Goal: Task Accomplishment & Management: Manage account settings

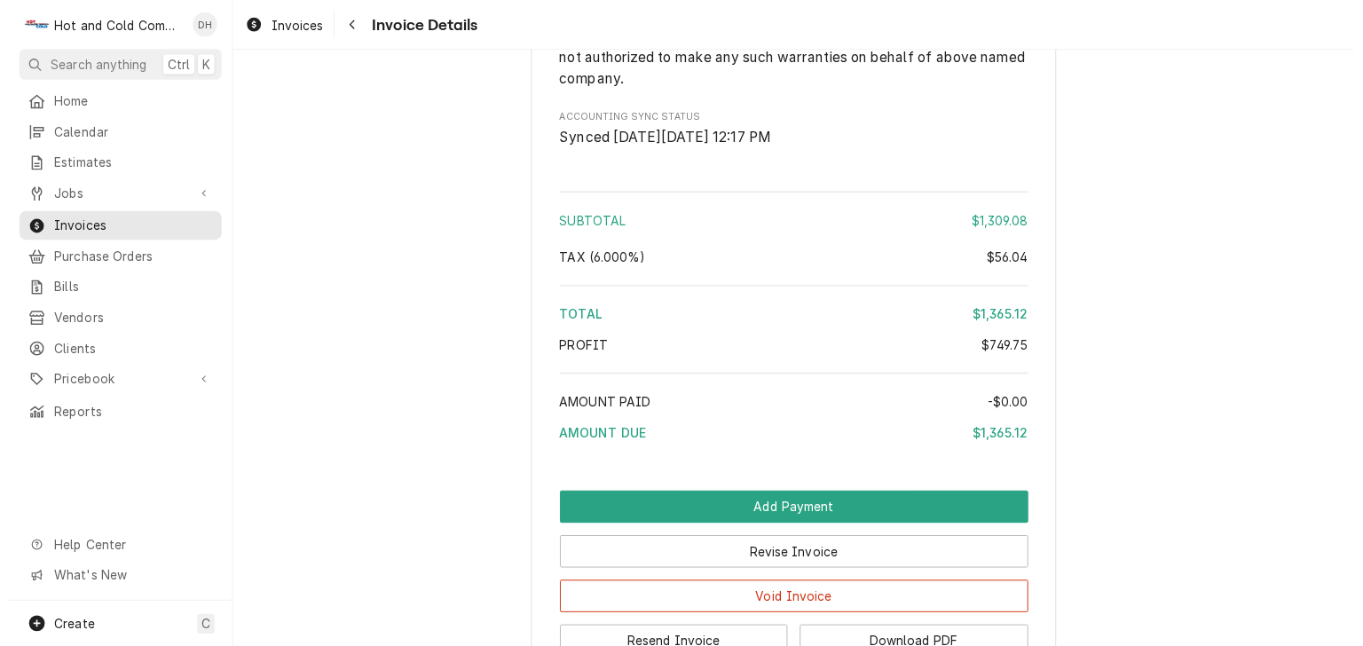
scroll to position [2192, 0]
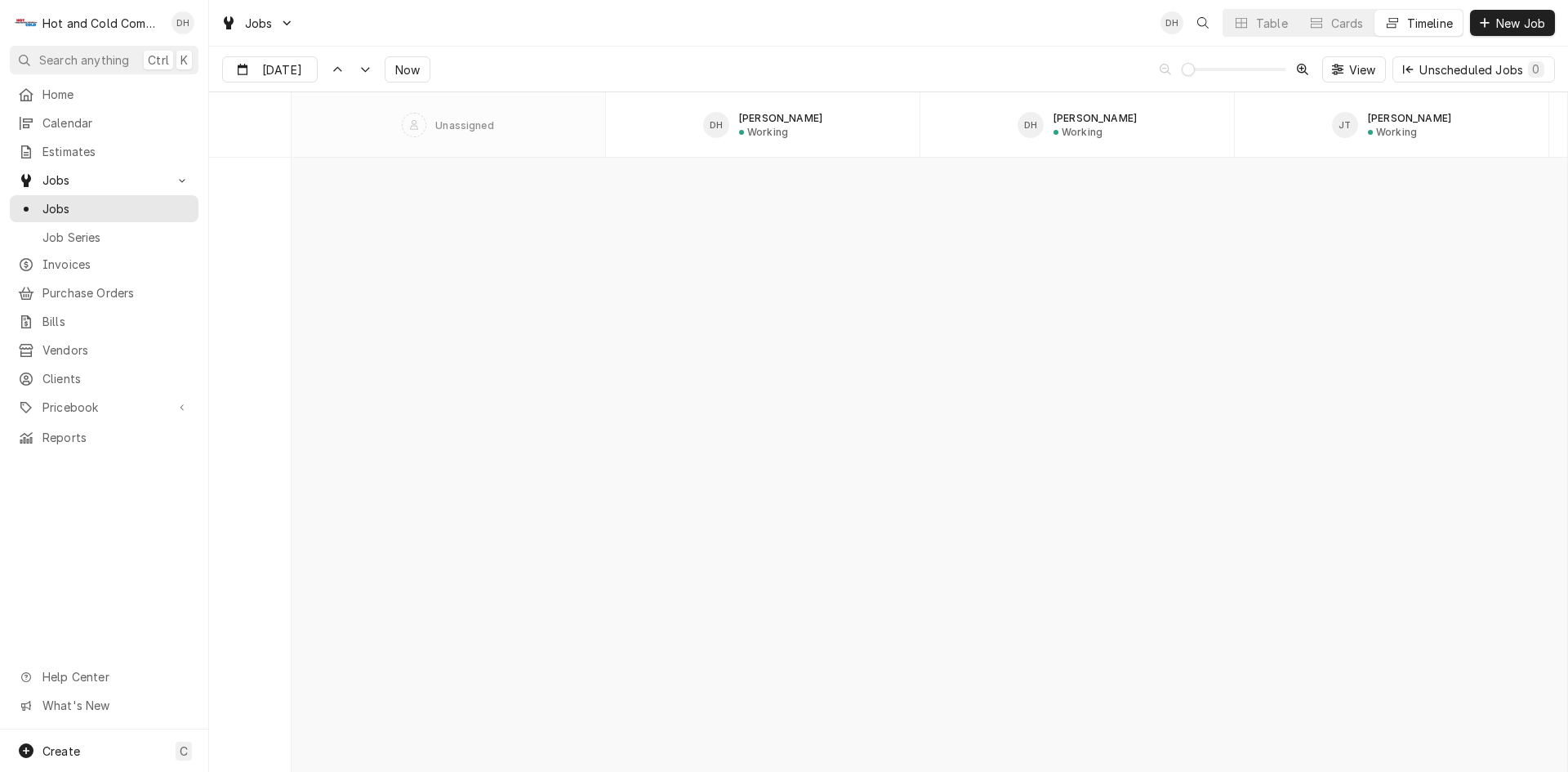
scroll to position [12791, 0]
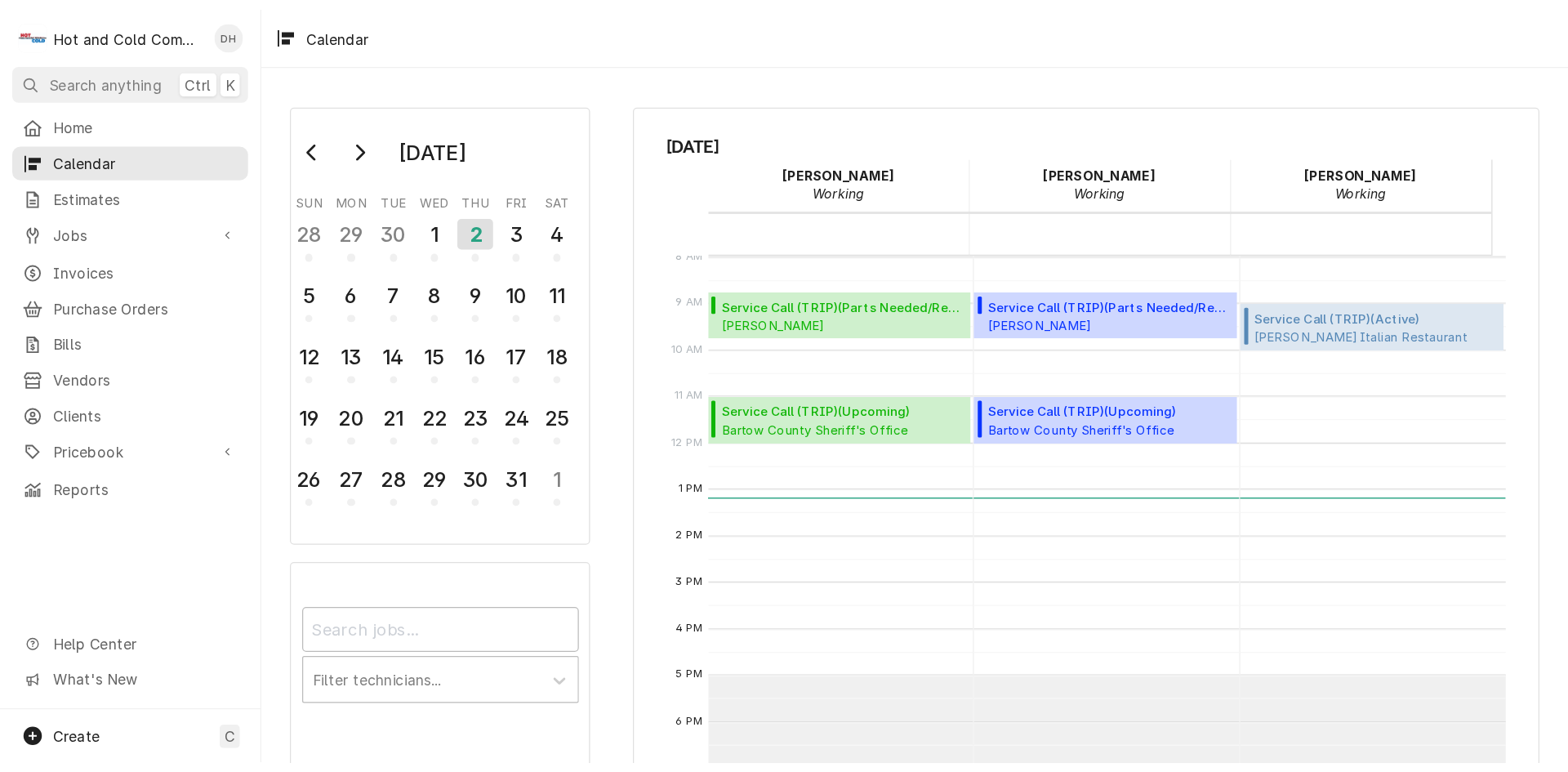
scroll to position [298, 0]
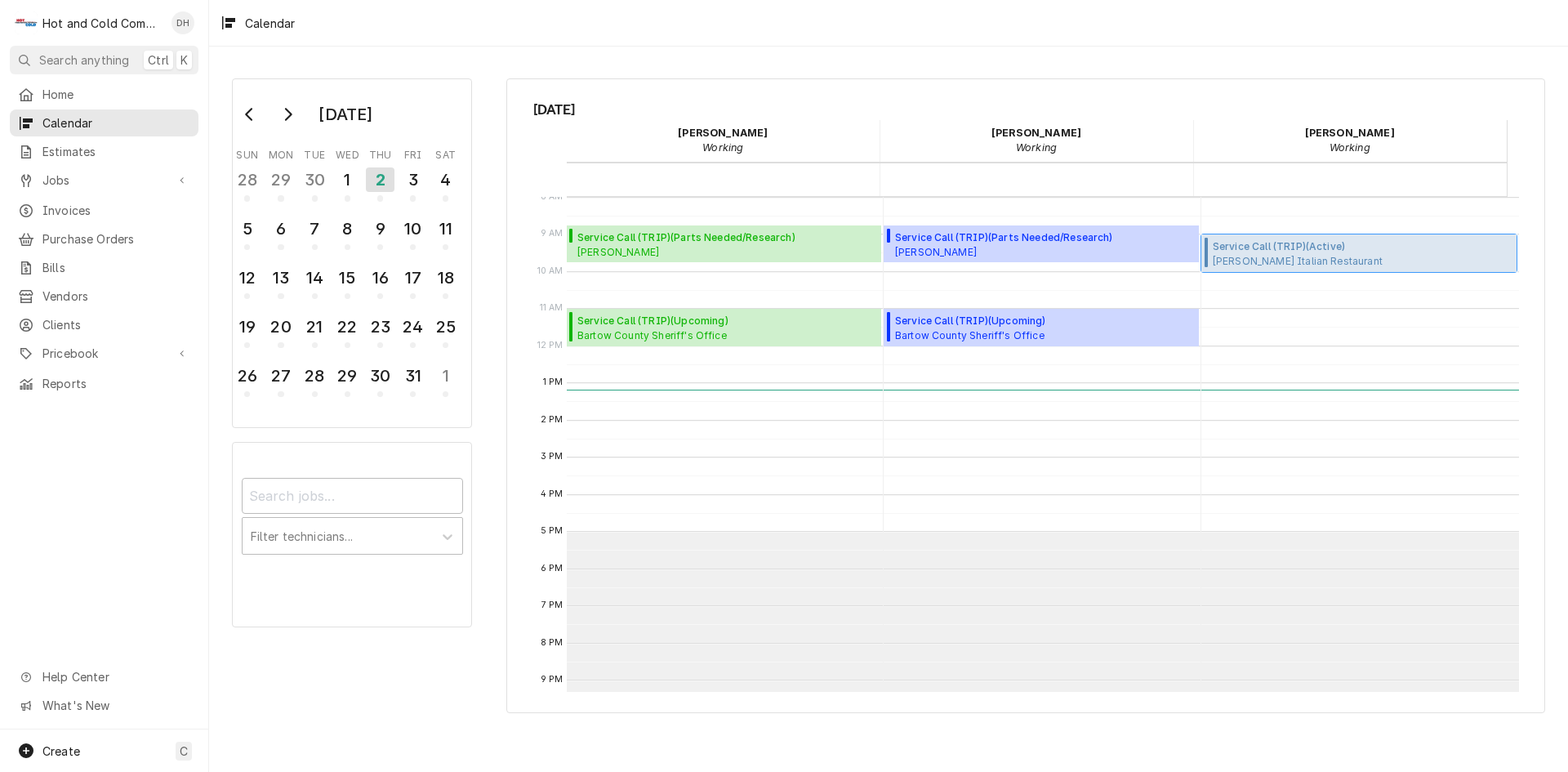
click at [1355, 250] on span "Service Call (TRIP) ( Active )" at bounding box center [1363, 247] width 300 height 15
click at [61, 207] on span "Invoices" at bounding box center [116, 210] width 148 height 17
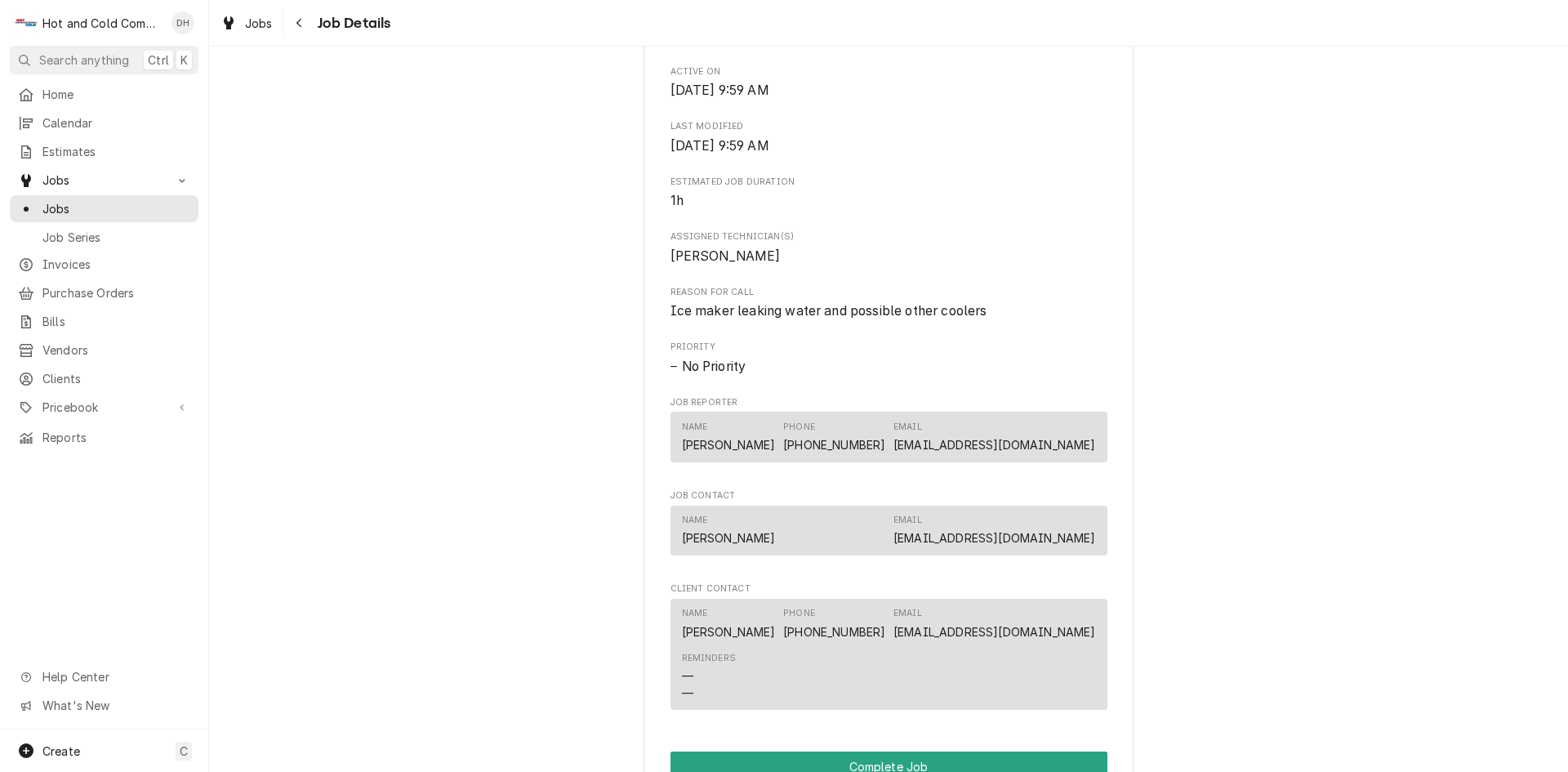
scroll to position [1089, 0]
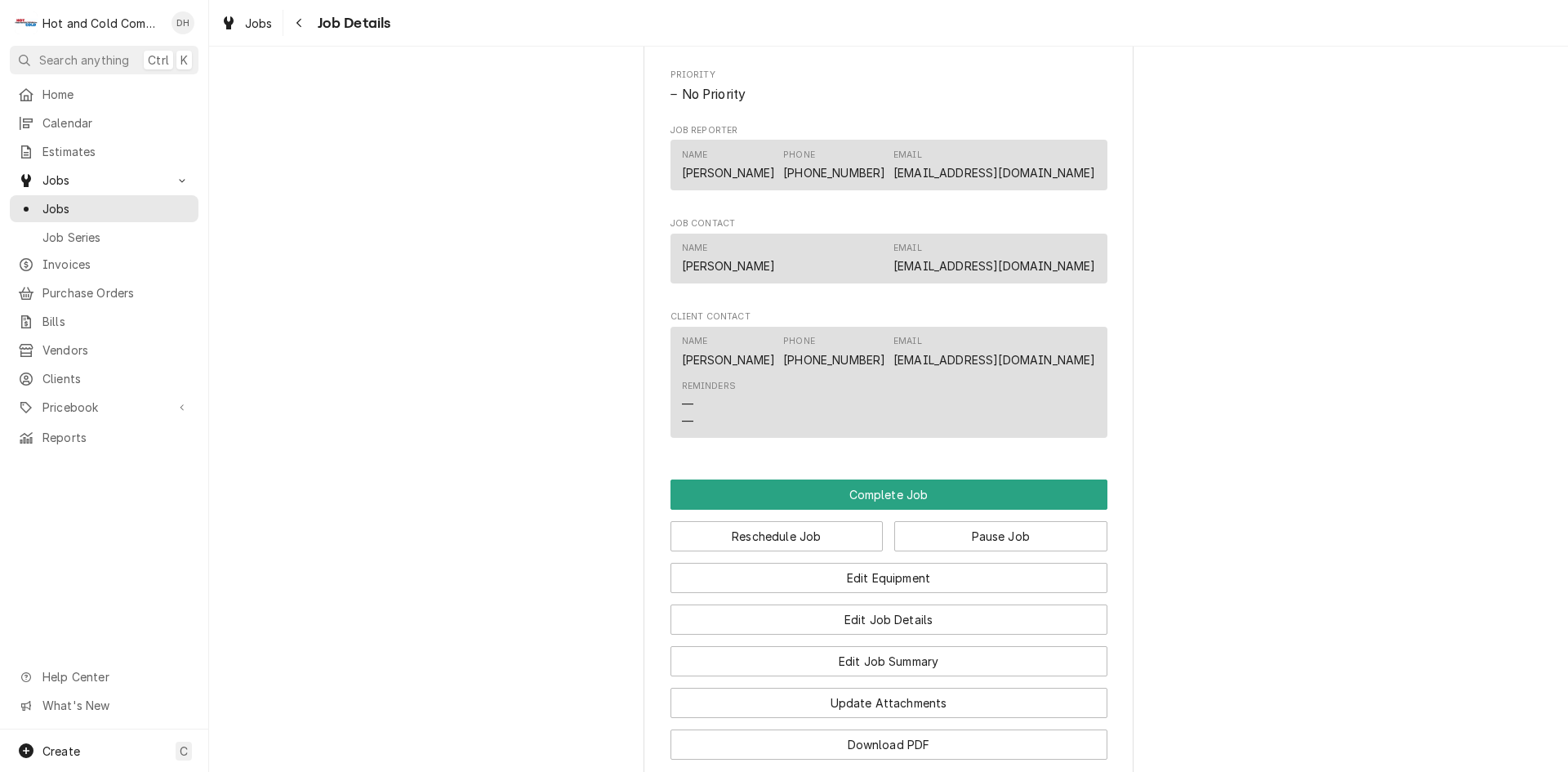
click at [935, 276] on div "Name [PERSON_NAME] Email [EMAIL_ADDRESS][DOMAIN_NAME]" at bounding box center [889, 259] width 414 height 44
click at [882, 279] on div "Name Daniel Smith Email ippsatl@gmail.com" at bounding box center [889, 259] width 414 height 44
click at [892, 676] on button "Edit Job Summary" at bounding box center [889, 661] width 437 height 30
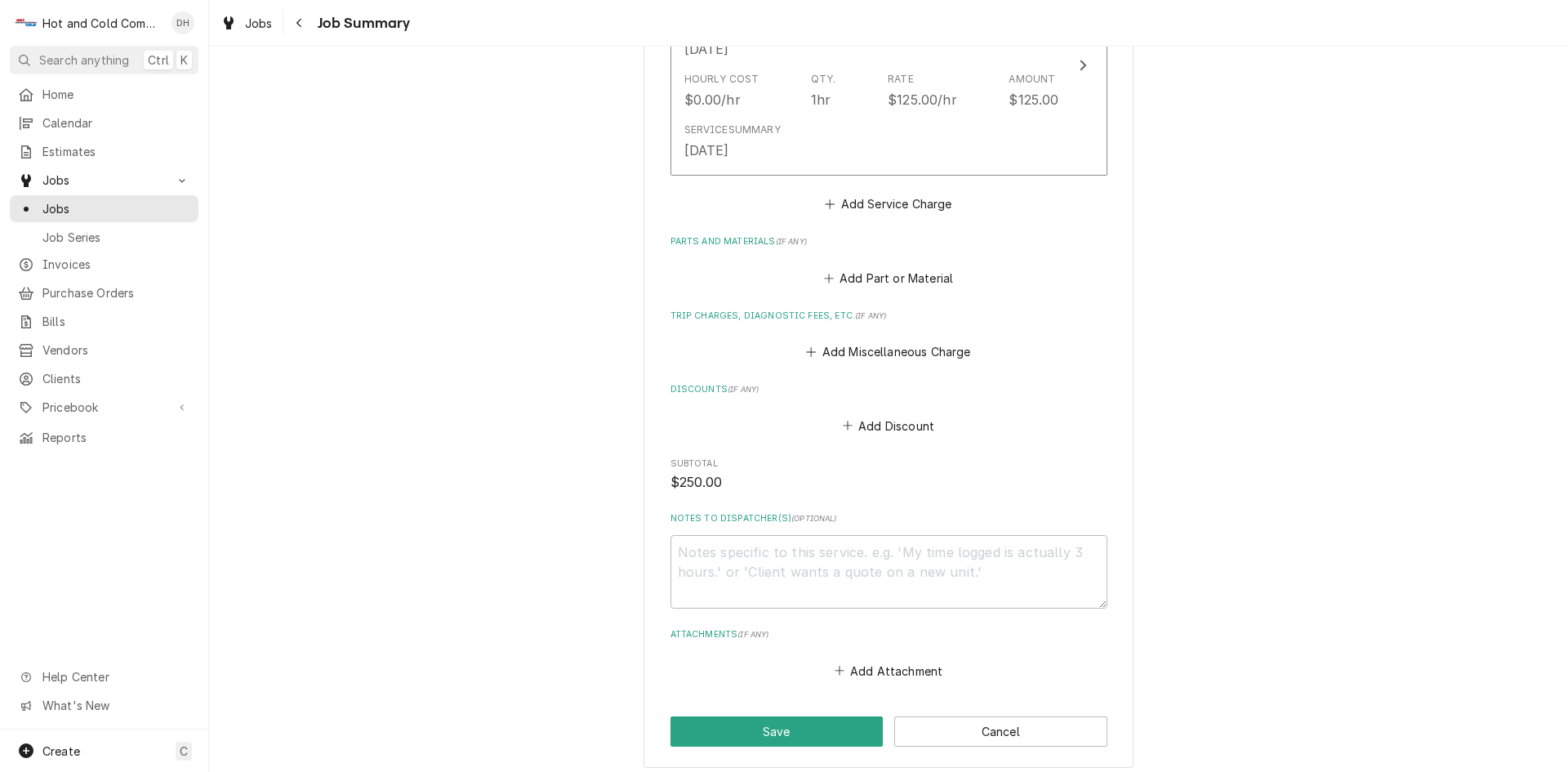
scroll to position [828, 0]
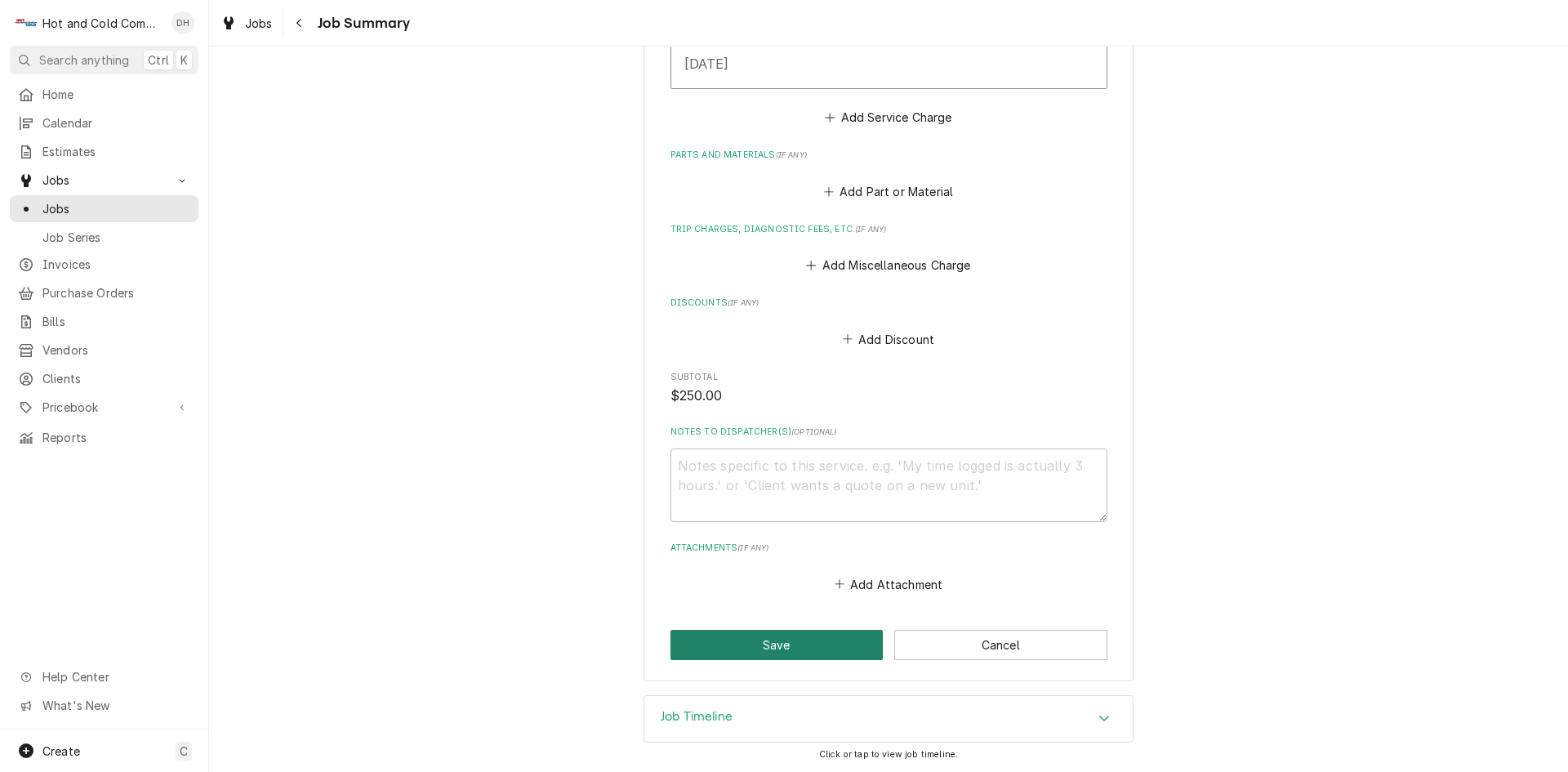
drag, startPoint x: 826, startPoint y: 642, endPoint x: 847, endPoint y: 616, distance: 33.4
click at [826, 642] on button "Save" at bounding box center [778, 644] width 213 height 30
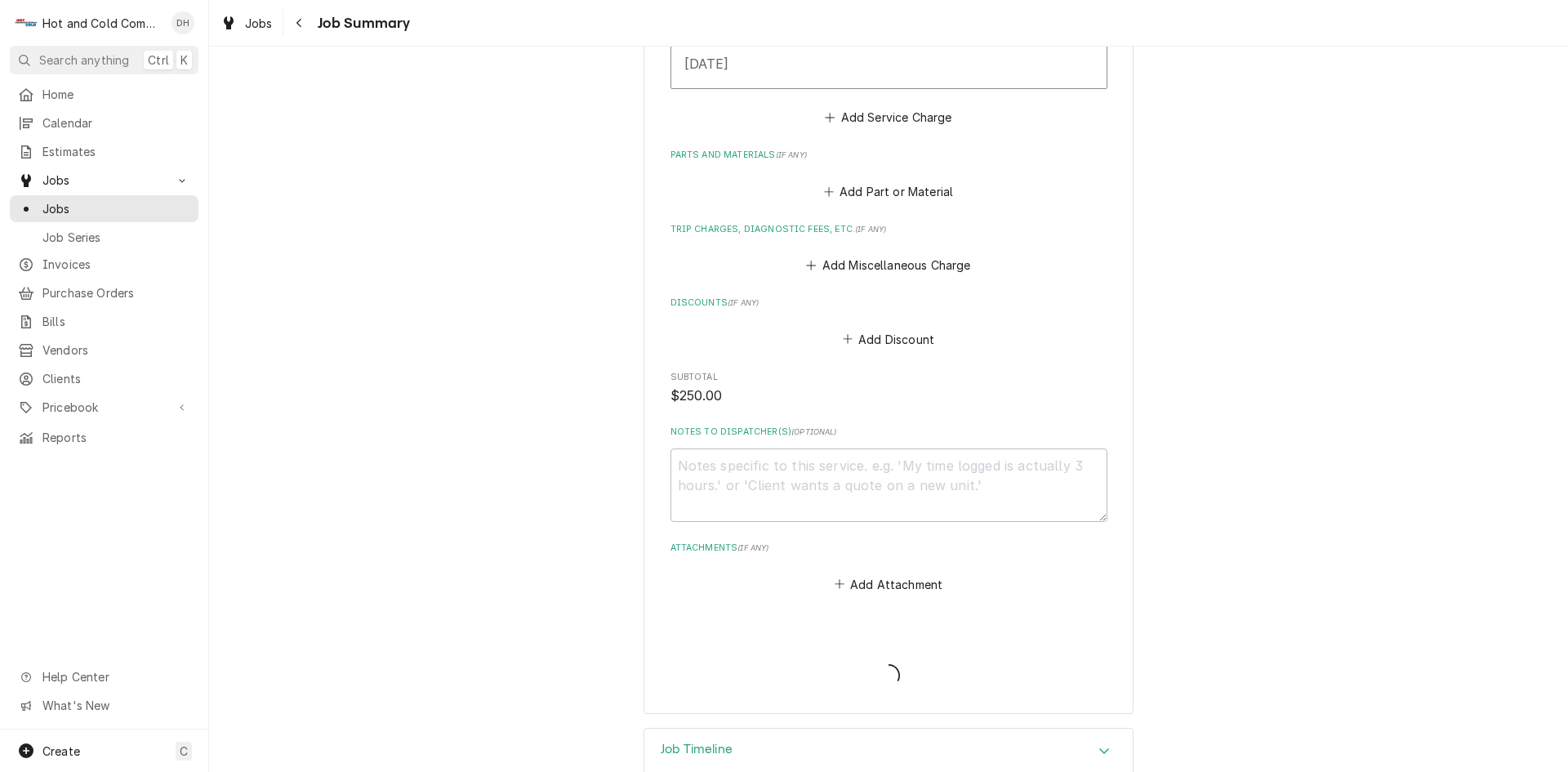
type textarea "x"
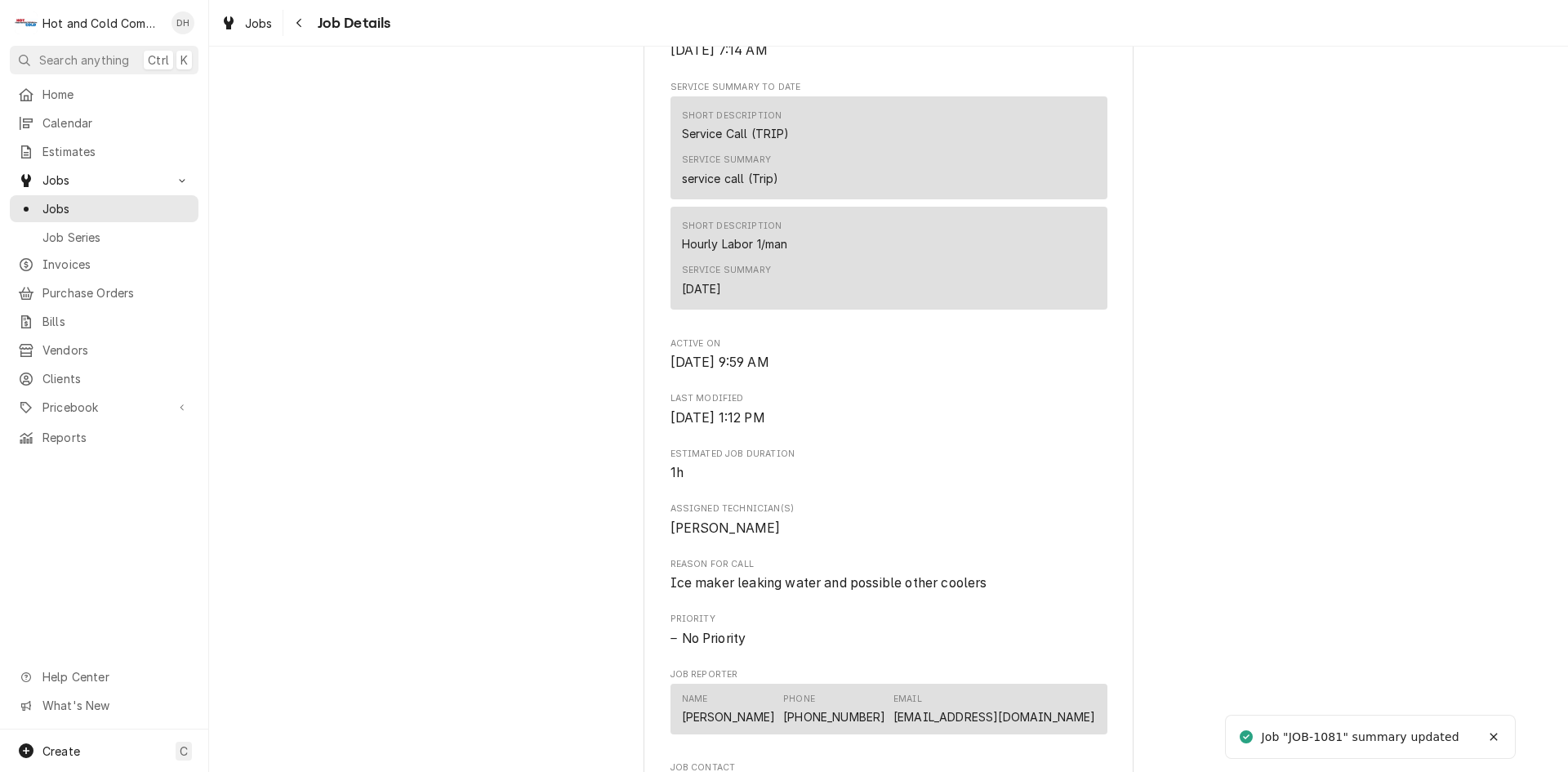
scroll to position [817, 0]
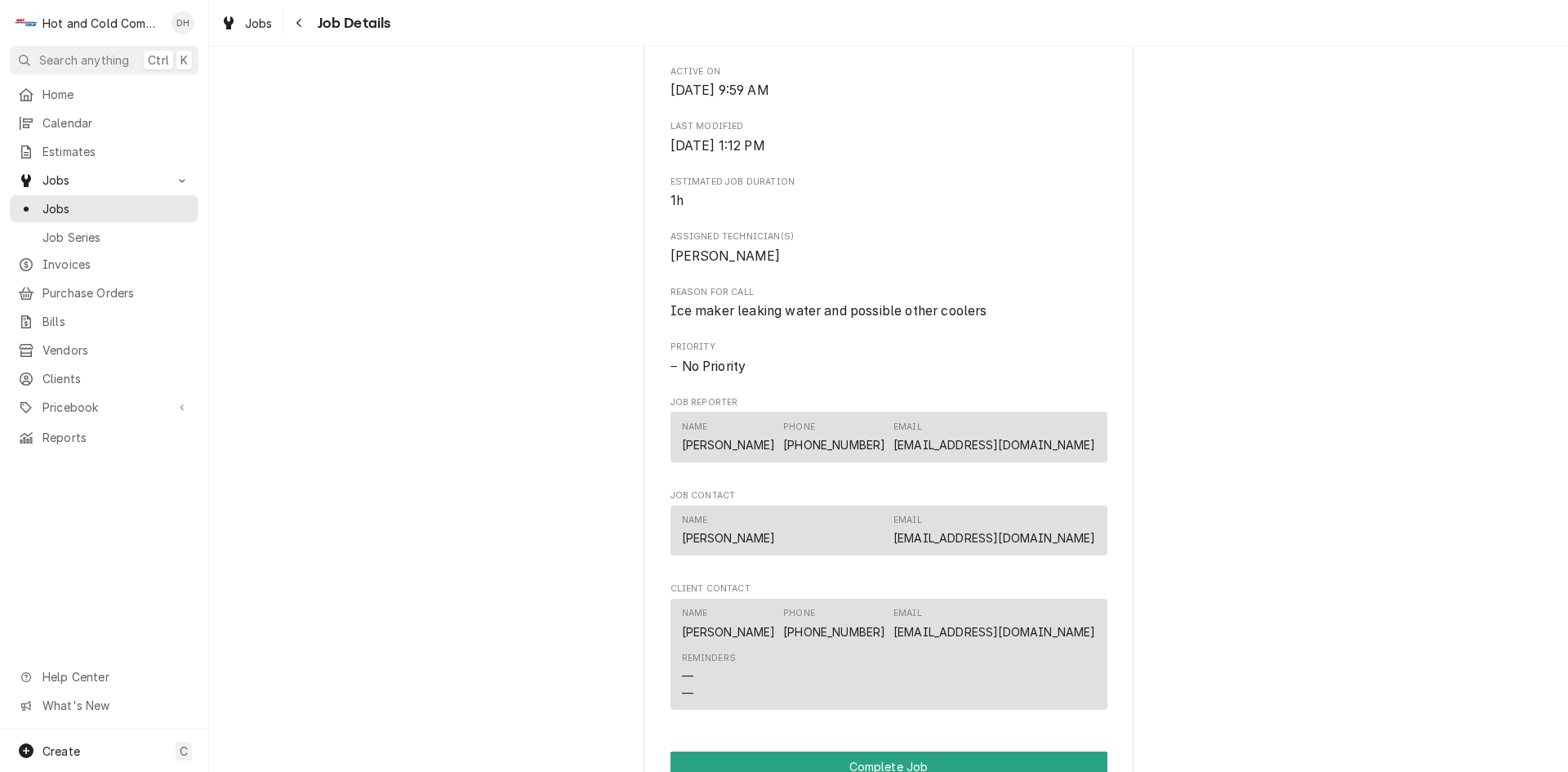
click at [933, 552] on div "Name [PERSON_NAME] Email [EMAIL_ADDRESS][DOMAIN_NAME]" at bounding box center [889, 530] width 414 height 44
drag, startPoint x: 709, startPoint y: 508, endPoint x: 722, endPoint y: 498, distance: 16.4
click at [712, 504] on div "Roopairs Job ID JOB-1081 Date Received [DATE] Service Type Service Call (TRIP) …" at bounding box center [889, 60] width 437 height 1314
drag, startPoint x: 1438, startPoint y: 334, endPoint x: 1429, endPoint y: 338, distance: 9.8
click at [1435, 335] on div "Active [PERSON_NAME] Italian Restaurant [PERSON_NAME] Italian Restaurant ([GEOG…" at bounding box center [888, 156] width 1359 height 1819
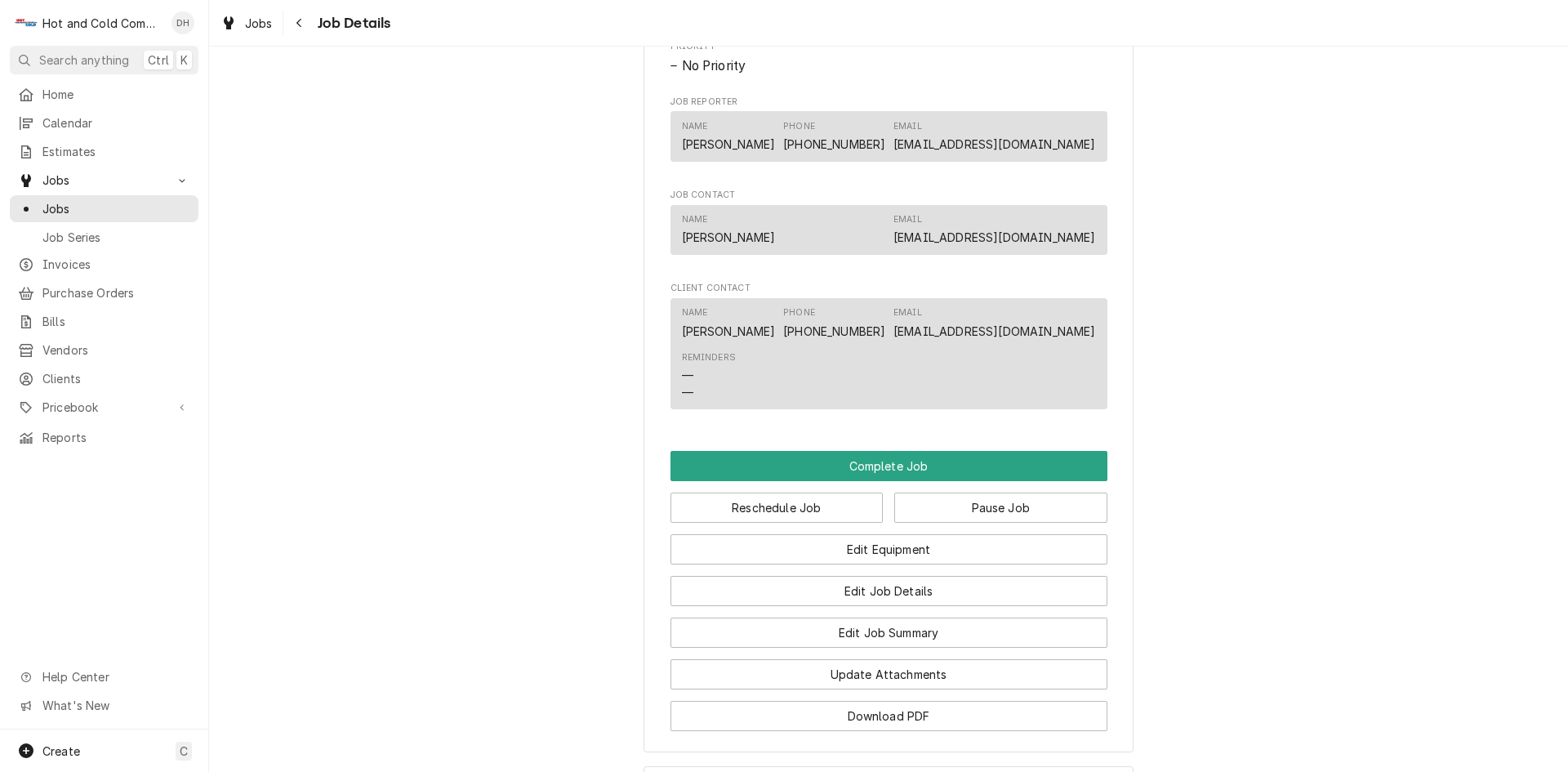
scroll to position [1089, 0]
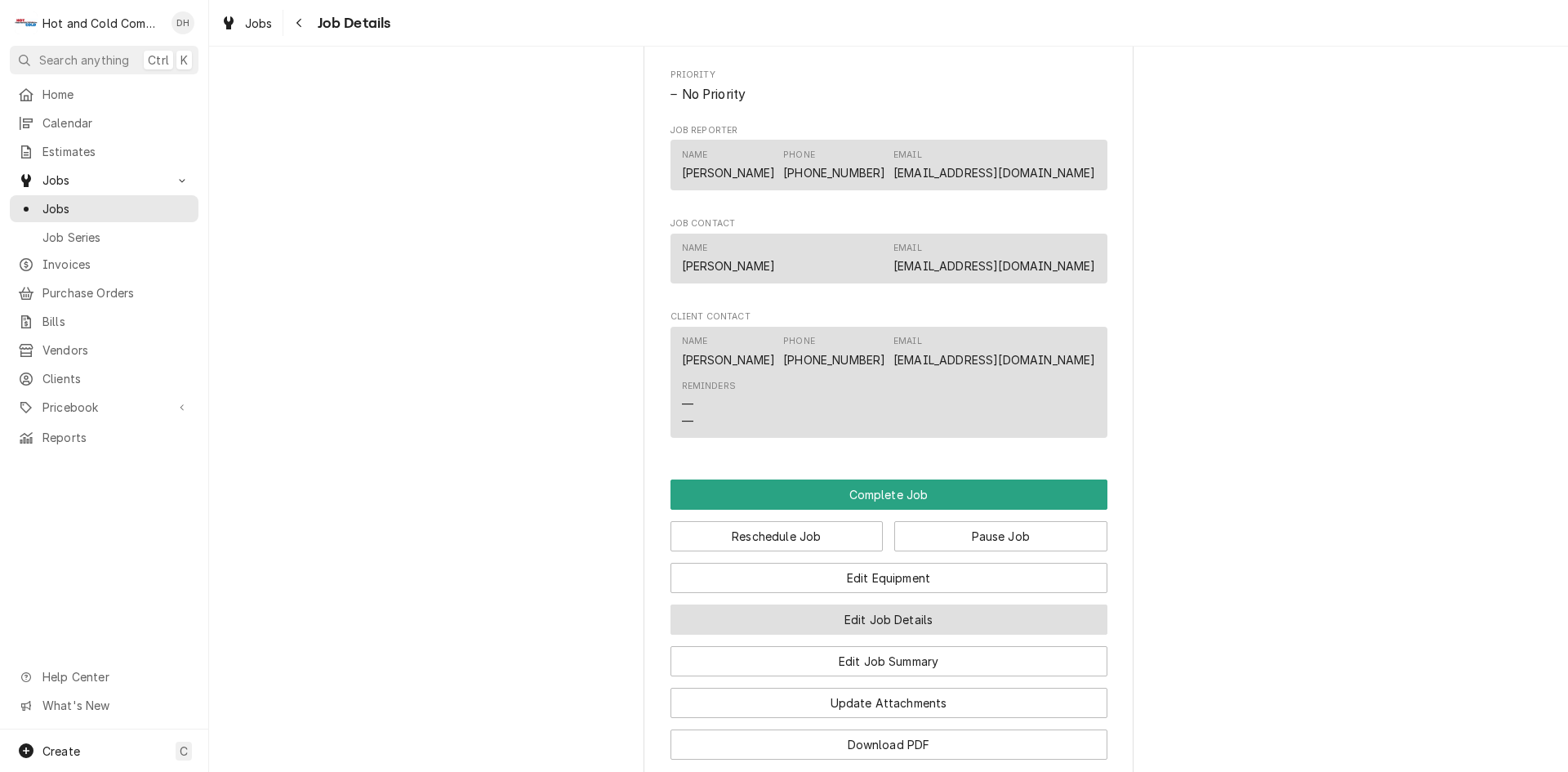
click at [862, 635] on button "Edit Job Details" at bounding box center [889, 619] width 437 height 30
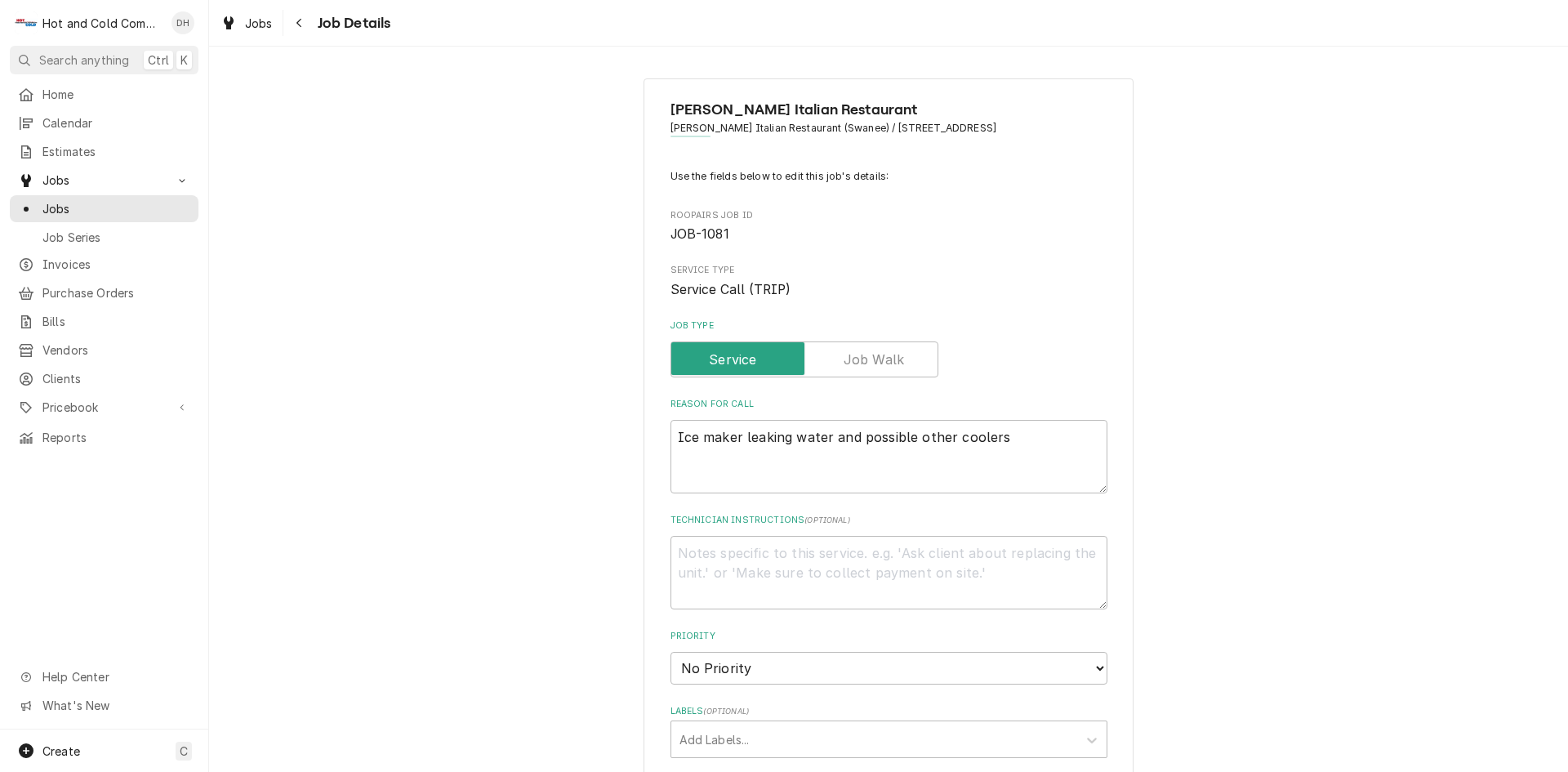
type textarea "x"
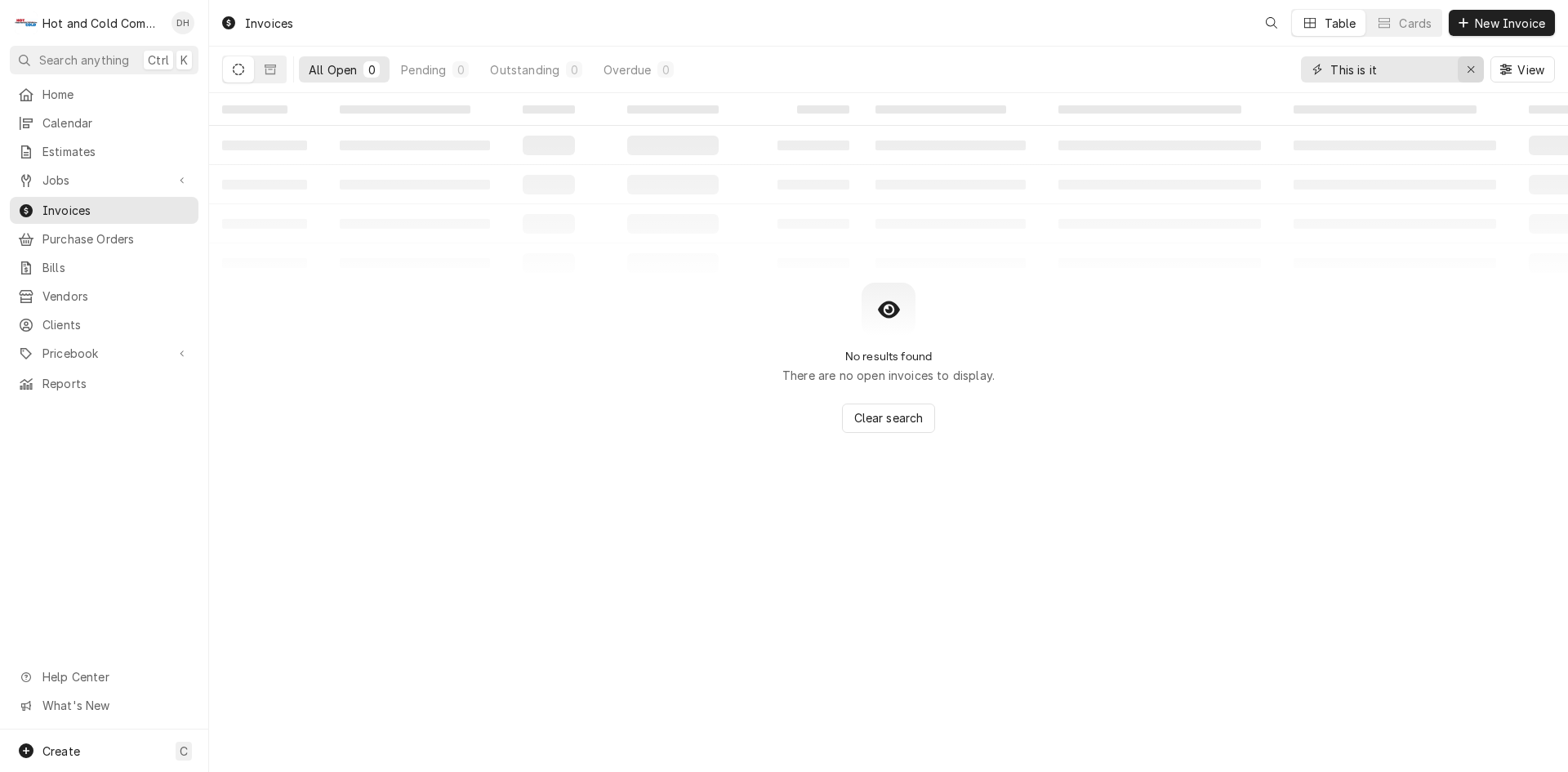
click at [1467, 73] on icon "Erase input" at bounding box center [1471, 69] width 9 height 11
type input "i"
type input "Ippotitos"
click at [243, 74] on icon "Dynamic Content Wrapper" at bounding box center [238, 69] width 11 height 11
click at [271, 68] on icon "Dynamic Content Wrapper" at bounding box center [271, 69] width 11 height 11
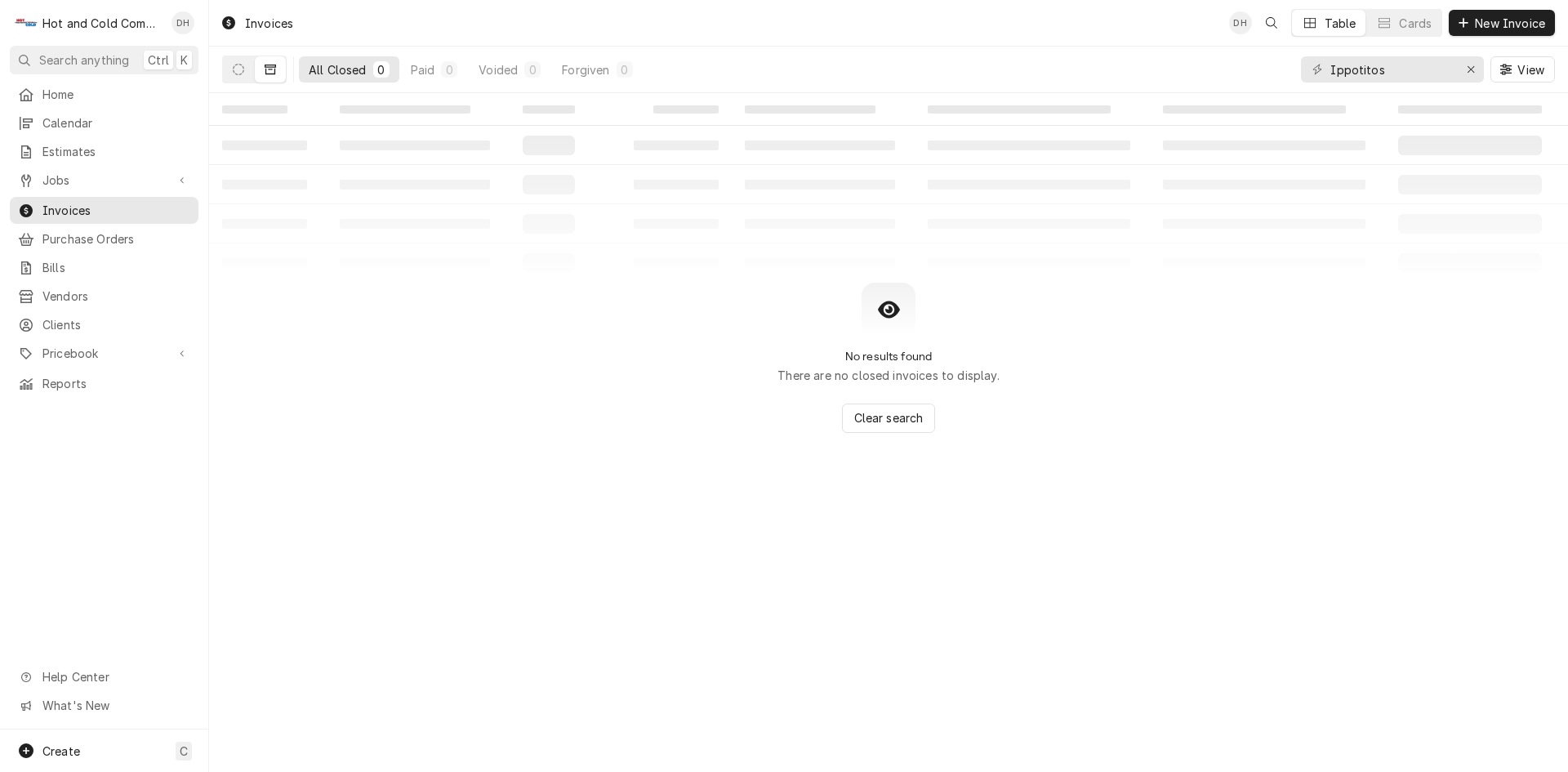
click at [275, 66] on icon "Dynamic Content Wrapper" at bounding box center [271, 69] width 11 height 10
click at [1435, 76] on input "Ippotitos" at bounding box center [1391, 69] width 122 height 26
click at [84, 202] on span "Invoices" at bounding box center [116, 210] width 148 height 17
click at [1475, 69] on div "Erase input" at bounding box center [1471, 70] width 17 height 17
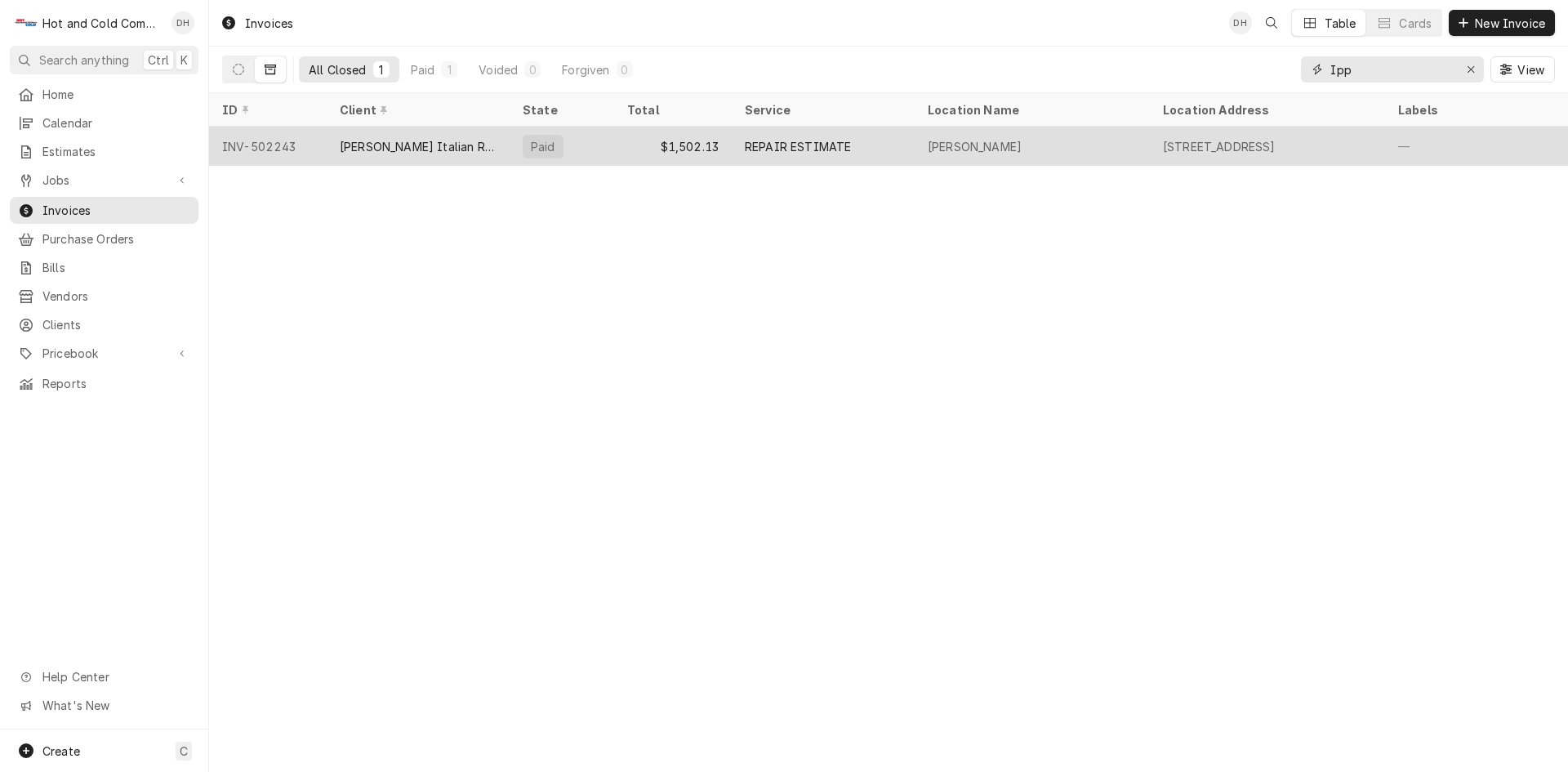
type input "Ipp"
click at [605, 144] on div "Paid" at bounding box center [562, 146] width 105 height 40
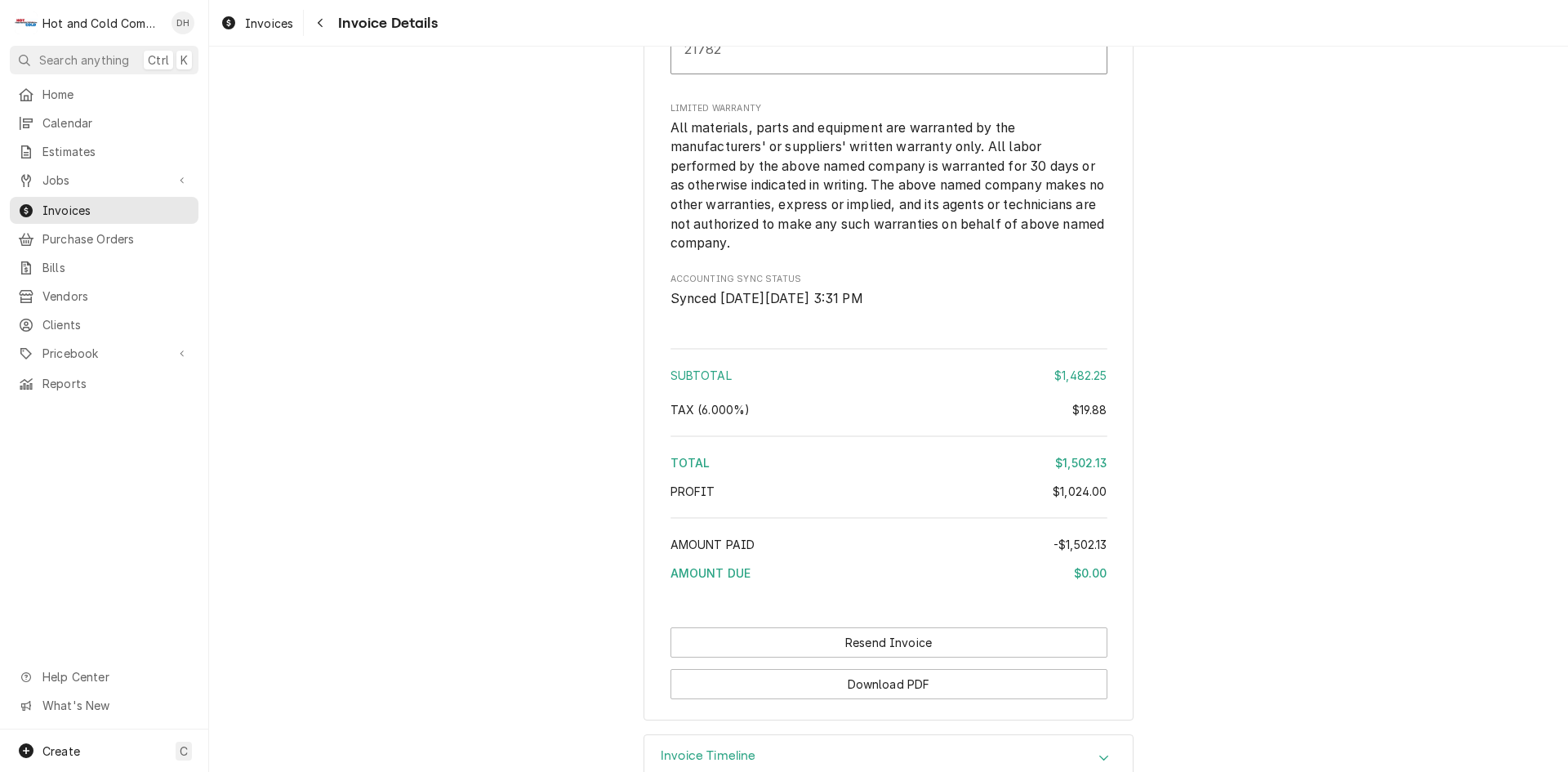
scroll to position [3174, 0]
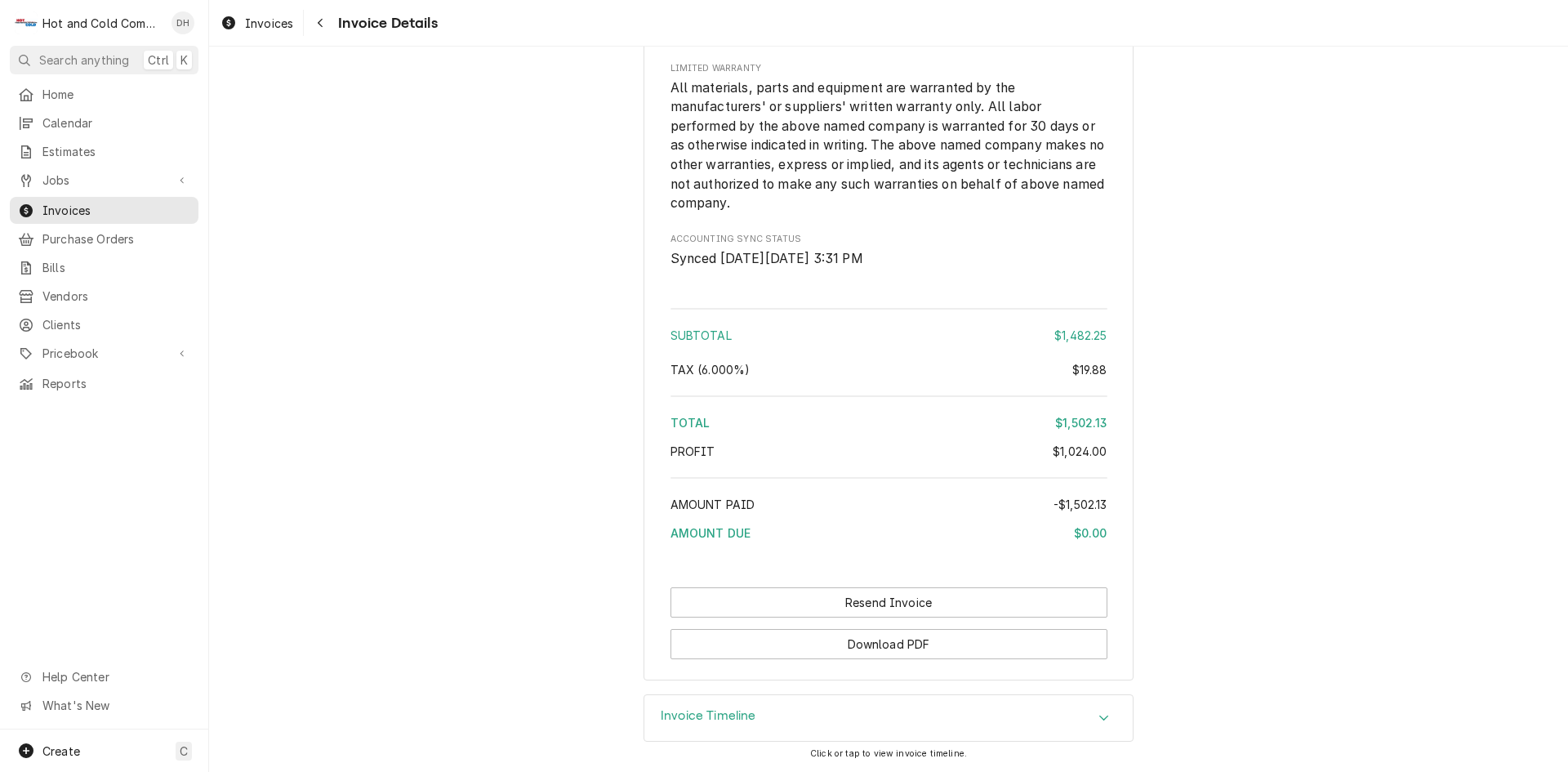
click at [1100, 718] on icon "Accordion Header" at bounding box center [1104, 718] width 10 height 6
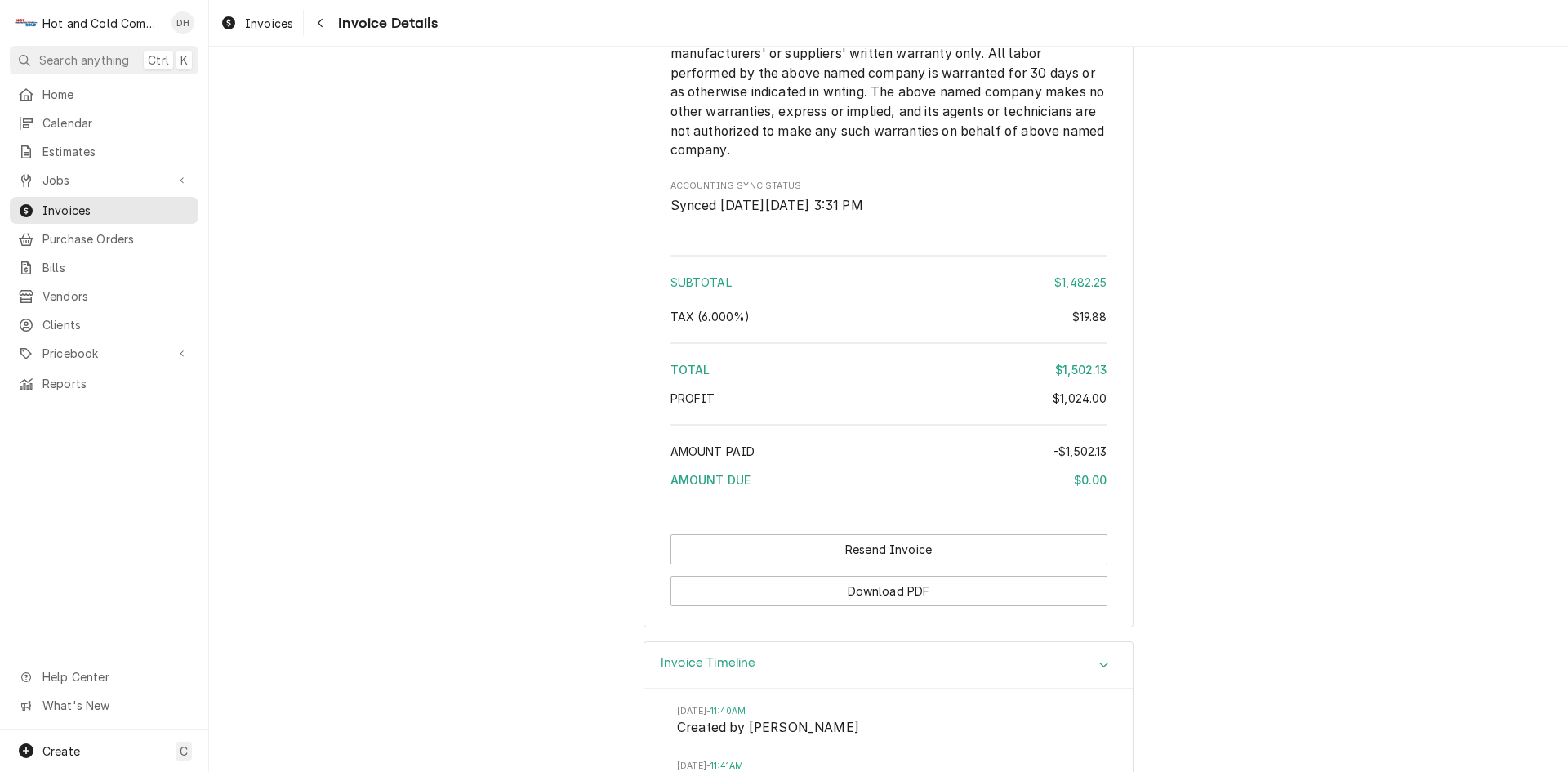
scroll to position [3418, 0]
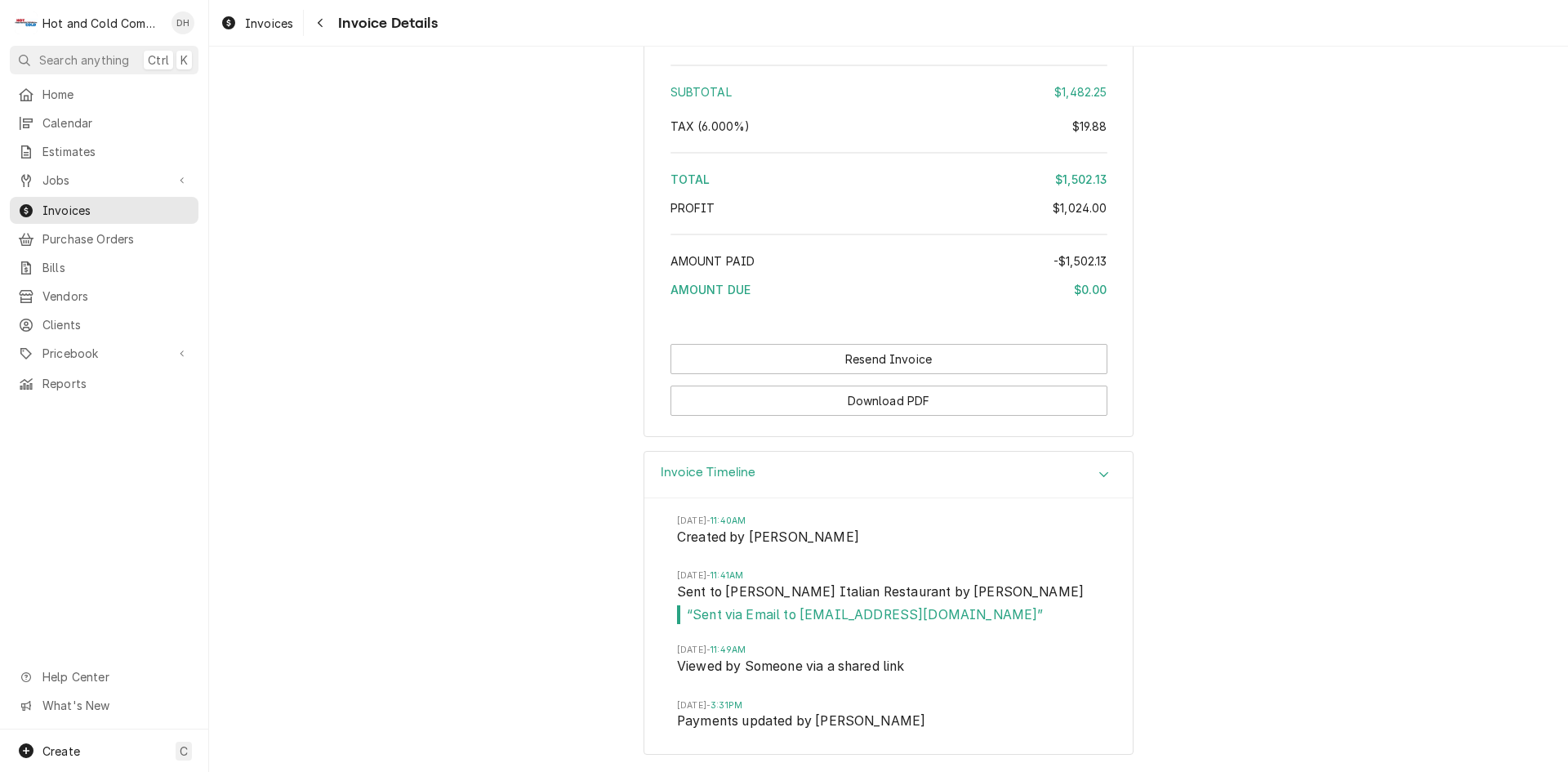
click at [1101, 470] on icon "Accordion Header" at bounding box center [1104, 475] width 11 height 13
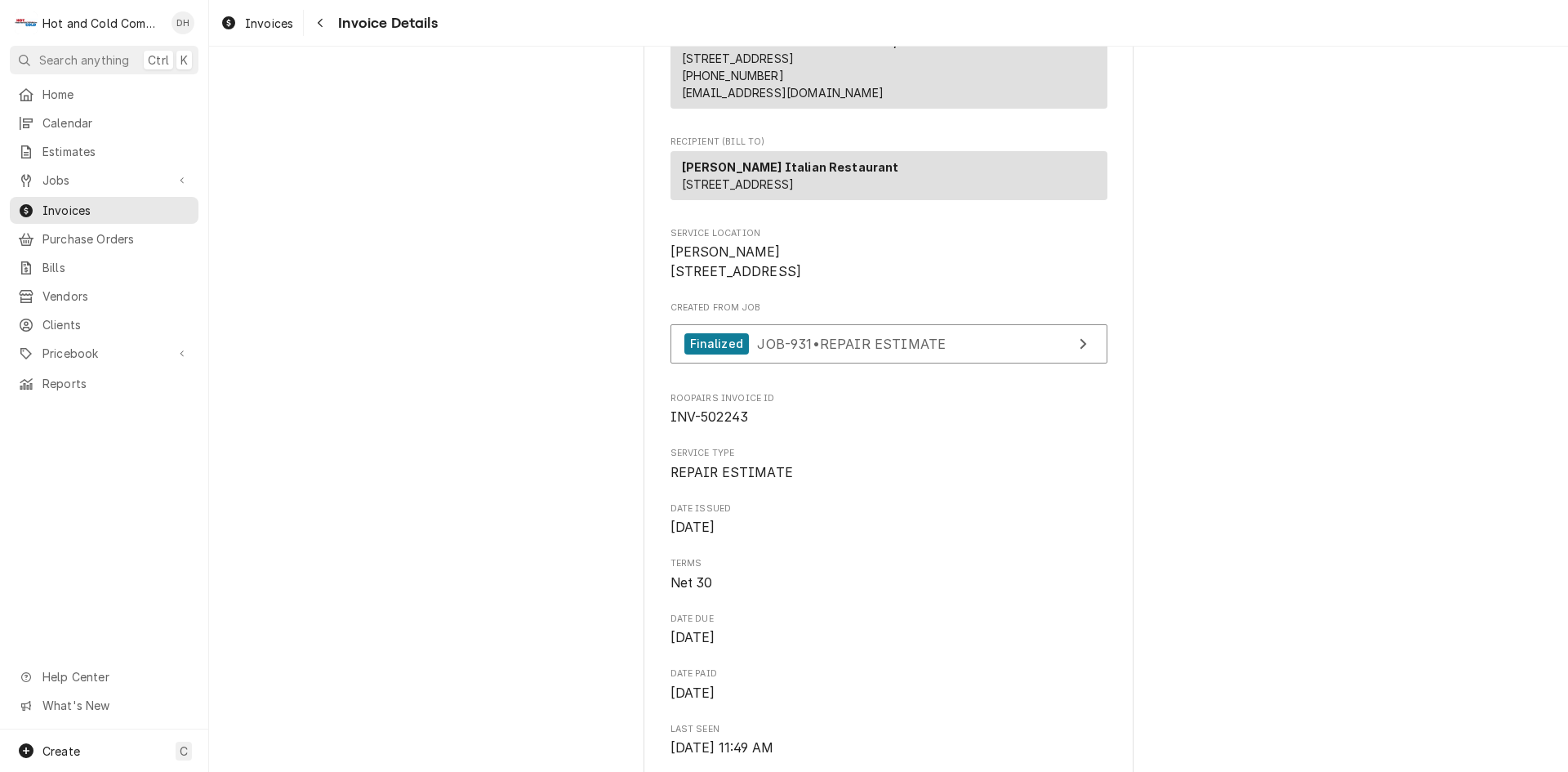
scroll to position [0, 0]
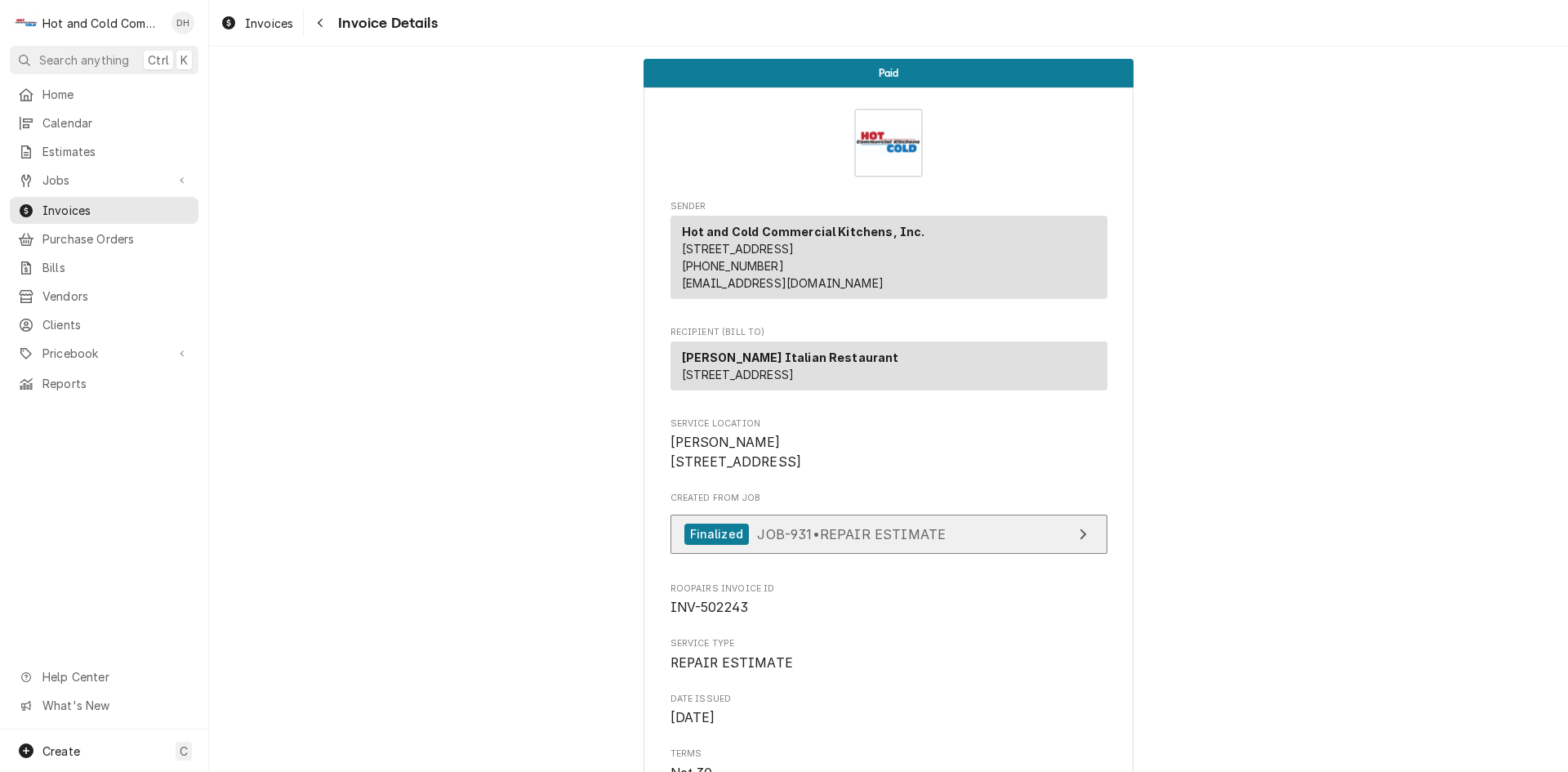
click at [1000, 555] on link "Finalized JOB-931 • REPAIR ESTIMATE" at bounding box center [889, 534] width 437 height 40
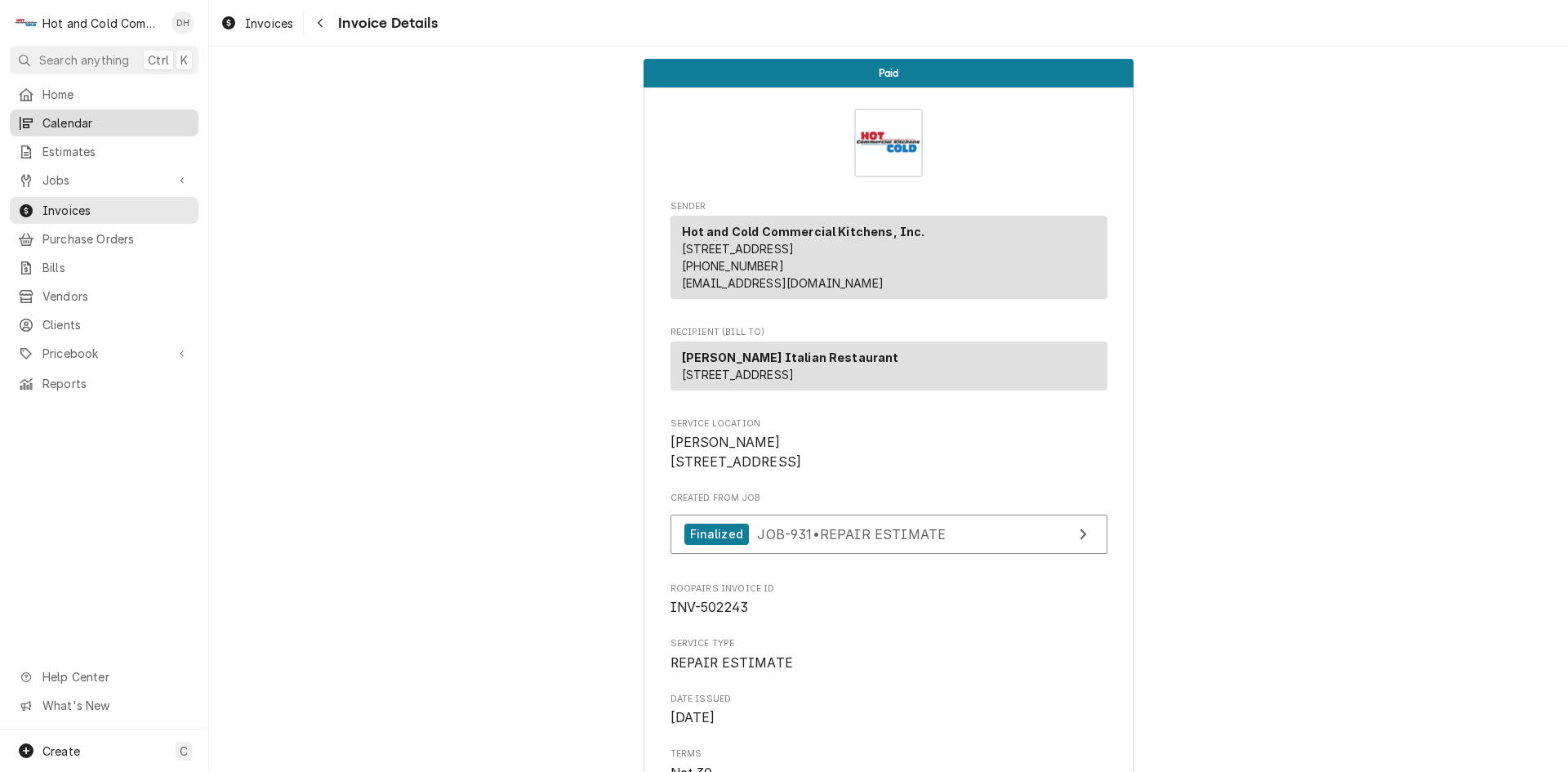
click at [56, 115] on span "Calendar" at bounding box center [116, 122] width 148 height 17
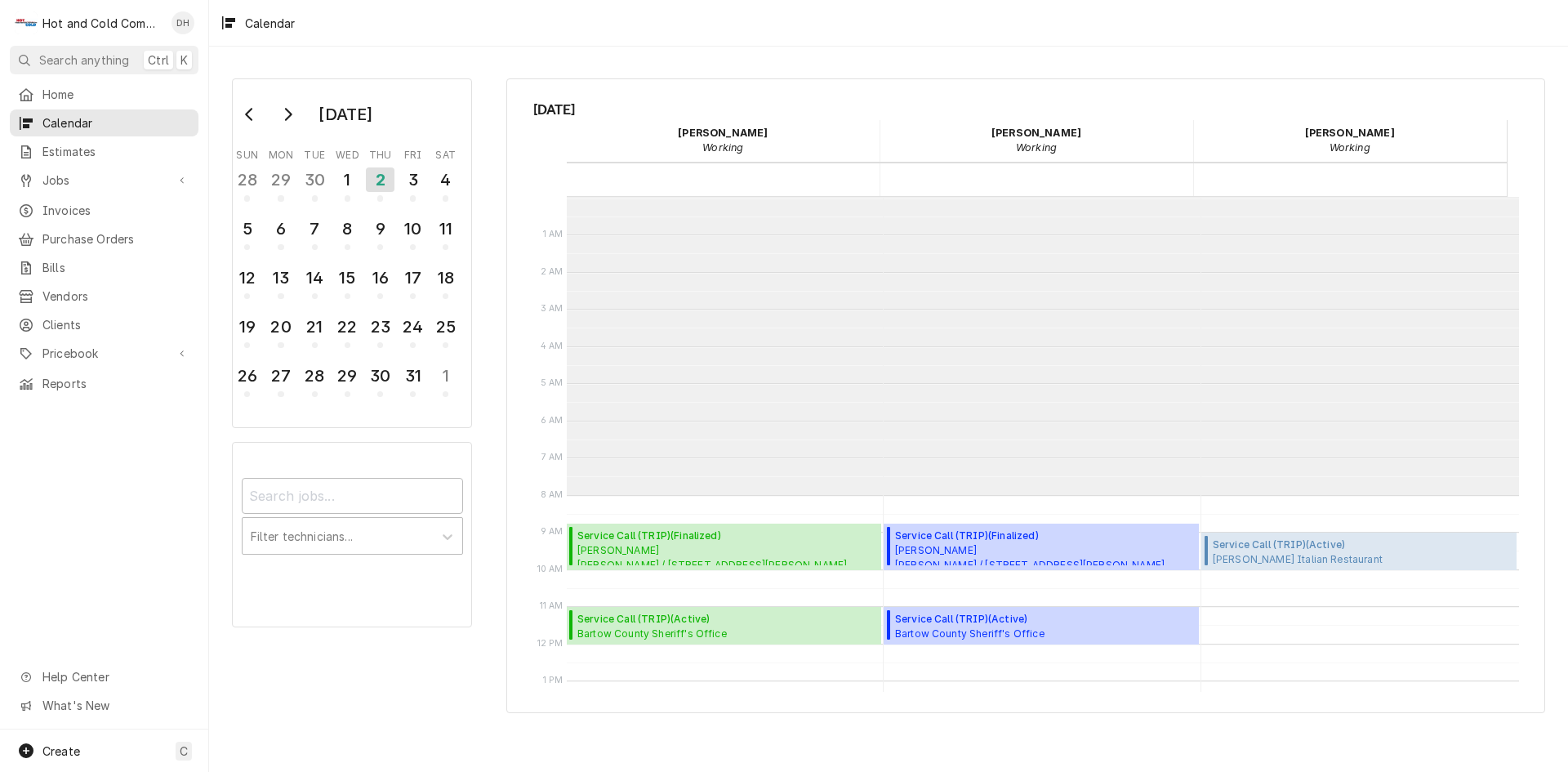
scroll to position [298, 0]
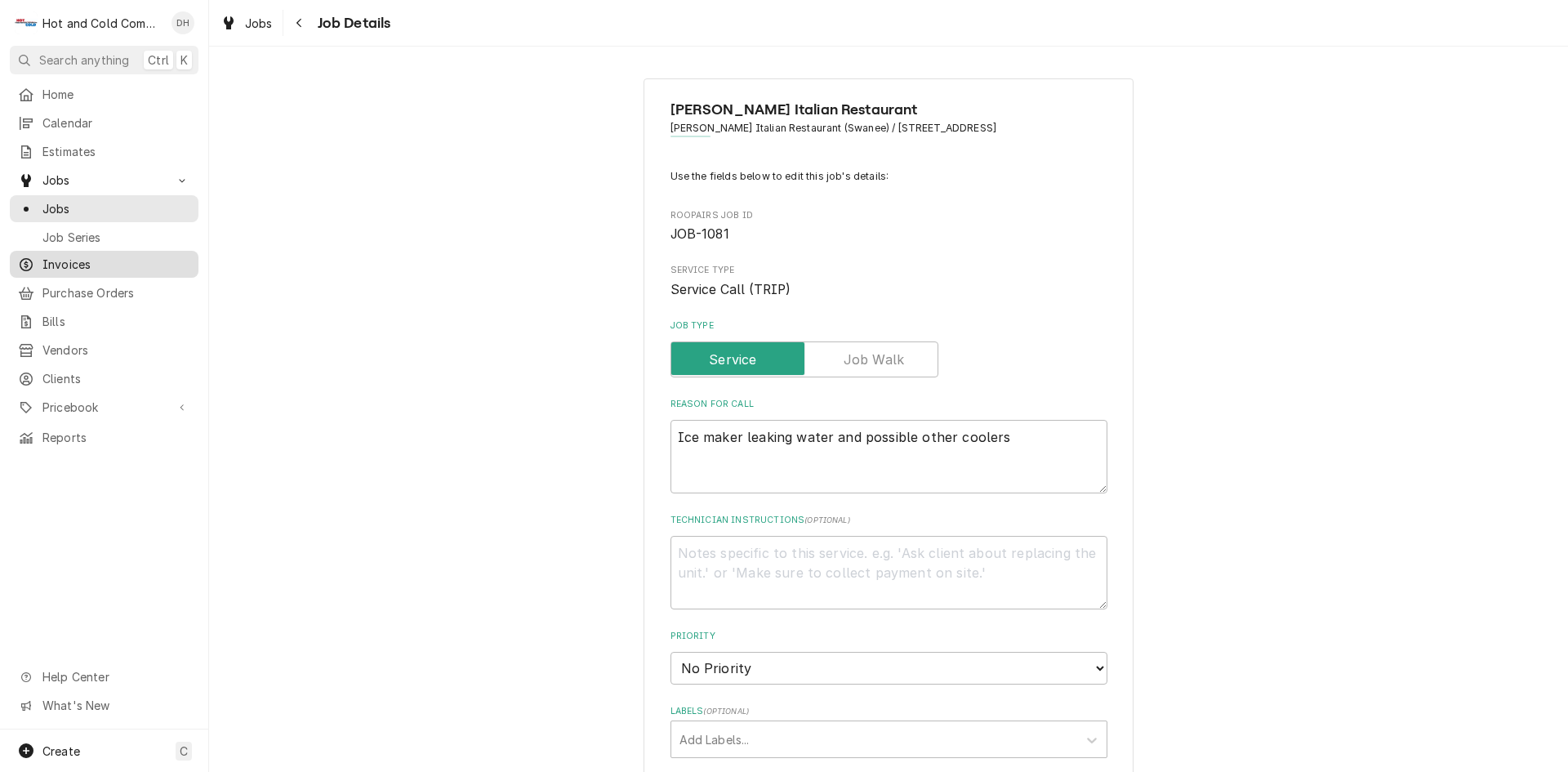
click at [74, 258] on span "Invoices" at bounding box center [116, 264] width 148 height 17
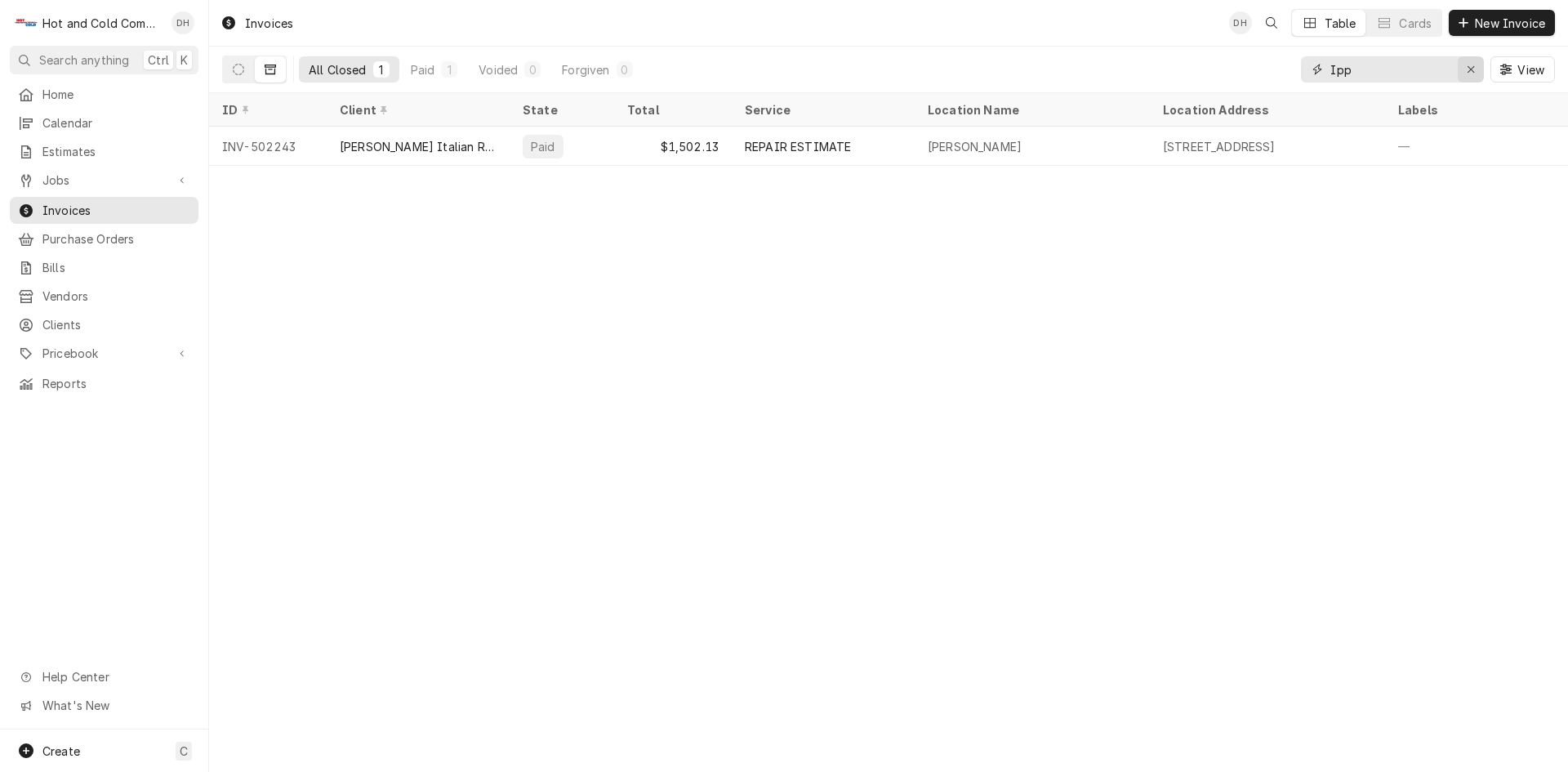
click at [1477, 73] on div "Erase input" at bounding box center [1471, 70] width 17 height 17
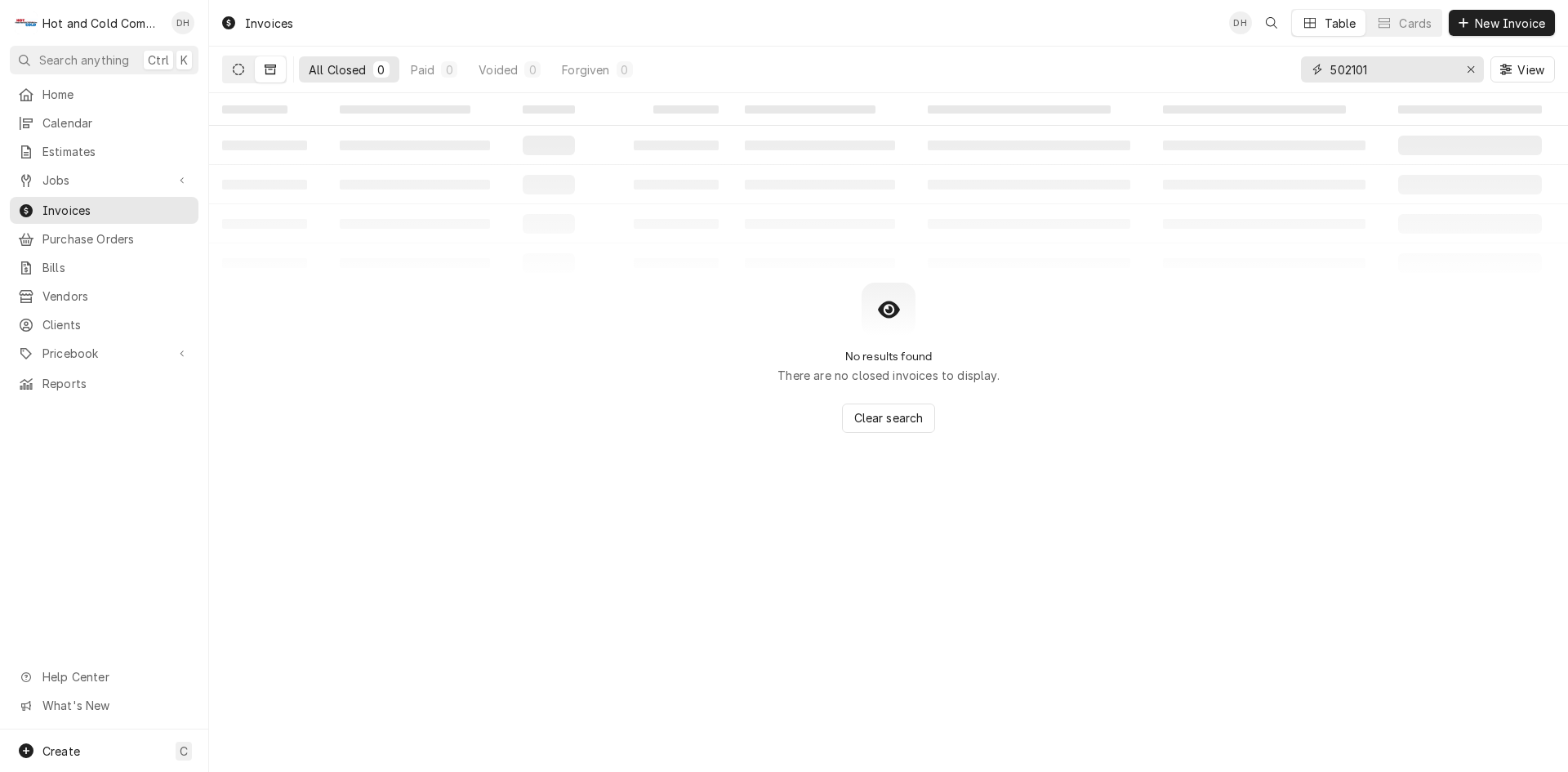
type input "502101"
click at [243, 66] on icon "Dynamic Content Wrapper" at bounding box center [238, 69] width 11 height 11
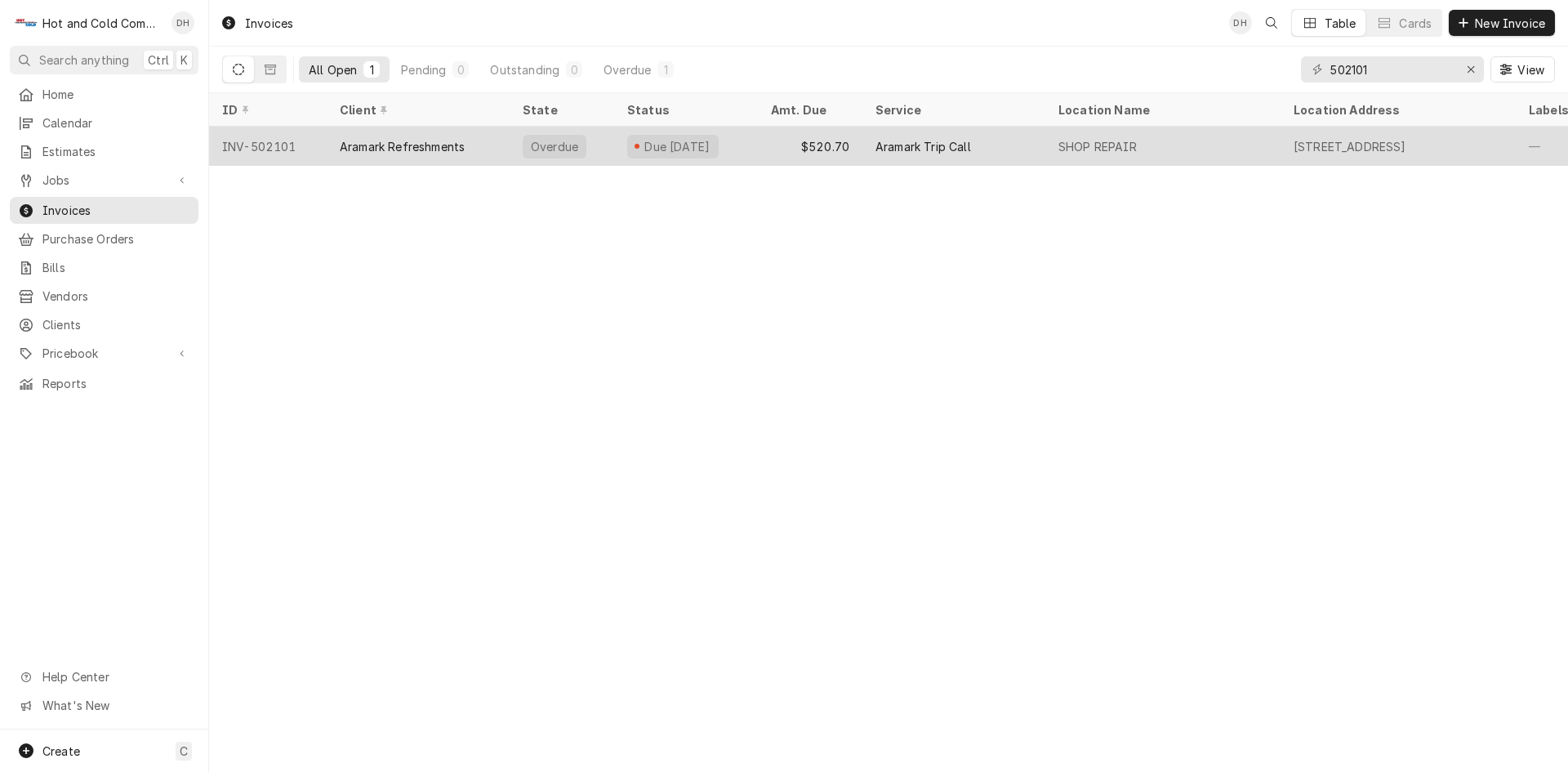
click at [760, 145] on div "$520.70" at bounding box center [811, 146] width 105 height 40
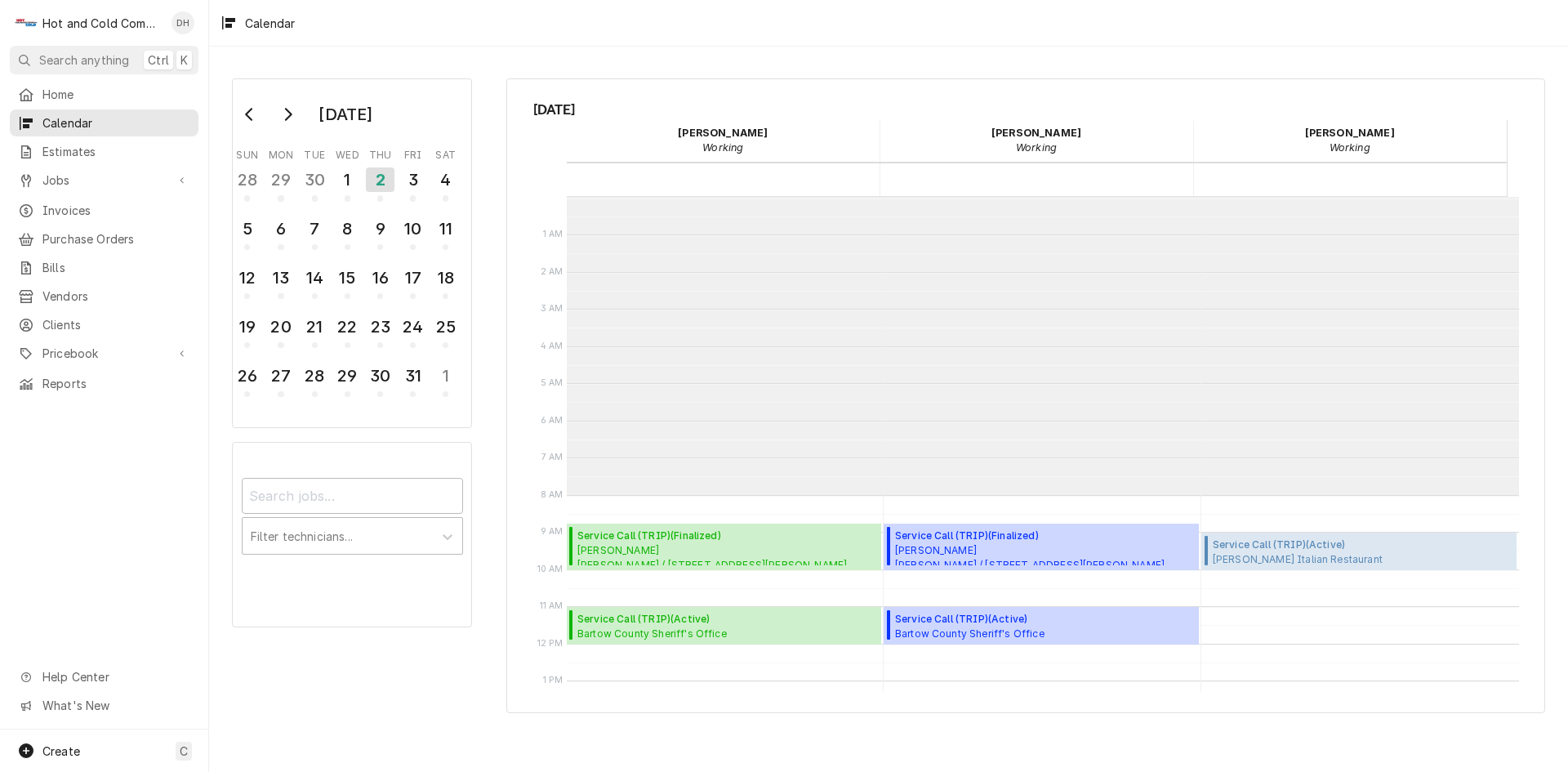
scroll to position [298, 0]
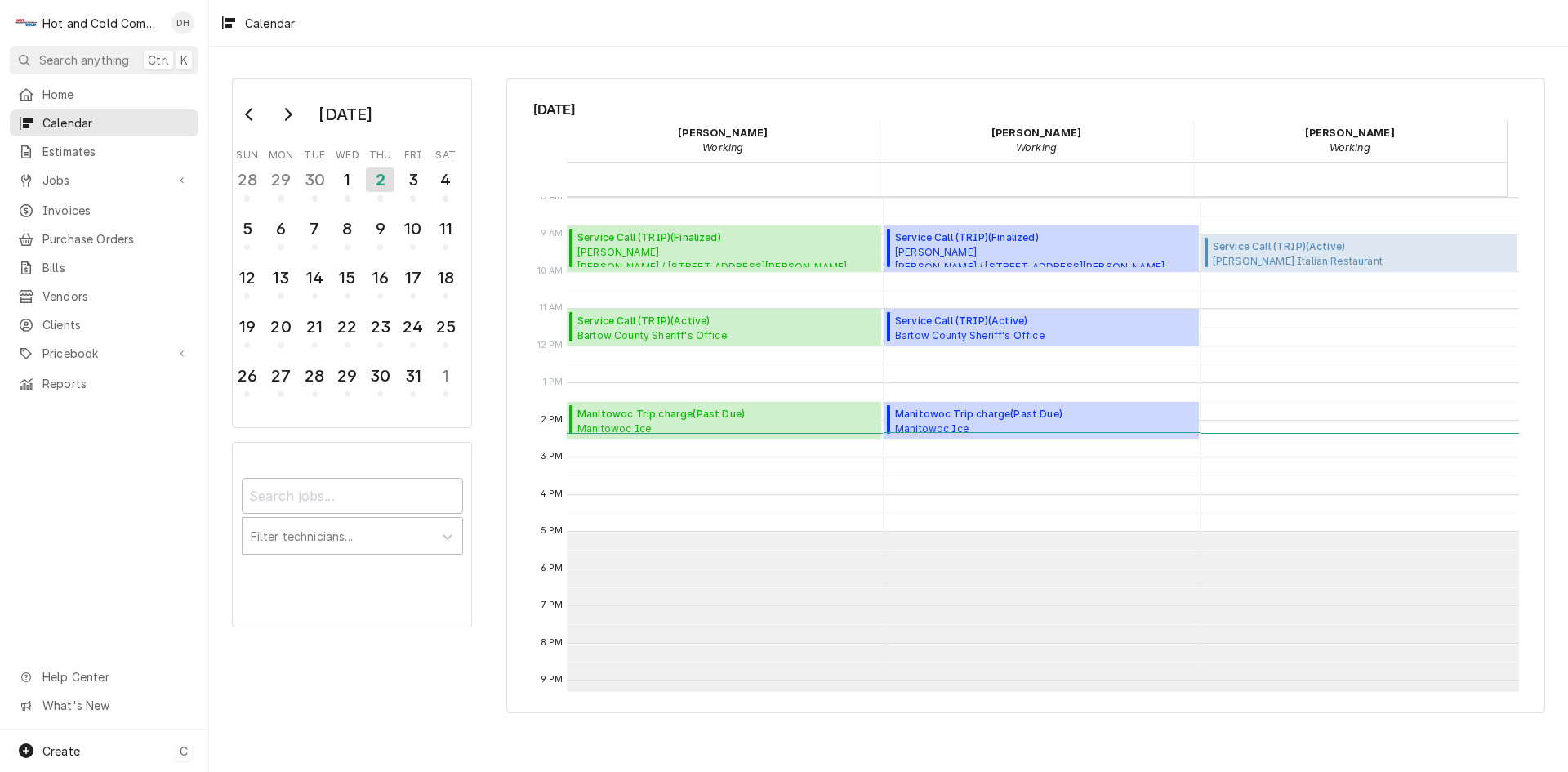
drag, startPoint x: 63, startPoint y: 745, endPoint x: 67, endPoint y: 737, distance: 8.9
click at [64, 744] on span "Create" at bounding box center [61, 751] width 38 height 14
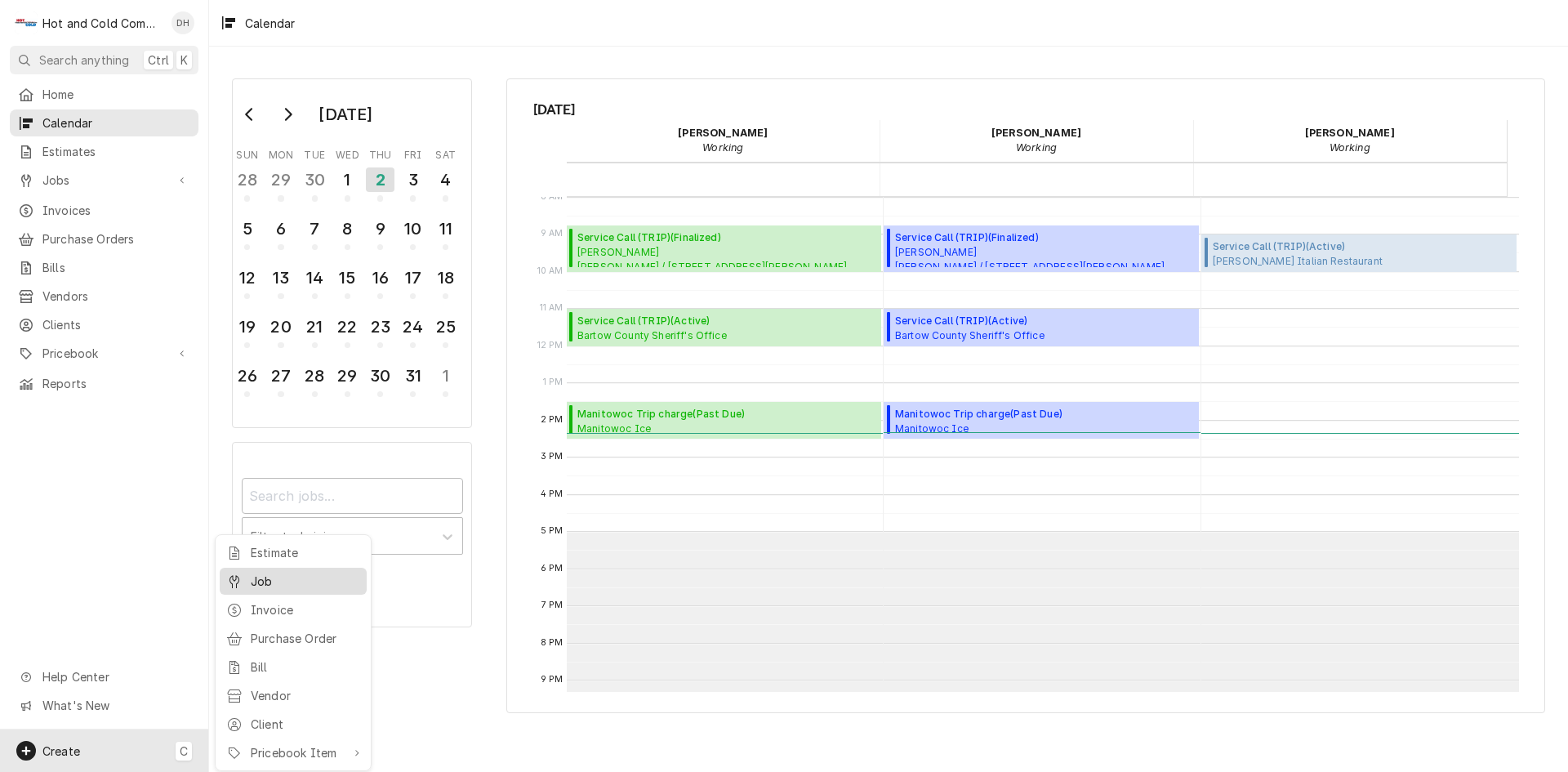
click at [294, 579] on div "Job" at bounding box center [305, 581] width 110 height 17
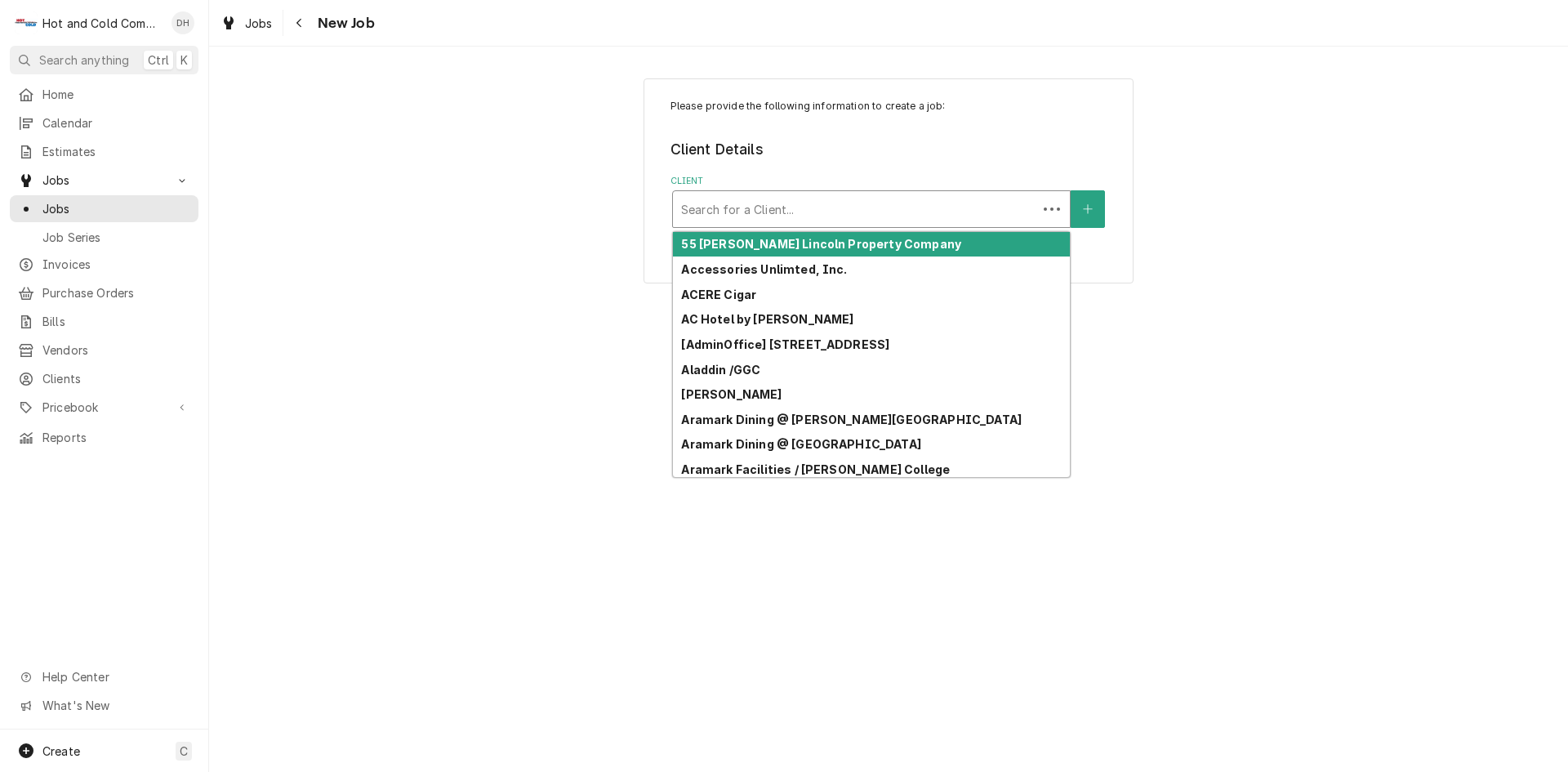
drag, startPoint x: 869, startPoint y: 408, endPoint x: 905, endPoint y: 207, distance: 204.2
click at [907, 207] on div "Client" at bounding box center [855, 209] width 348 height 29
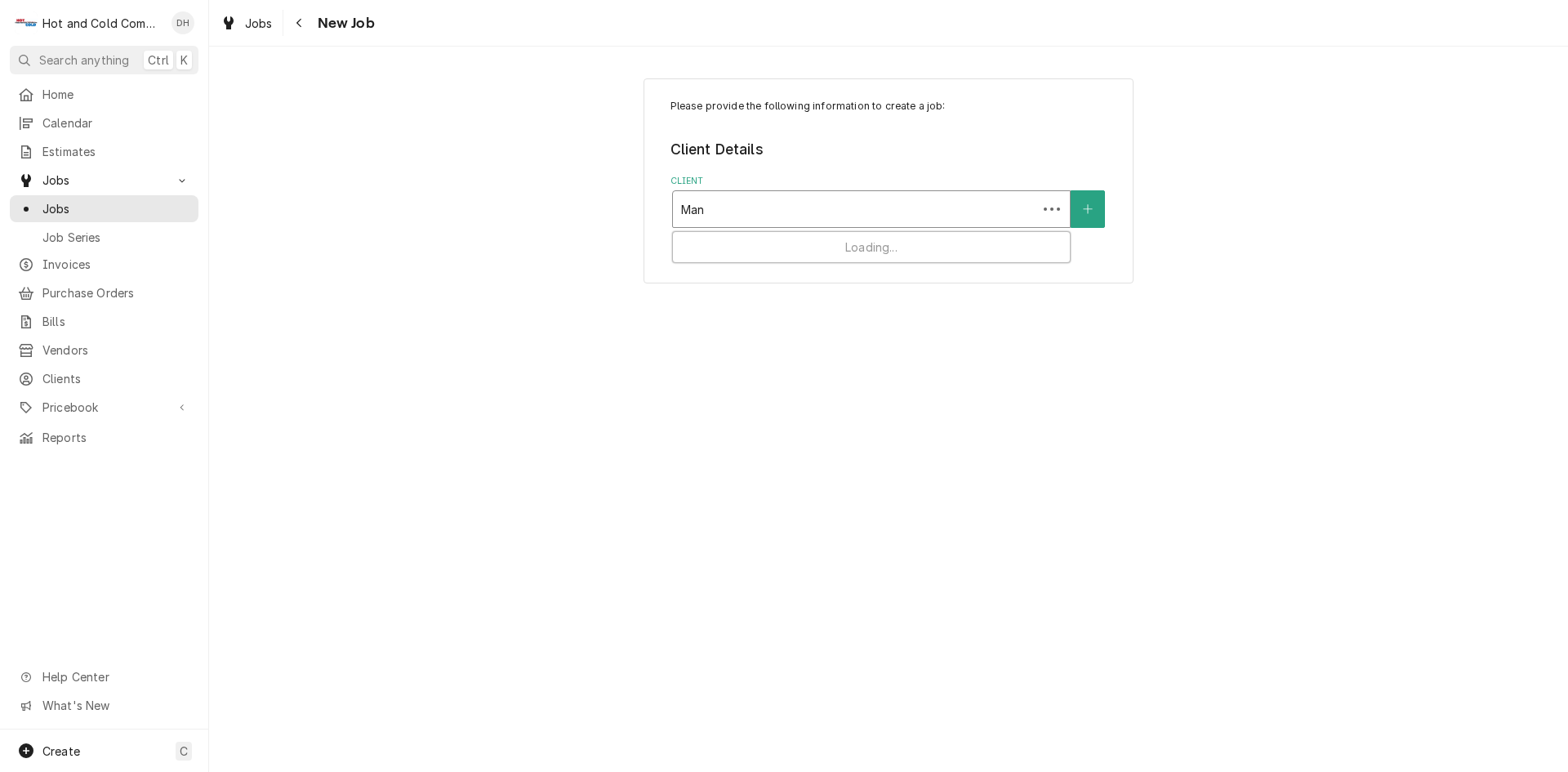
type input "Mani"
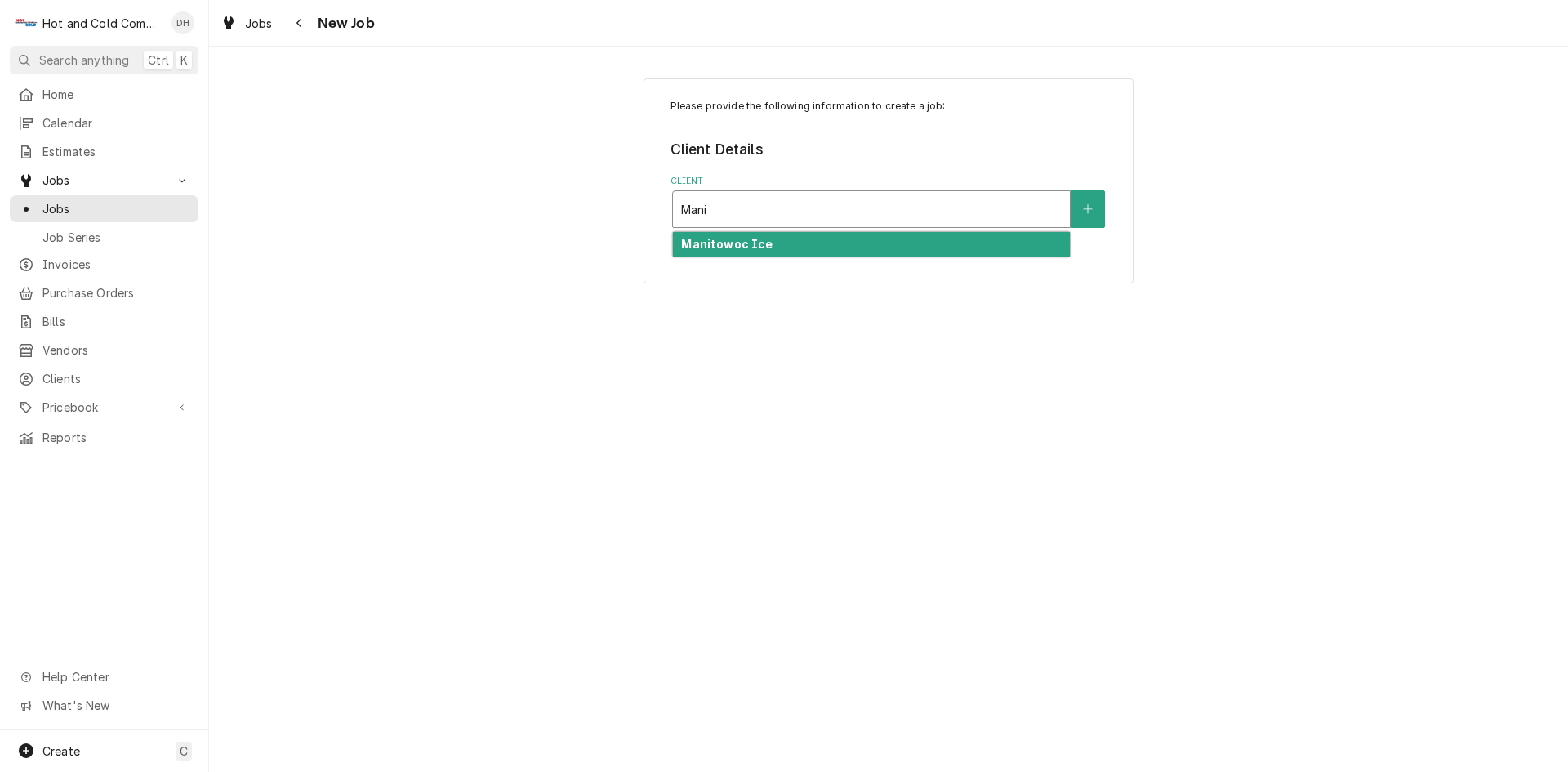
click at [788, 248] on div "Manitowoc Ice" at bounding box center [870, 245] width 397 height 26
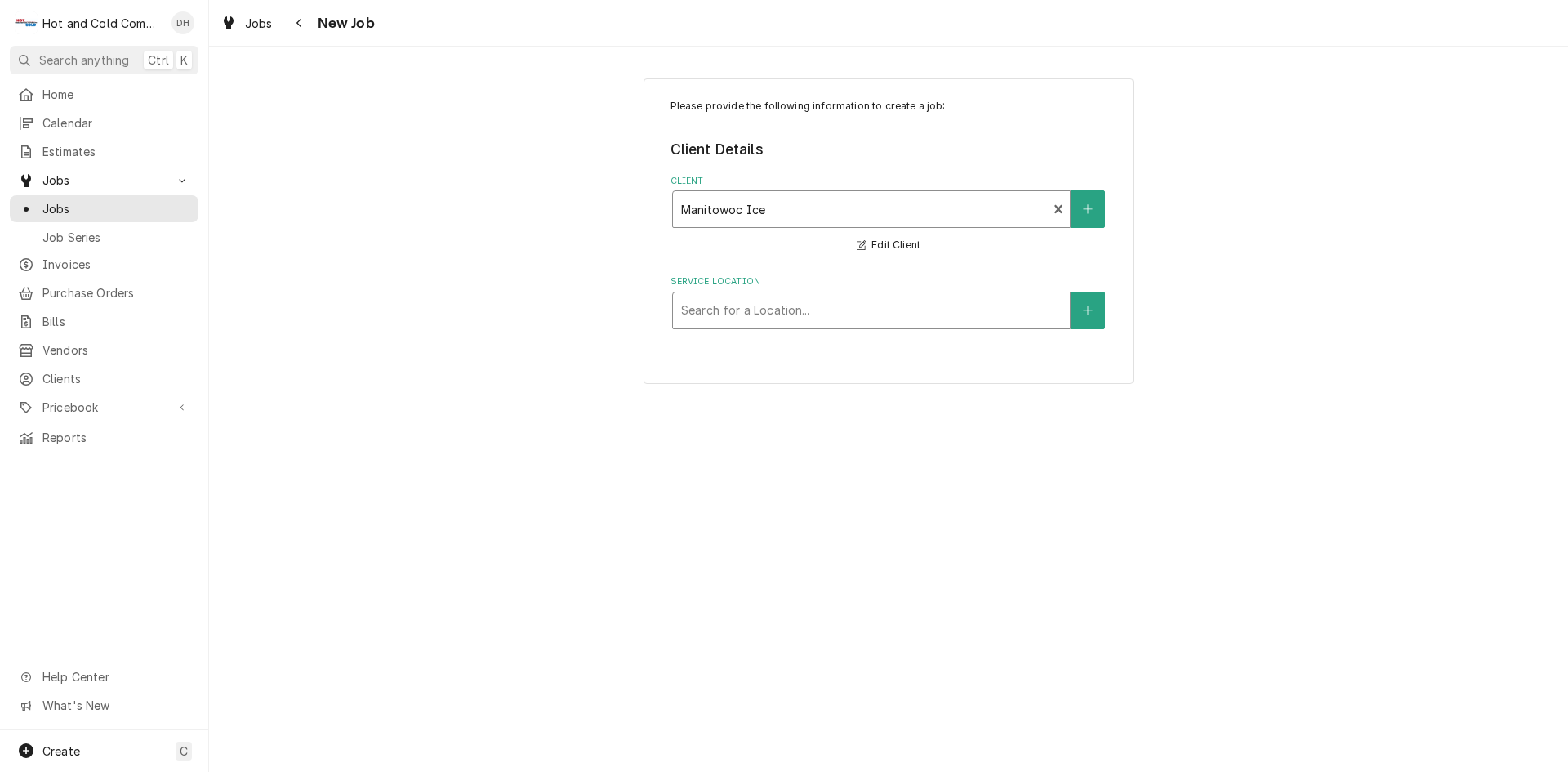
click at [861, 308] on div "Service Location" at bounding box center [871, 310] width 381 height 29
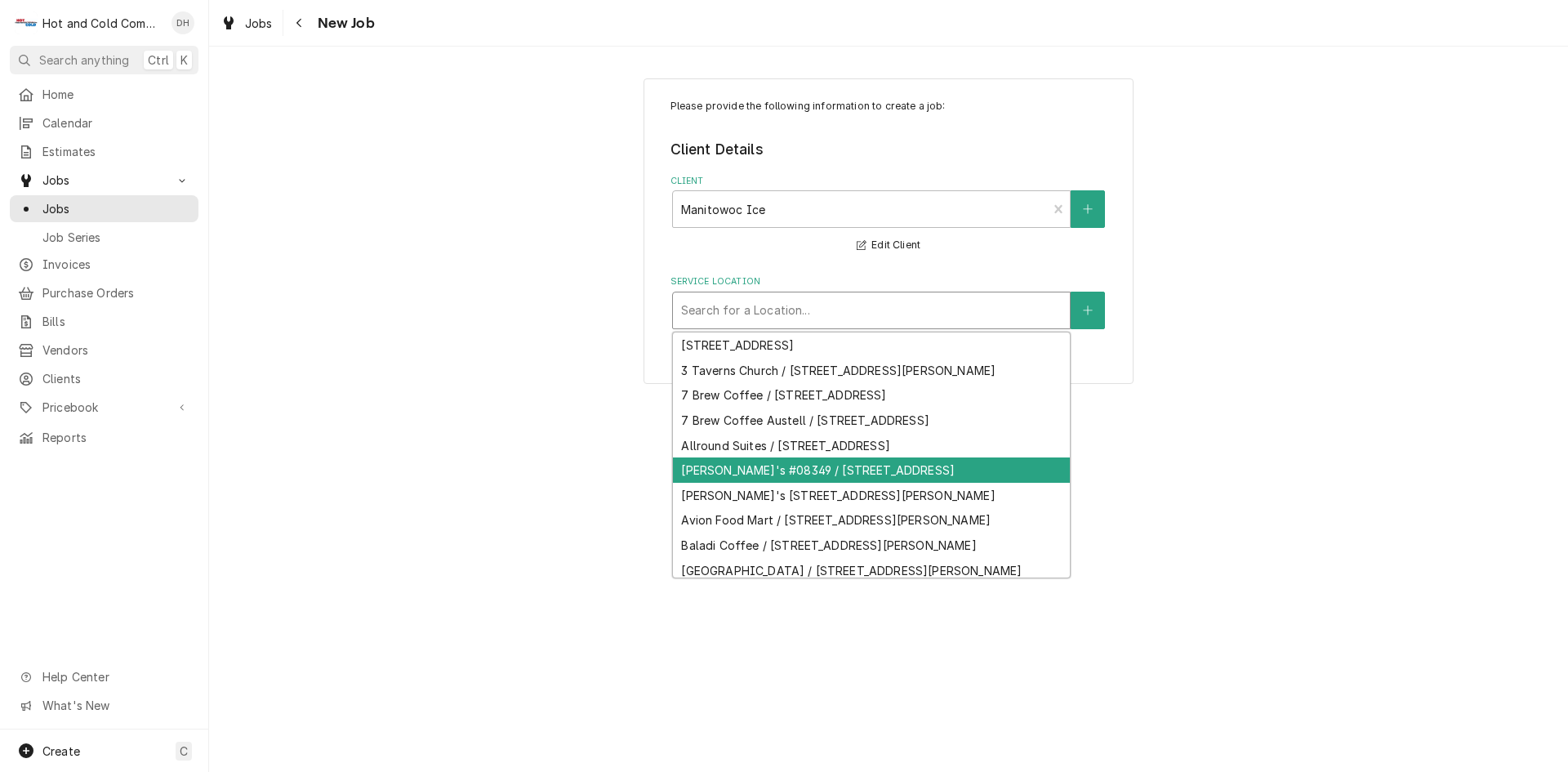
click at [951, 483] on div "[PERSON_NAME]'s #08349 / [STREET_ADDRESS]" at bounding box center [870, 470] width 397 height 26
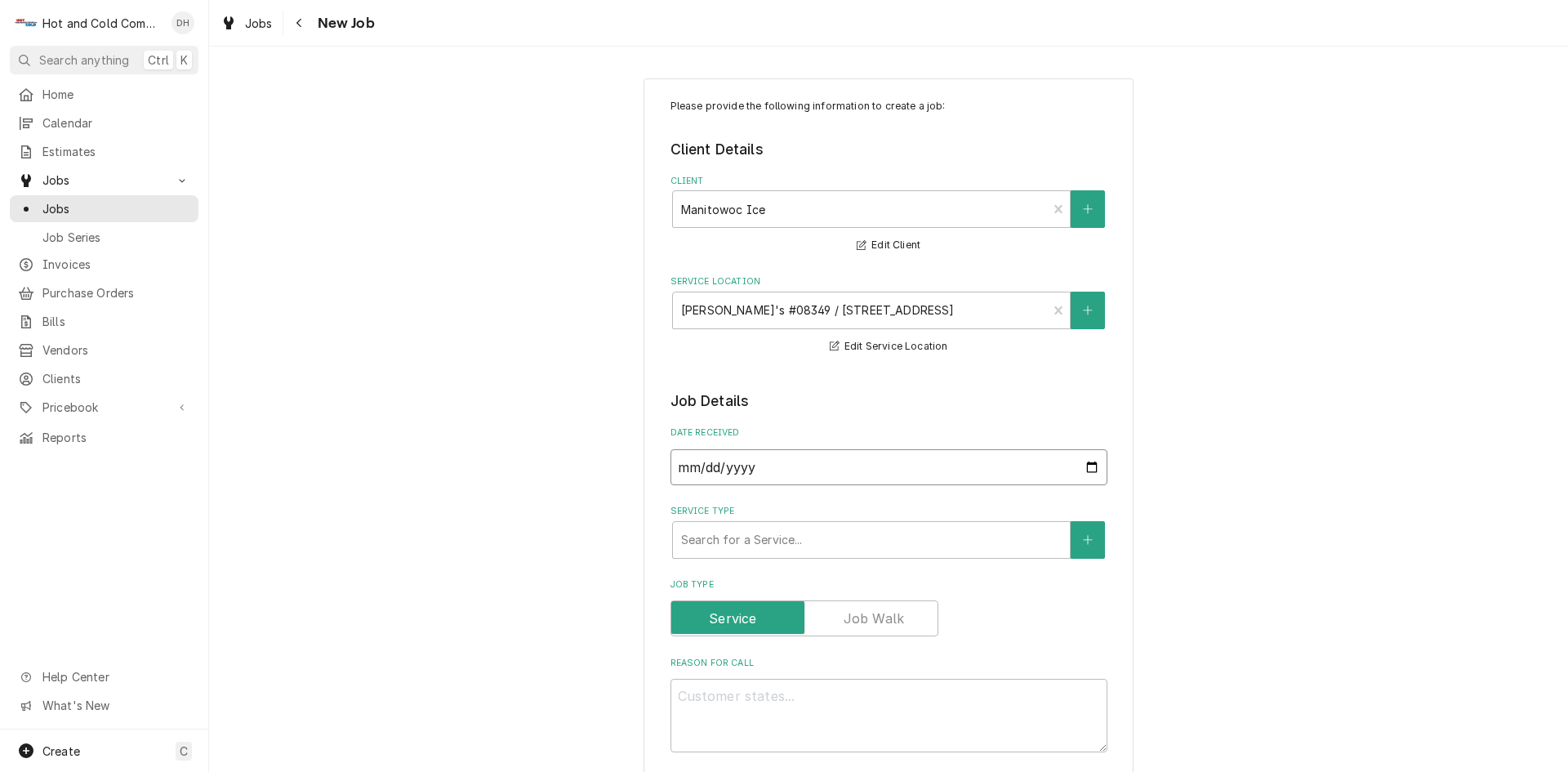
click at [1086, 466] on input "[DATE]" at bounding box center [889, 467] width 437 height 36
type textarea "x"
type input "[DATE]"
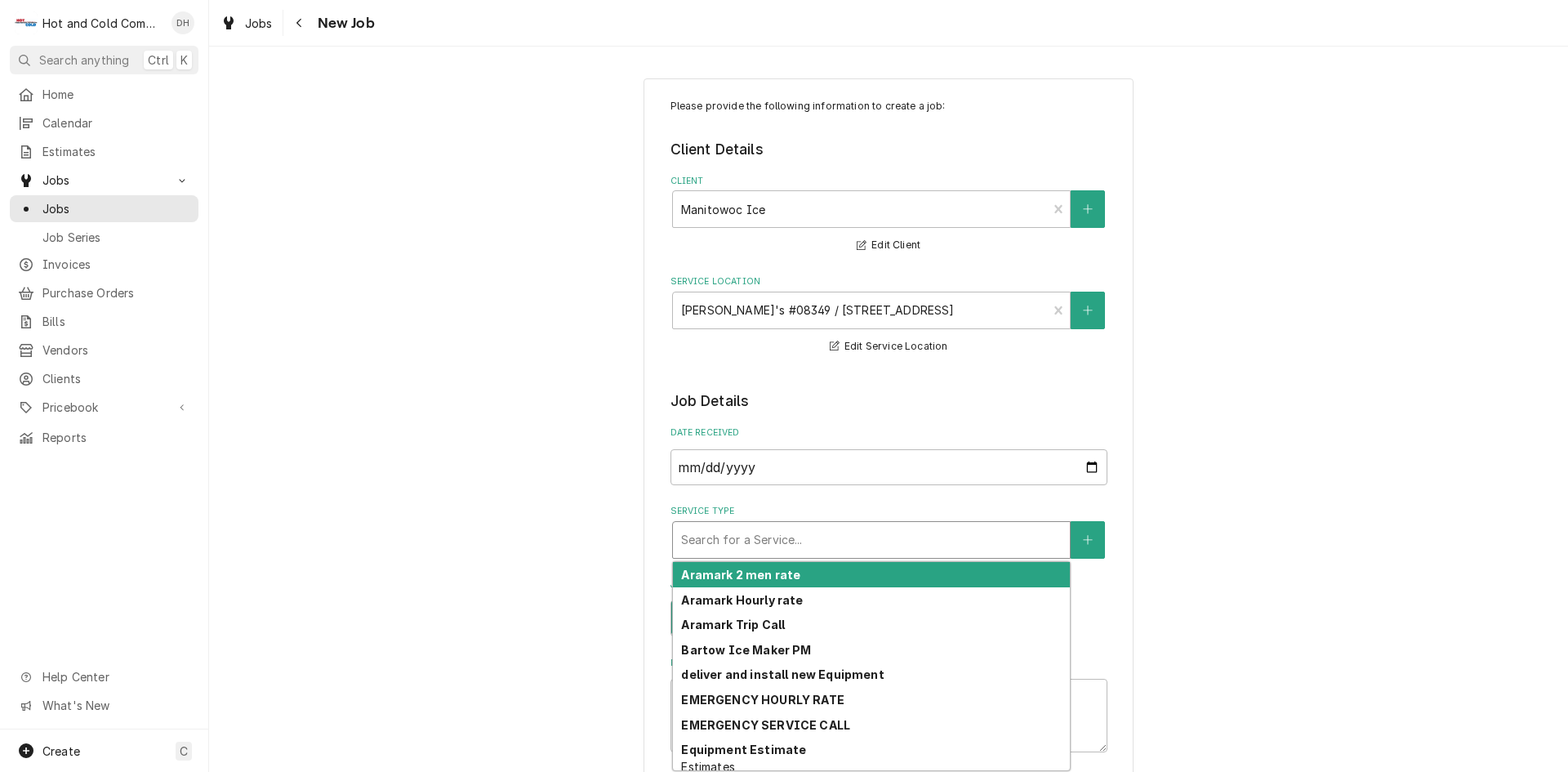
click at [812, 537] on div "Service Type" at bounding box center [871, 540] width 381 height 29
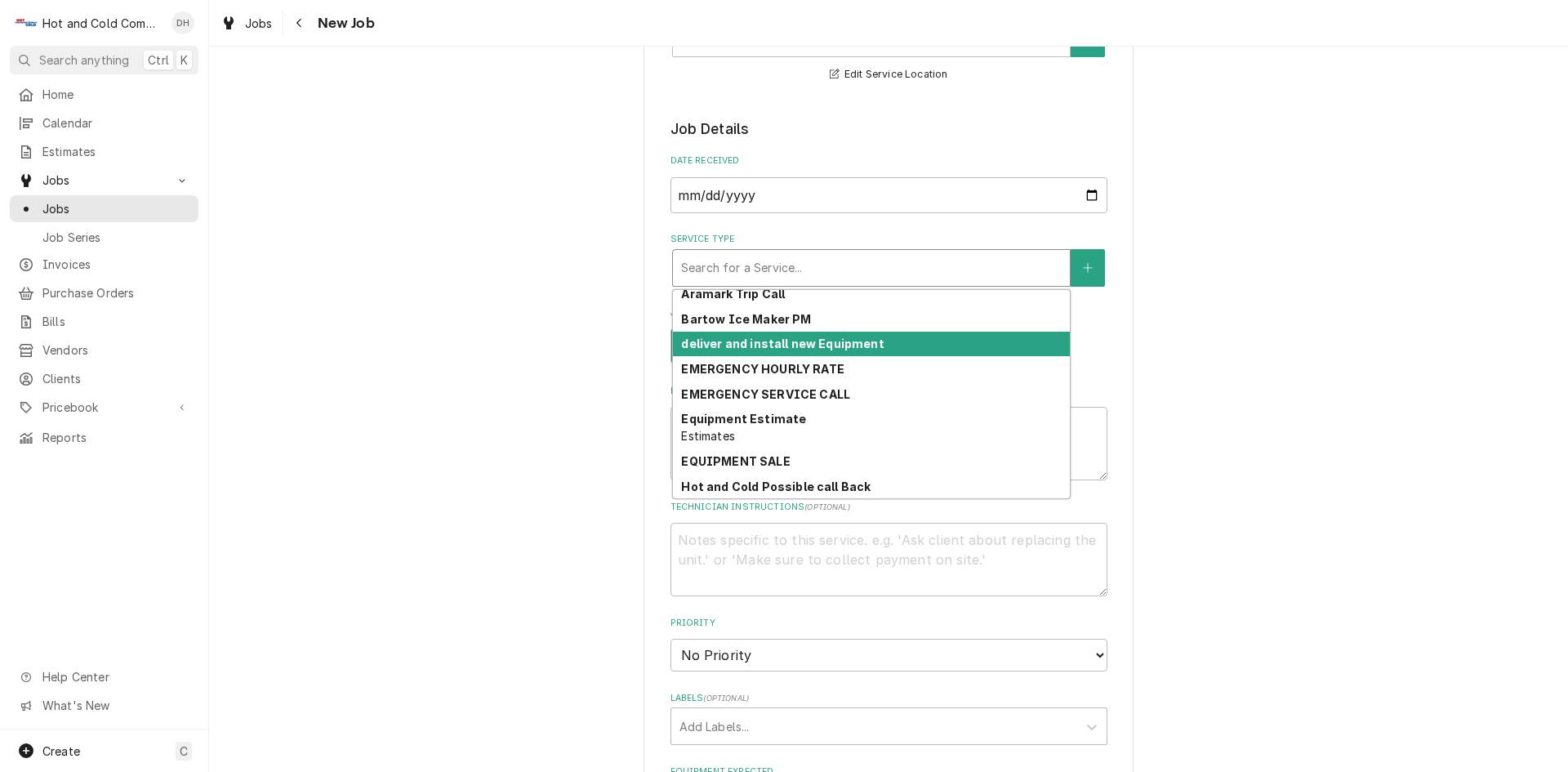
scroll to position [309, 0]
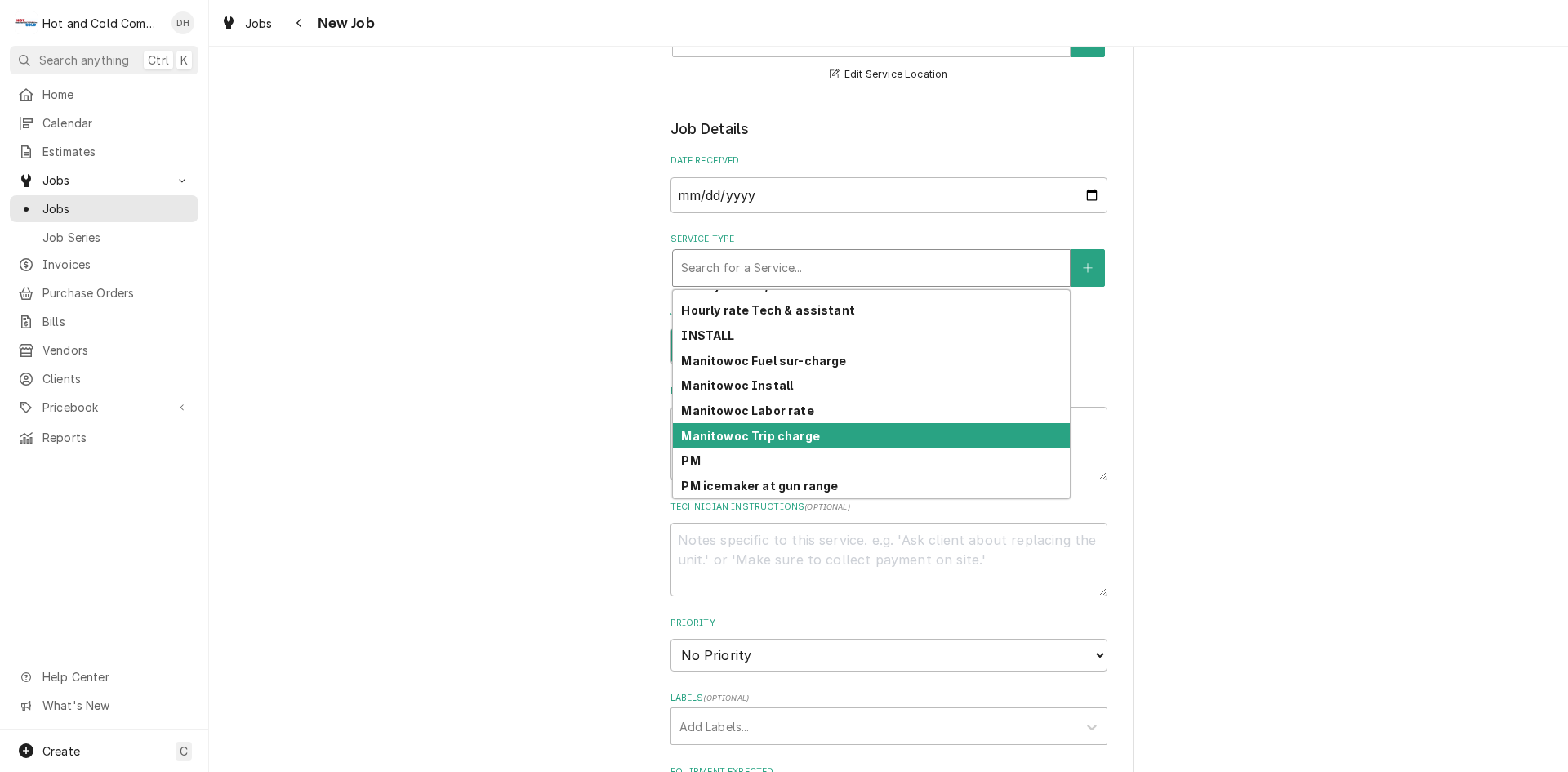
click at [812, 428] on div "Manitowoc Trip charge" at bounding box center [870, 436] width 397 height 26
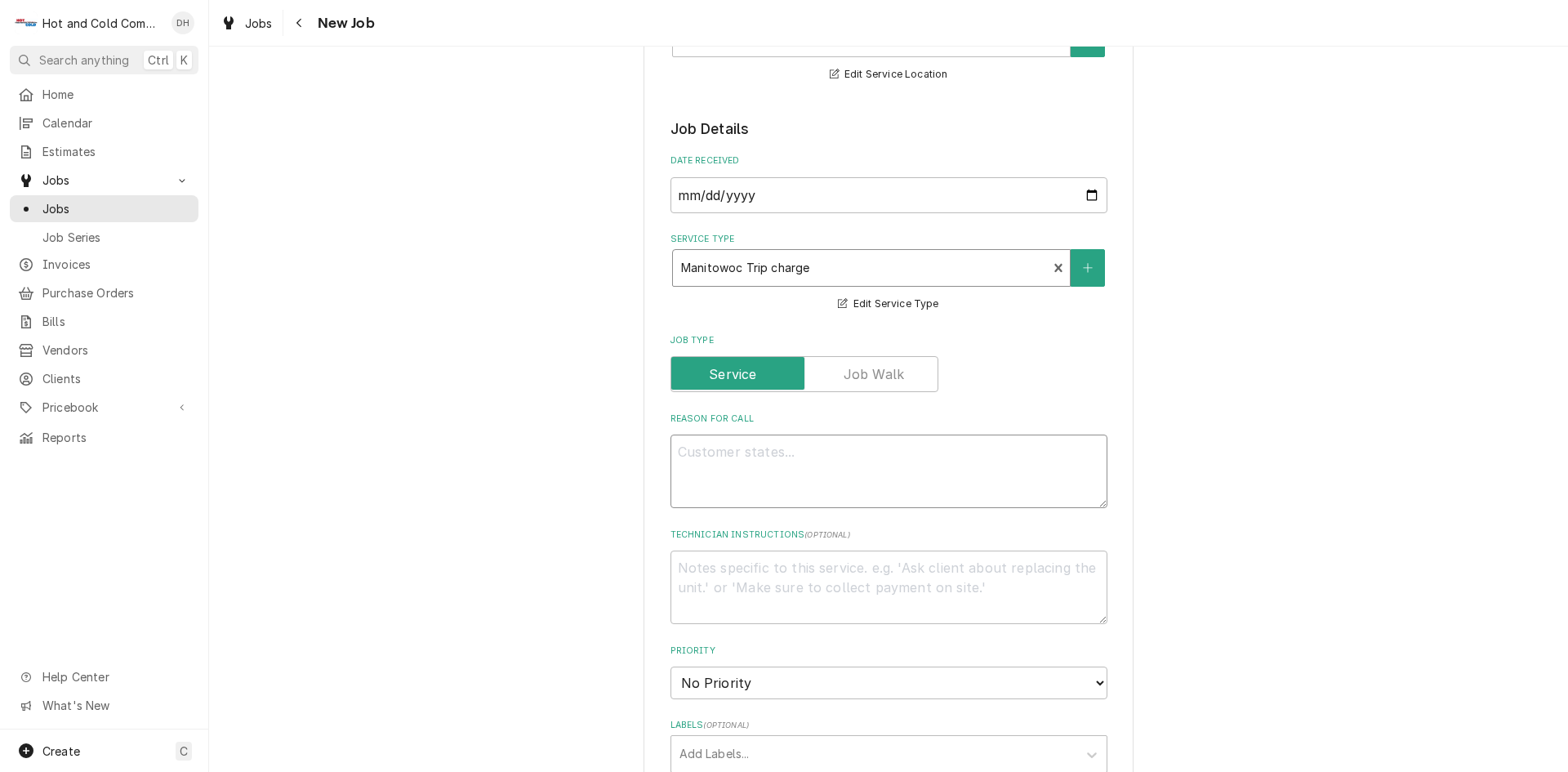
click at [757, 446] on textarea "Reason For Call" at bounding box center [889, 471] width 437 height 74
type textarea "x"
type textarea "n"
type textarea "x"
type textarea "no"
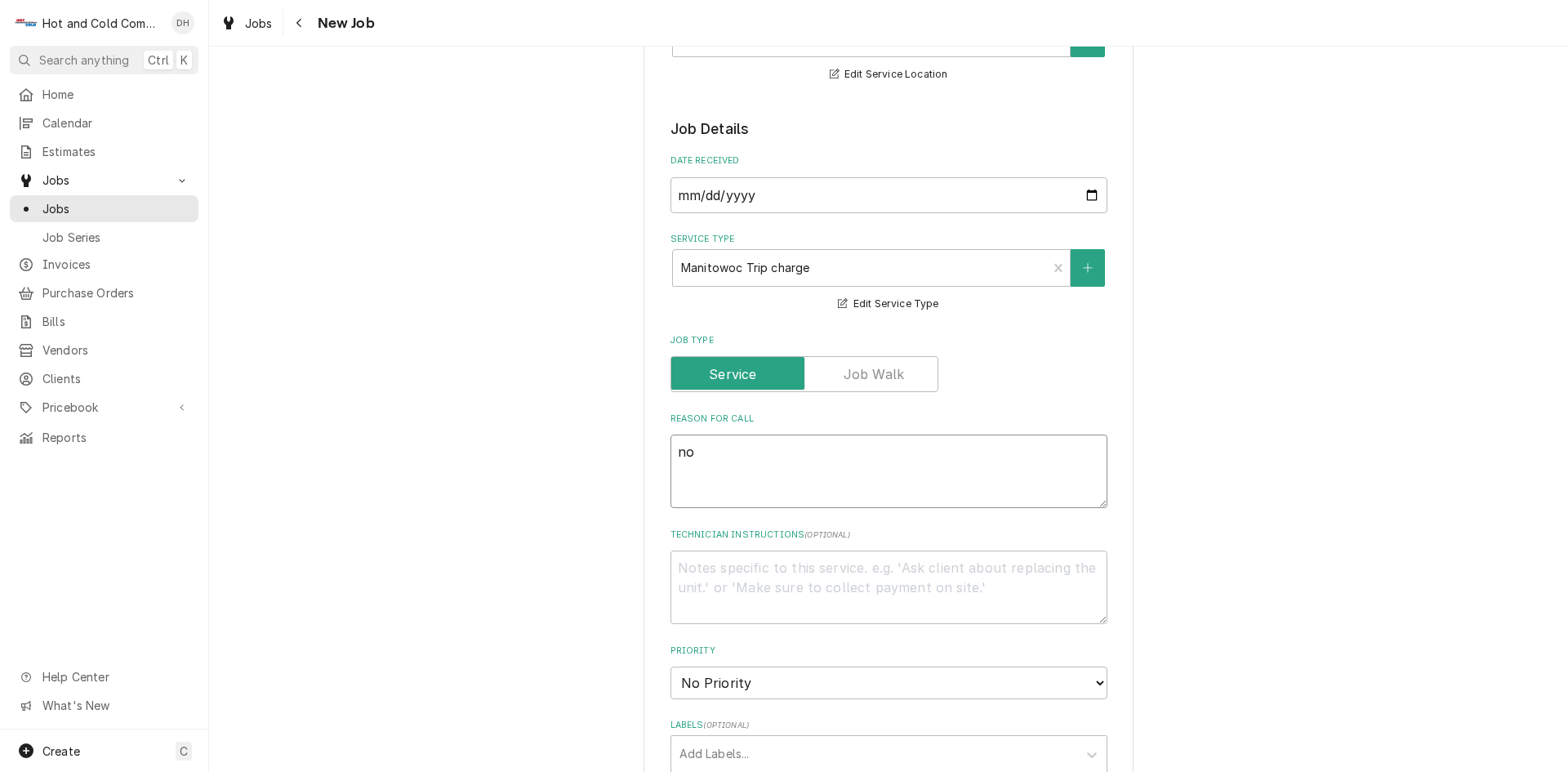
type textarea "x"
type textarea "not"
type textarea "x"
type textarea "not"
type textarea "x"
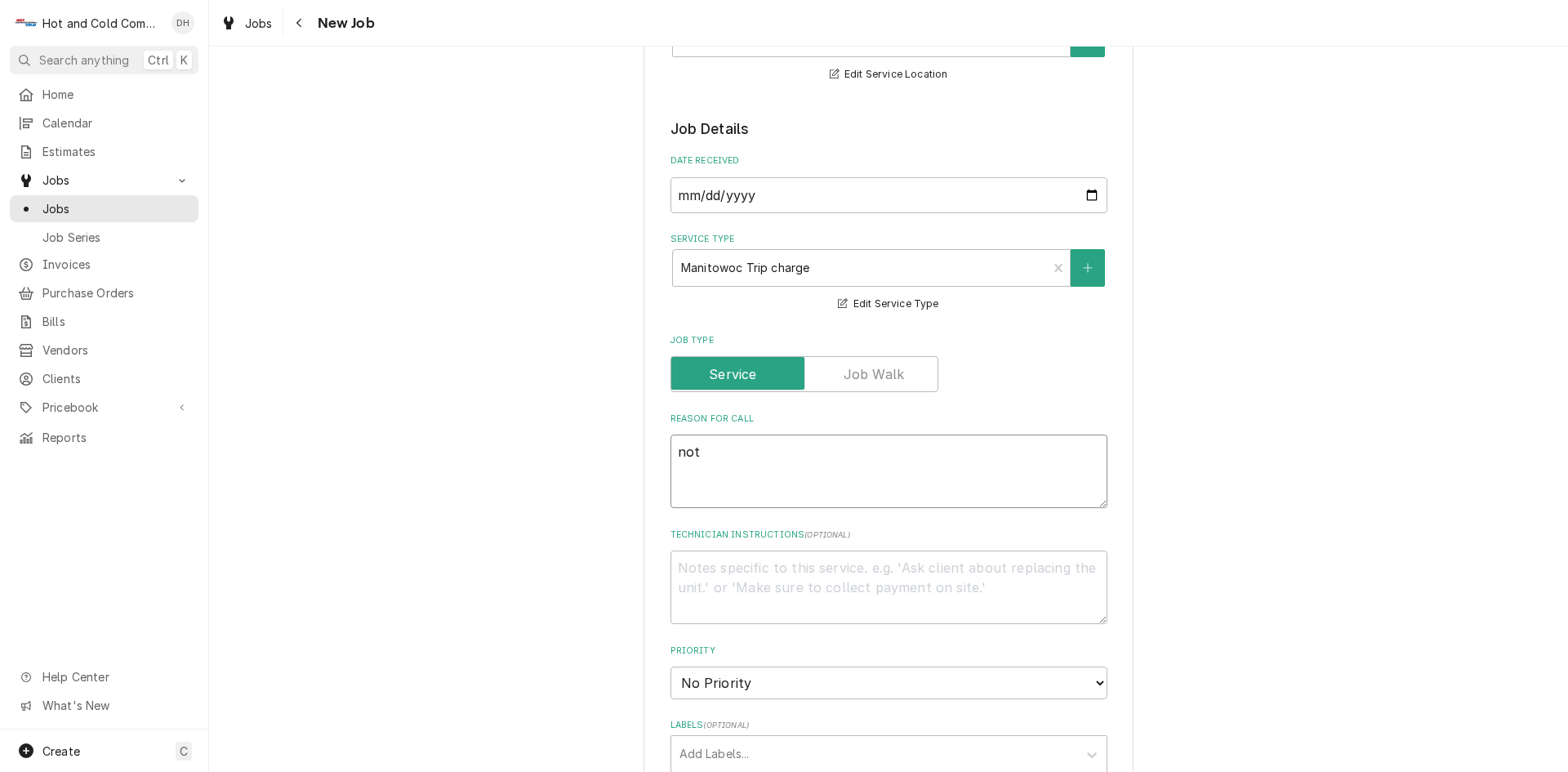
type textarea "not m"
type textarea "x"
type textarea "not ma"
type textarea "x"
type textarea "not mak"
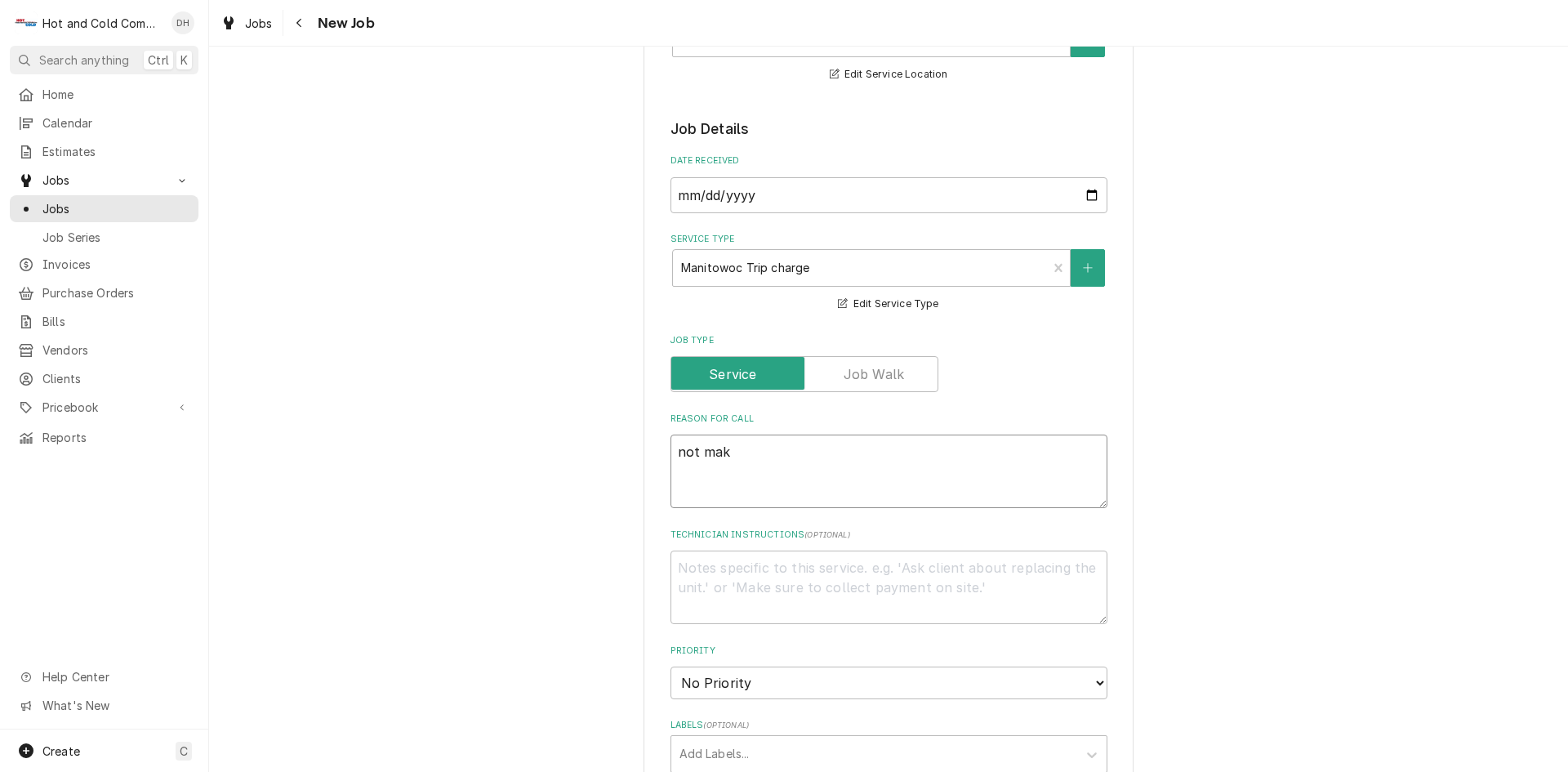
type textarea "x"
type textarea "not maki"
type textarea "x"
type textarea "not makin"
type textarea "x"
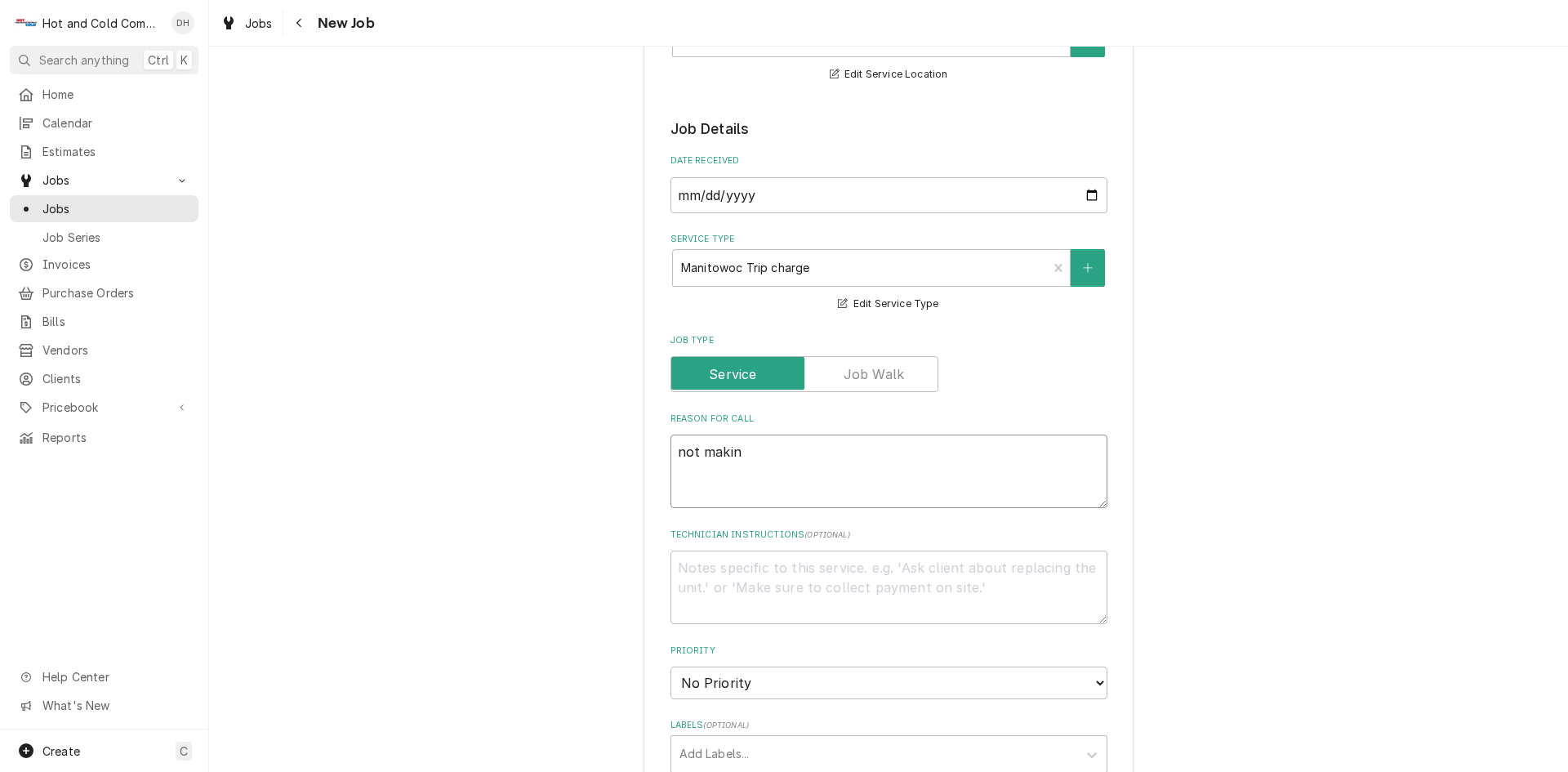
type textarea "not making"
type textarea "x"
type textarea "not making"
type textarea "x"
type textarea "not making i"
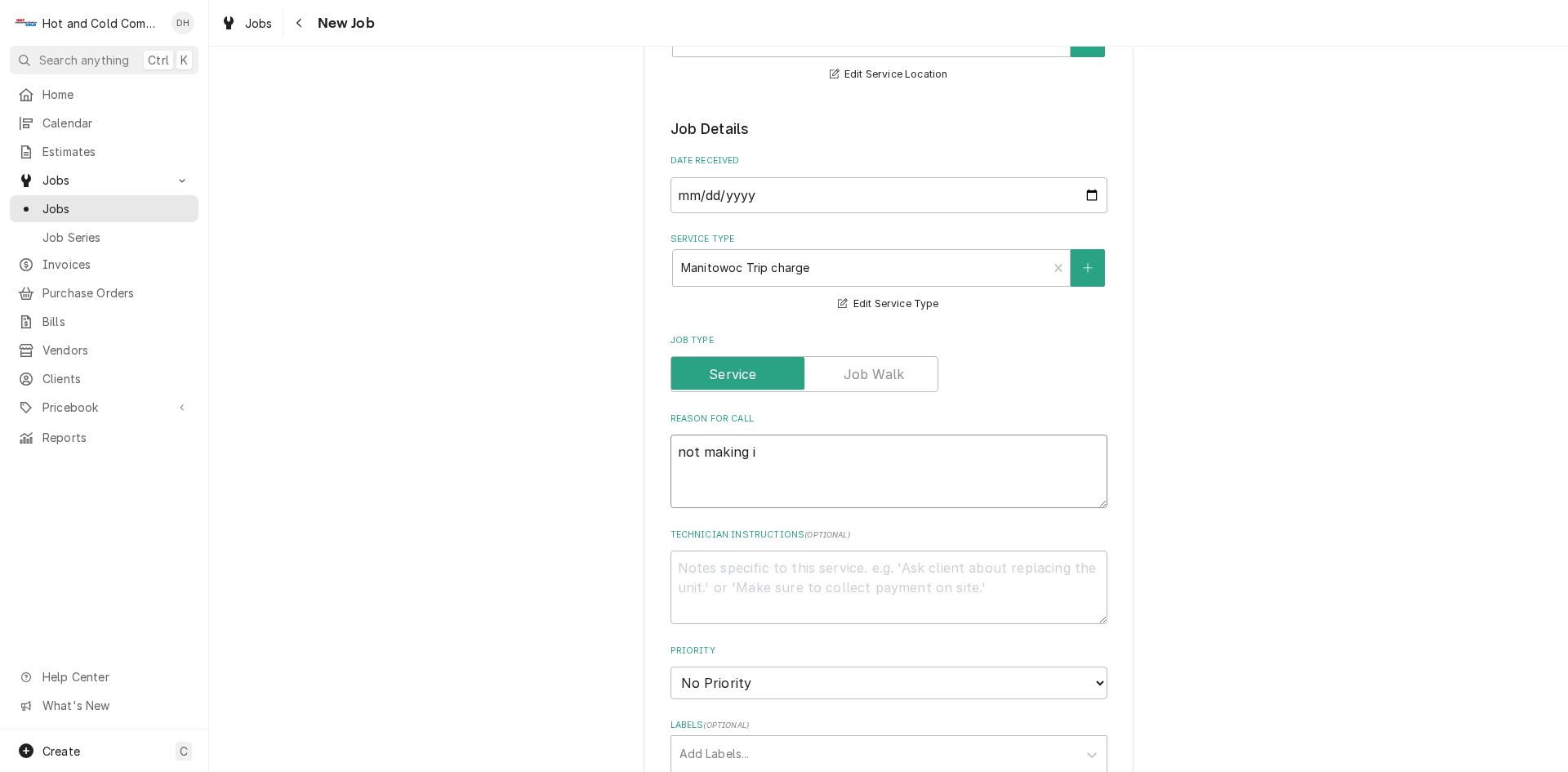
type textarea "x"
type textarea "not making ic"
type textarea "x"
type textarea "not making ice"
type textarea "x"
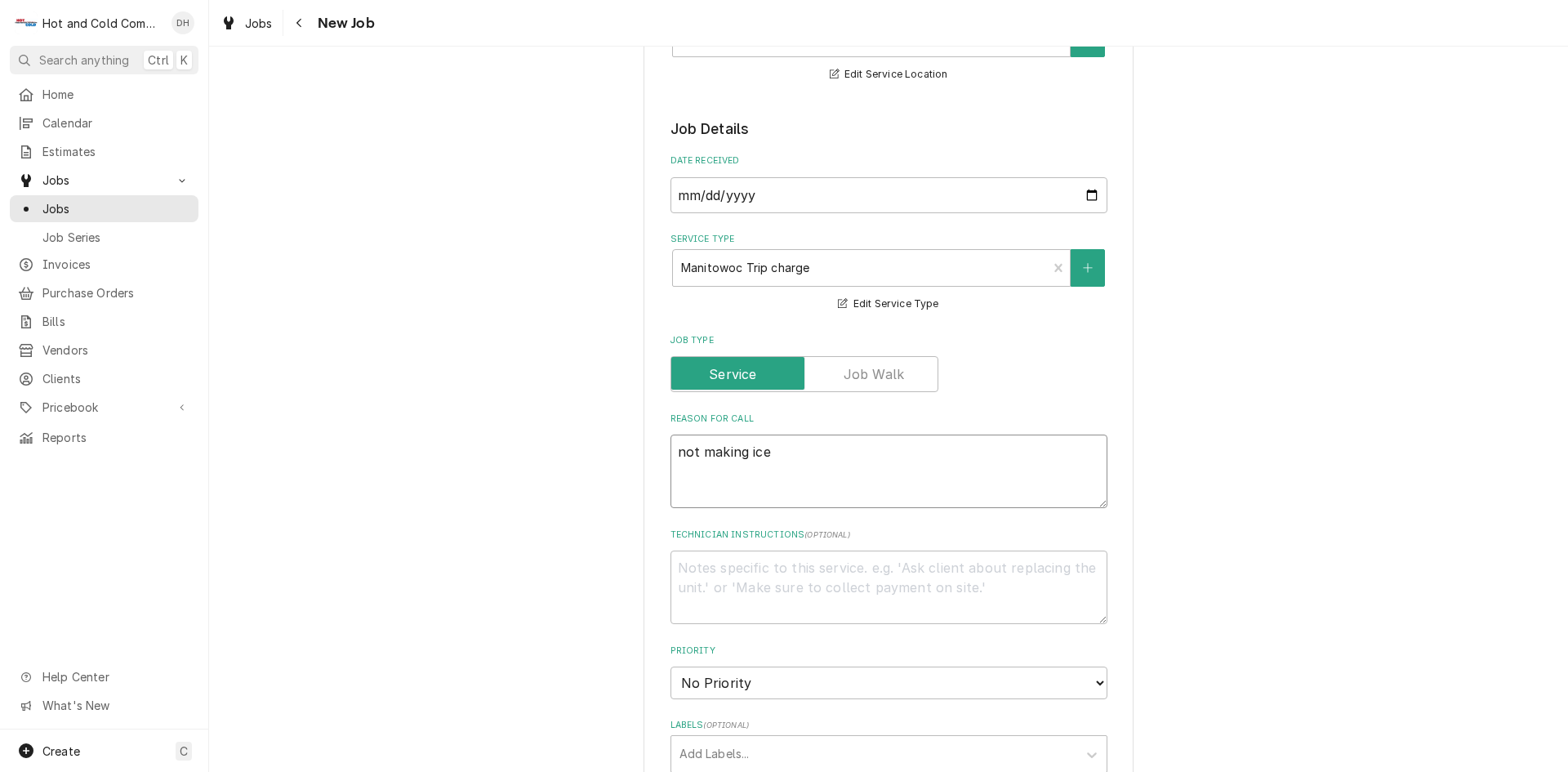
type textarea "not making ice"
type textarea "x"
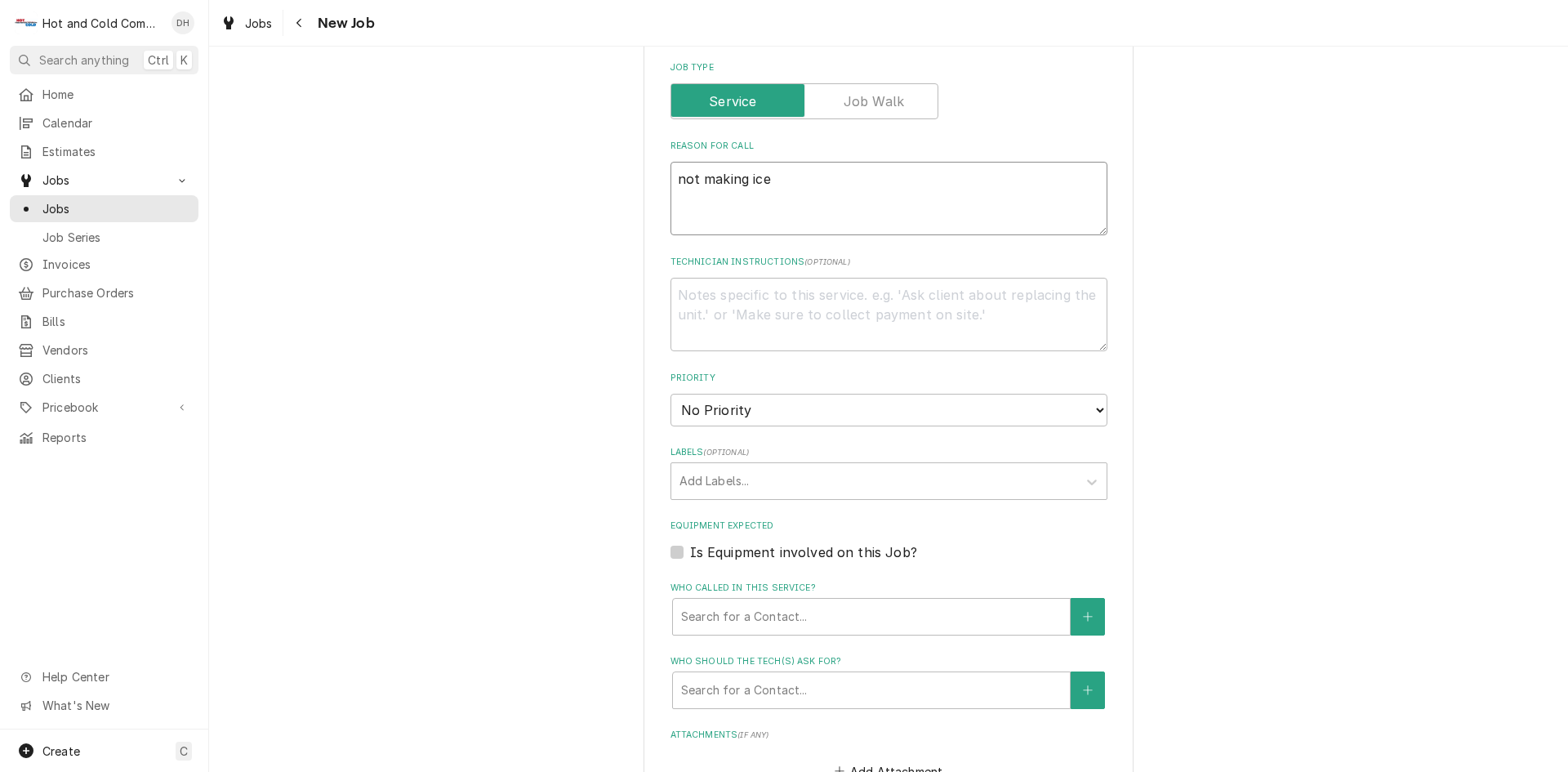
scroll to position [817, 0]
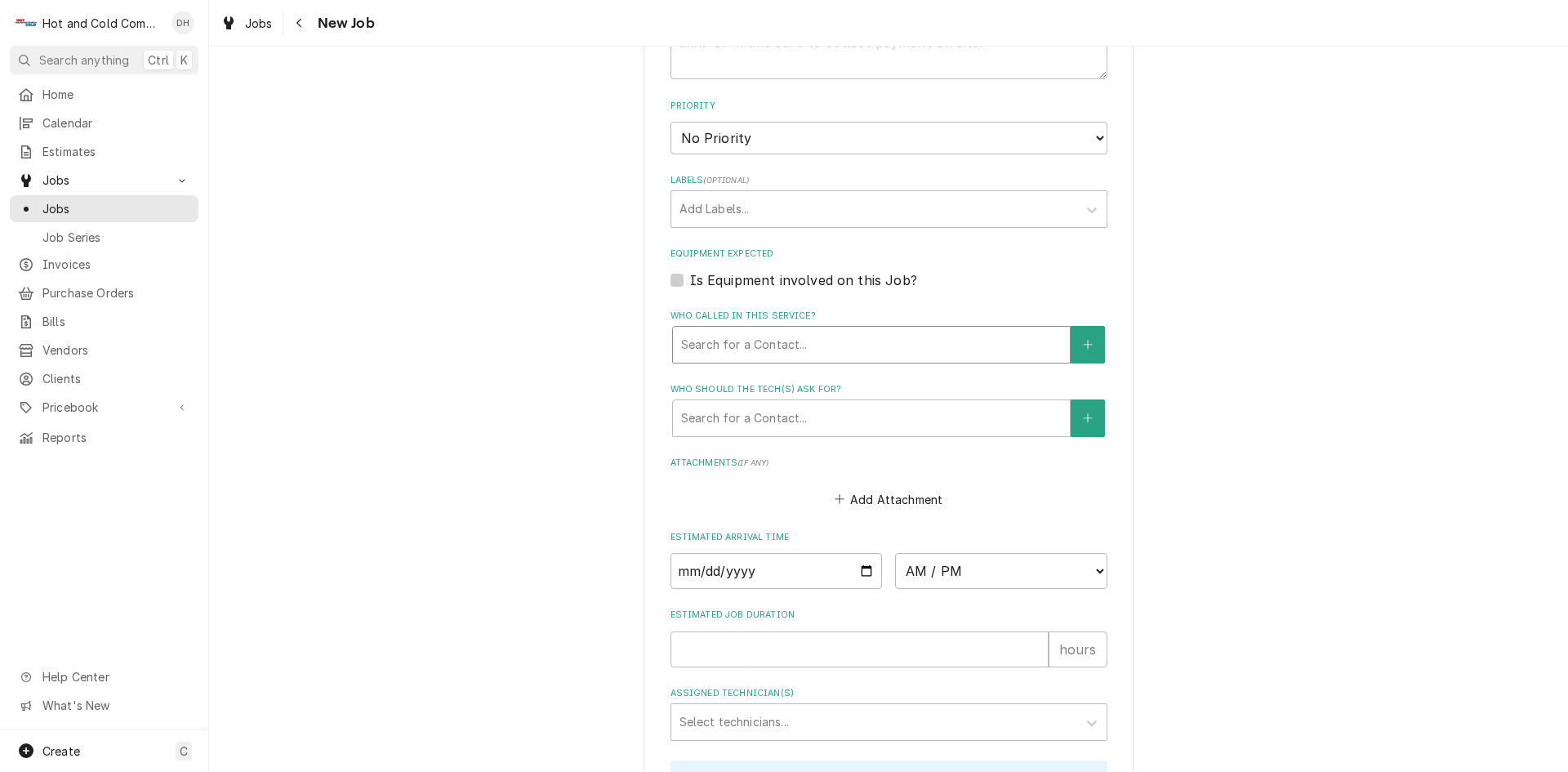
type textarea "not making ice"
click at [816, 338] on div "Who called in this service?" at bounding box center [871, 345] width 381 height 29
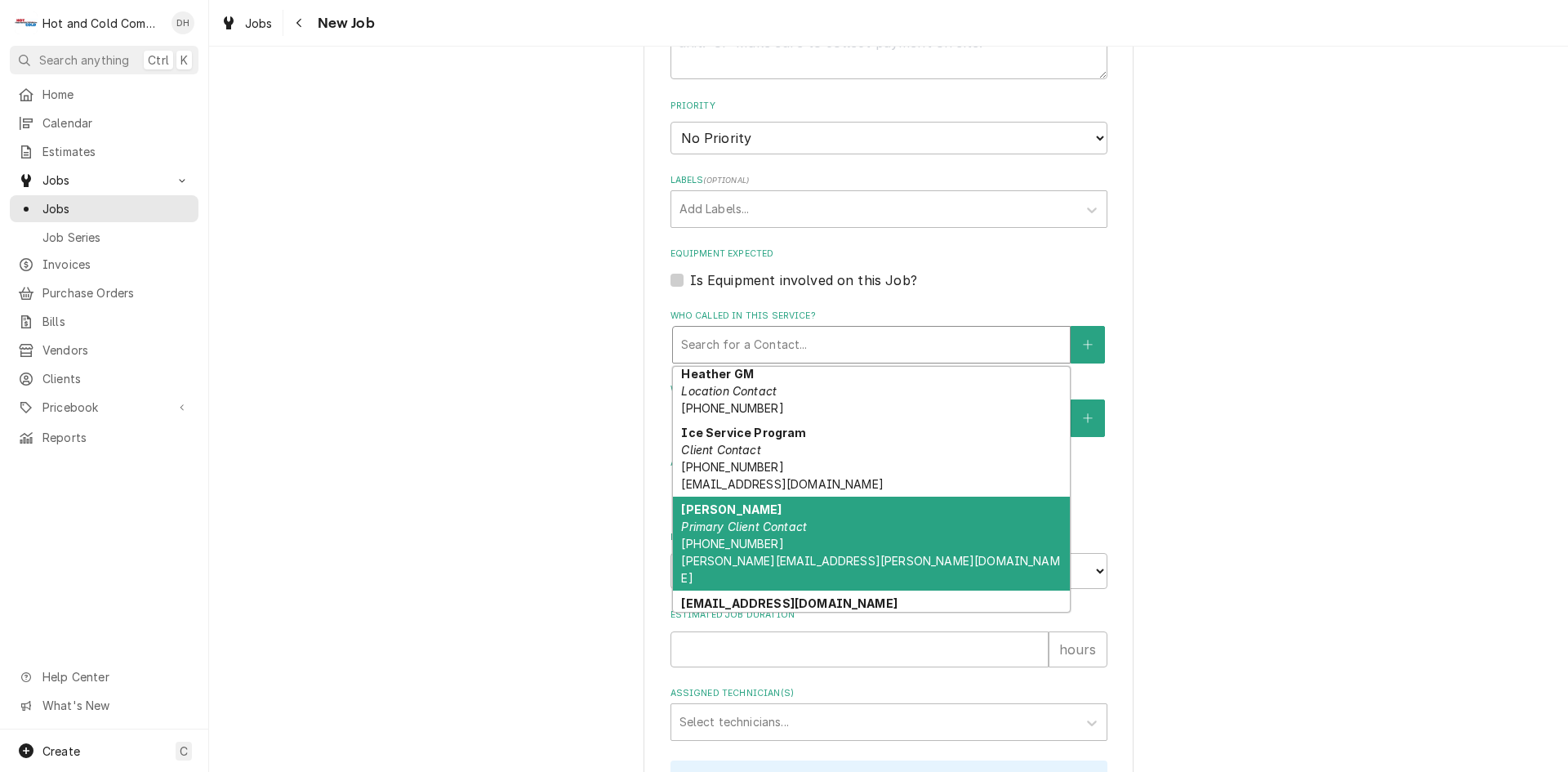
scroll to position [86, 0]
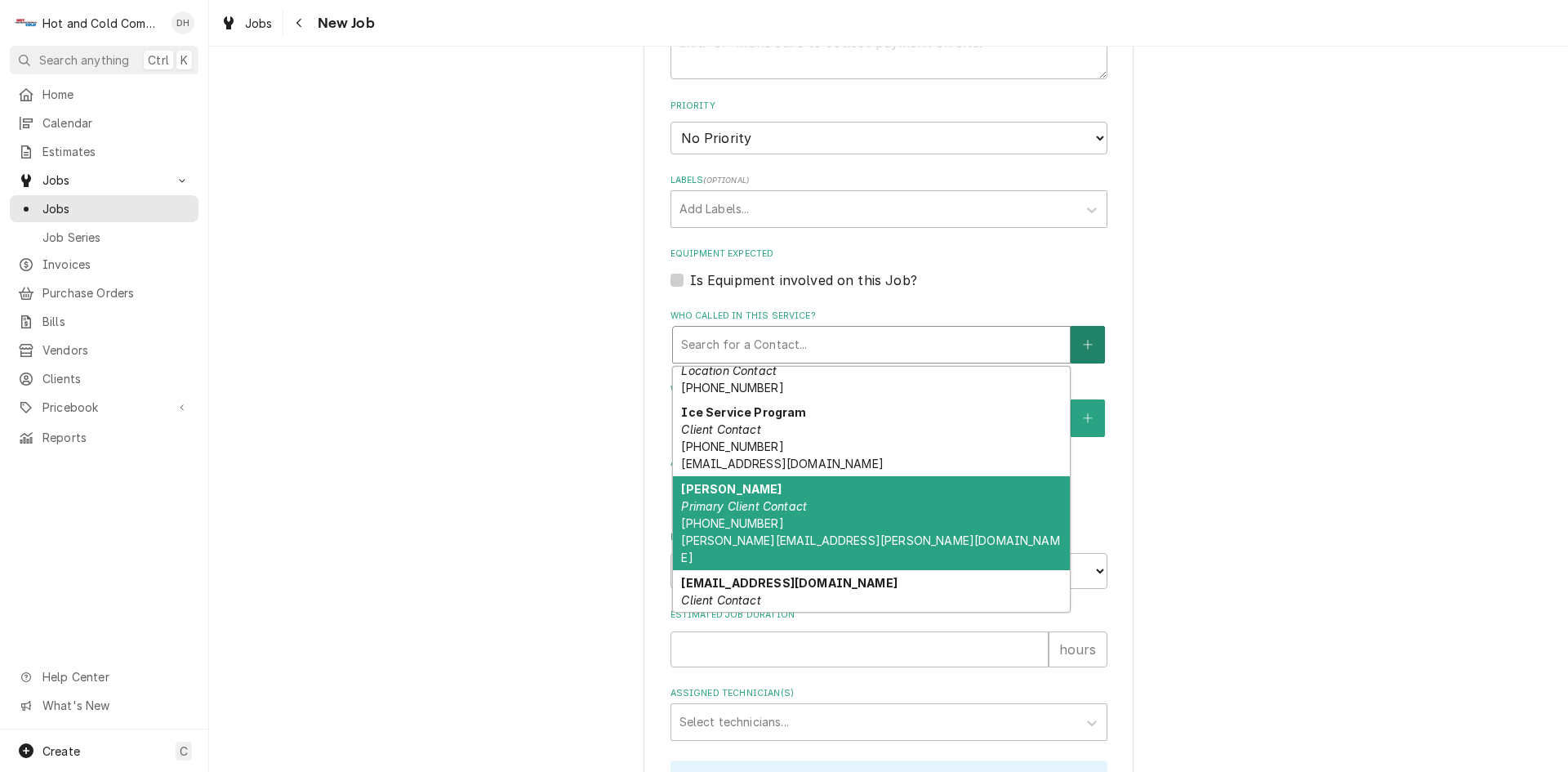
click at [1086, 334] on button "Who called in this service?" at bounding box center [1088, 344] width 34 height 38
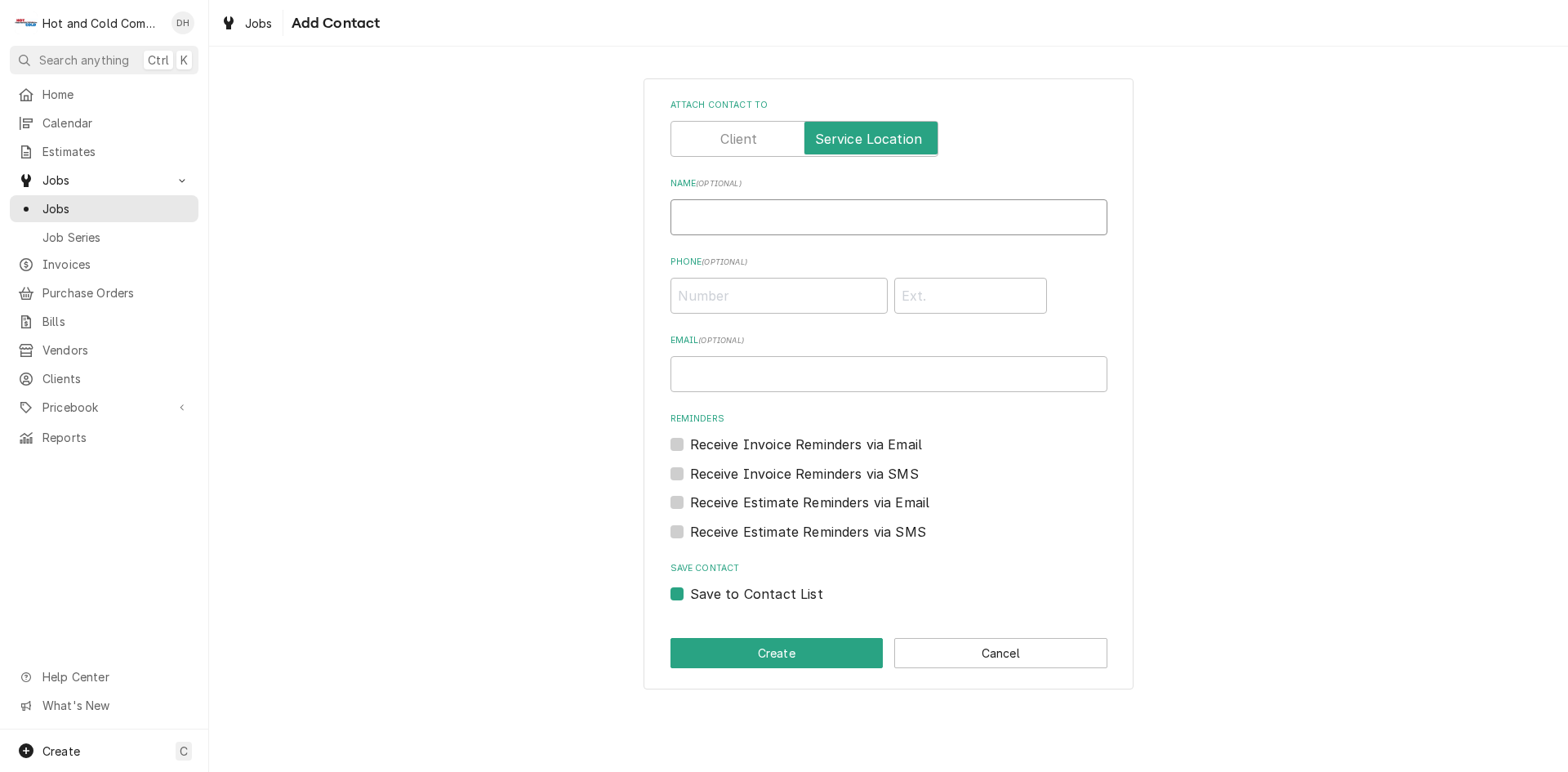
click at [801, 220] on input "Name ( optional )" at bounding box center [889, 217] width 437 height 36
type input "Teresa Hicks"
type input "(850) 481-2567"
click at [800, 652] on button "Create" at bounding box center [778, 652] width 213 height 30
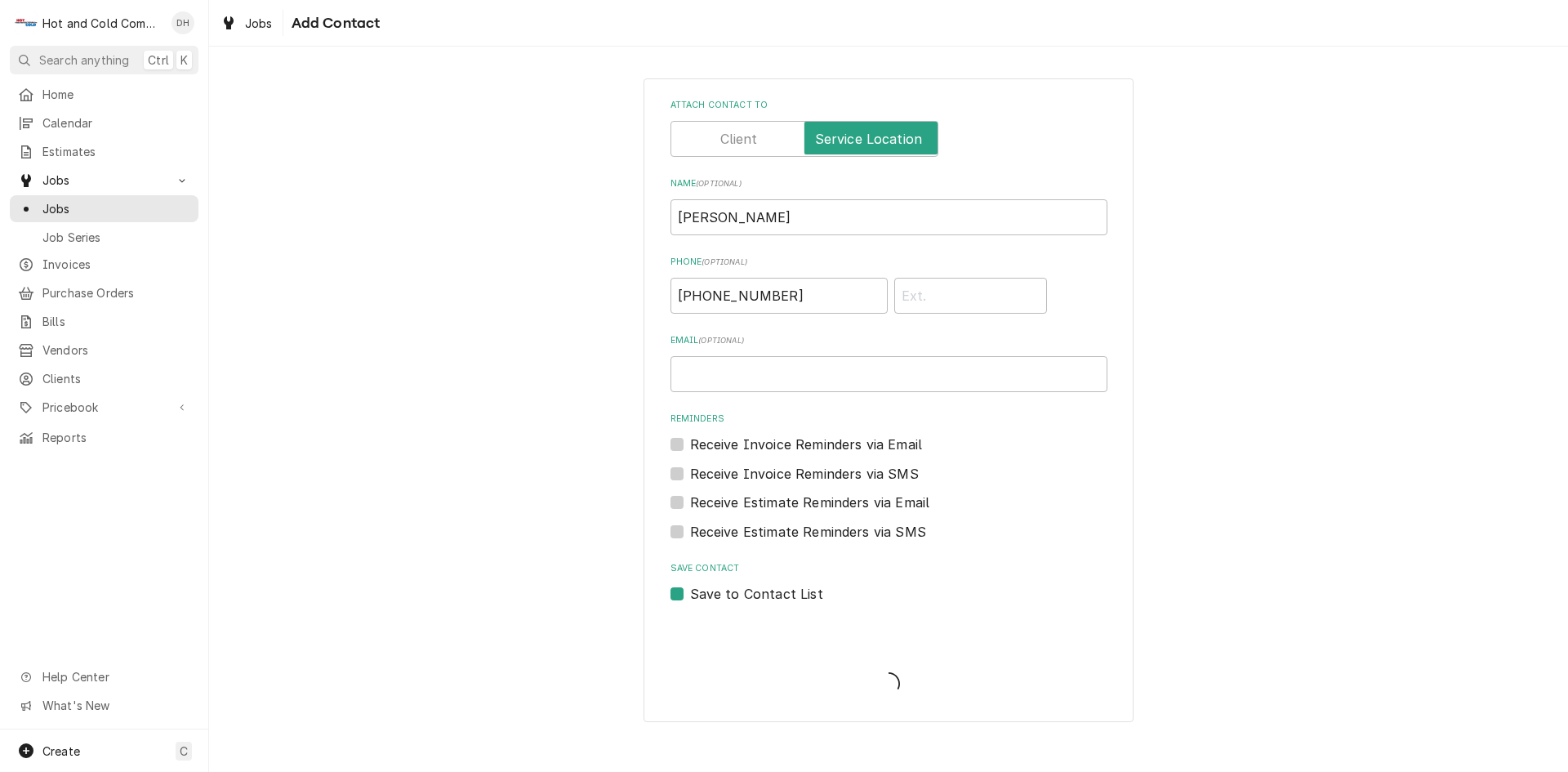
scroll to position [817, 0]
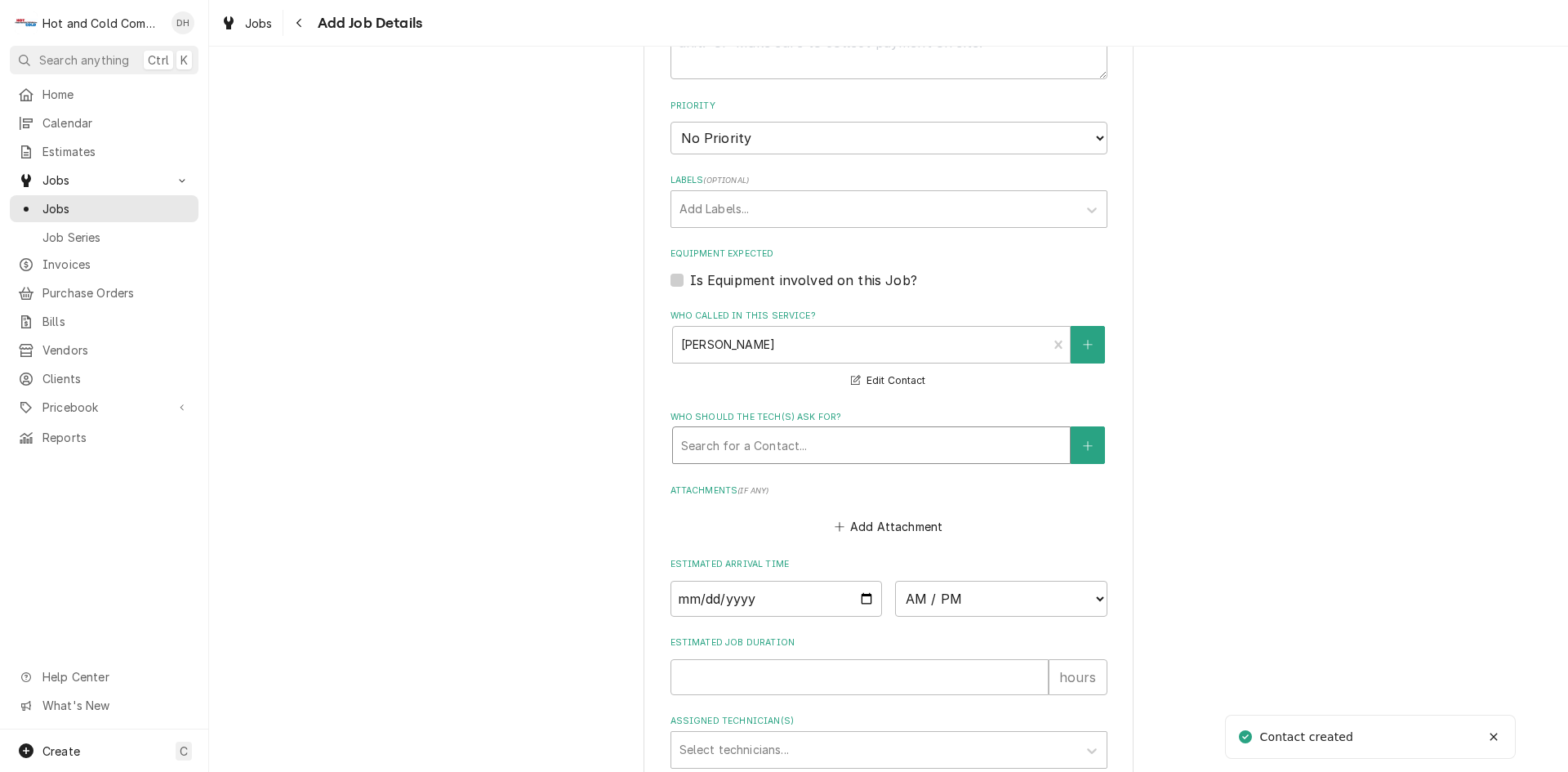
click at [882, 439] on div "Who should the tech(s) ask for?" at bounding box center [871, 445] width 381 height 29
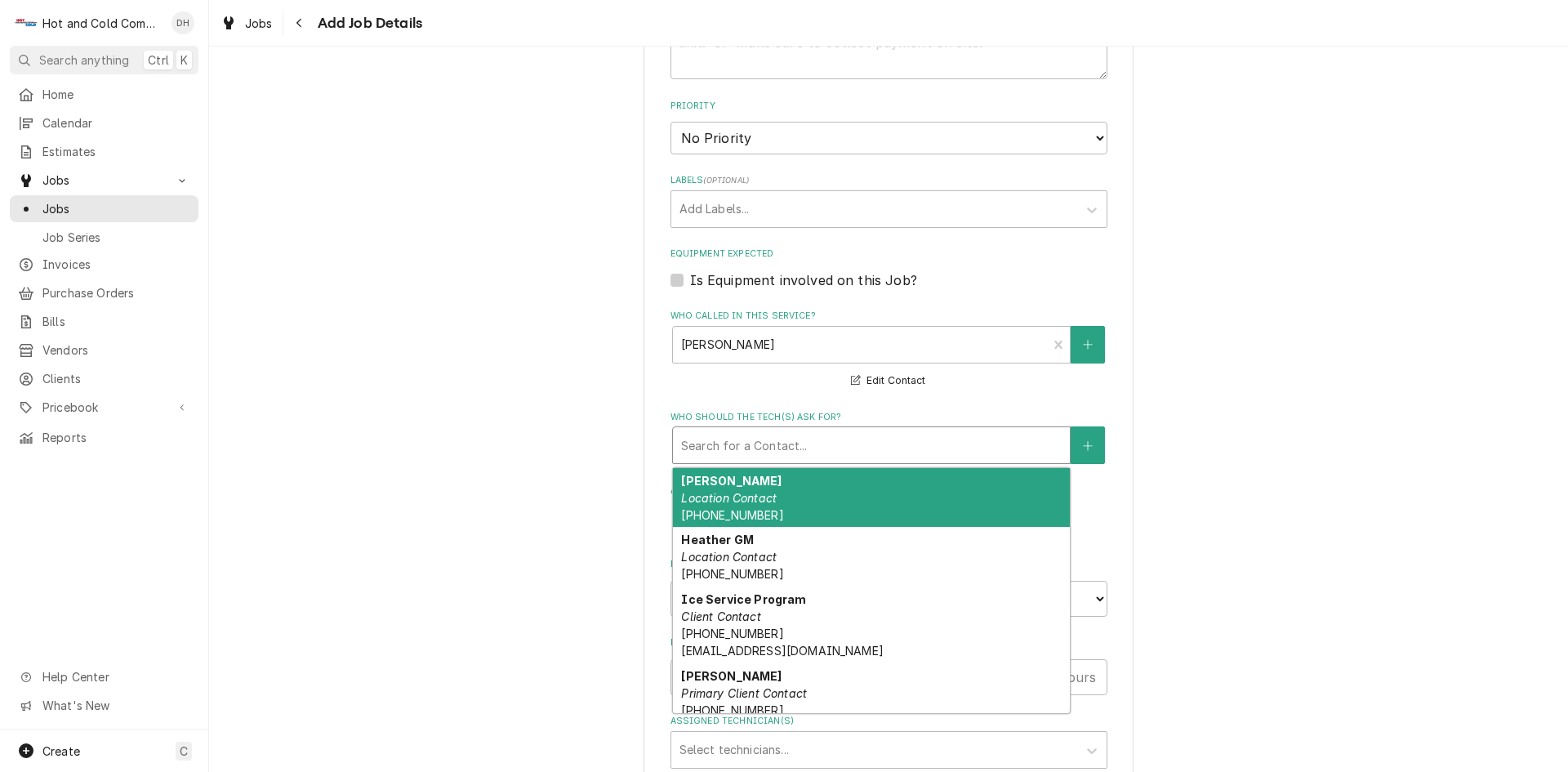
click at [768, 500] on em "Location Contact" at bounding box center [729, 497] width 96 height 14
click at [934, 448] on div "Who should the tech(s) ask for?" at bounding box center [871, 445] width 381 height 29
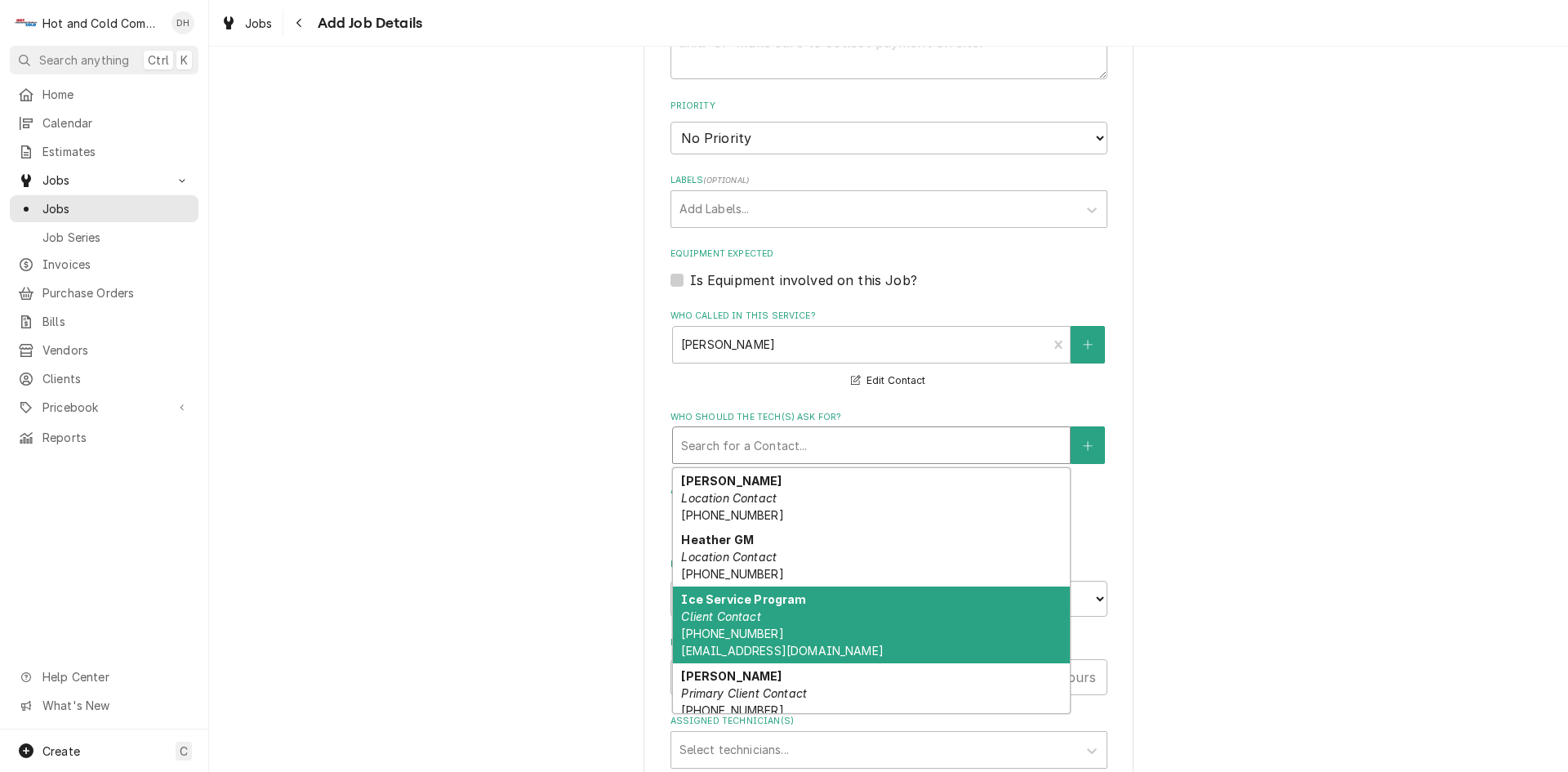
scroll to position [145, 0]
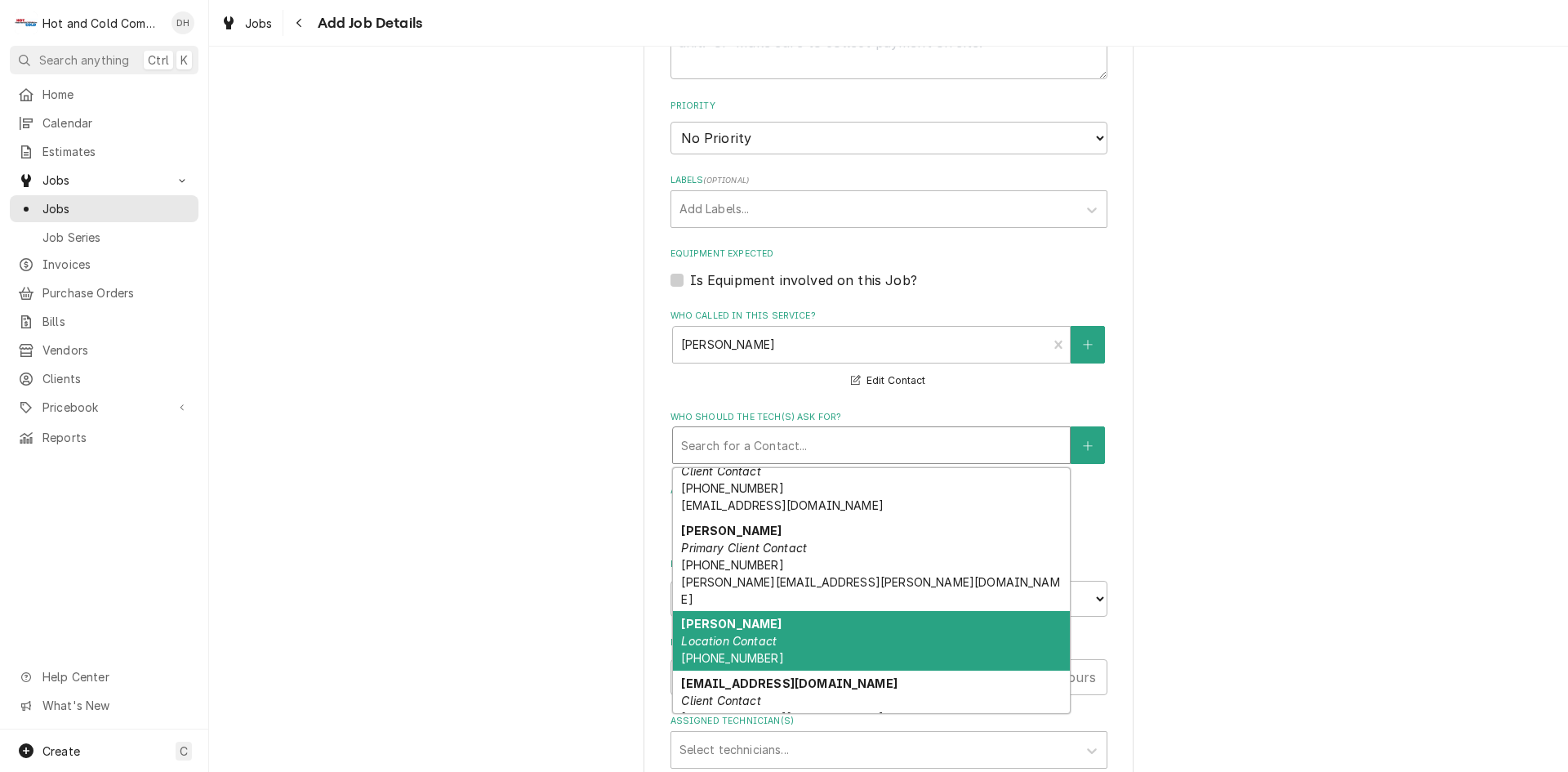
click at [768, 614] on div "Teresa Hicks Location Contact (850) 481-2567" at bounding box center [870, 640] width 397 height 60
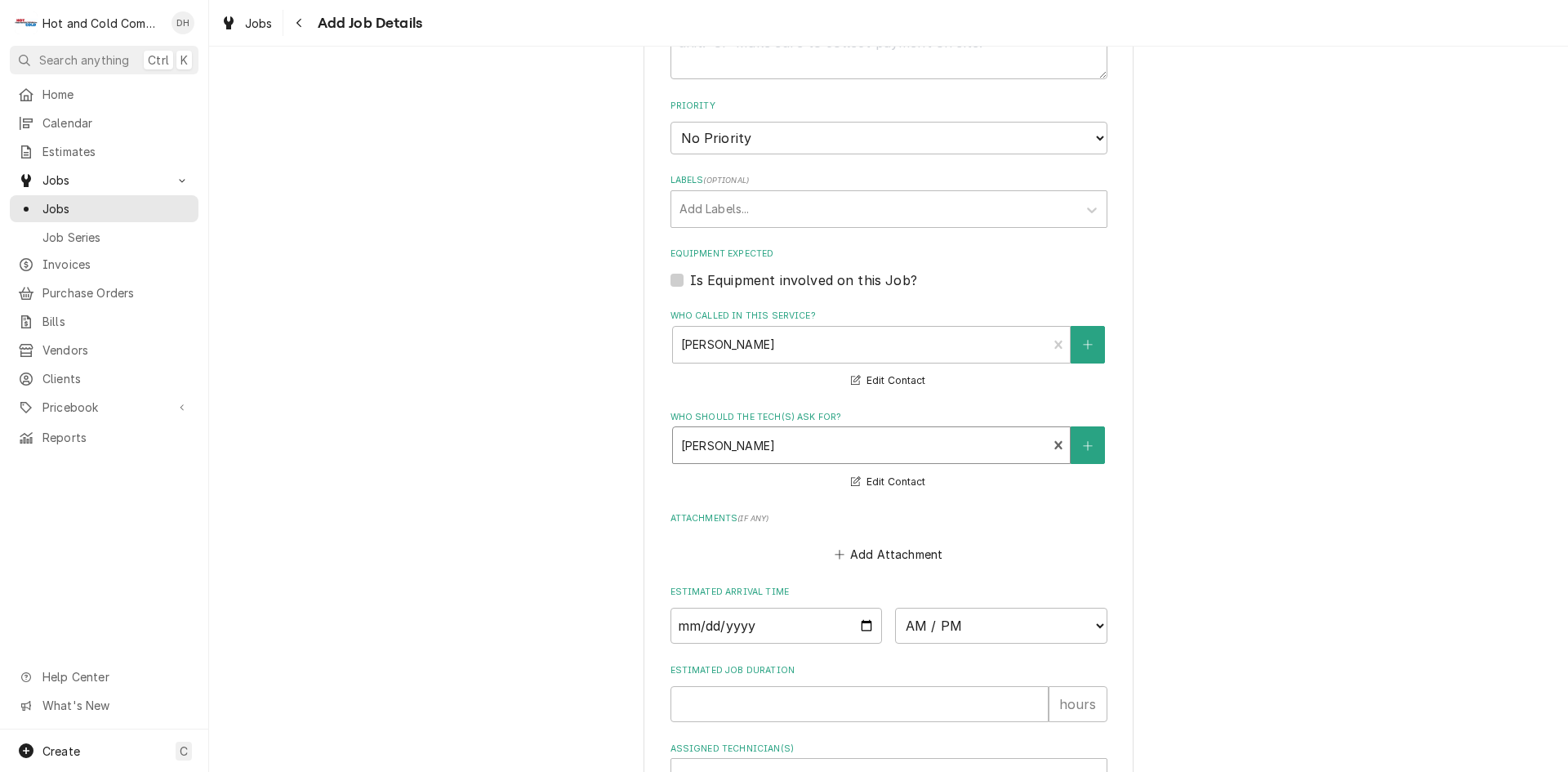
scroll to position [545, 0]
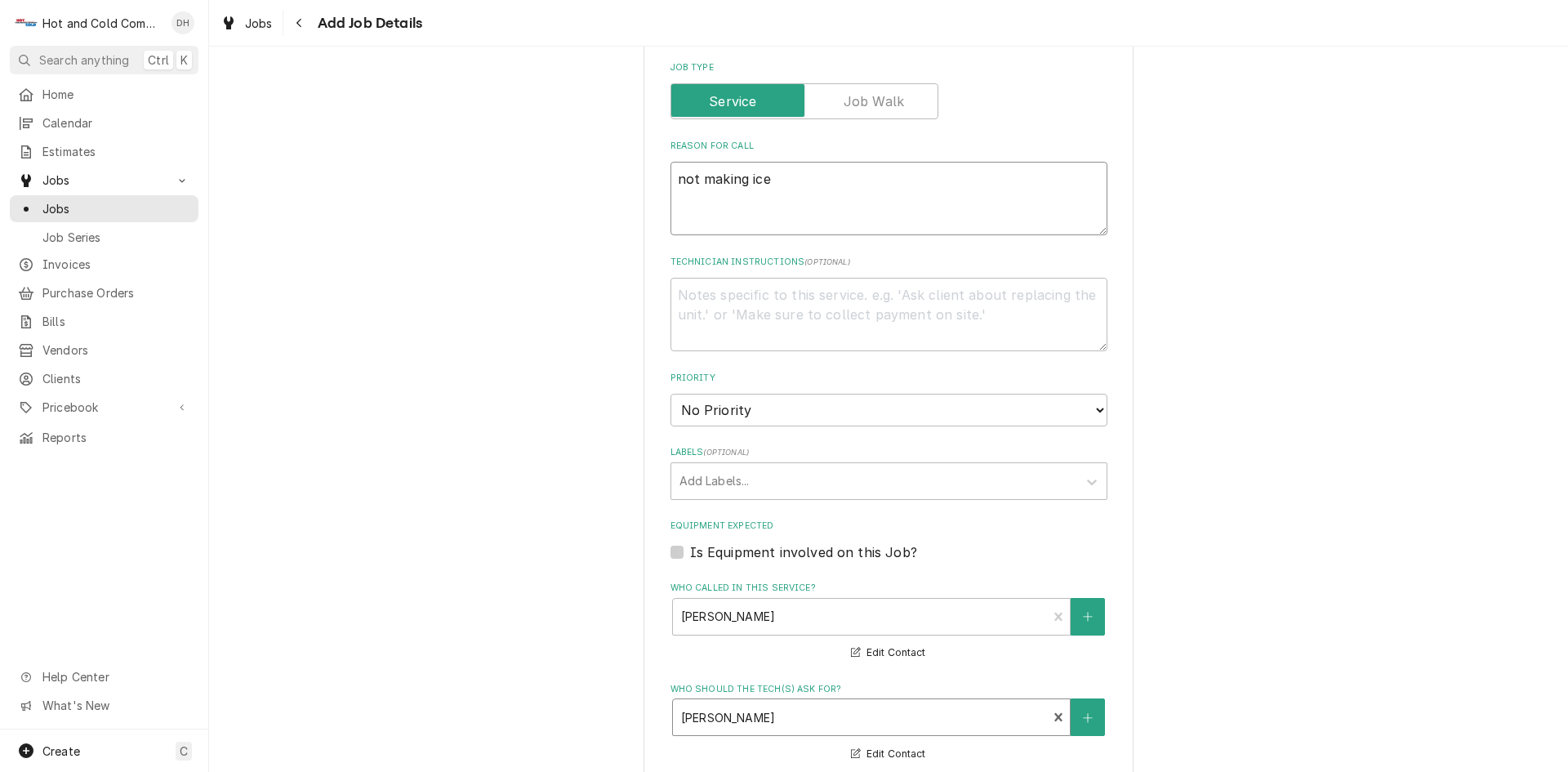
click at [816, 187] on textarea "not making ice" at bounding box center [889, 199] width 437 height 74
type textarea "x"
type textarea "not making ice"
type textarea "x"
type textarea "not making ice s"
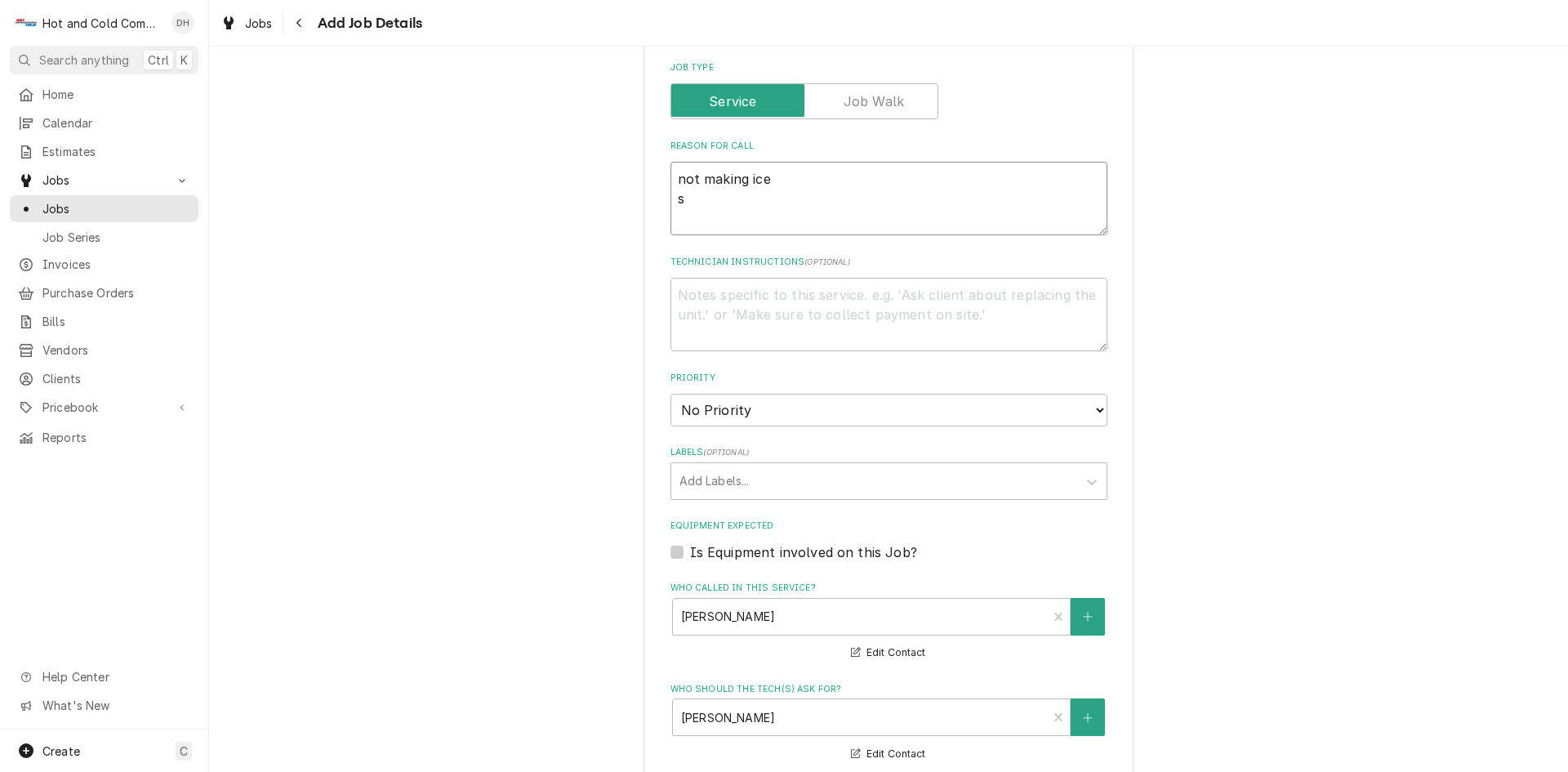
type textarea "x"
type textarea "not making ice st"
type textarea "x"
type textarea "not making ice sto"
type textarea "x"
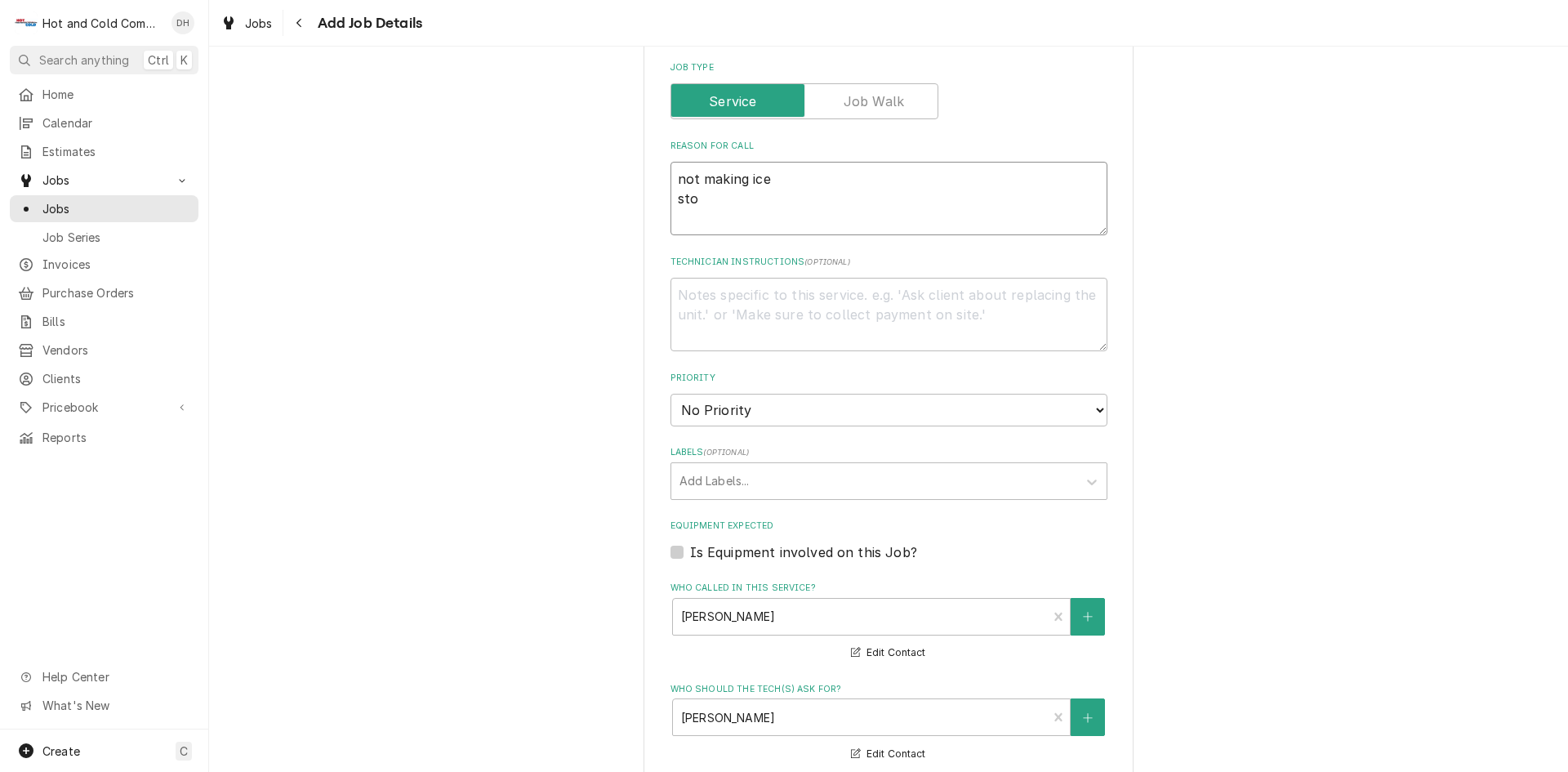
type textarea "not making ice stor"
type textarea "x"
type textarea "not making ice store"
type textarea "x"
type textarea "not making ice store#"
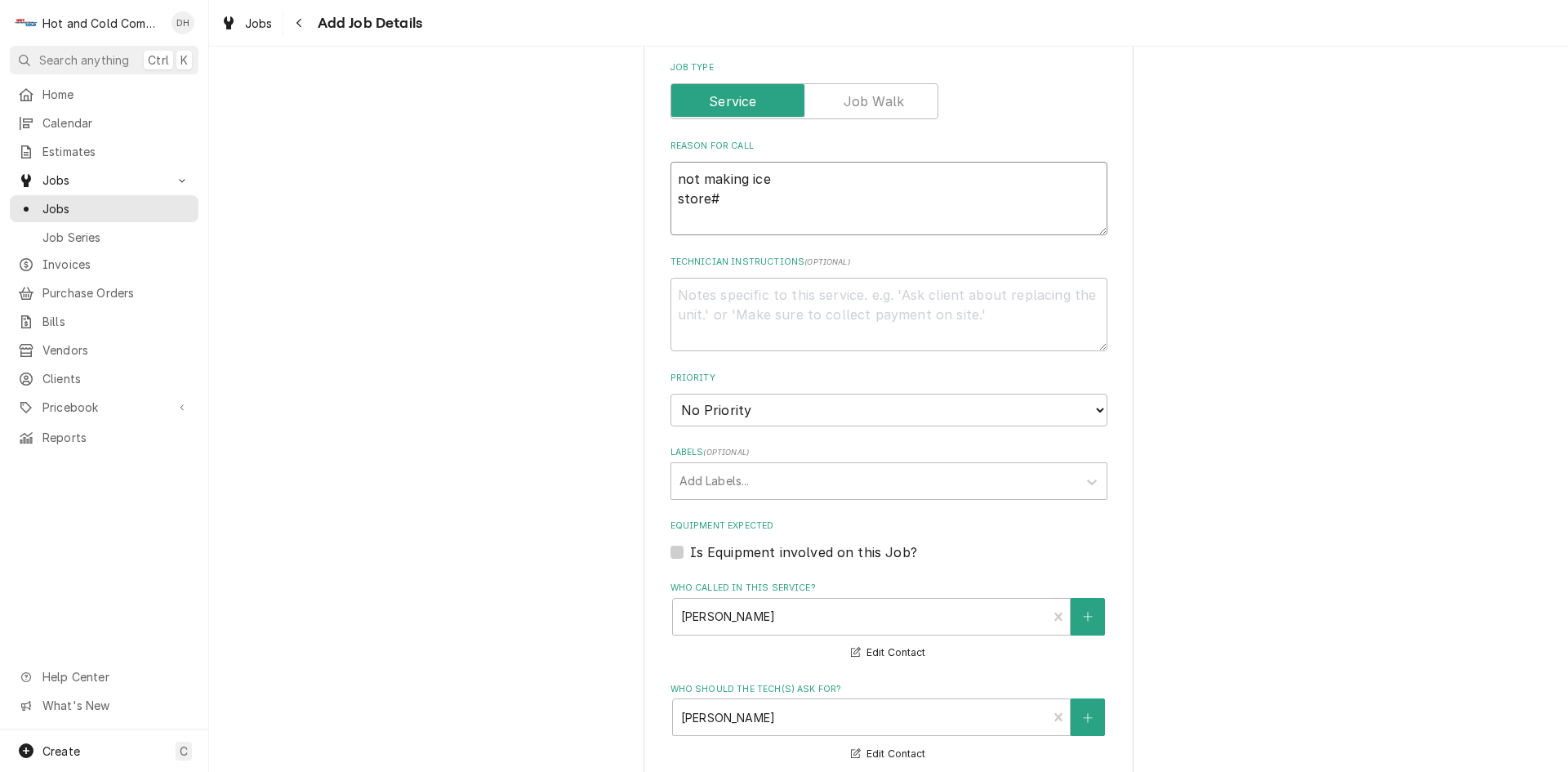
type textarea "x"
type textarea "not making ice store#"
type textarea "x"
type textarea "not making ice store# 8"
type textarea "x"
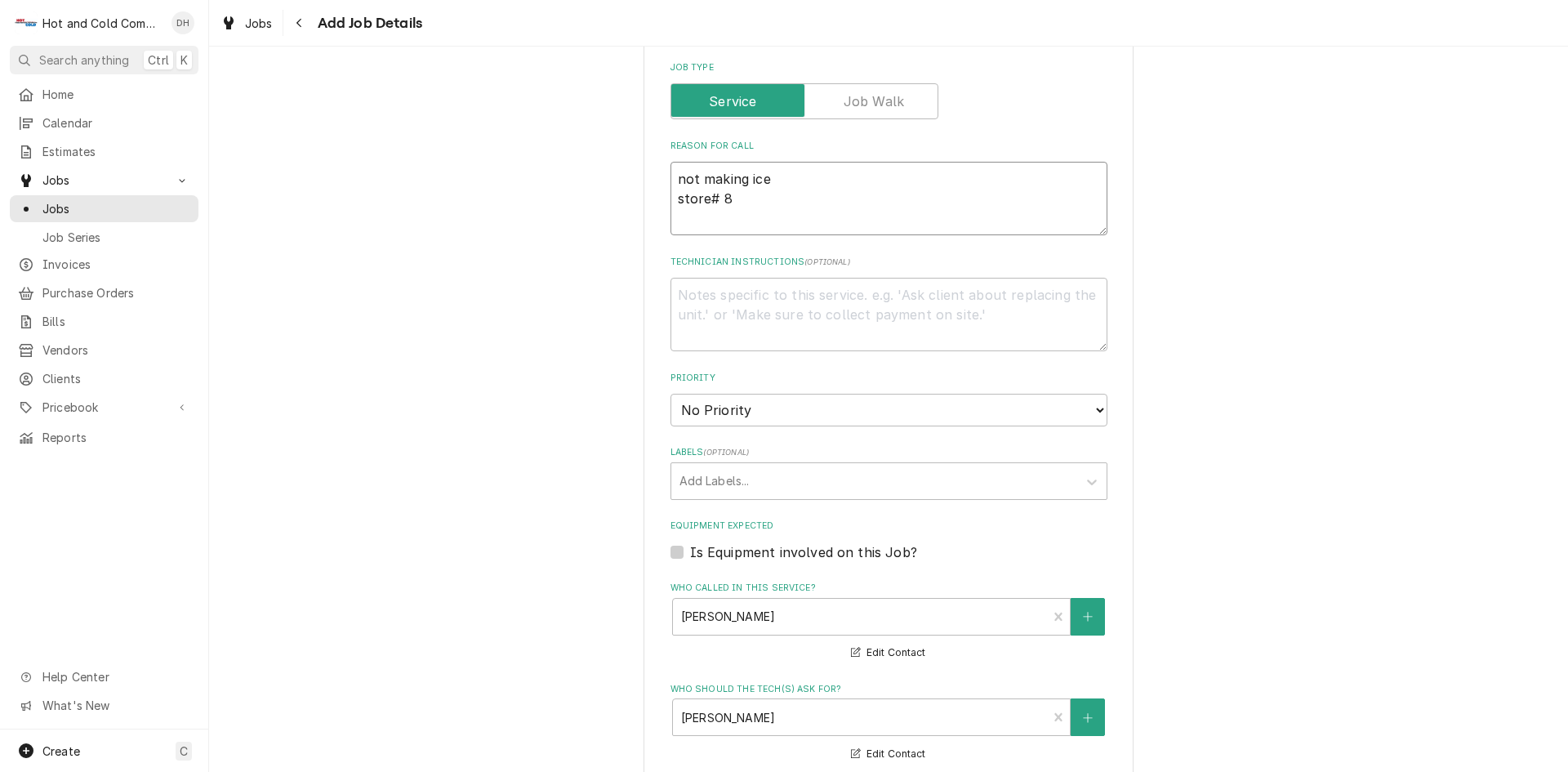
type textarea "not making ice store# 83"
type textarea "x"
type textarea "not making ice store# 834"
type textarea "x"
type textarea "not making ice store# 8349"
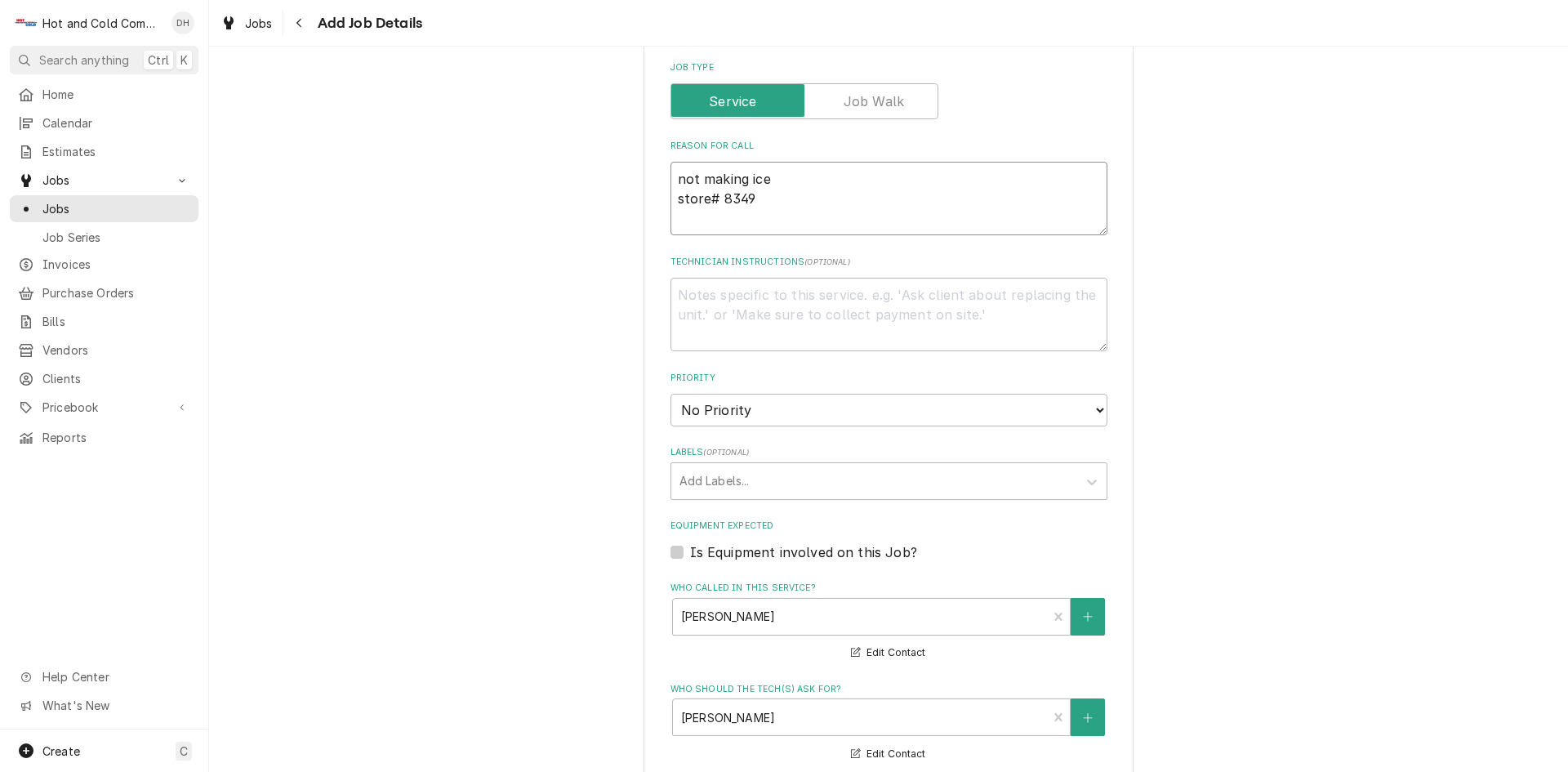
type textarea "x"
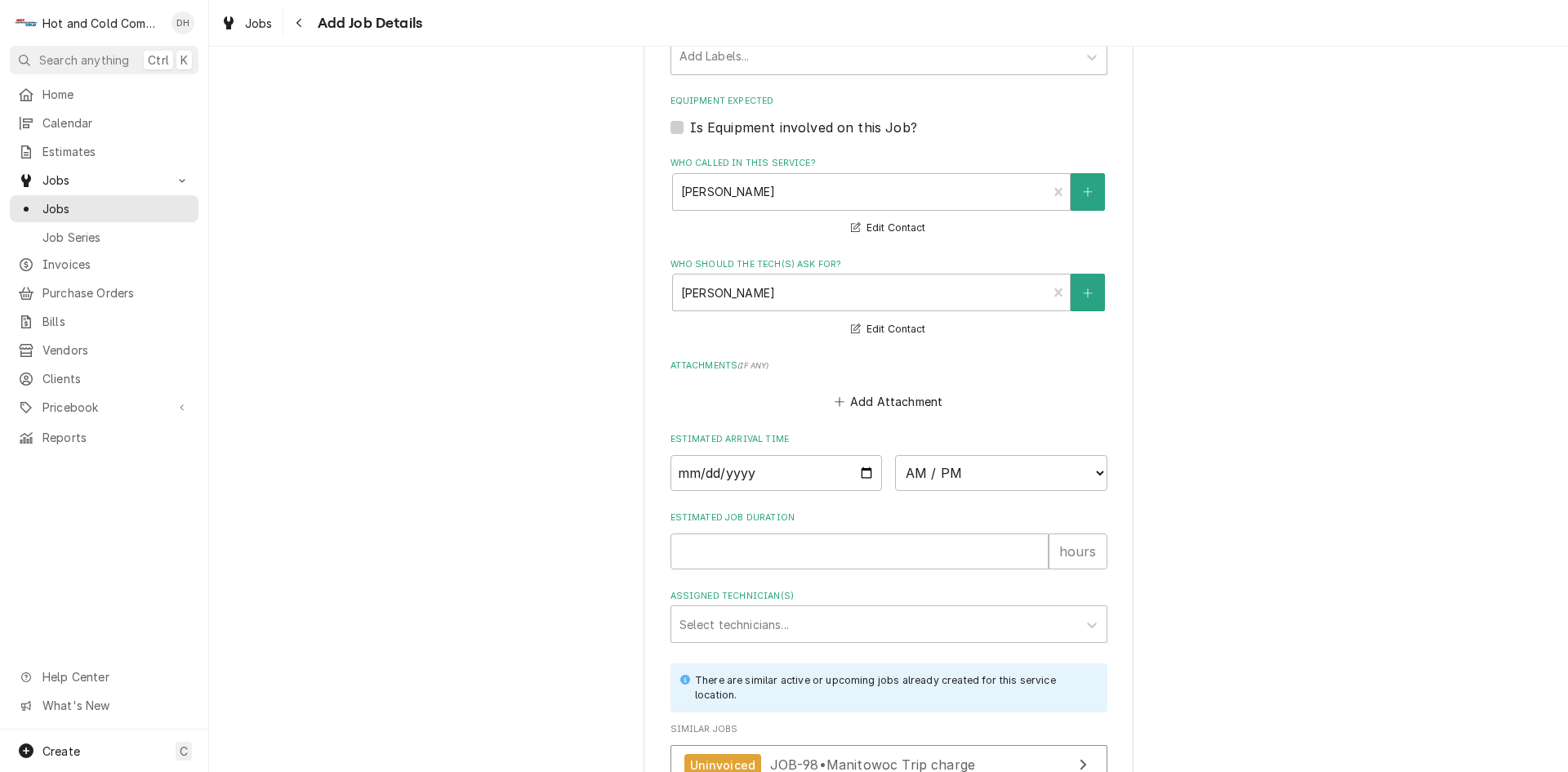
scroll to position [1132, 0]
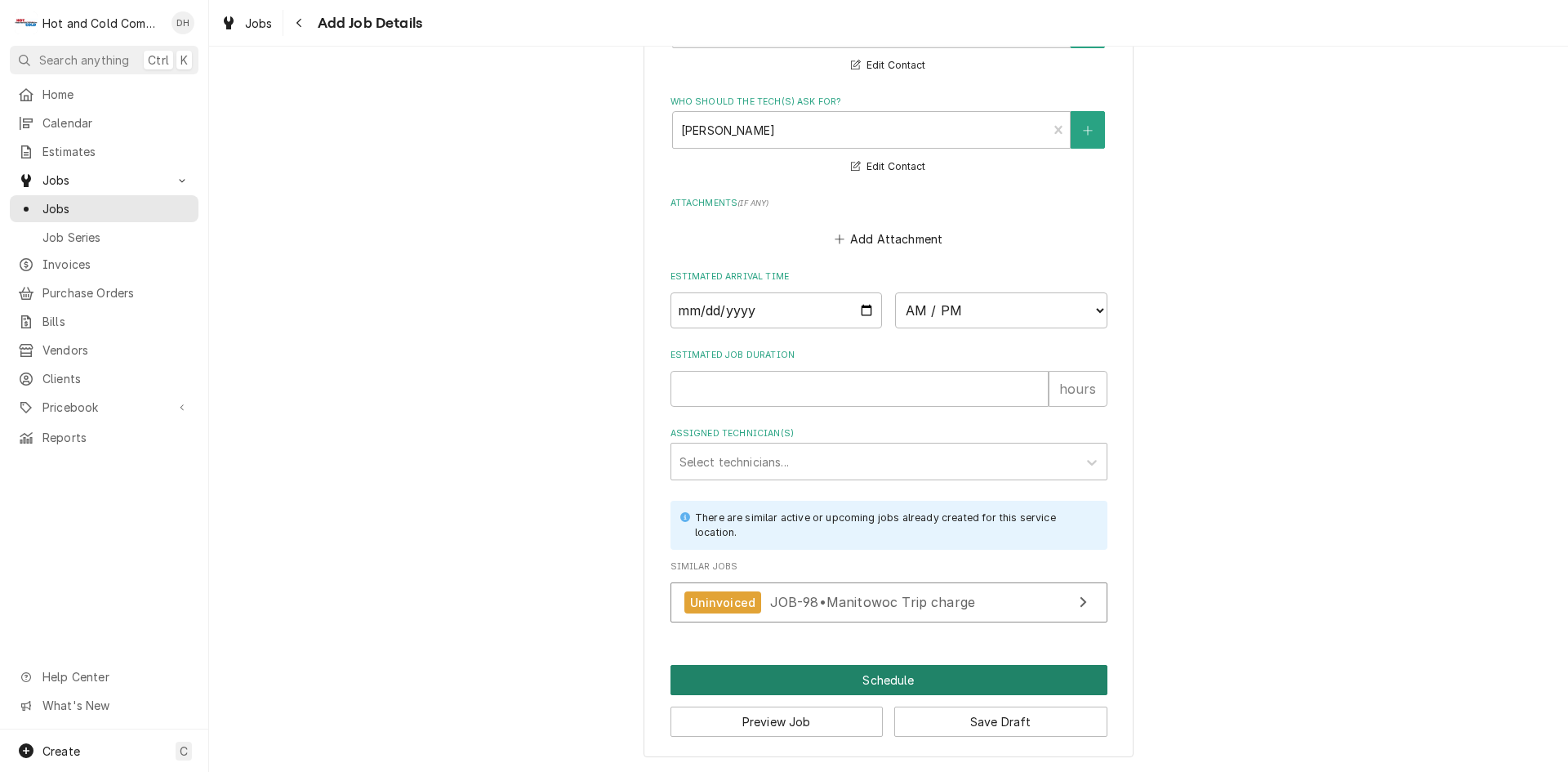
type textarea "not making ice store# 8349"
drag, startPoint x: 891, startPoint y: 679, endPoint x: 898, endPoint y: 674, distance: 8.6
click at [892, 679] on button "Schedule" at bounding box center [889, 679] width 437 height 30
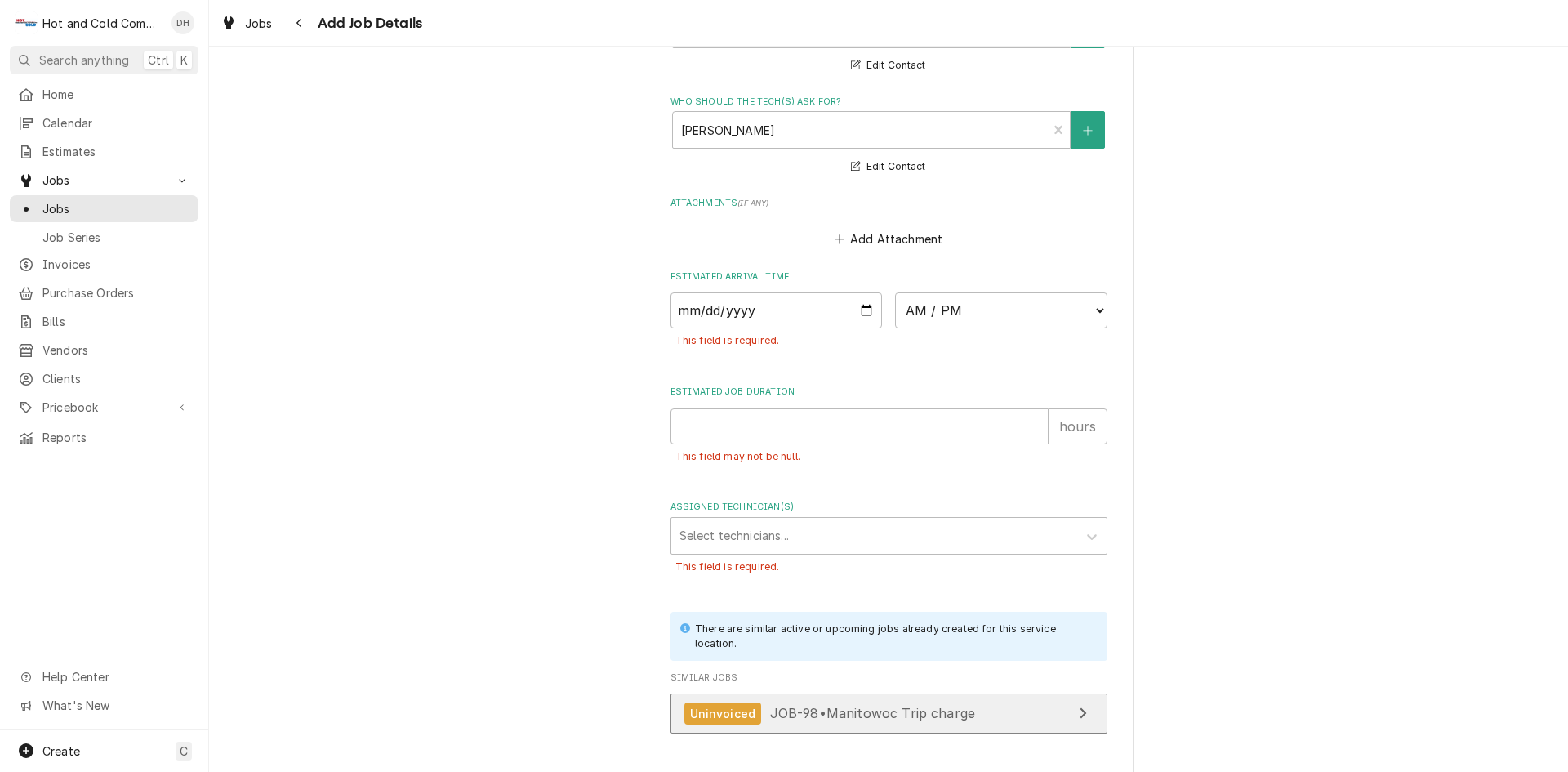
click at [916, 707] on span "JOB-98 • Manitowoc Trip charge" at bounding box center [873, 713] width 206 height 17
click at [860, 305] on input "Date" at bounding box center [777, 310] width 213 height 36
type textarea "x"
type input "2025-10-02"
type textarea "x"
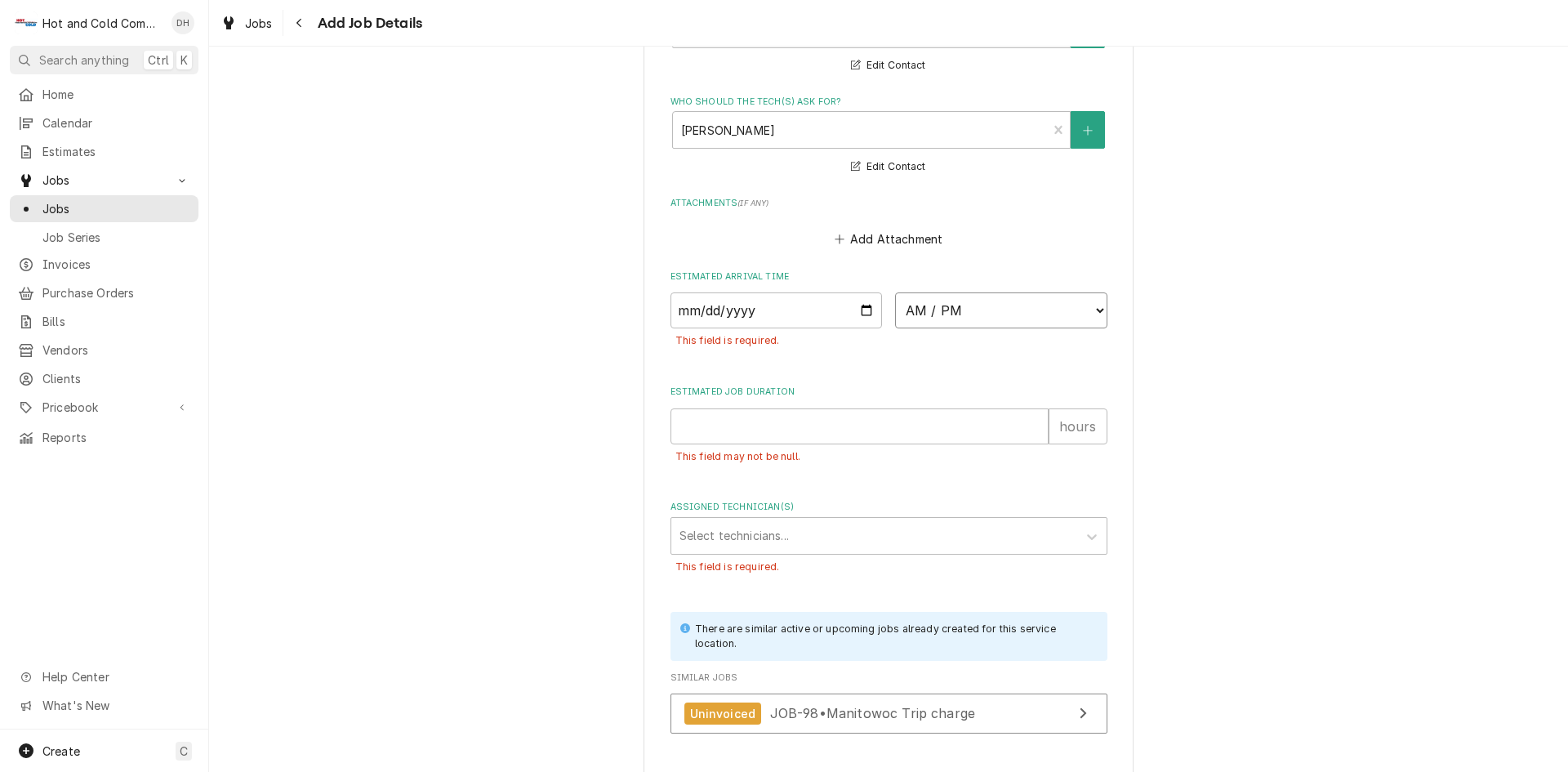
click at [1091, 308] on select "AM / PM 6:00 AM 6:15 AM 6:30 AM 6:45 AM 7:00 AM 7:15 AM 7:30 AM 7:45 AM 8:00 AM…" at bounding box center [1001, 310] width 213 height 36
select select "15:00:00"
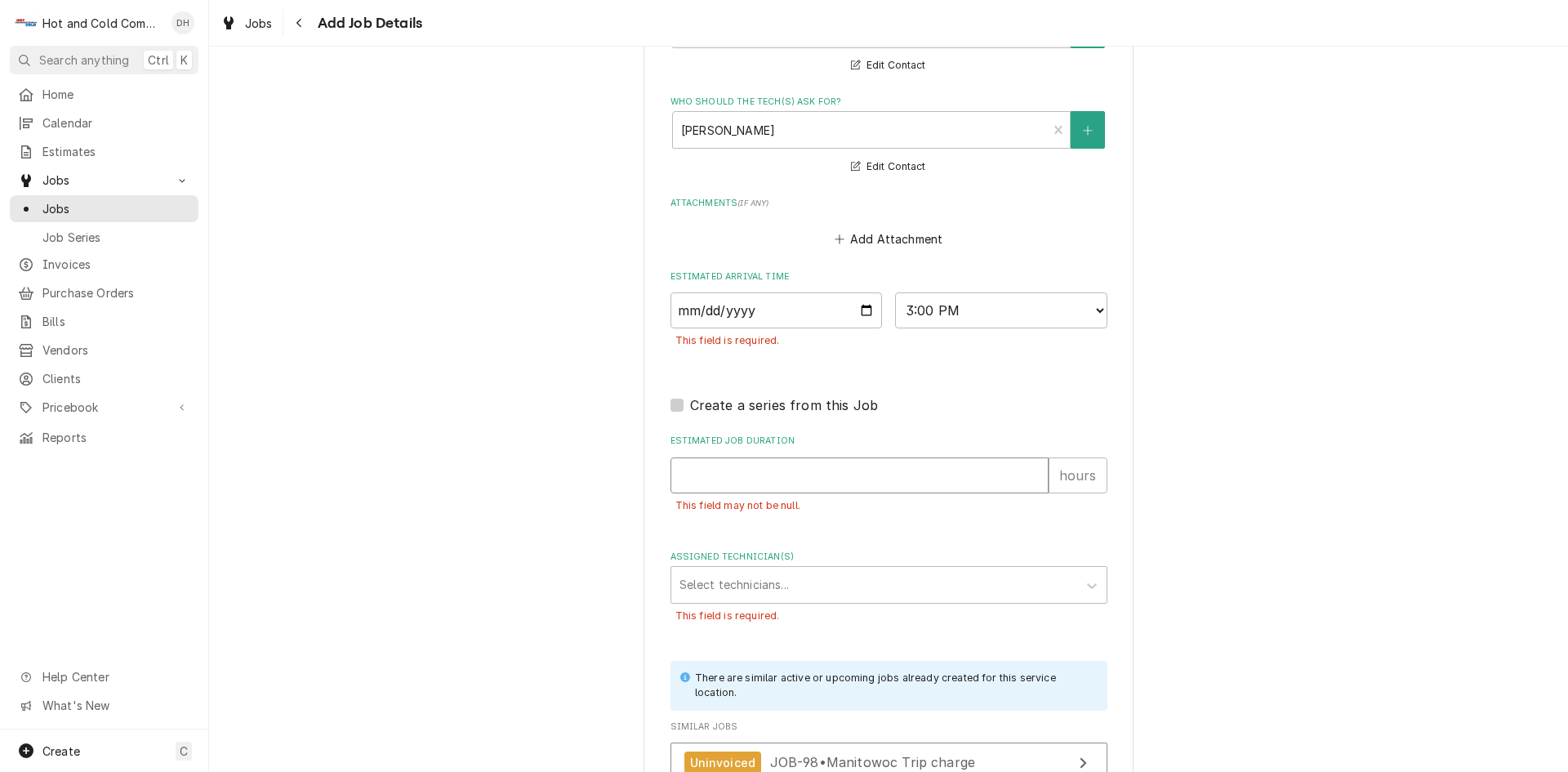
click at [890, 483] on input "Estimated Job Duration" at bounding box center [859, 475] width 378 height 36
type textarea "x"
type input "1"
type textarea "x"
type input "1"
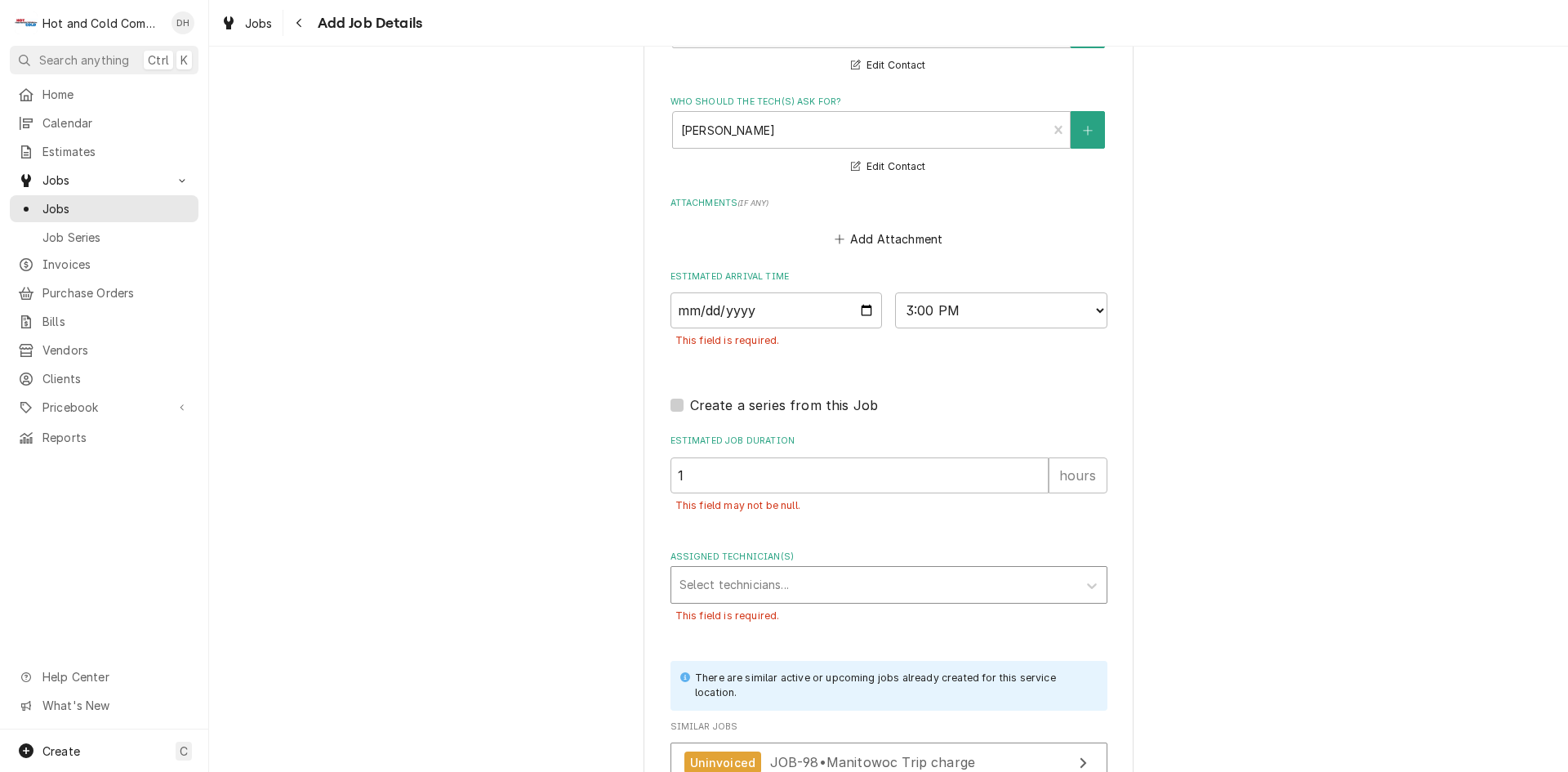
click at [828, 583] on div "Assigned Technician(s)" at bounding box center [873, 585] width 389 height 29
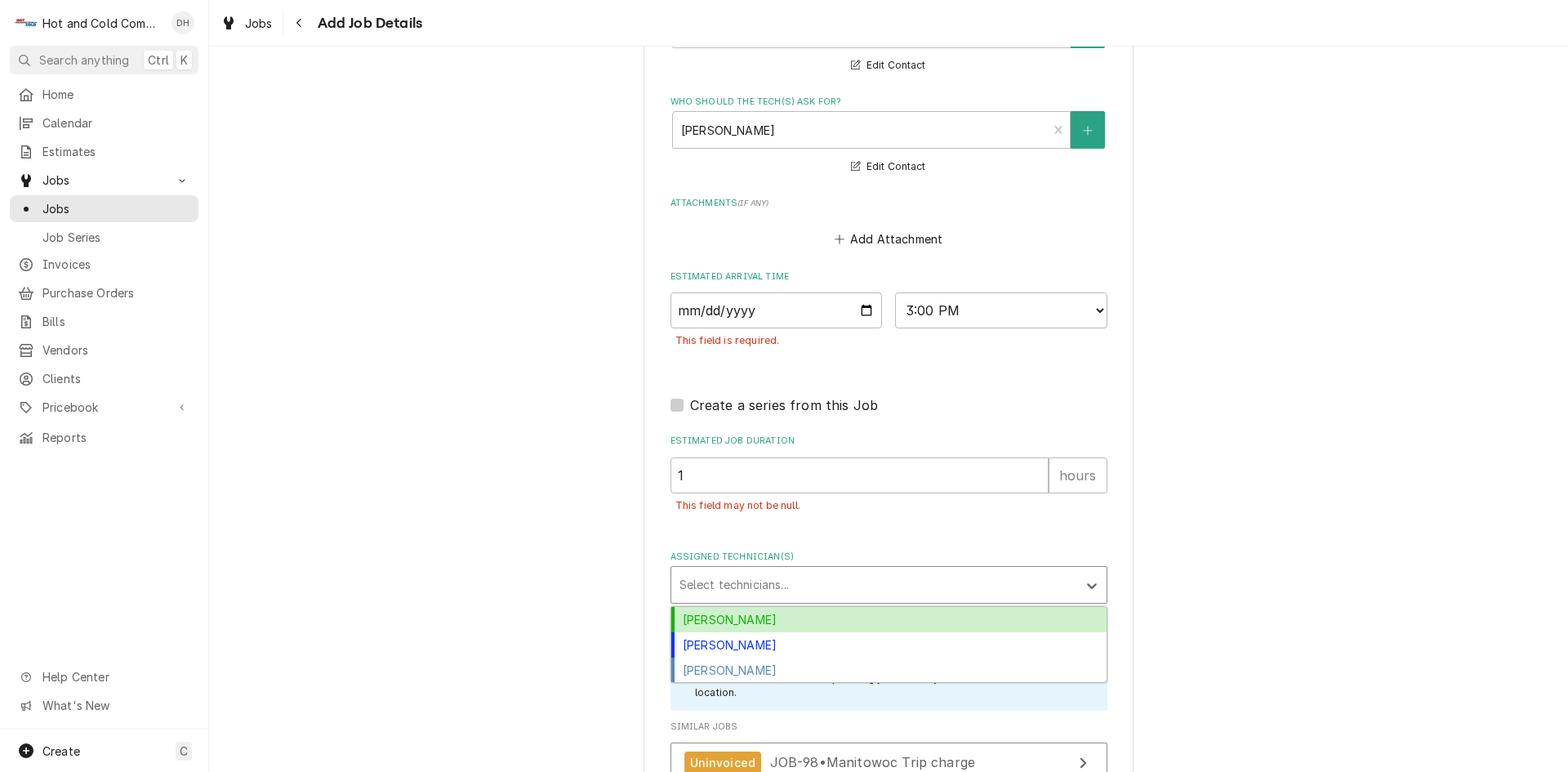
click at [753, 615] on div "[PERSON_NAME]" at bounding box center [889, 619] width 435 height 26
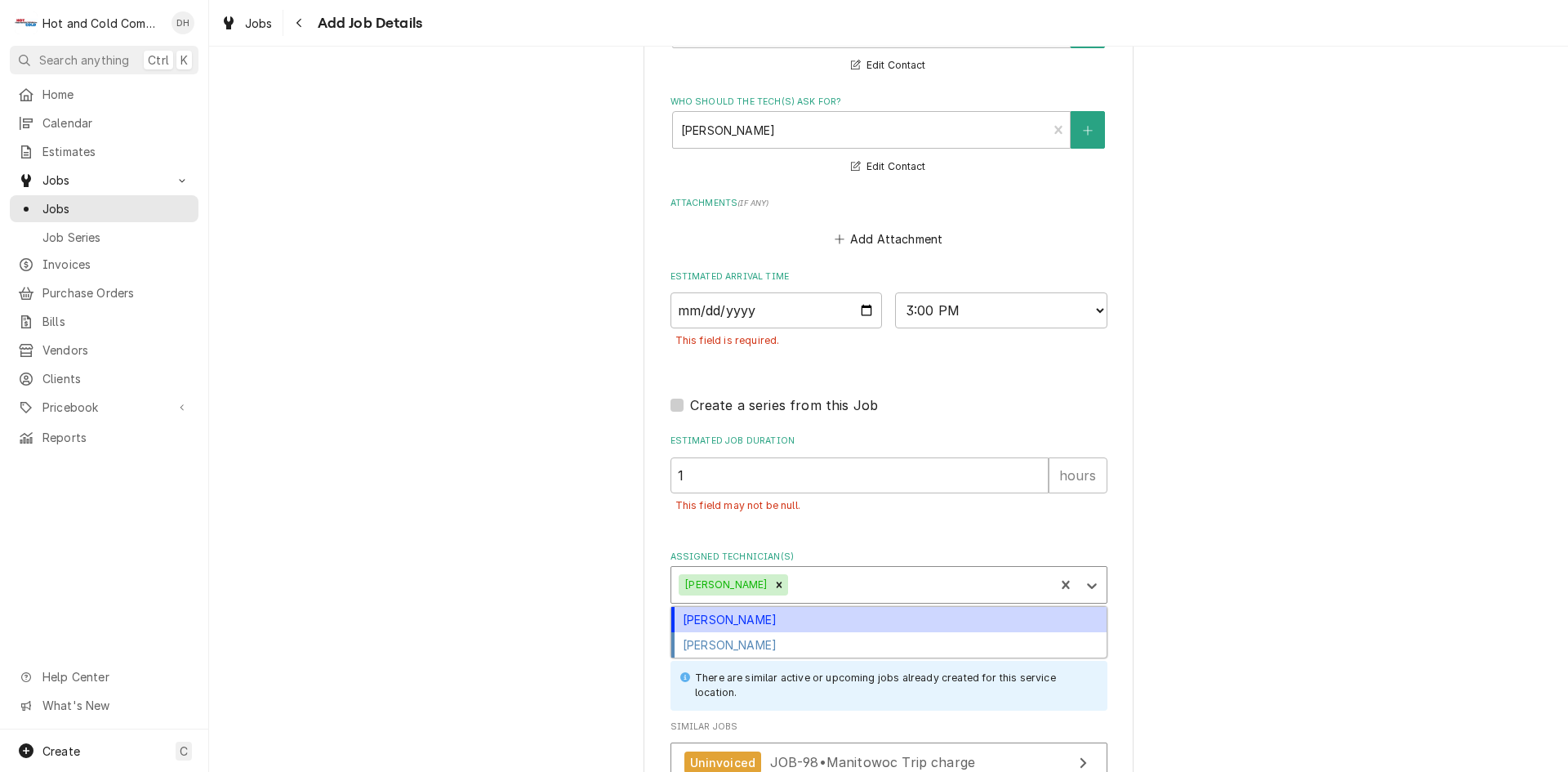
drag, startPoint x: 841, startPoint y: 577, endPoint x: 819, endPoint y: 583, distance: 22.8
click at [839, 577] on div "Assigned Technician(s)" at bounding box center [918, 585] width 255 height 29
drag, startPoint x: 748, startPoint y: 621, endPoint x: 788, endPoint y: 596, distance: 47.2
click at [749, 621] on div "[PERSON_NAME]" at bounding box center [889, 619] width 435 height 26
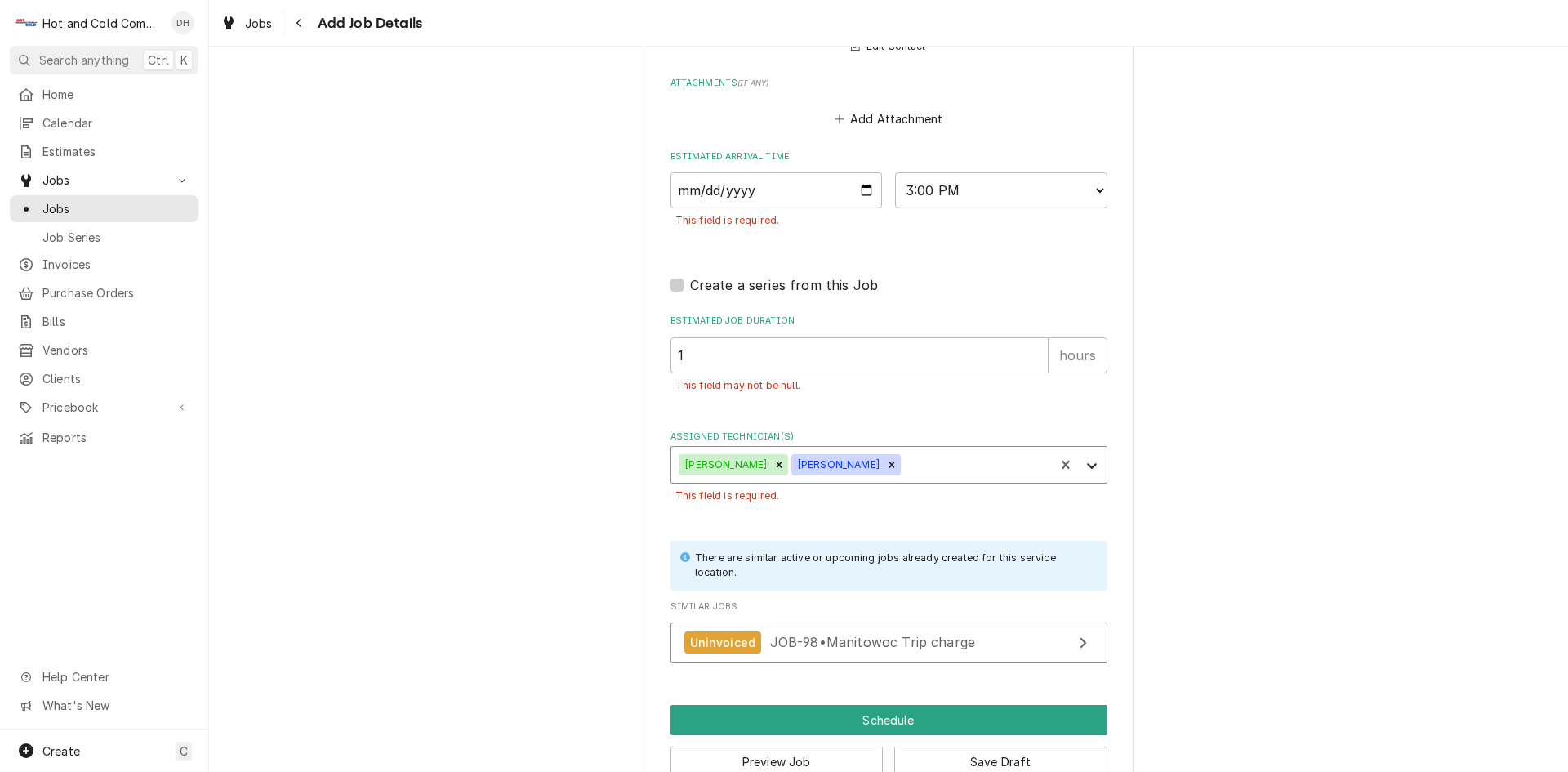
scroll to position [1292, 0]
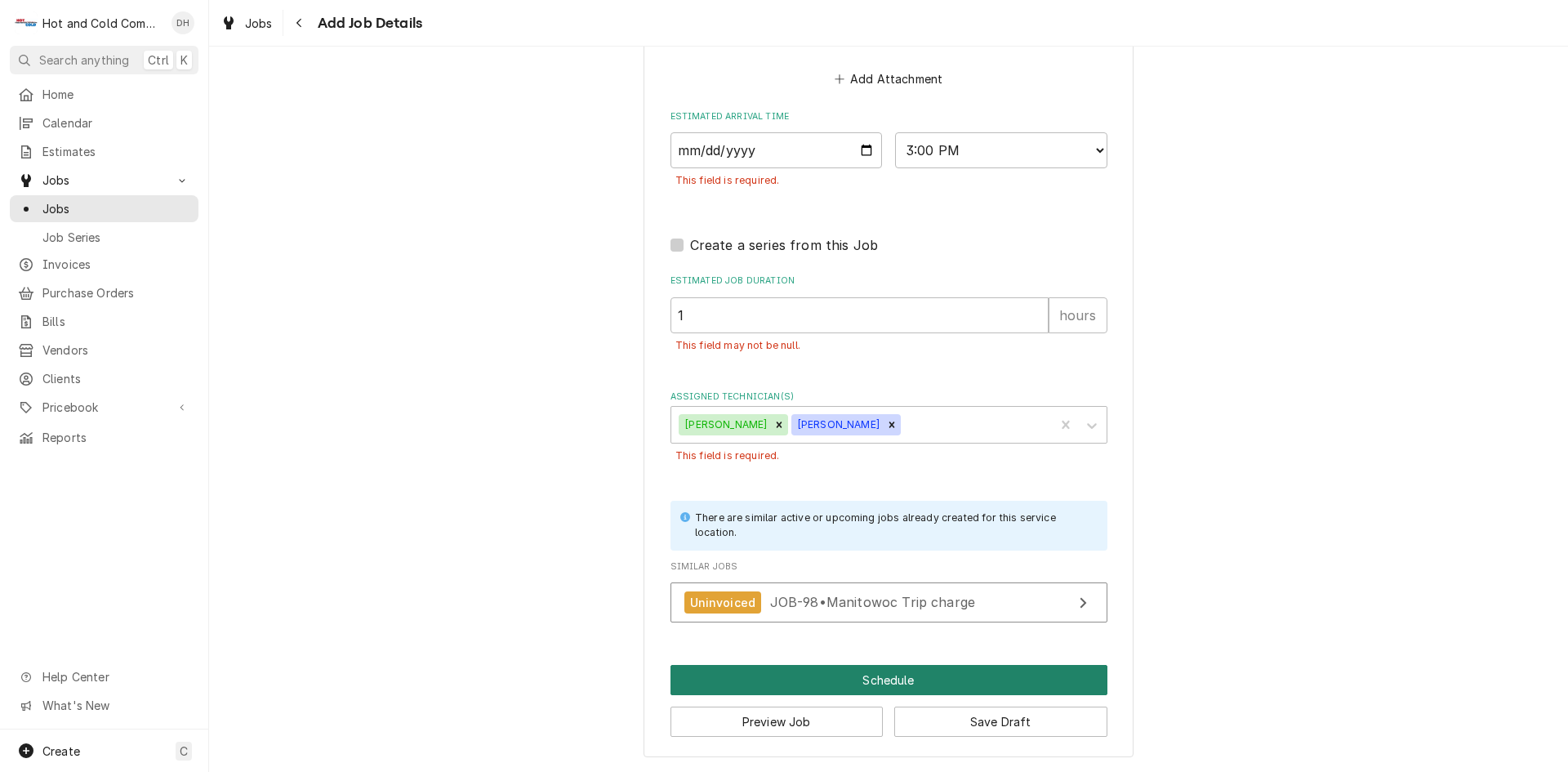
click at [908, 675] on button "Schedule" at bounding box center [889, 679] width 437 height 30
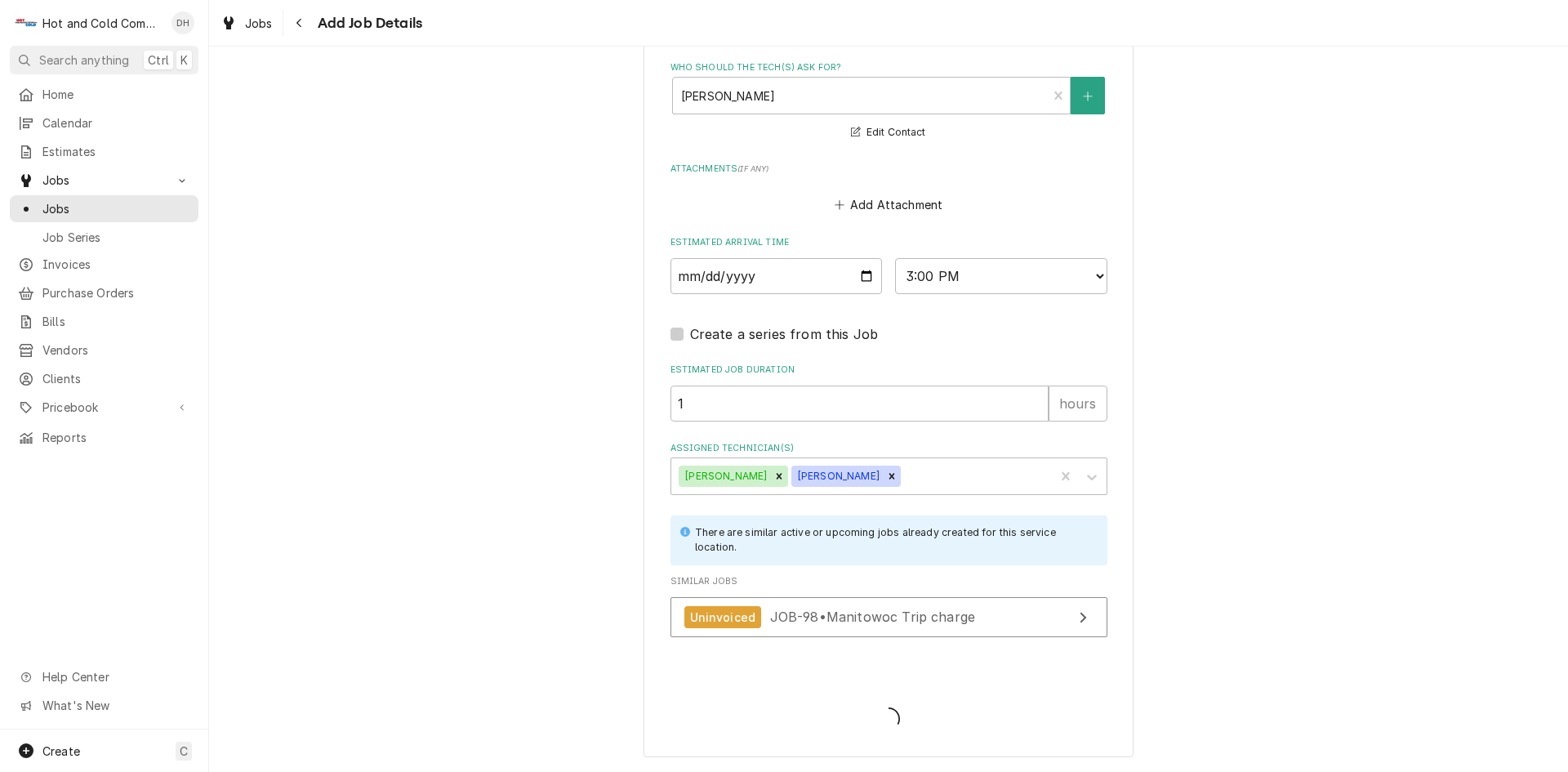
type textarea "x"
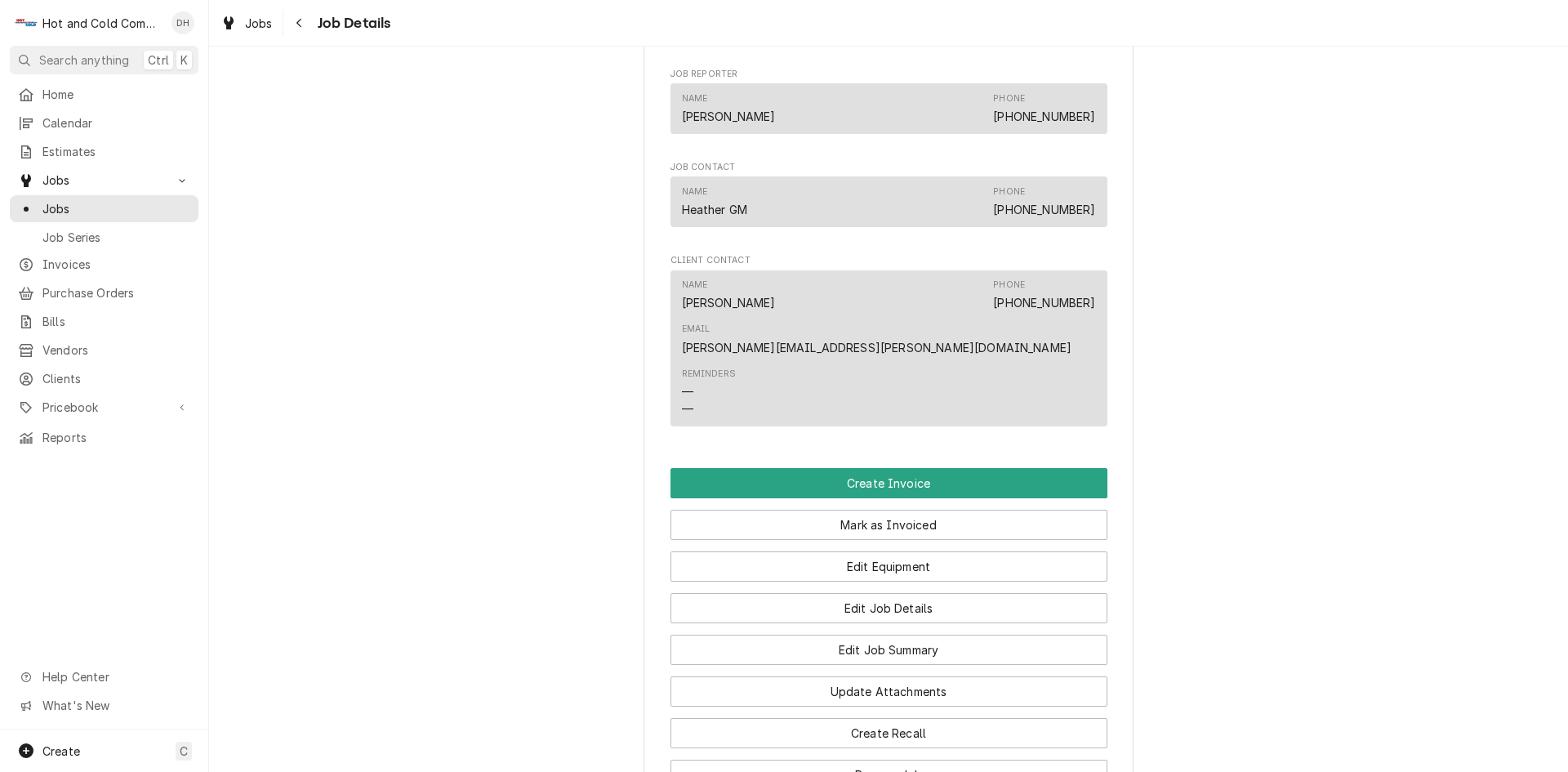
scroll to position [1089, 0]
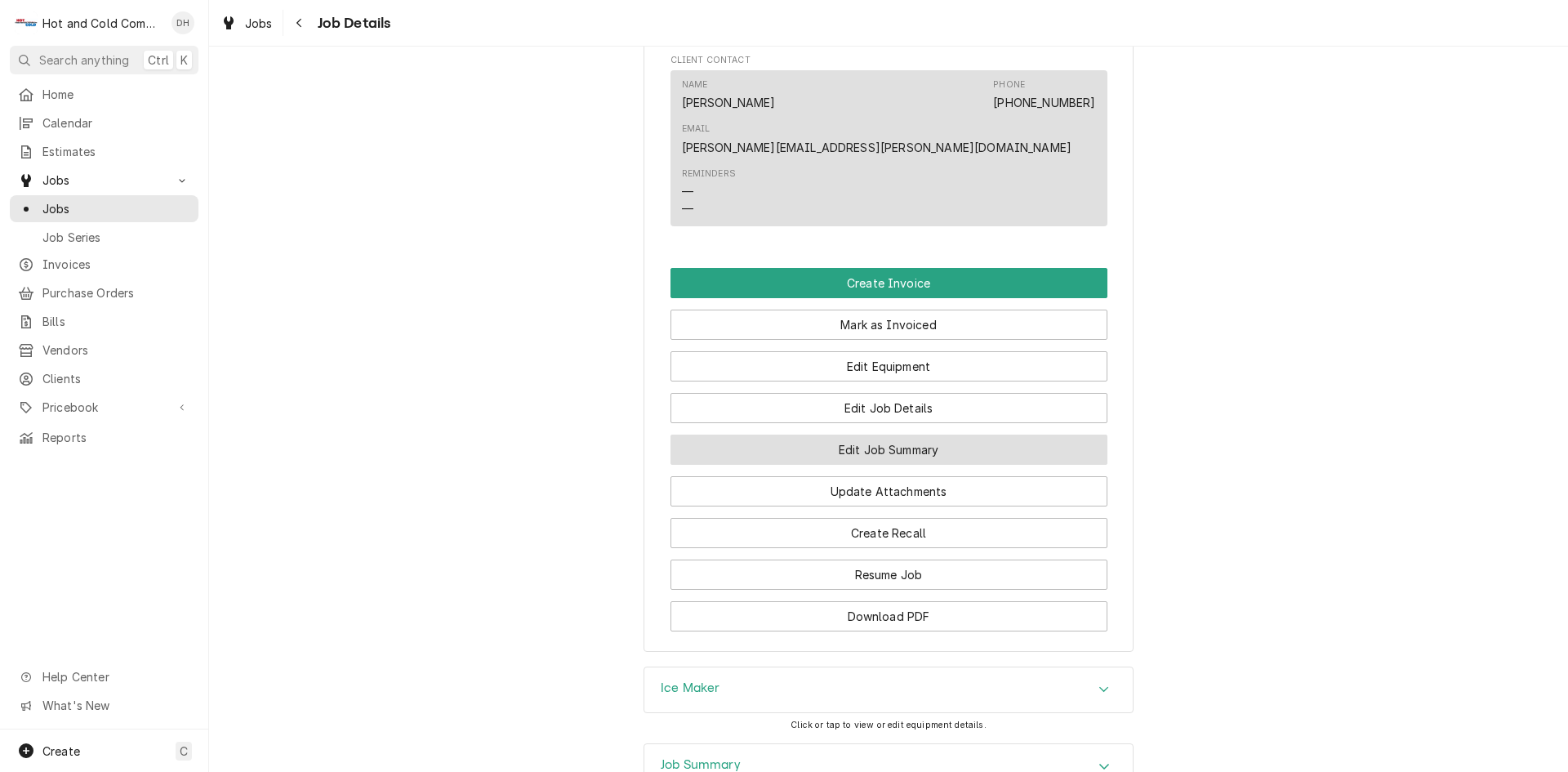
click at [914, 434] on button "Edit Job Summary" at bounding box center [889, 449] width 437 height 30
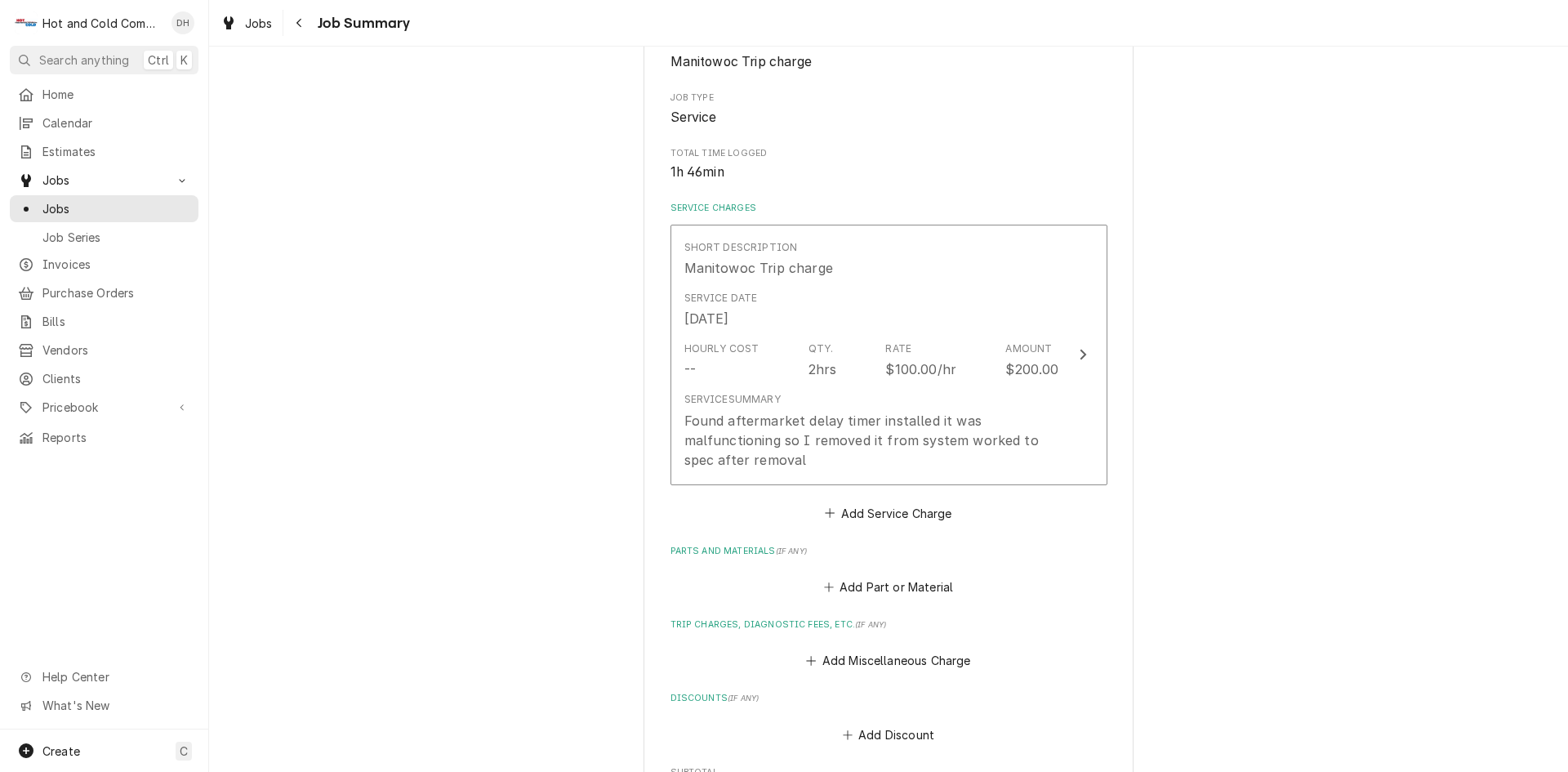
scroll to position [272, 0]
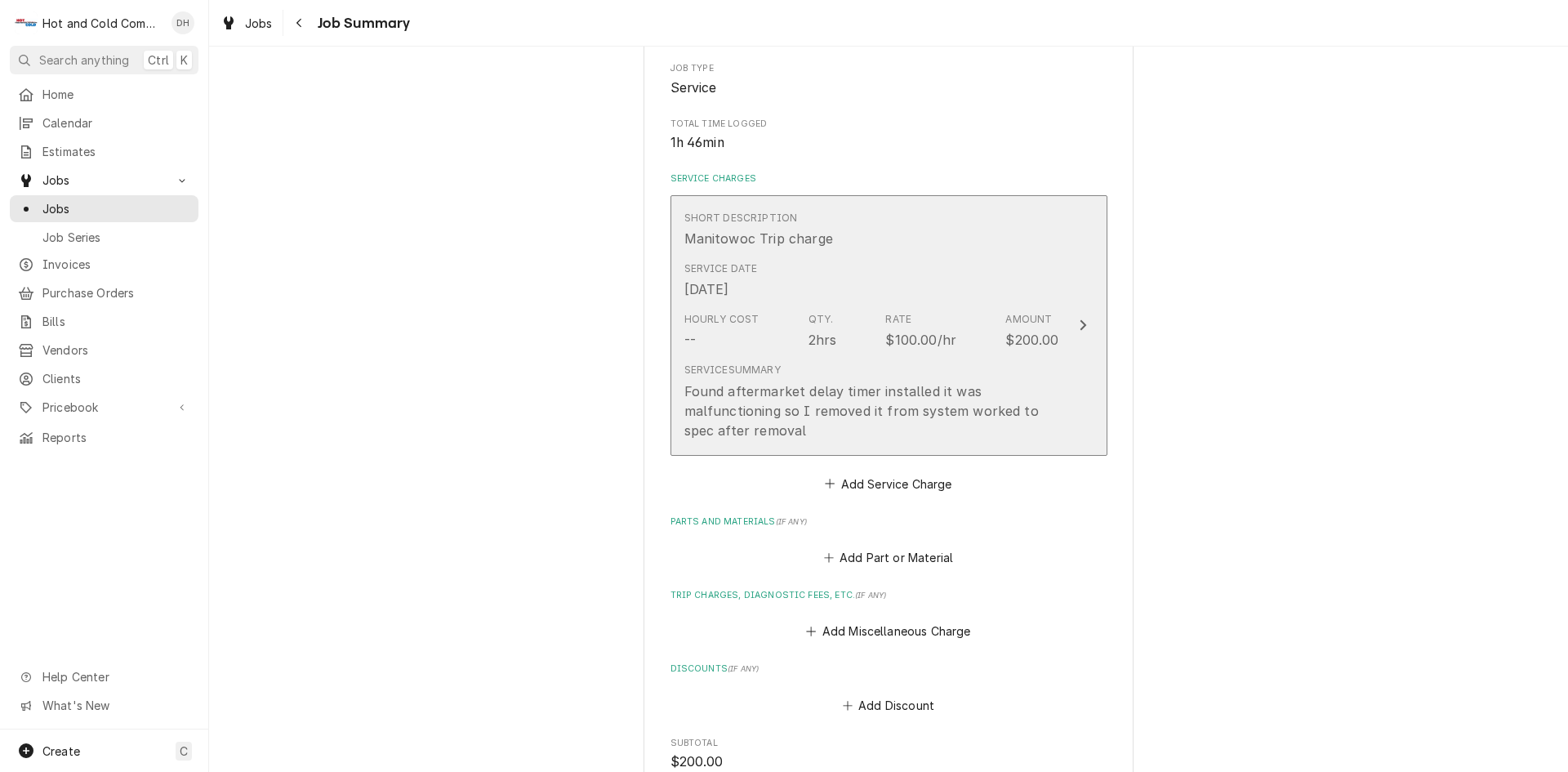
click at [904, 290] on div "Service Date [DATE]" at bounding box center [871, 280] width 375 height 51
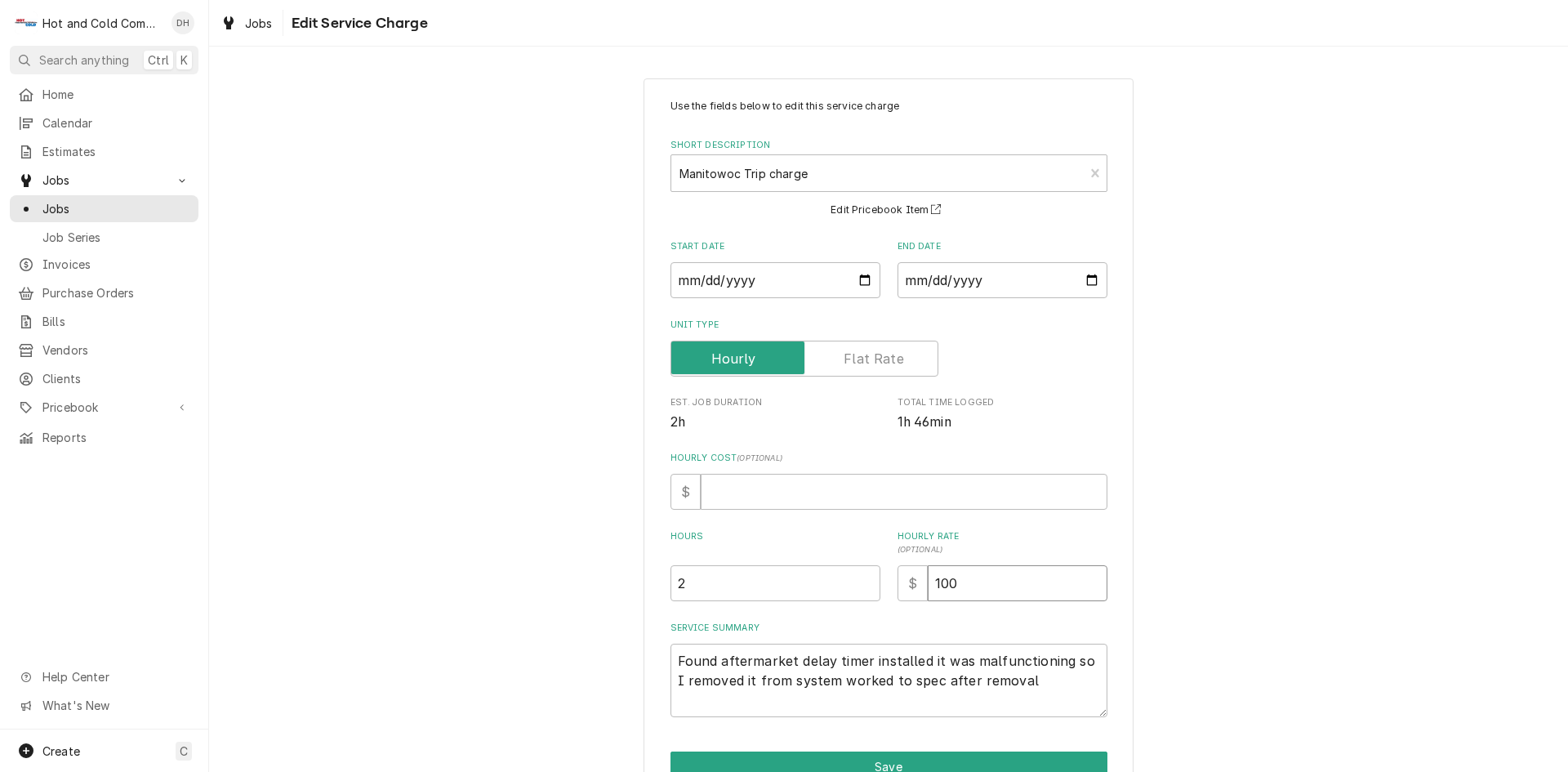
drag, startPoint x: 984, startPoint y: 589, endPoint x: 909, endPoint y: 615, distance: 79.4
click at [909, 615] on div "Use the fields below to edit this service charge Short Description Manitowoc Tr…" at bounding box center [889, 408] width 437 height 618
type textarea "x"
type input "0"
click at [715, 582] on input "2" at bounding box center [776, 582] width 210 height 36
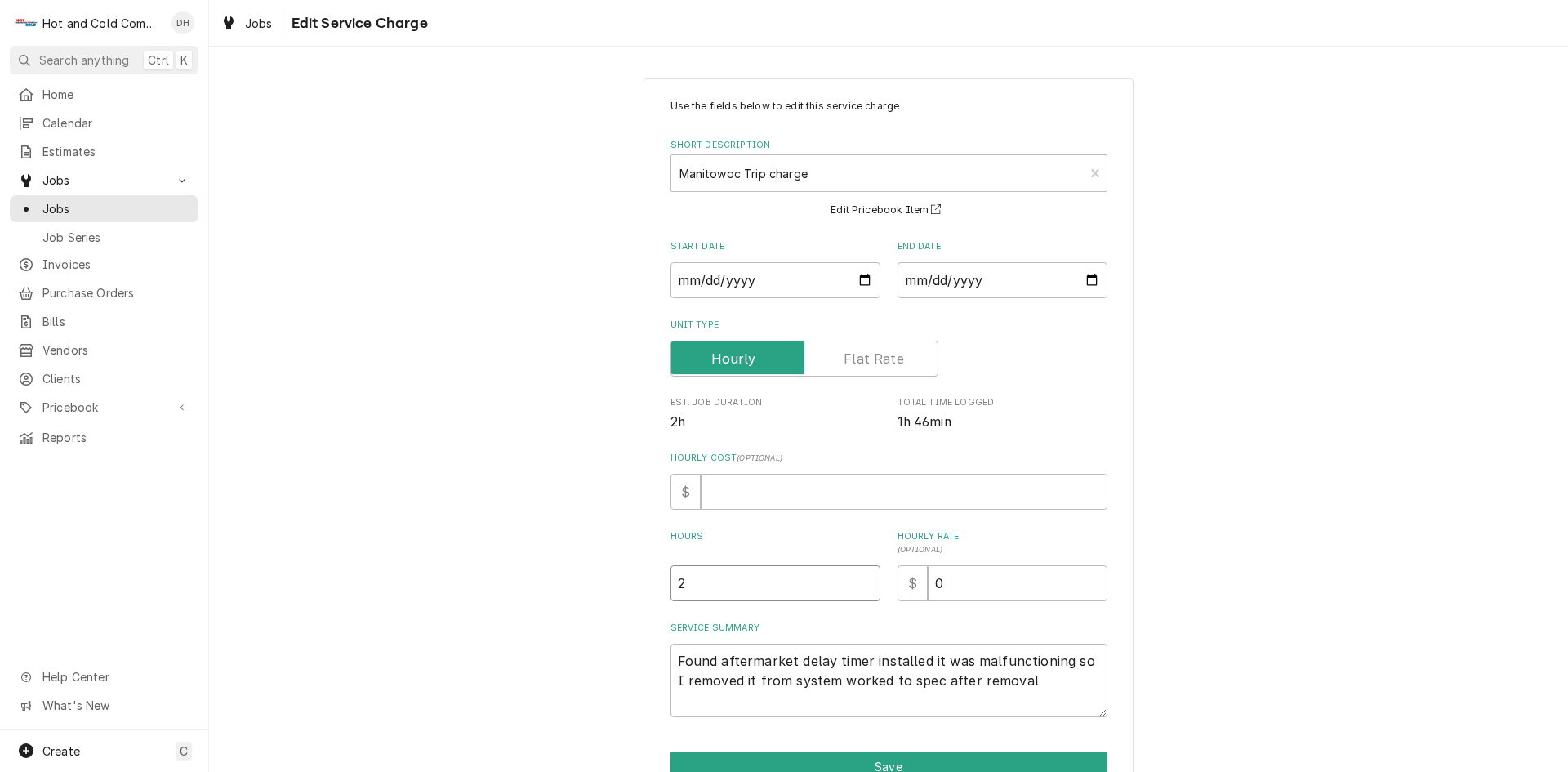
type textarea "x"
type input "1"
type textarea "x"
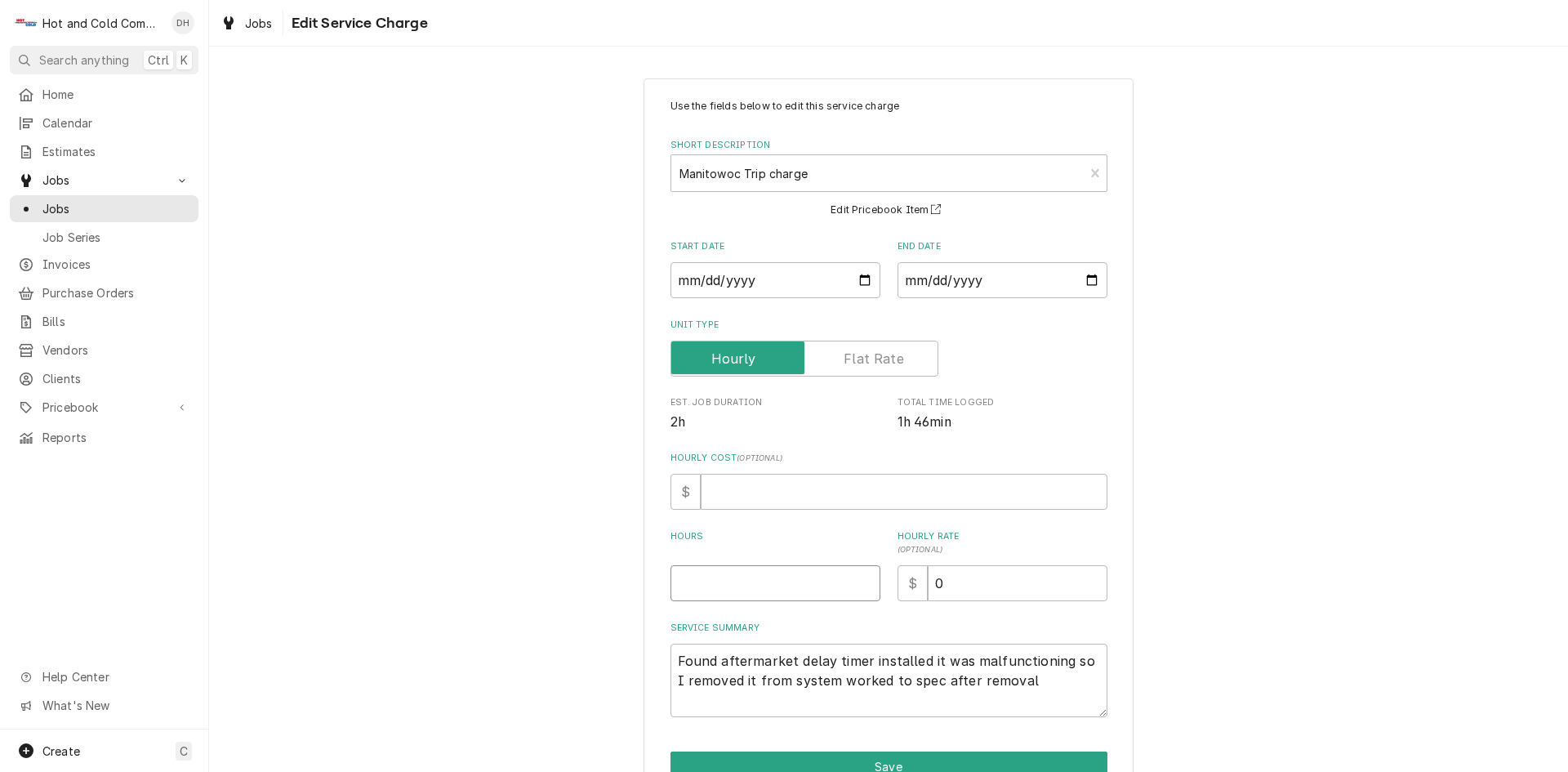
type input "2"
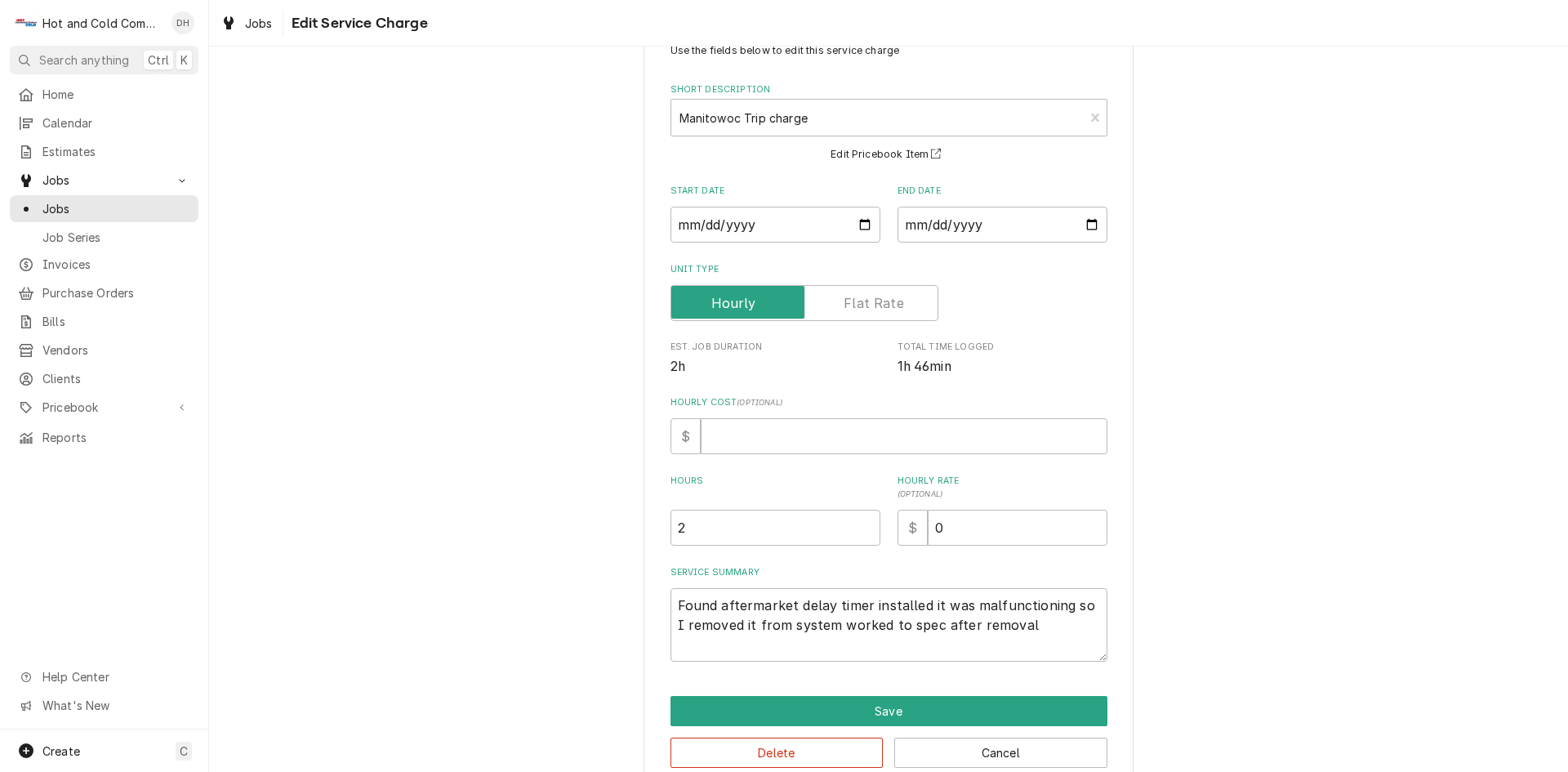
scroll to position [86, 0]
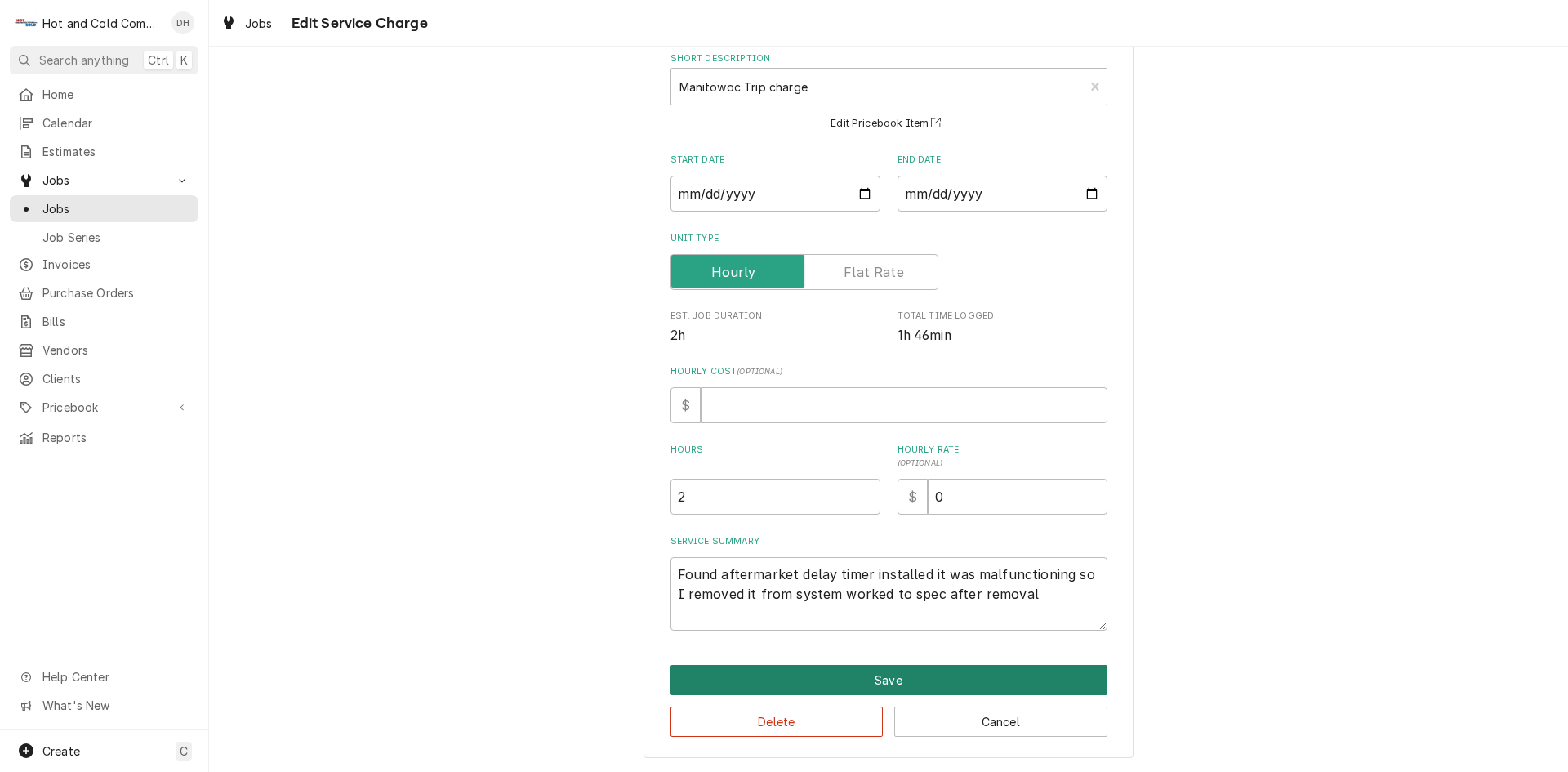
click at [882, 678] on button "Save" at bounding box center [889, 679] width 437 height 30
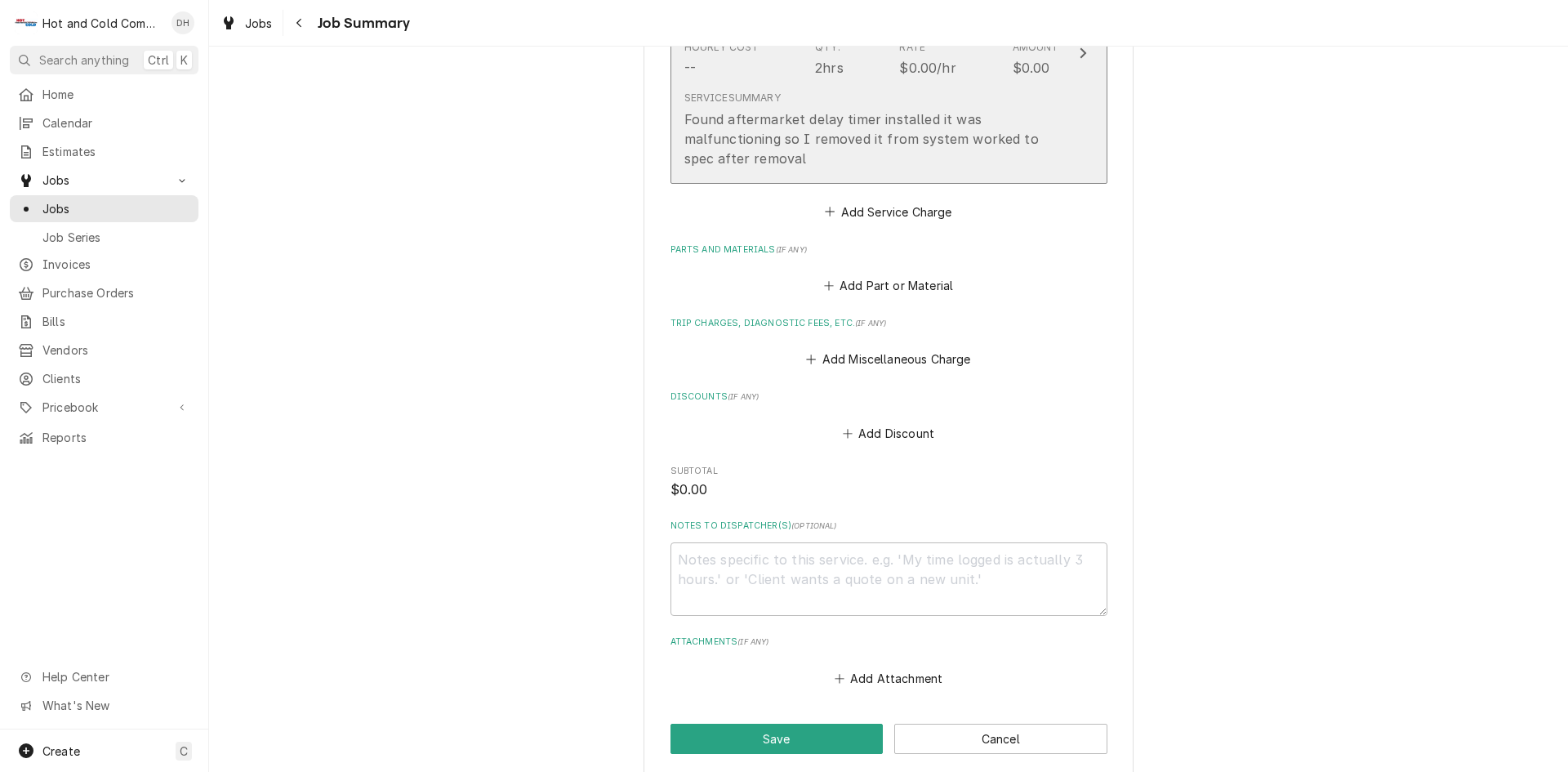
scroll to position [715, 0]
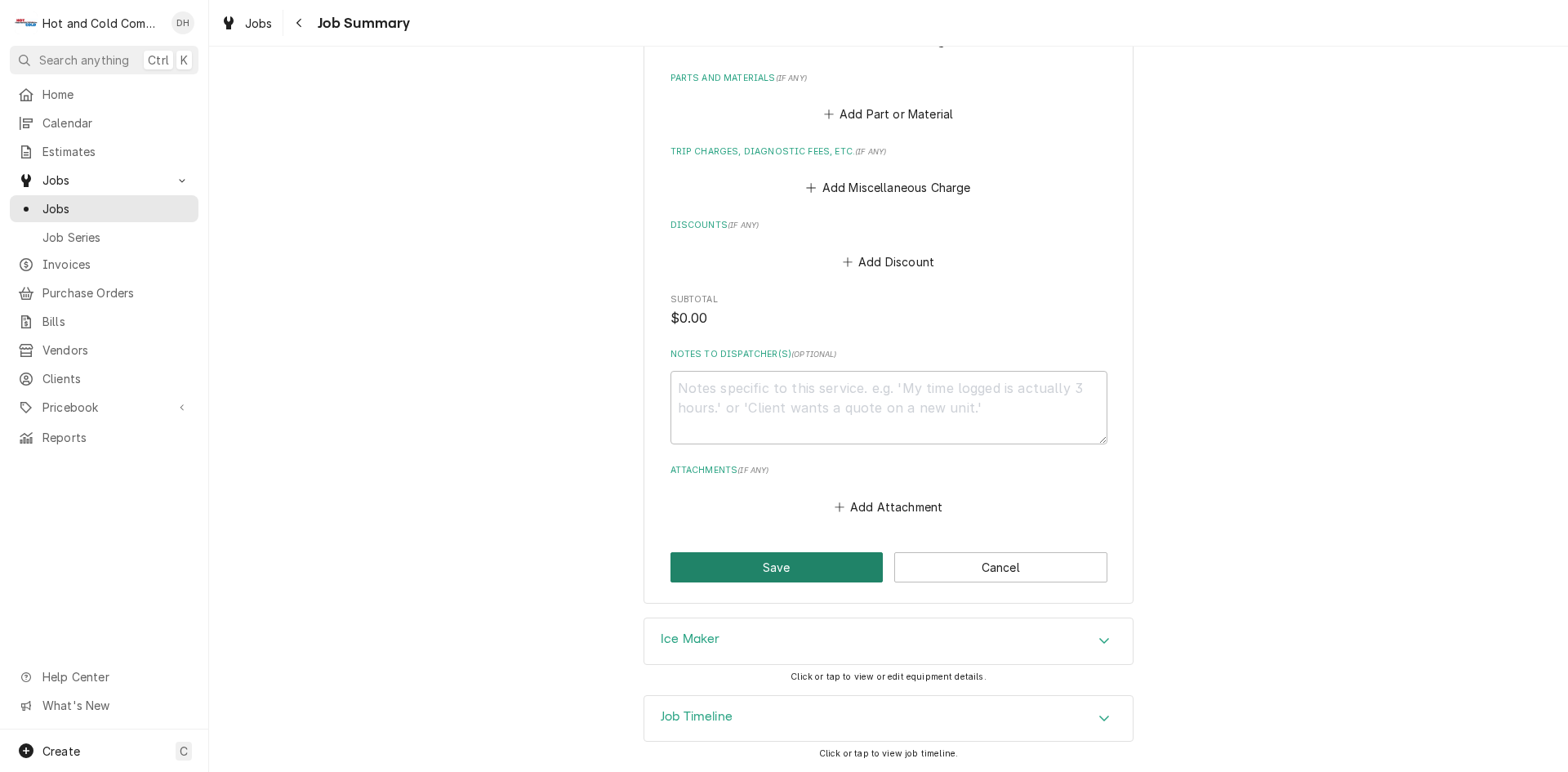
drag, startPoint x: 758, startPoint y: 559, endPoint x: 920, endPoint y: 468, distance: 185.8
click at [760, 558] on button "Save" at bounding box center [778, 567] width 213 height 30
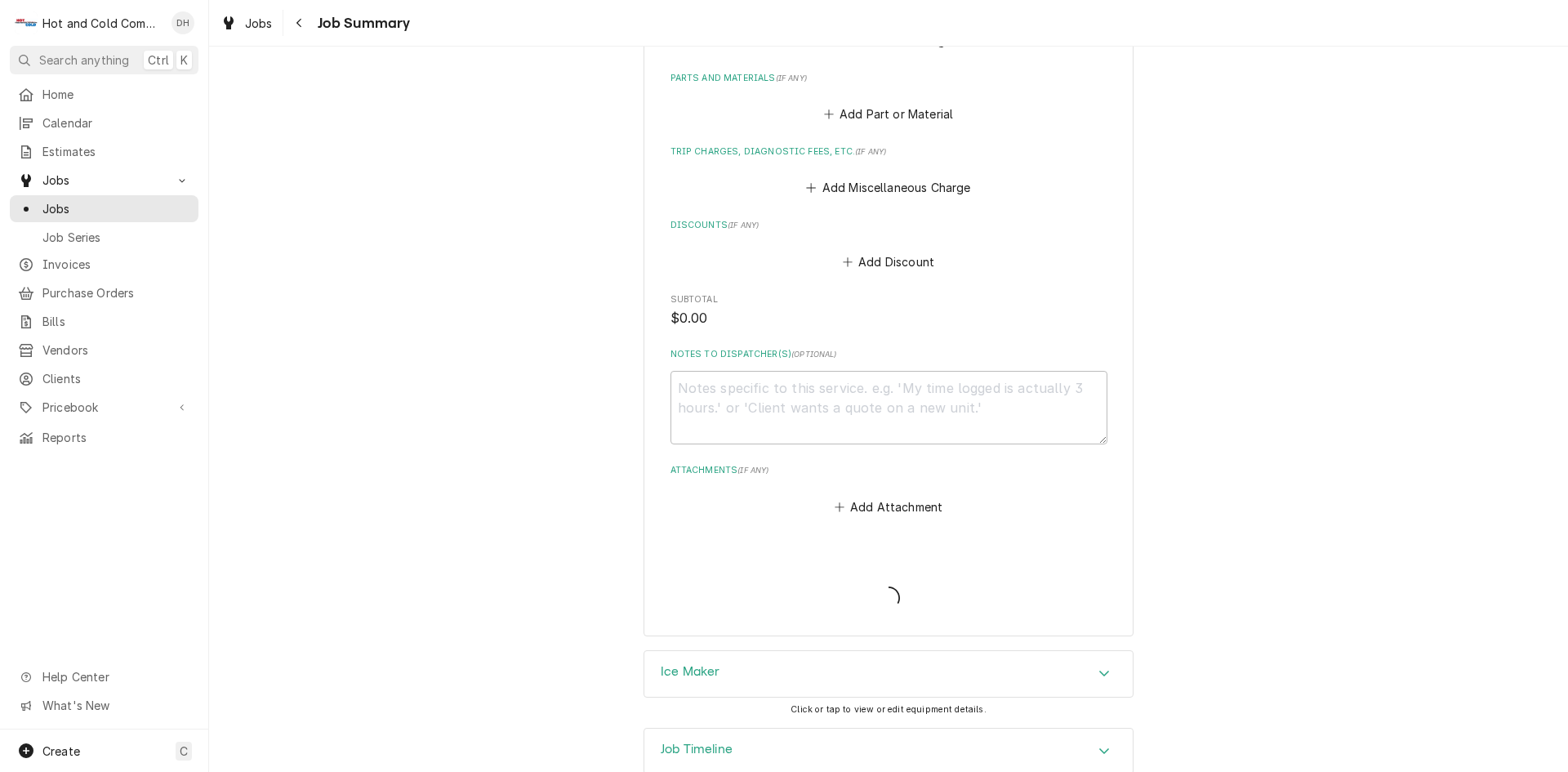
type textarea "x"
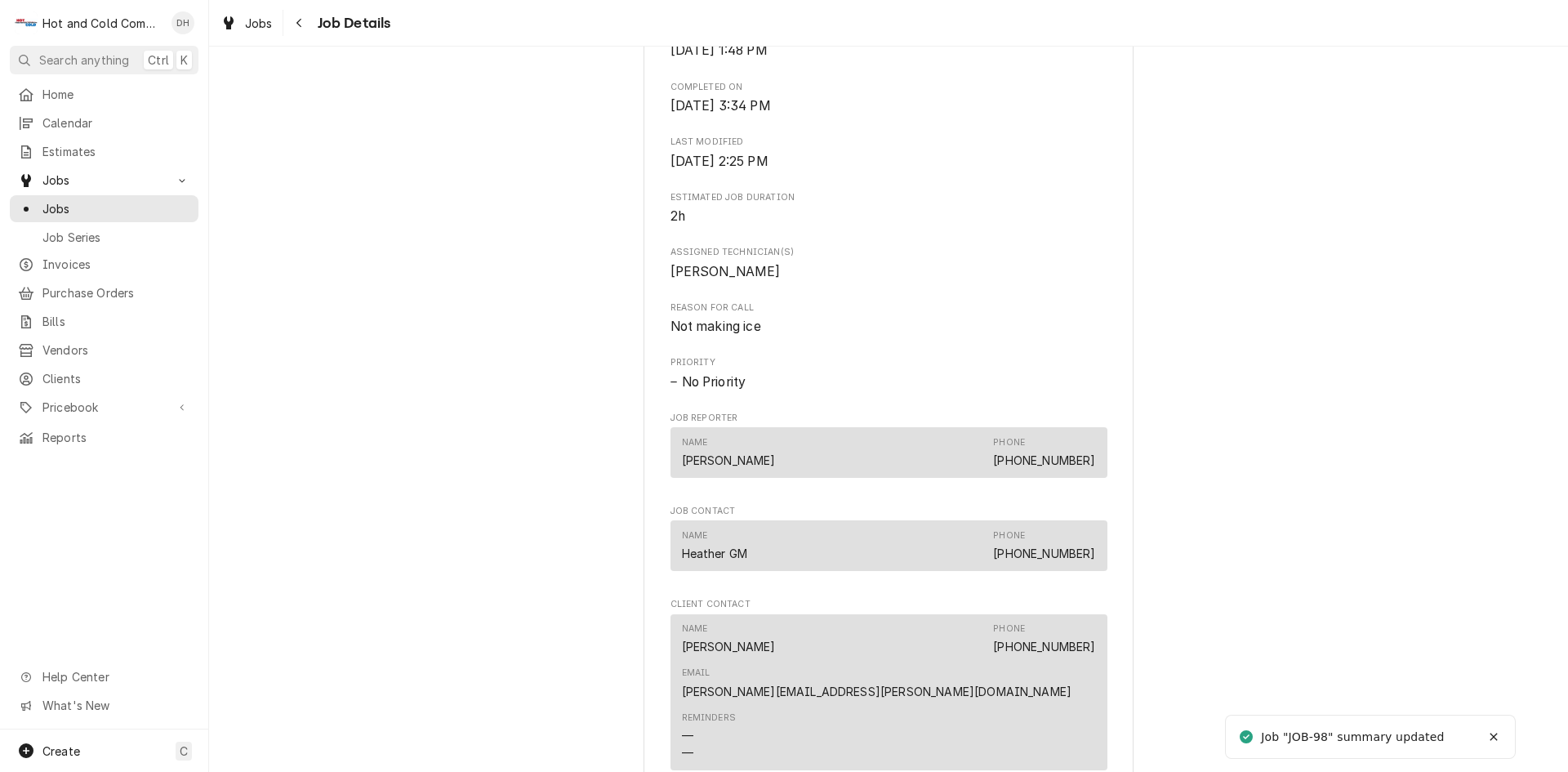
scroll to position [817, 0]
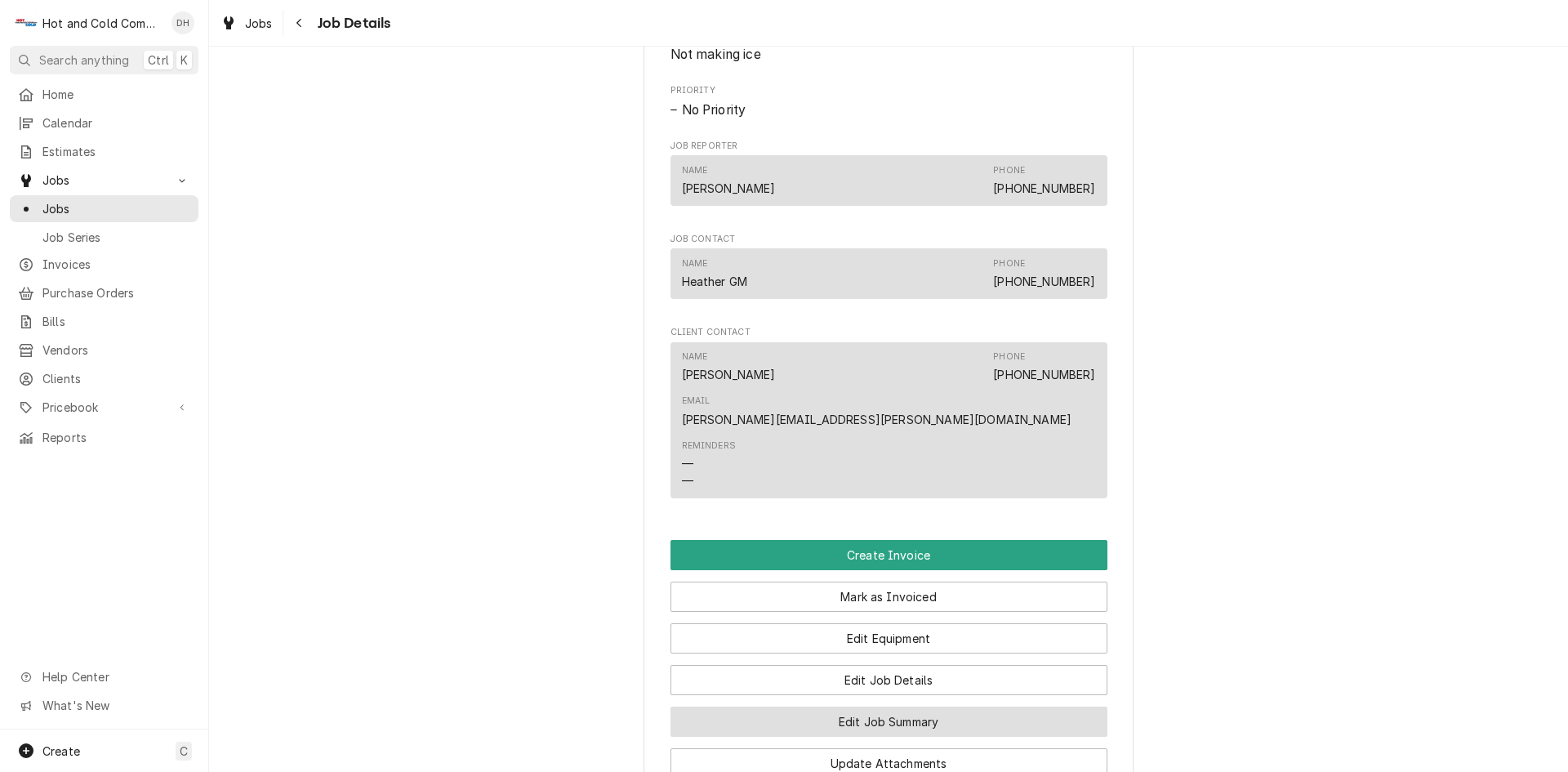
click at [906, 707] on button "Edit Job Summary" at bounding box center [889, 721] width 437 height 30
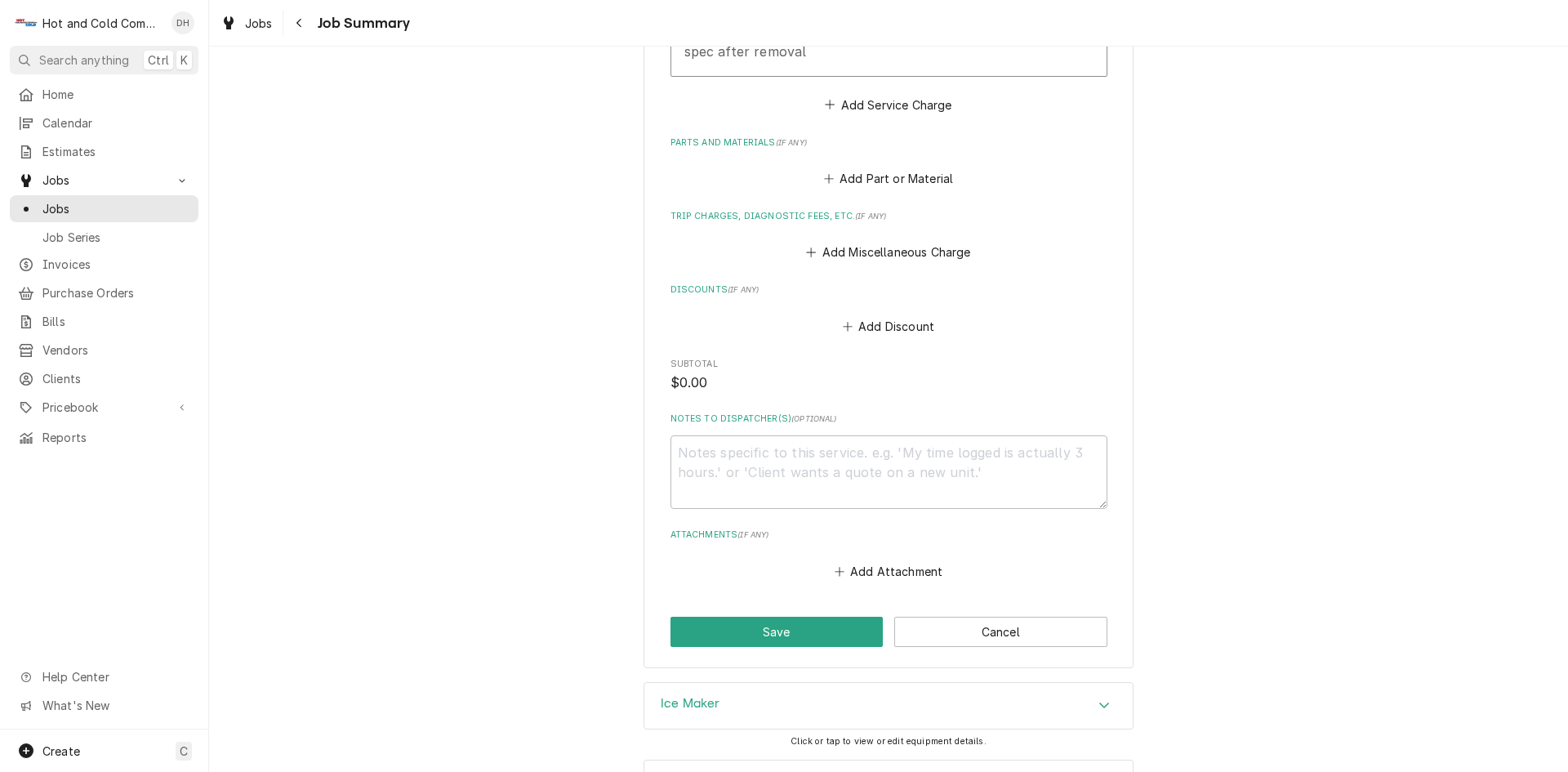
scroll to position [715, 0]
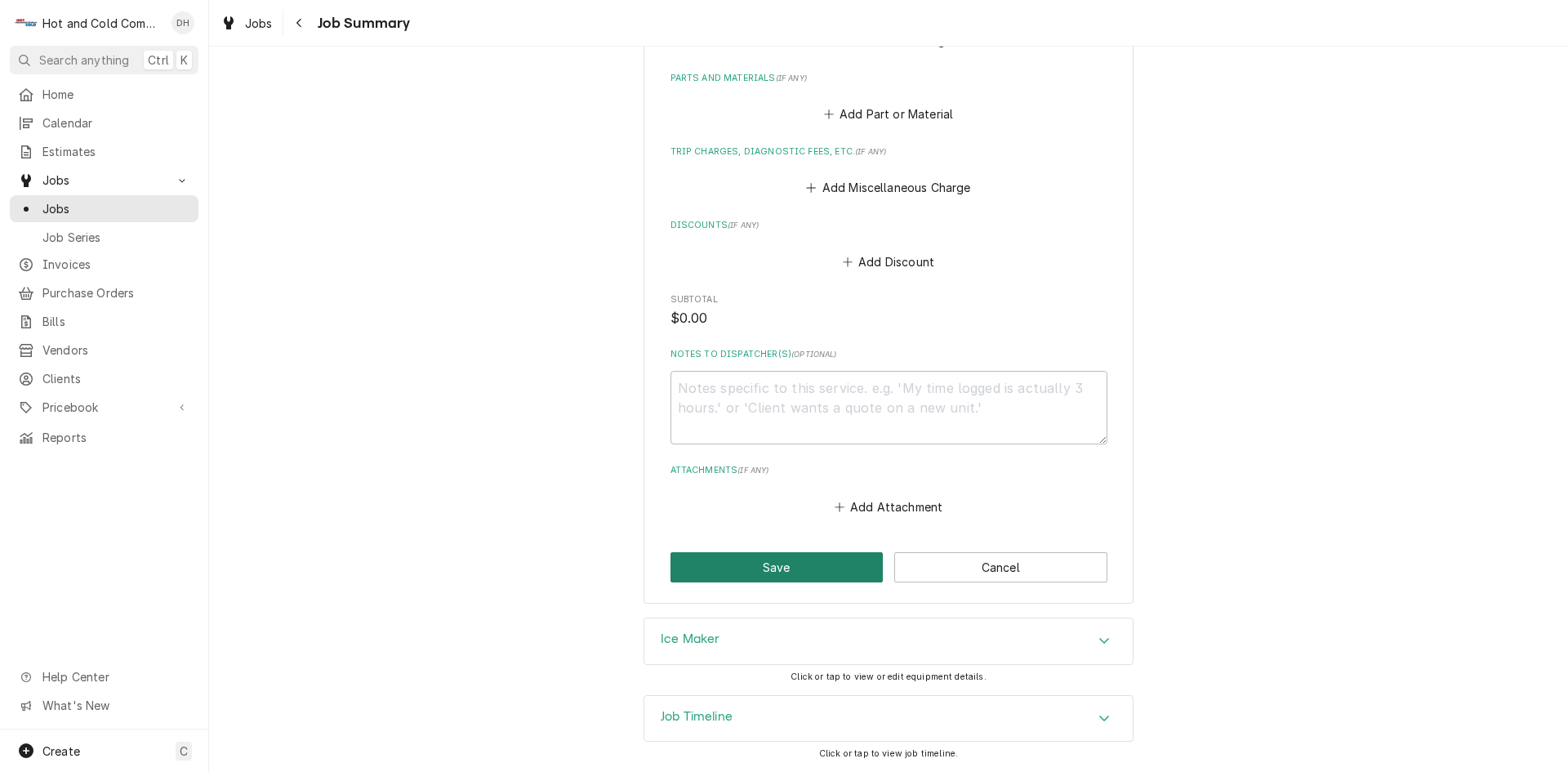
click at [771, 564] on button "Save" at bounding box center [778, 567] width 213 height 30
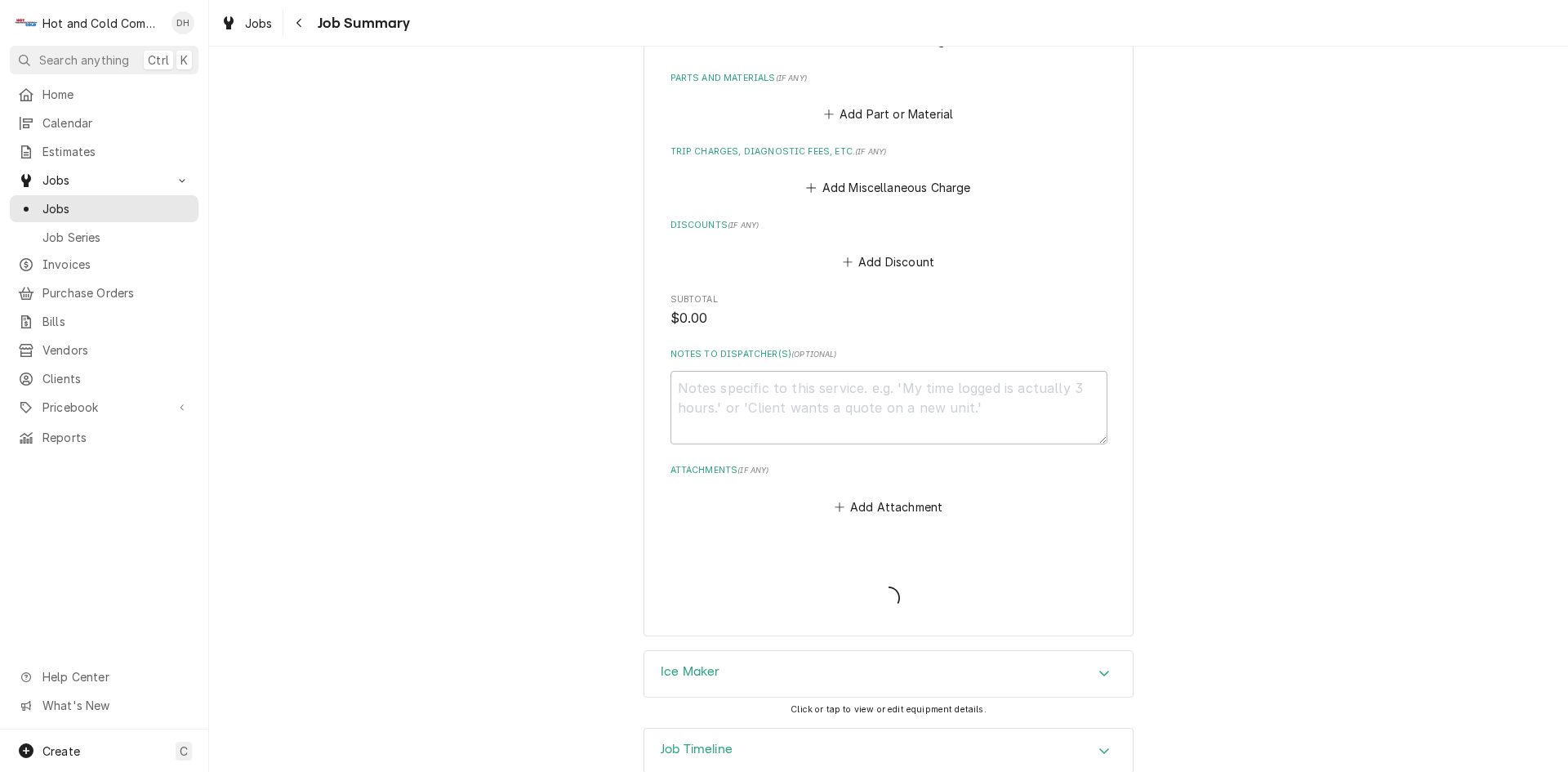
type textarea "x"
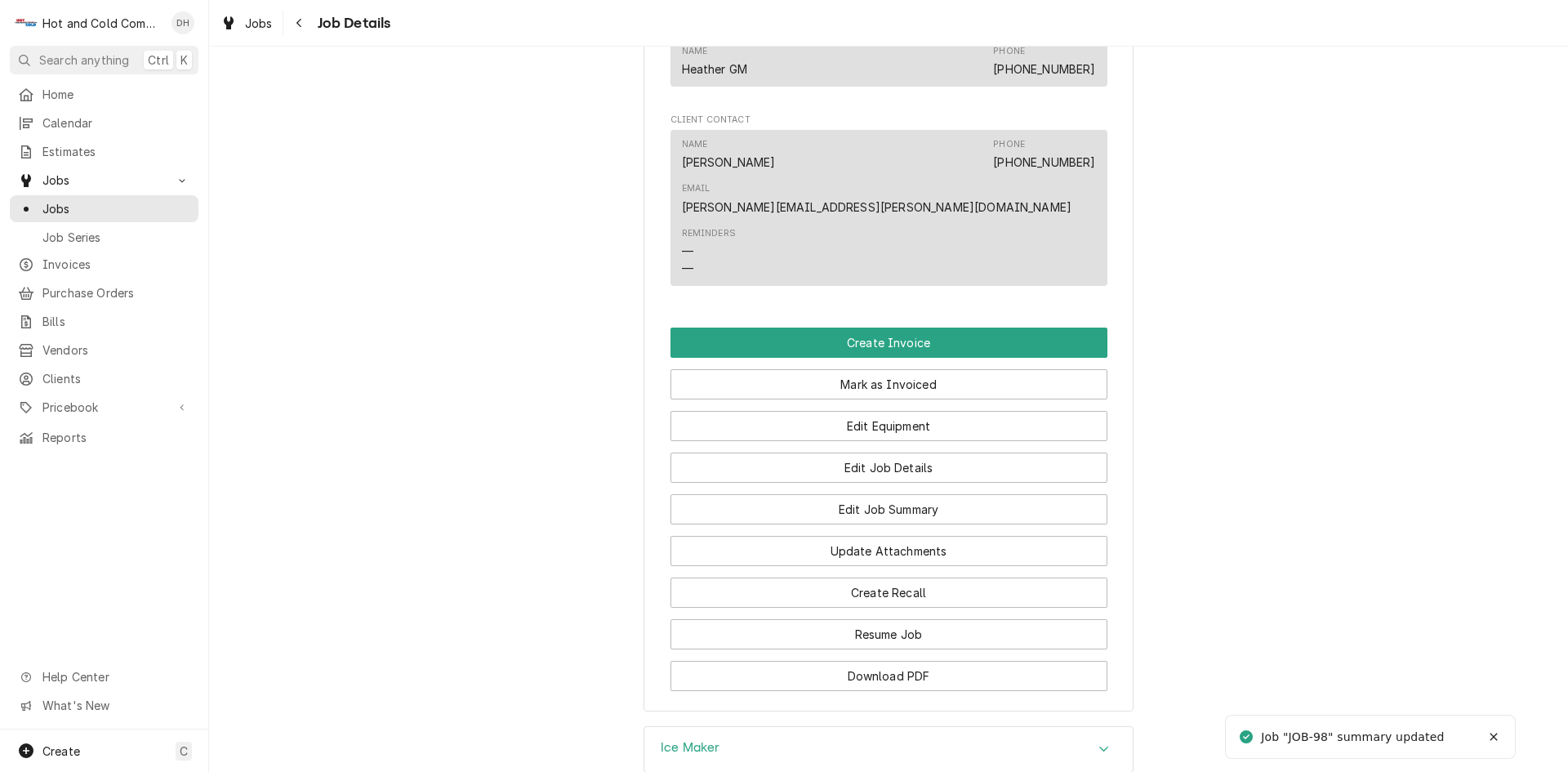
scroll to position [721, 0]
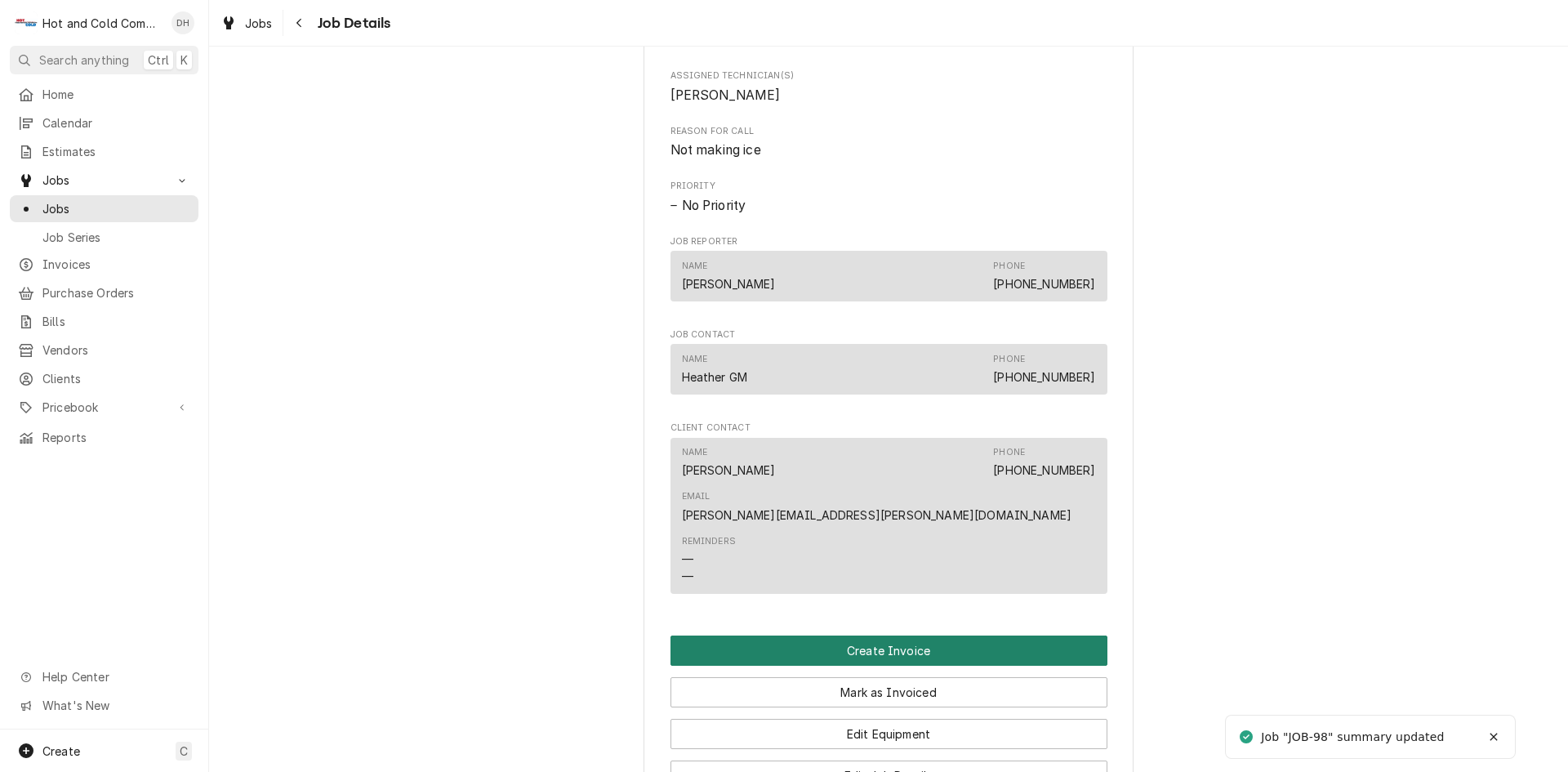
click at [899, 636] on button "Create Invoice" at bounding box center [889, 651] width 437 height 30
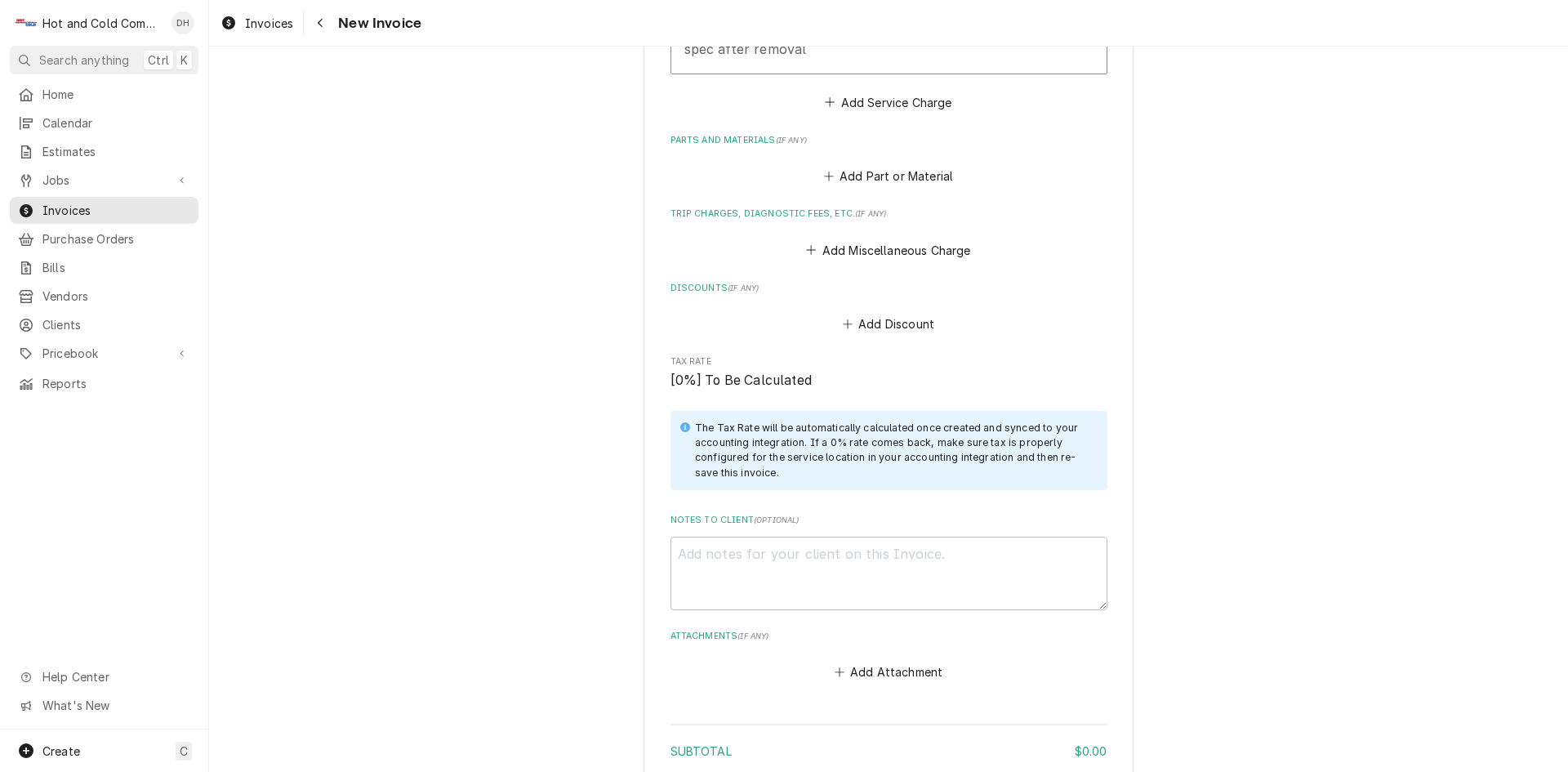
scroll to position [1890, 0]
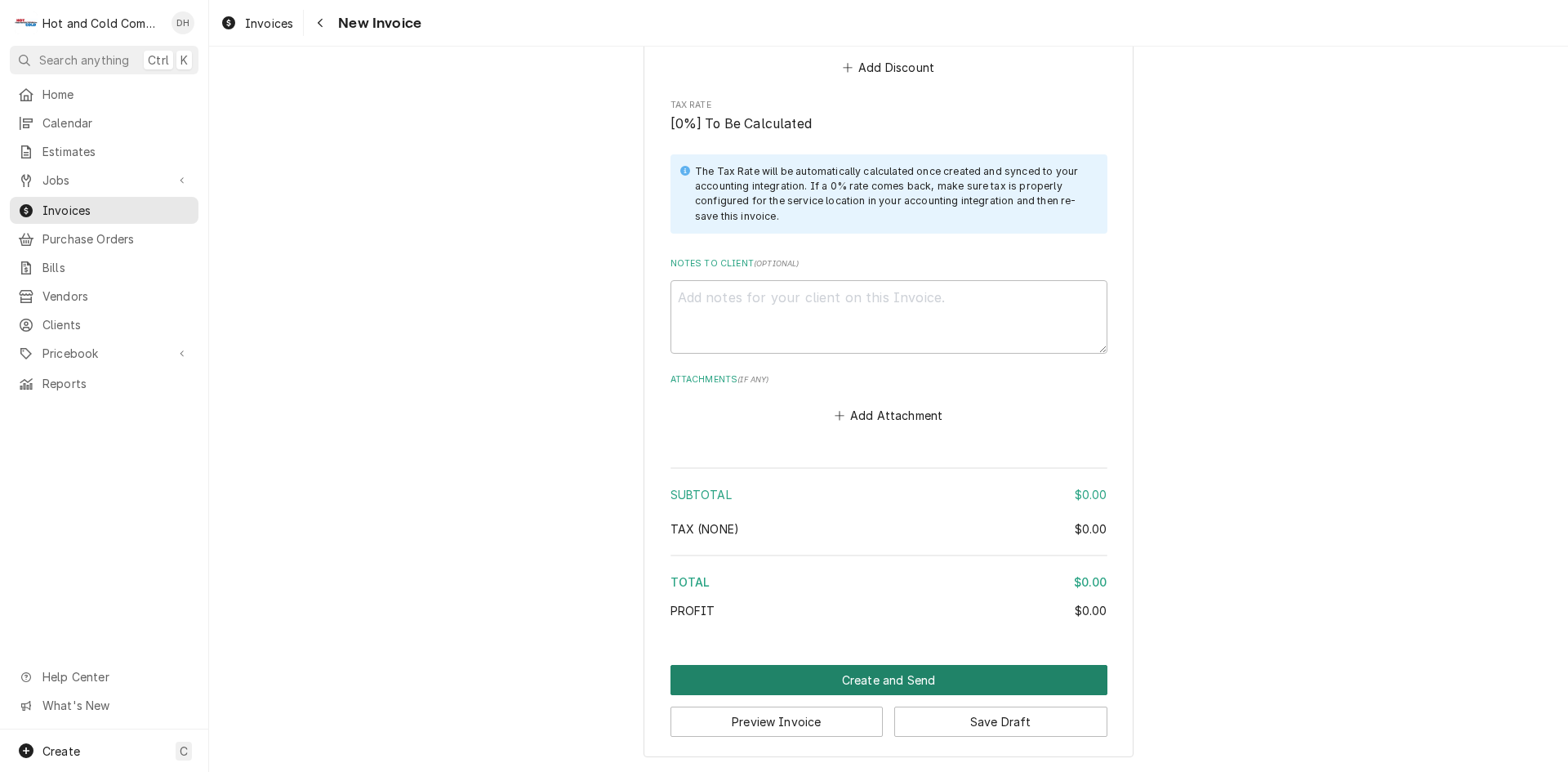
click at [893, 676] on button "Create and Send" at bounding box center [889, 679] width 437 height 30
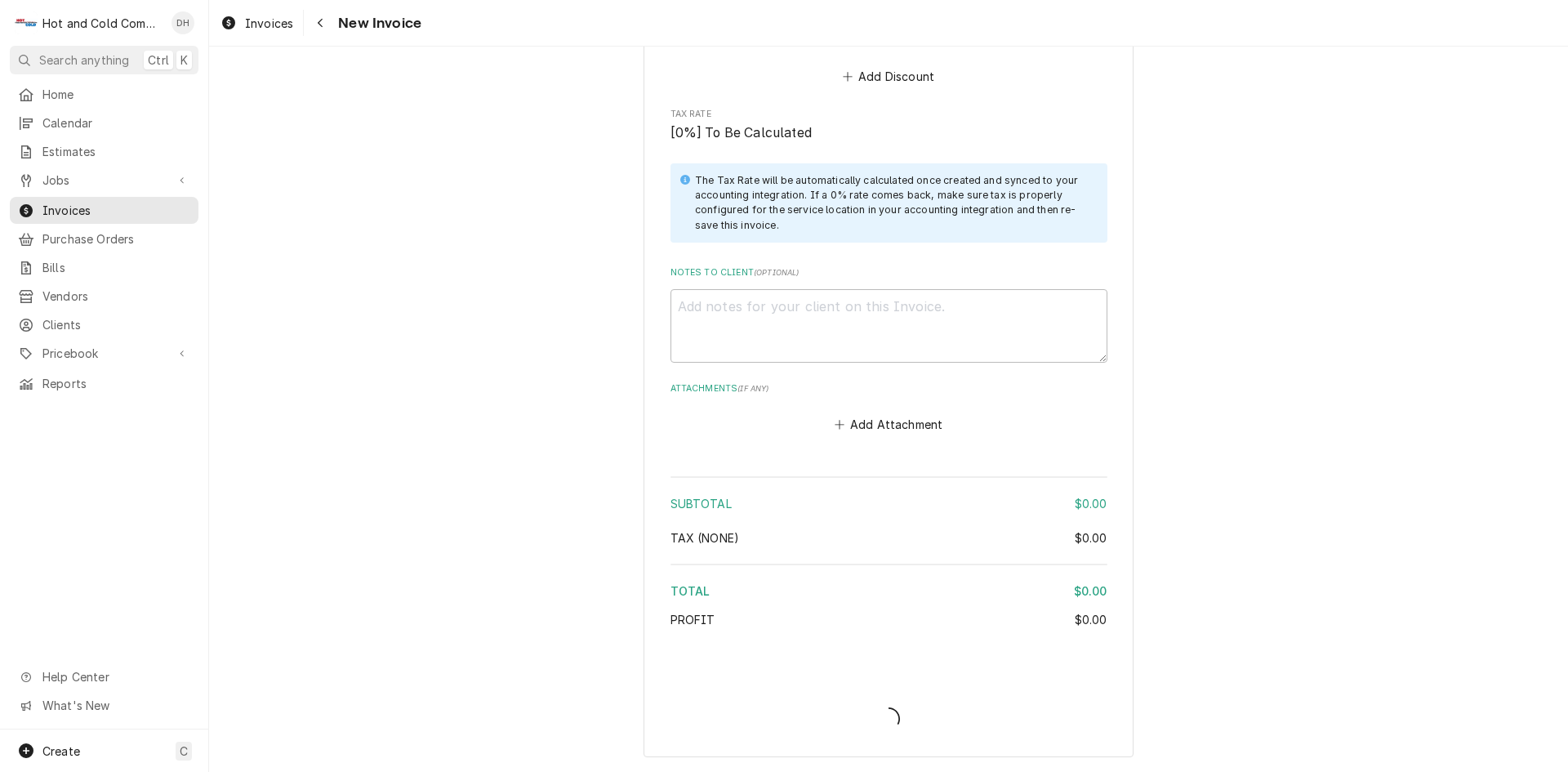
scroll to position [1881, 0]
type textarea "x"
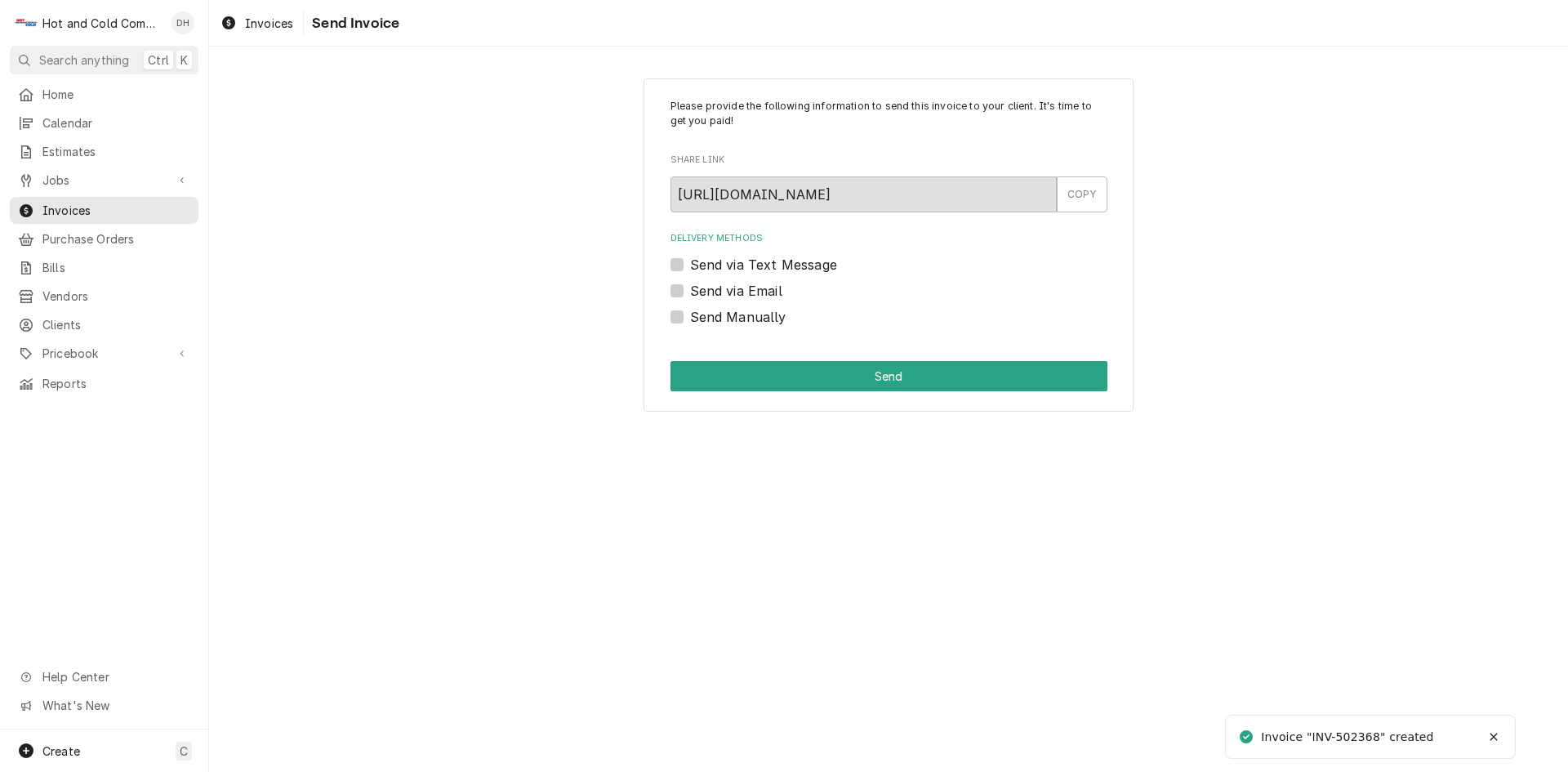
click at [690, 314] on label "Send Manually" at bounding box center [738, 317] width 97 height 19
click at [690, 314] on input "Send Manually" at bounding box center [908, 325] width 437 height 36
checkbox input "true"
click at [912, 382] on button "Send" at bounding box center [889, 375] width 437 height 30
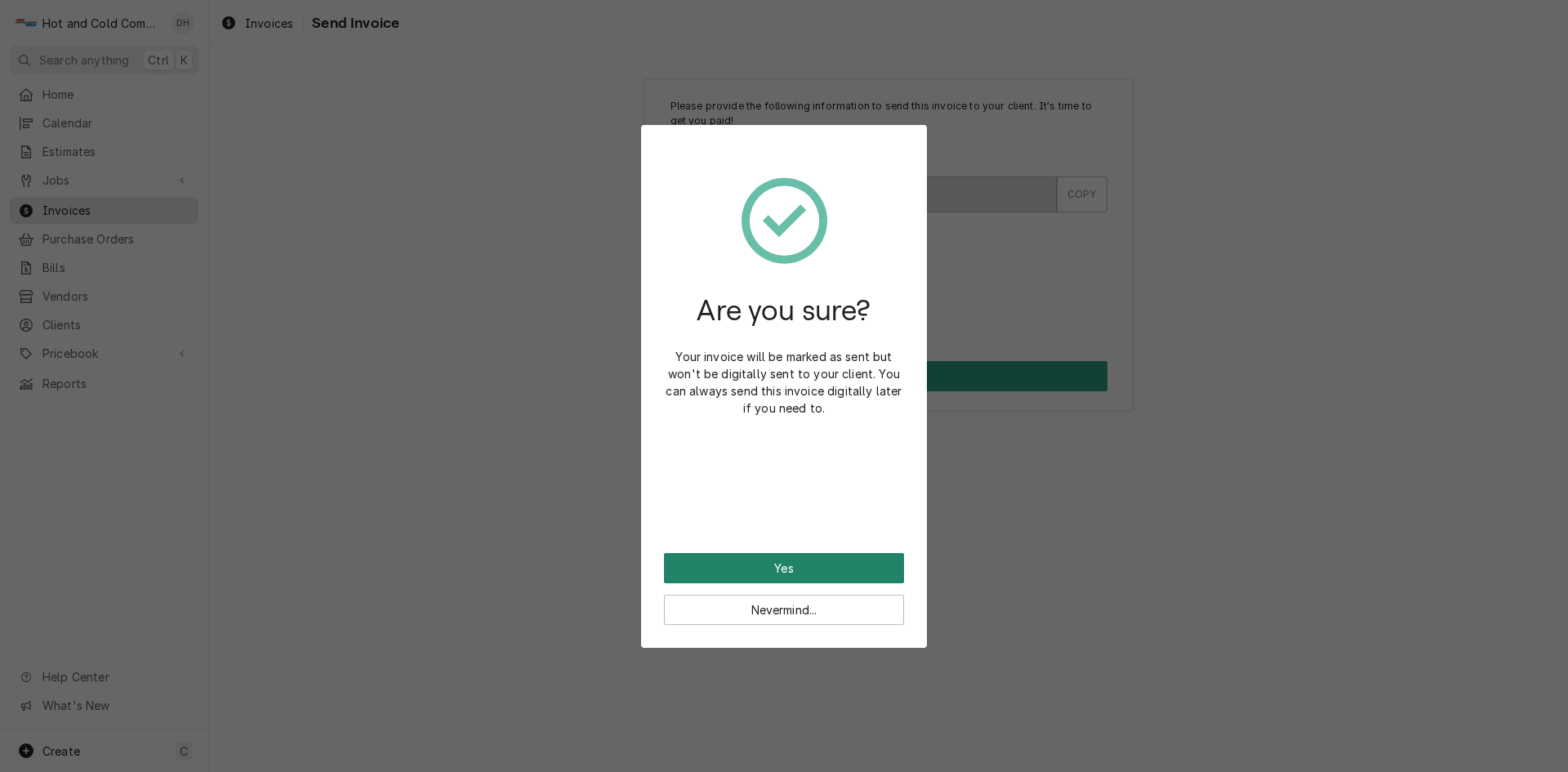
click at [791, 566] on button "Yes" at bounding box center [784, 568] width 240 height 30
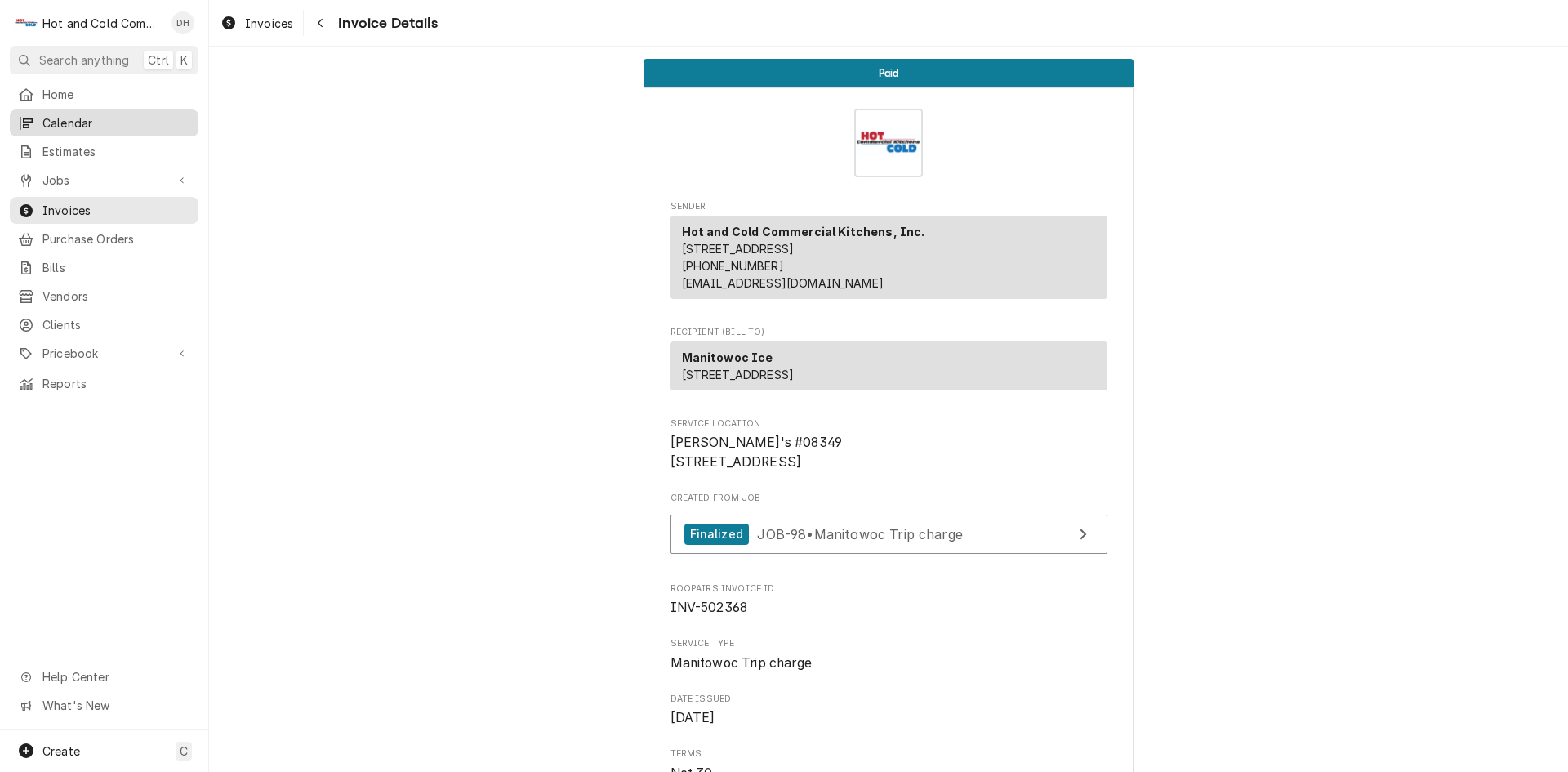
click at [92, 125] on span "Calendar" at bounding box center [116, 122] width 148 height 17
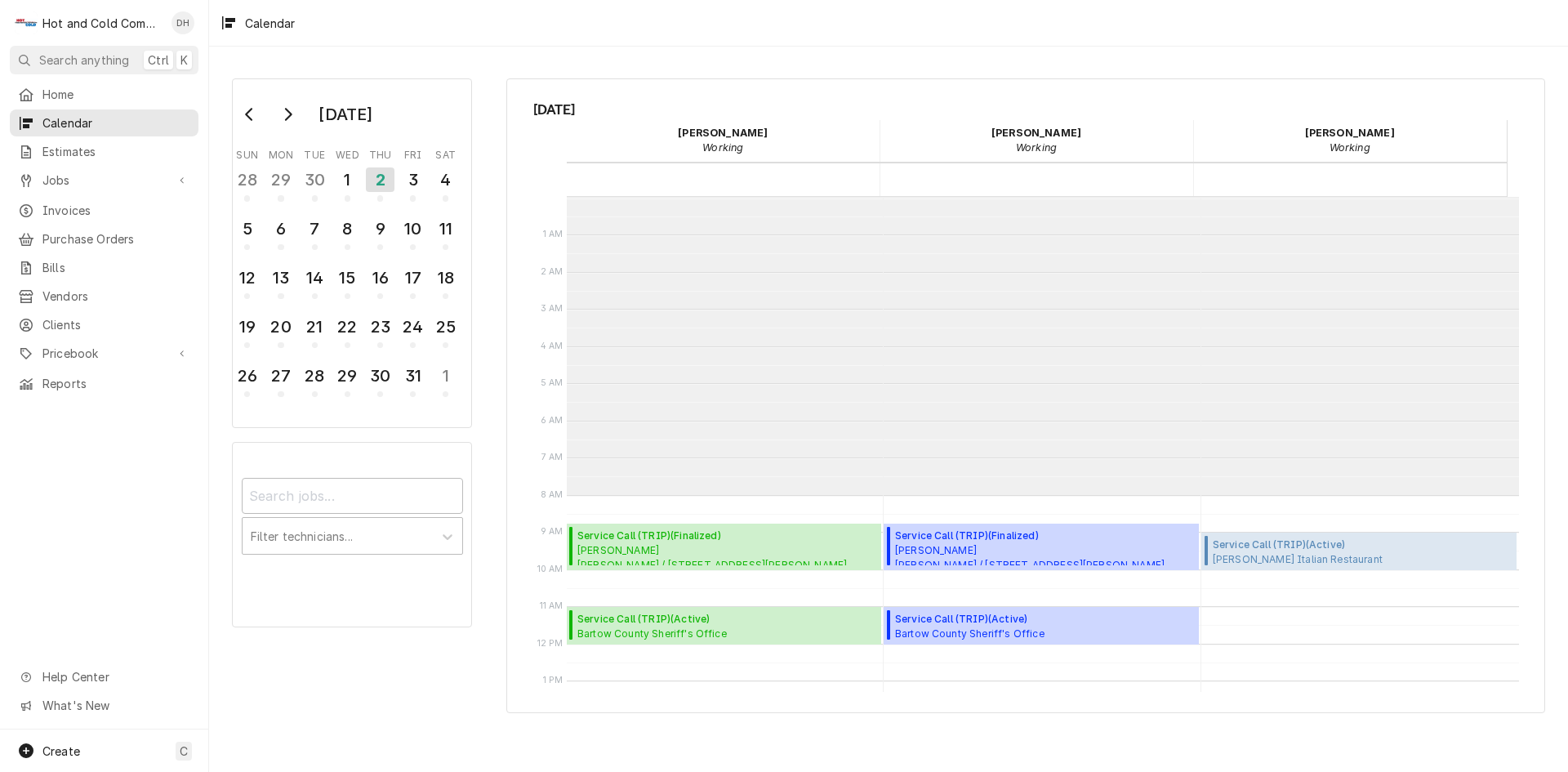
scroll to position [298, 0]
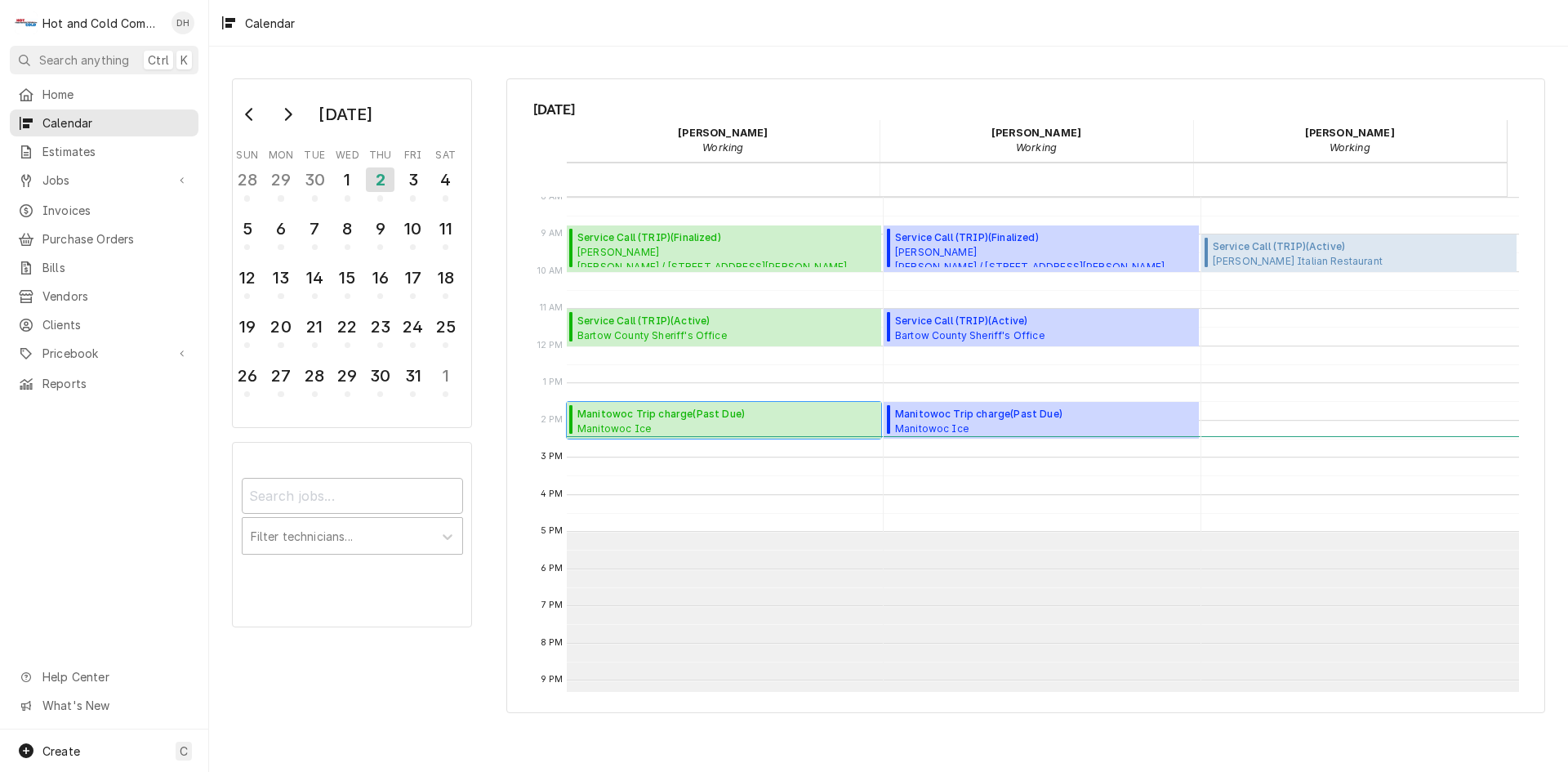
click at [682, 418] on span "Manitowoc Trip charge ( Past Due )" at bounding box center [713, 414] width 273 height 15
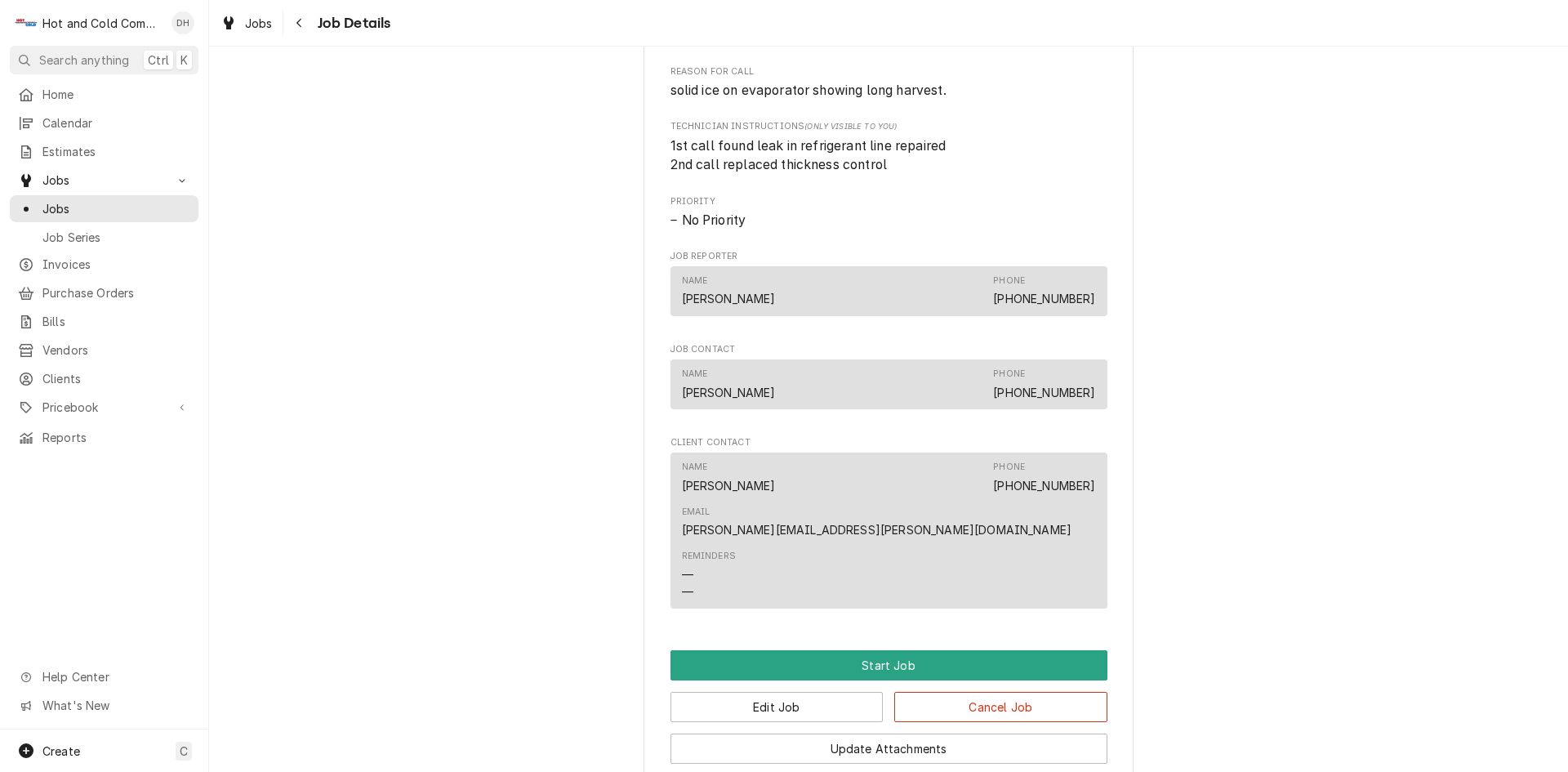
scroll to position [817, 0]
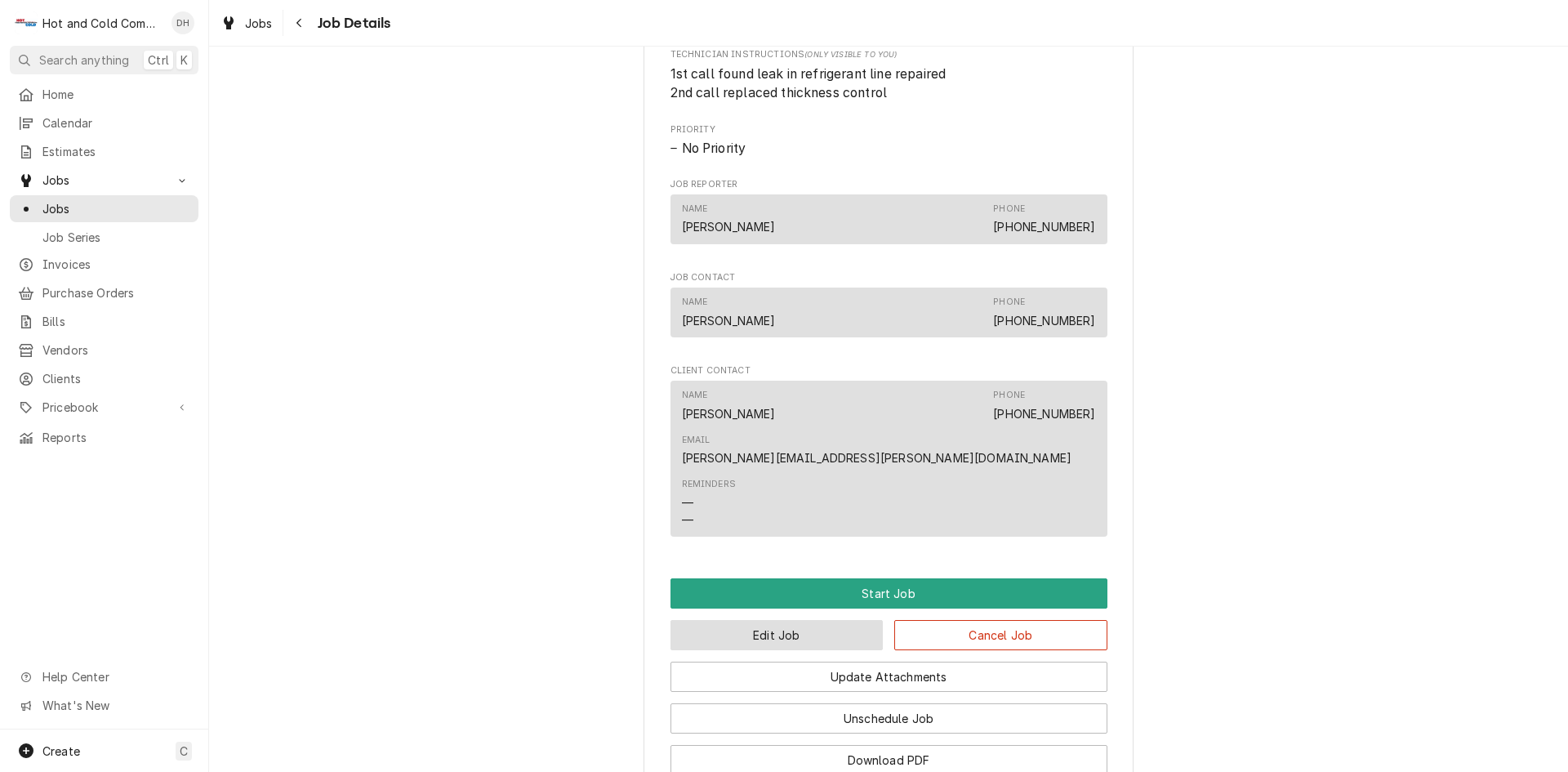
click at [813, 620] on button "Edit Job" at bounding box center [778, 635] width 213 height 30
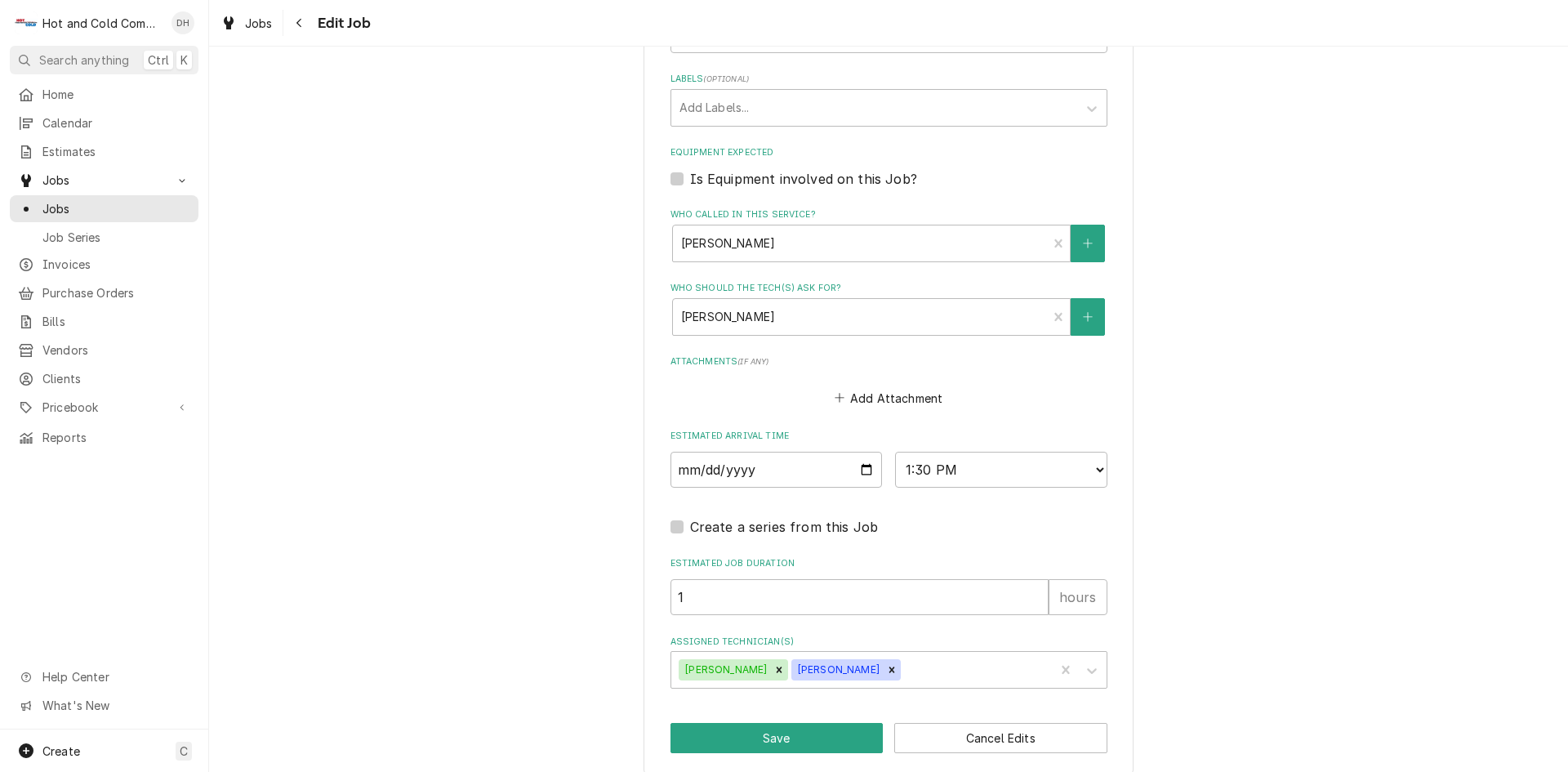
scroll to position [934, 0]
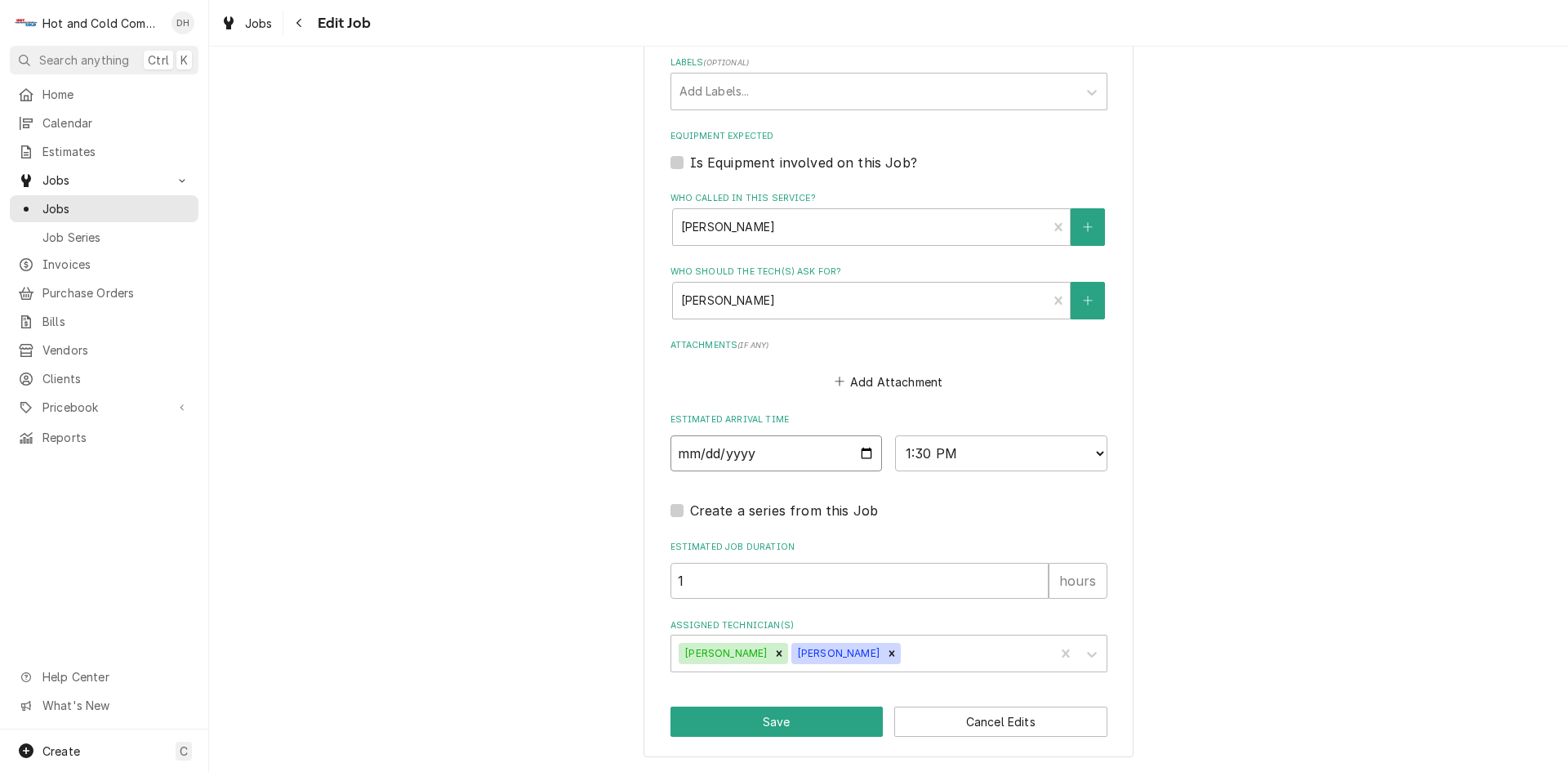
click at [865, 454] on input "[DATE]" at bounding box center [777, 453] width 213 height 36
type textarea "x"
type input "[DATE]"
type textarea "x"
click at [1098, 452] on select "AM / PM 6:00 AM 6:15 AM 6:30 AM 6:45 AM 7:00 AM 7:15 AM 7:30 AM 7:45 AM 8:00 AM…" at bounding box center [1001, 453] width 213 height 36
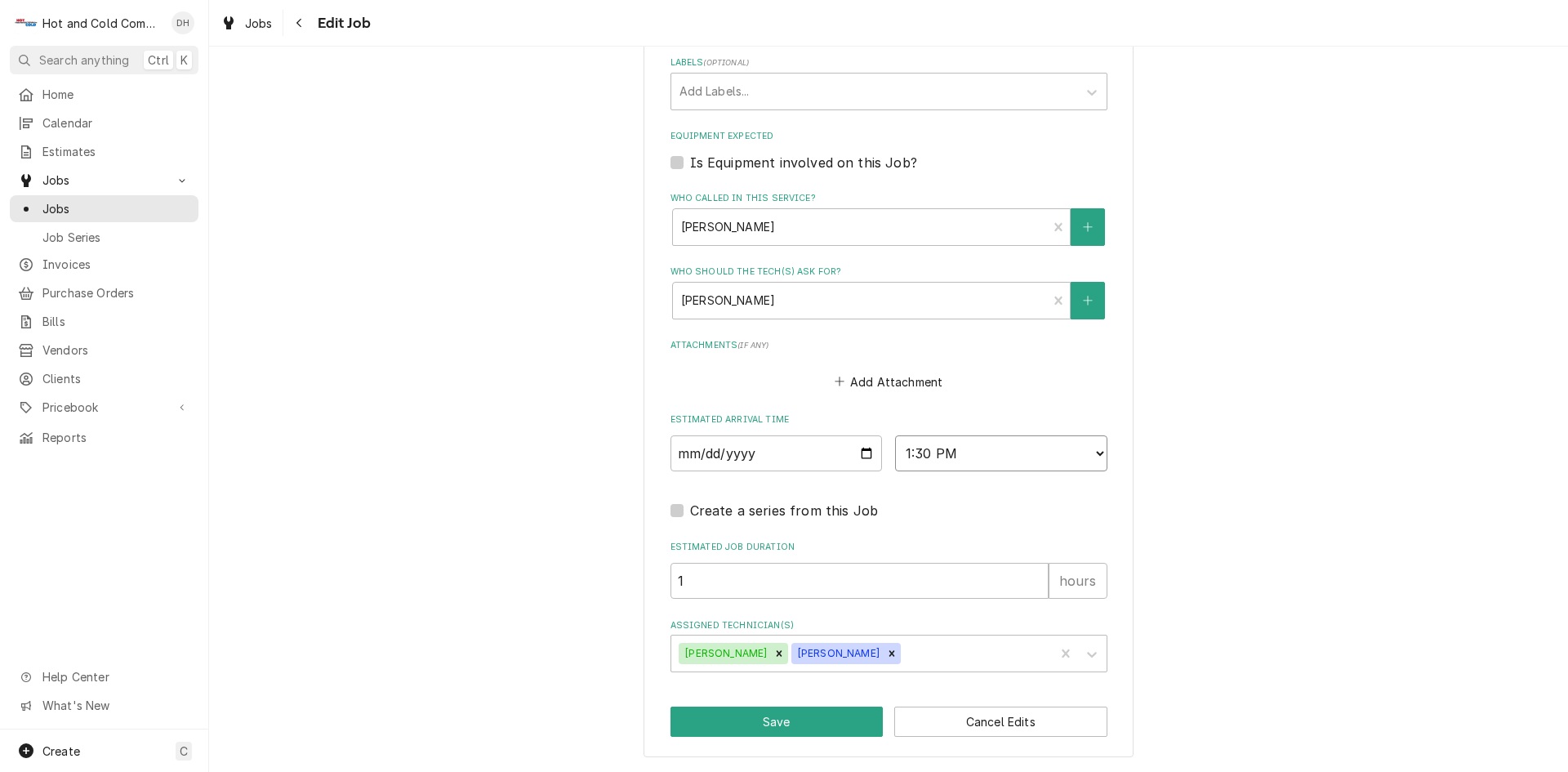
select select "13:00:00"
click at [895, 435] on select "AM / PM 6:00 AM 6:15 AM 6:30 AM 6:45 AM 7:00 AM 7:15 AM 7:30 AM 7:45 AM 8:00 AM…" at bounding box center [1001, 453] width 213 height 36
drag, startPoint x: 798, startPoint y: 715, endPoint x: 1147, endPoint y: 533, distance: 393.6
click at [800, 715] on button "Save" at bounding box center [778, 721] width 213 height 30
type textarea "x"
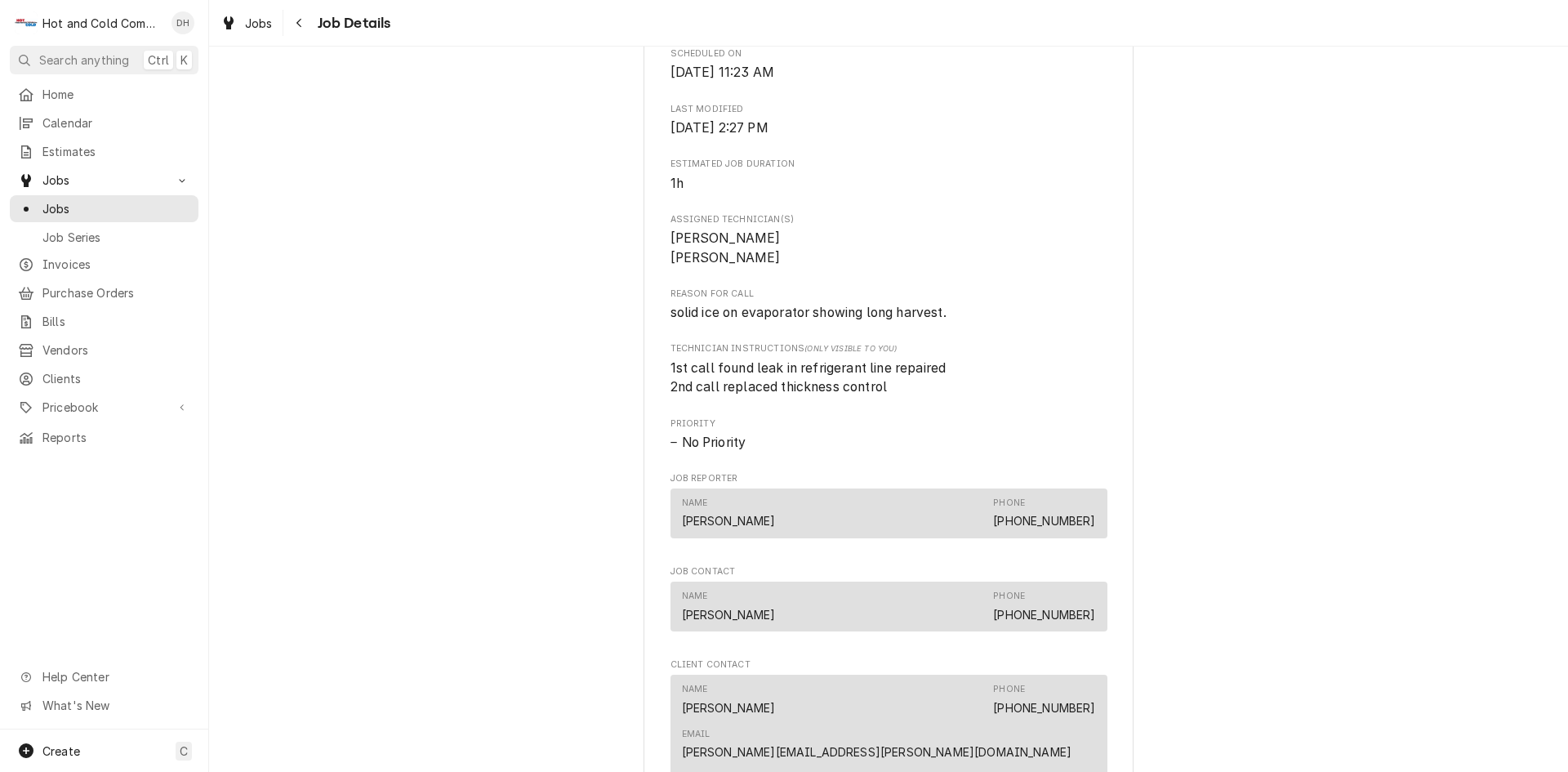
scroll to position [984, 0]
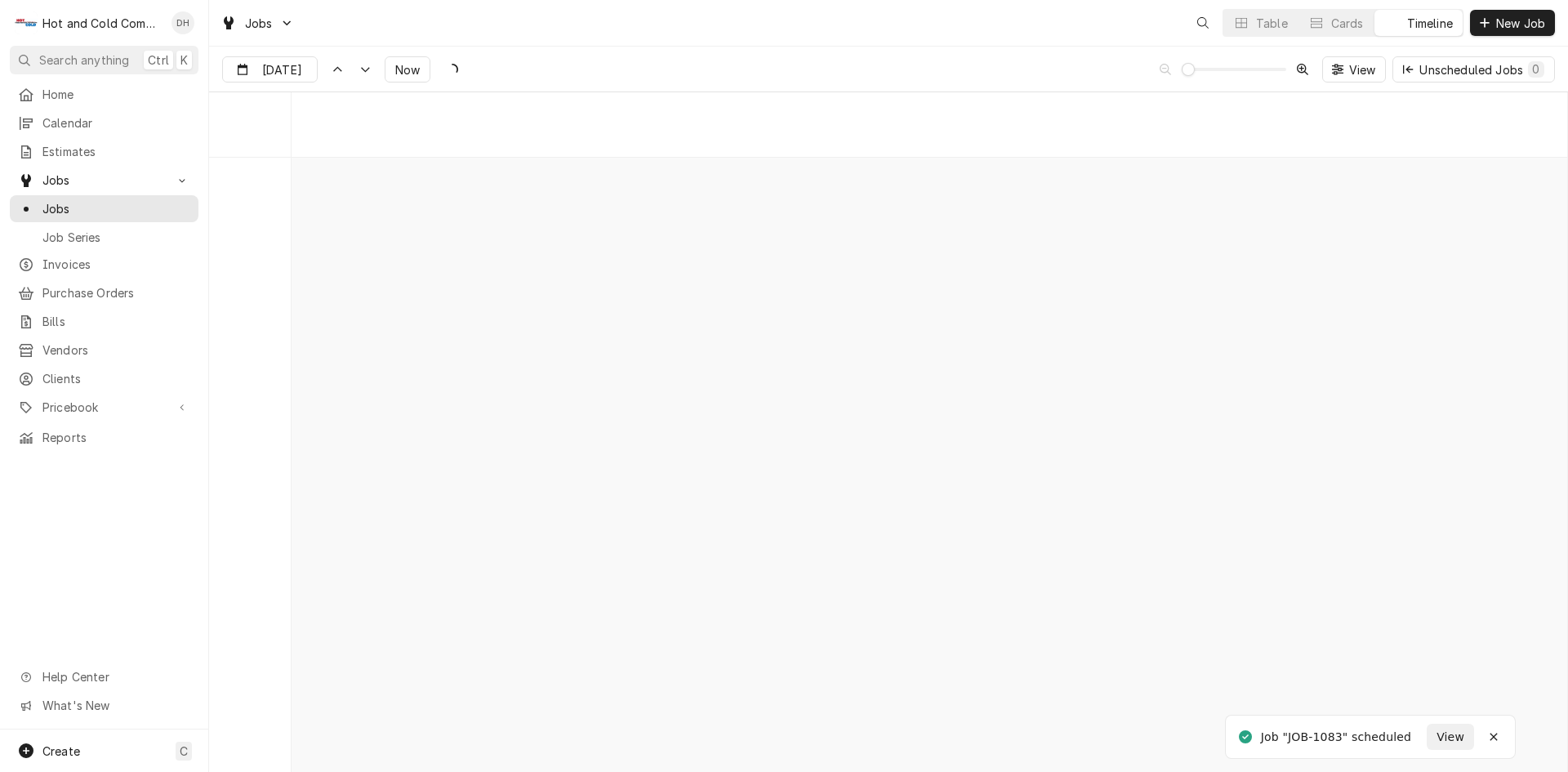
scroll to position [12791, 0]
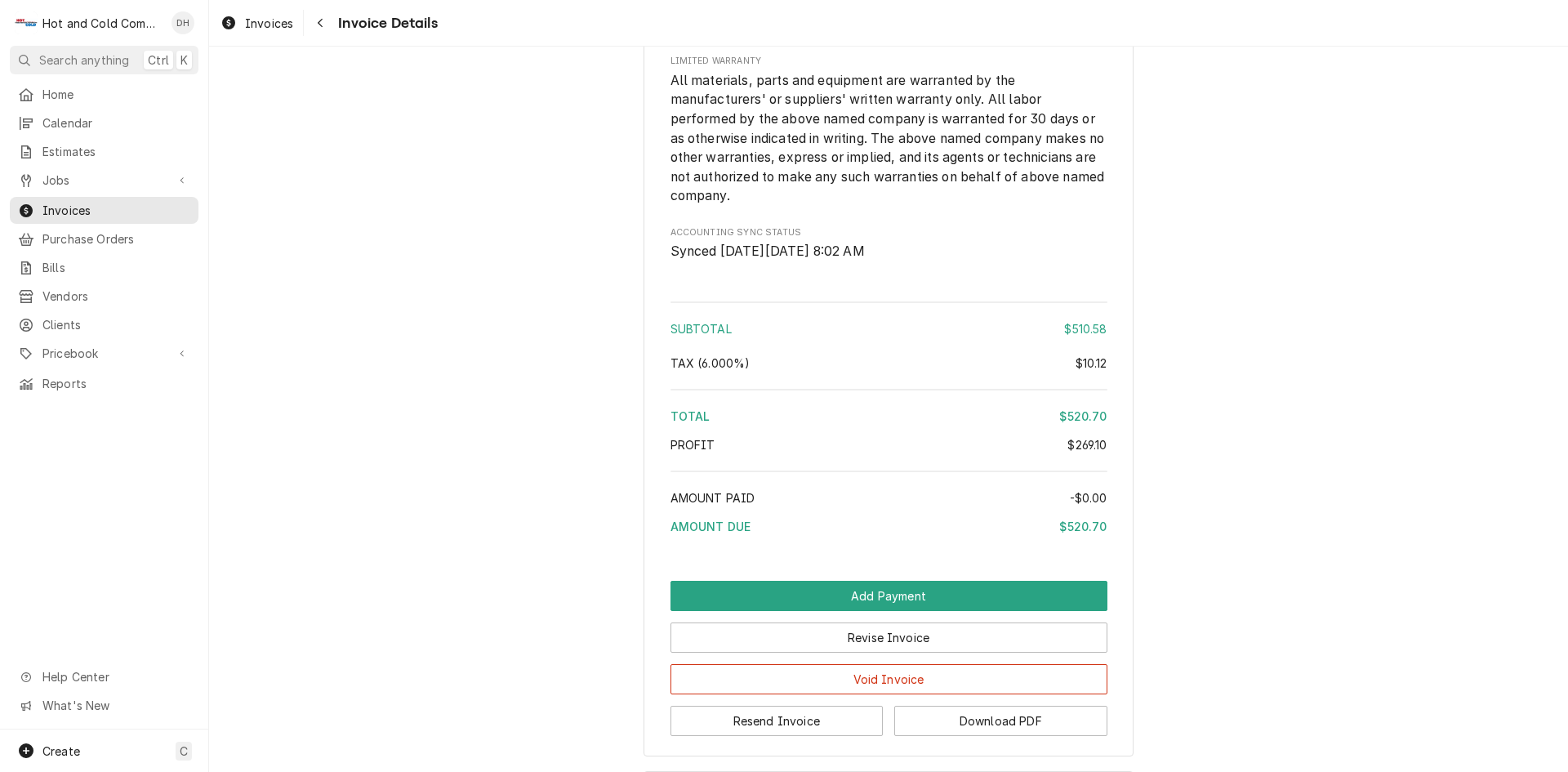
scroll to position [2890, 0]
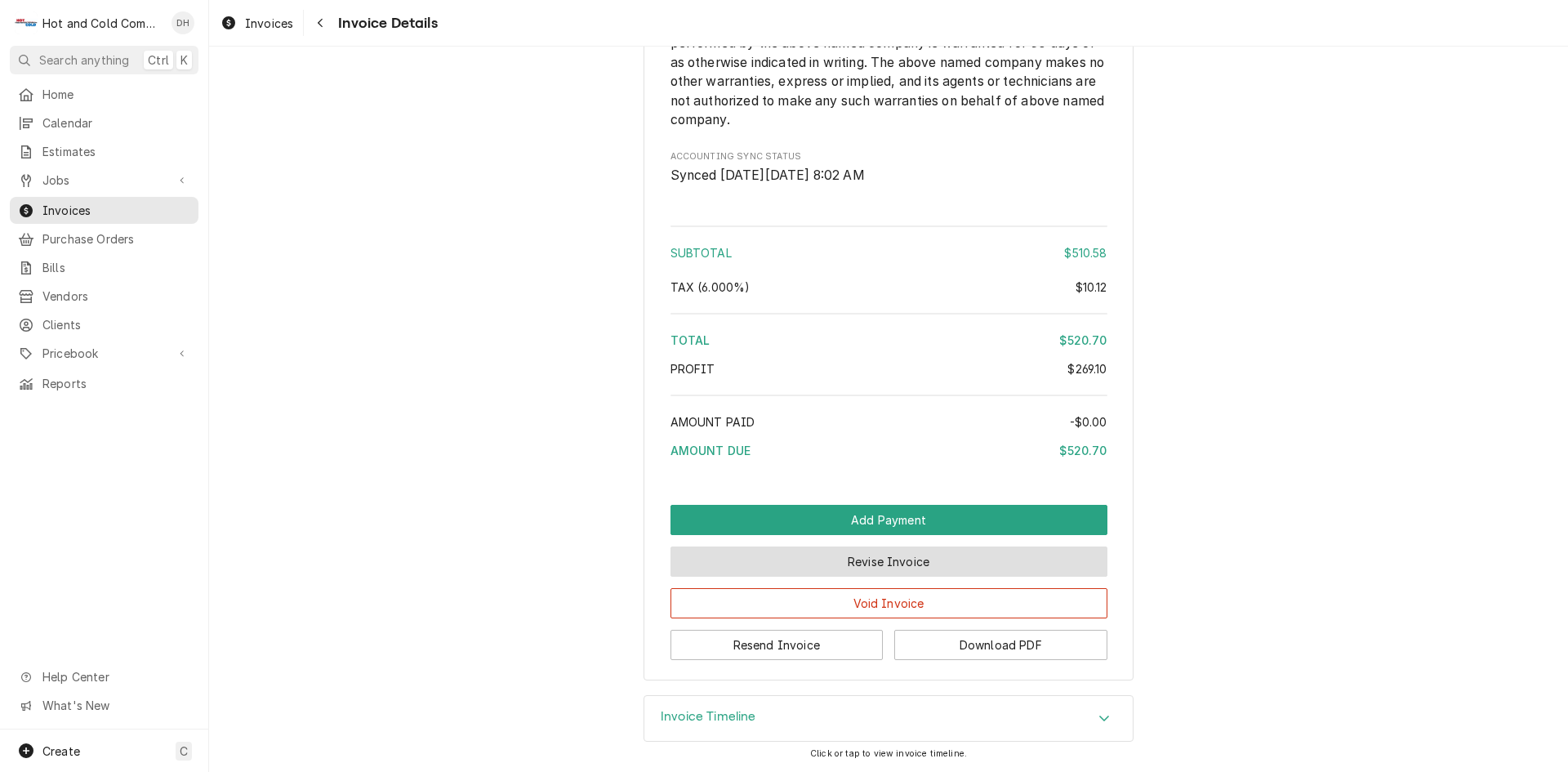
click at [905, 553] on button "Revise Invoice" at bounding box center [889, 561] width 437 height 30
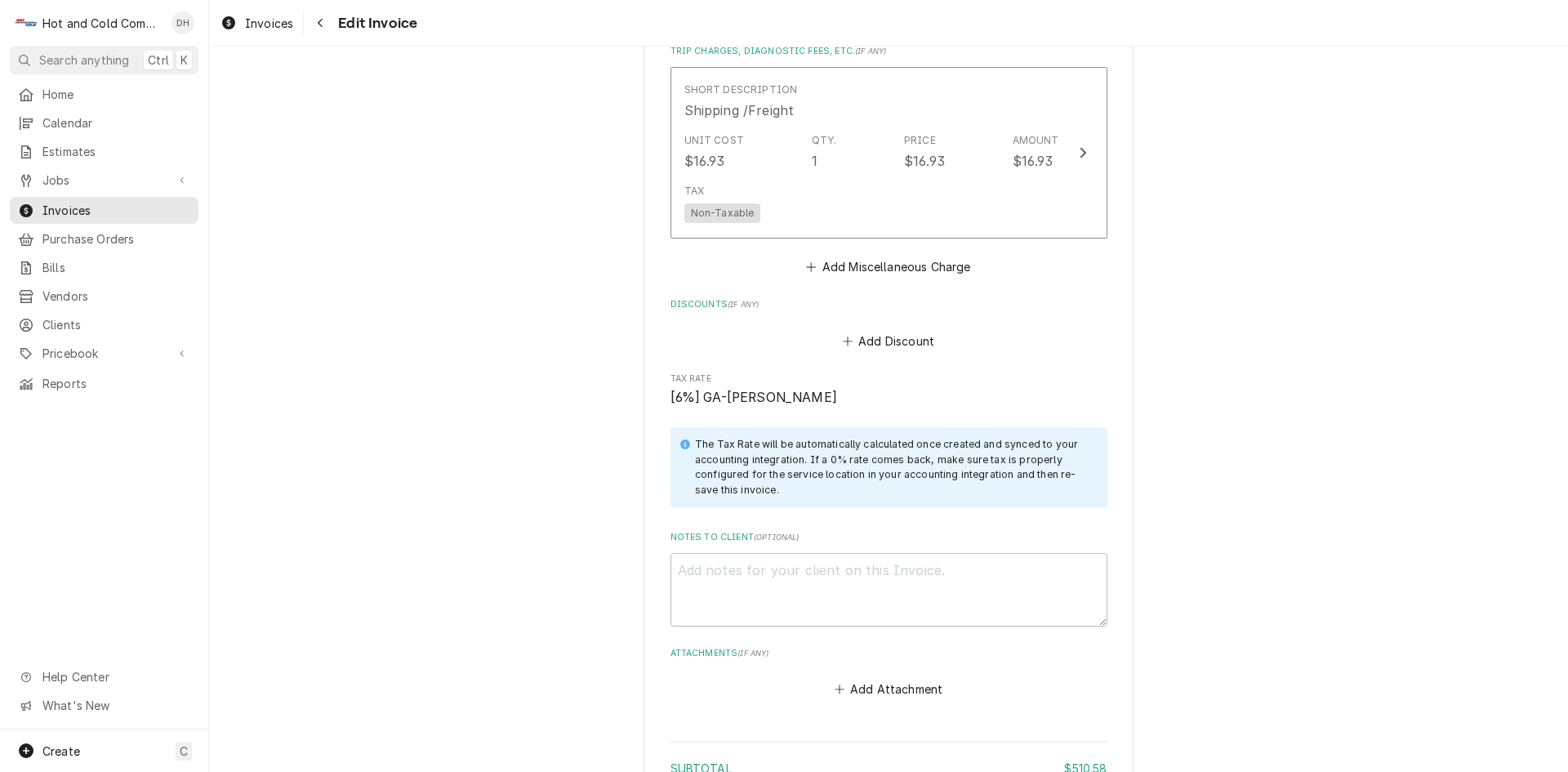
scroll to position [3490, 0]
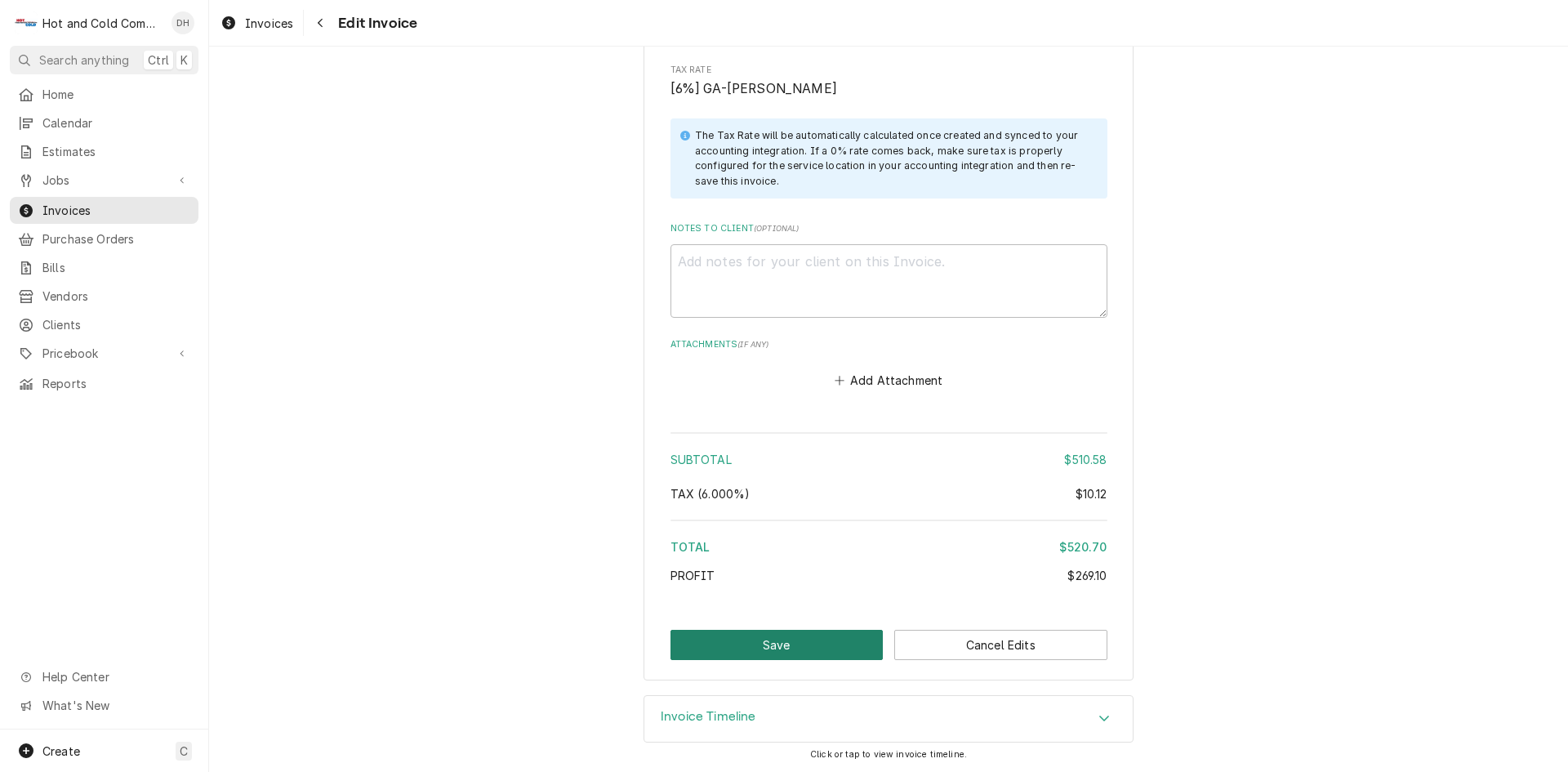
click at [764, 645] on button "Save" at bounding box center [778, 644] width 213 height 30
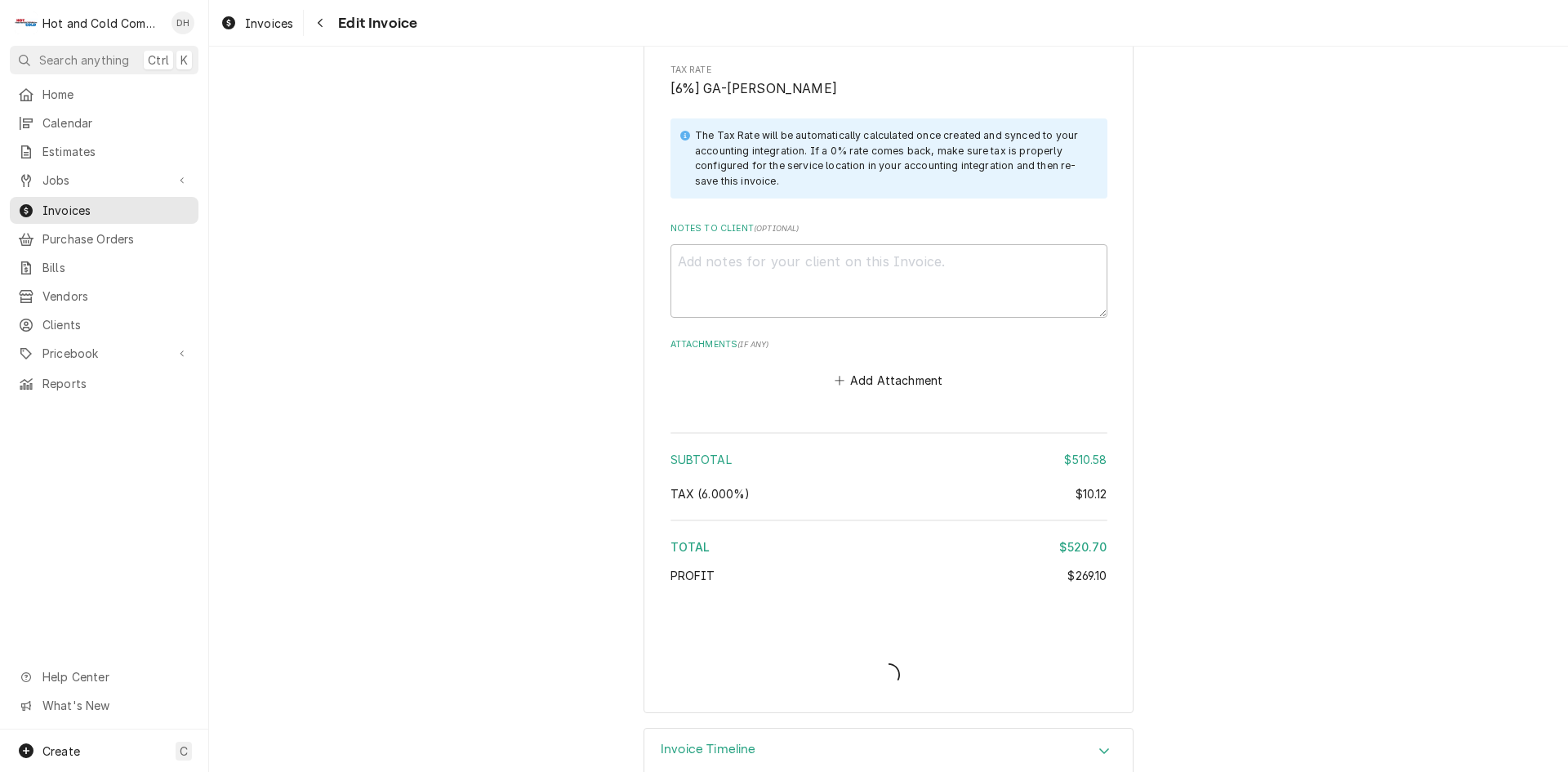
type textarea "x"
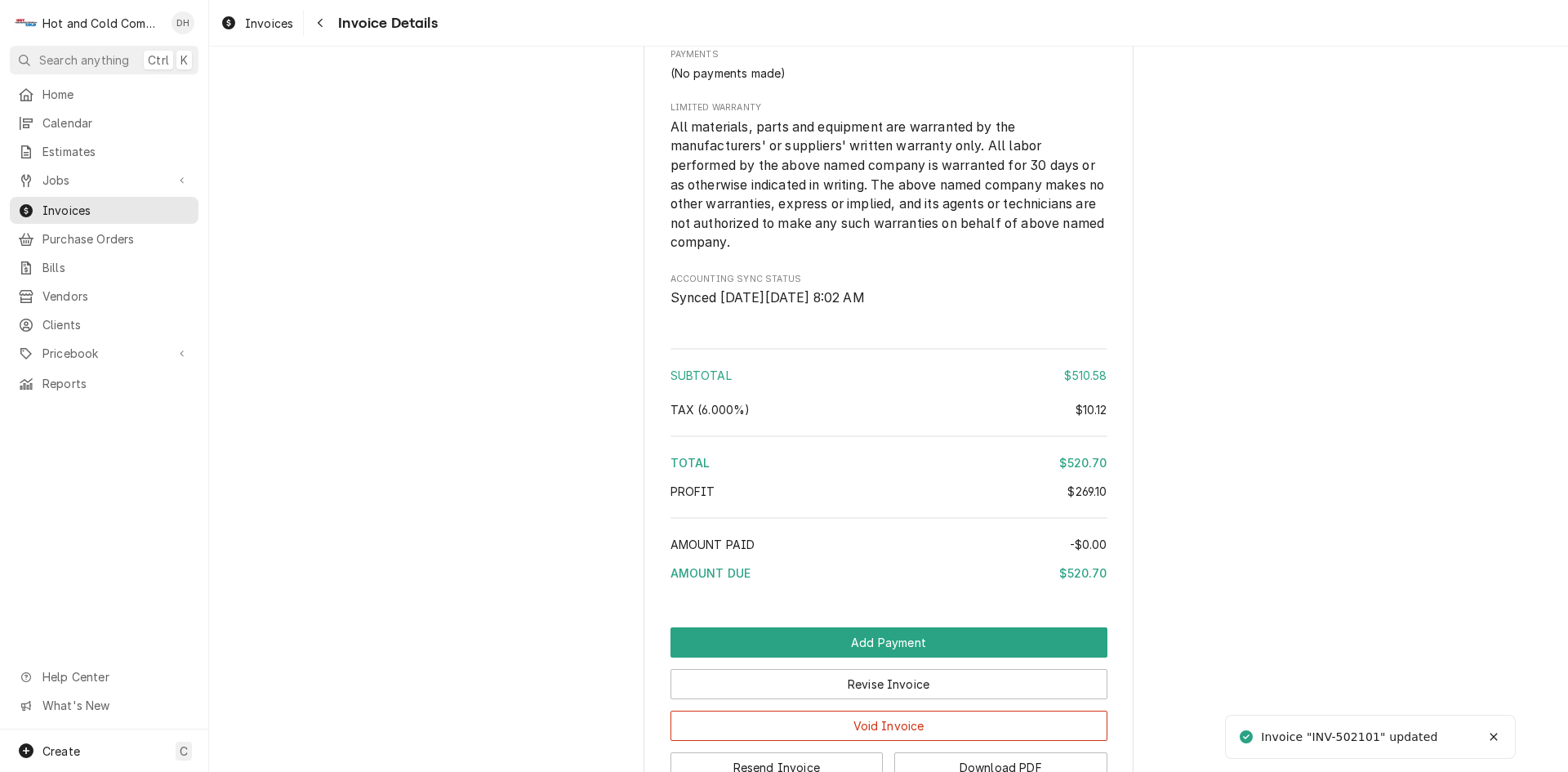
scroll to position [2890, 0]
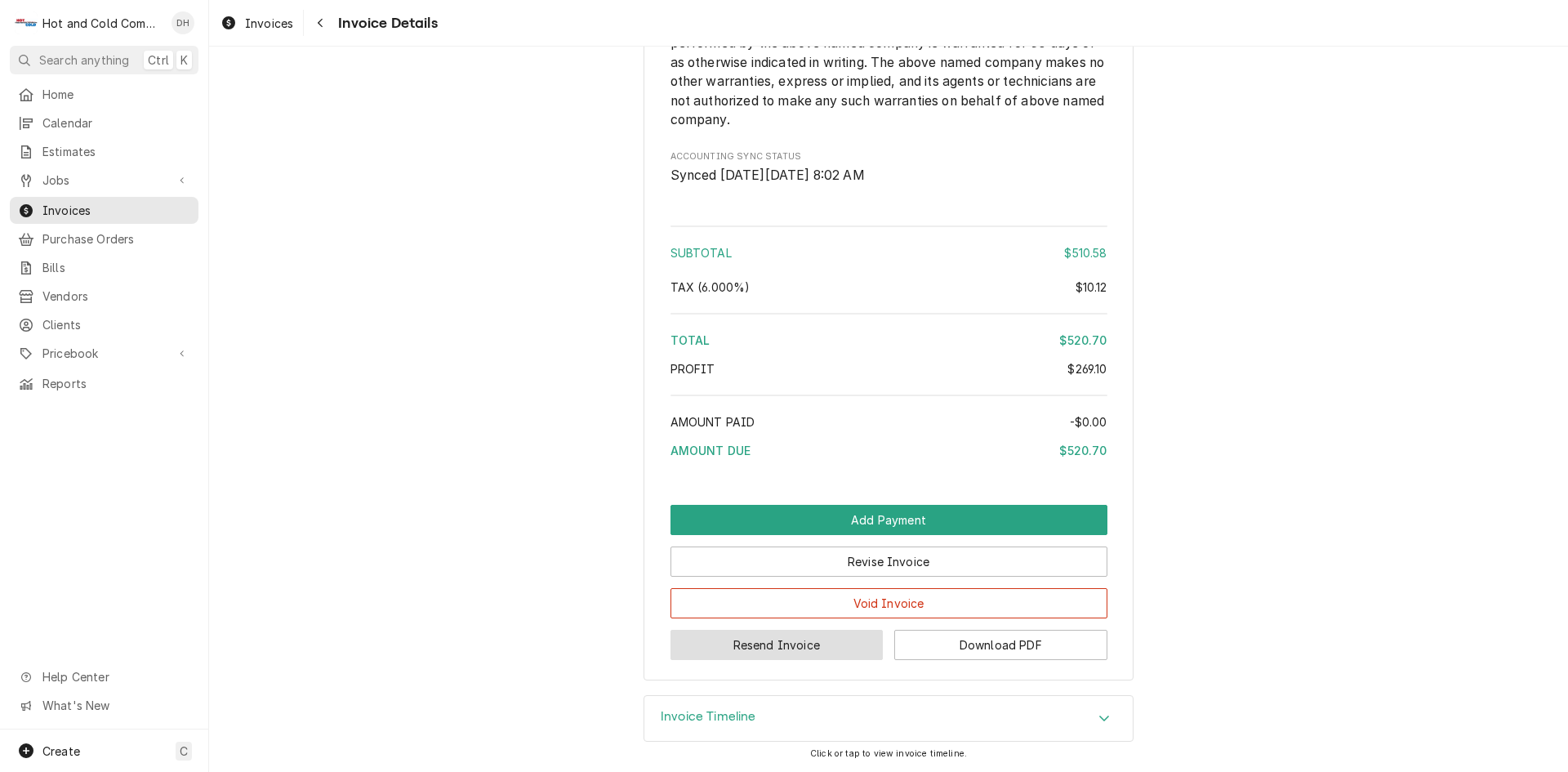
click at [794, 646] on button "Resend Invoice" at bounding box center [778, 644] width 213 height 30
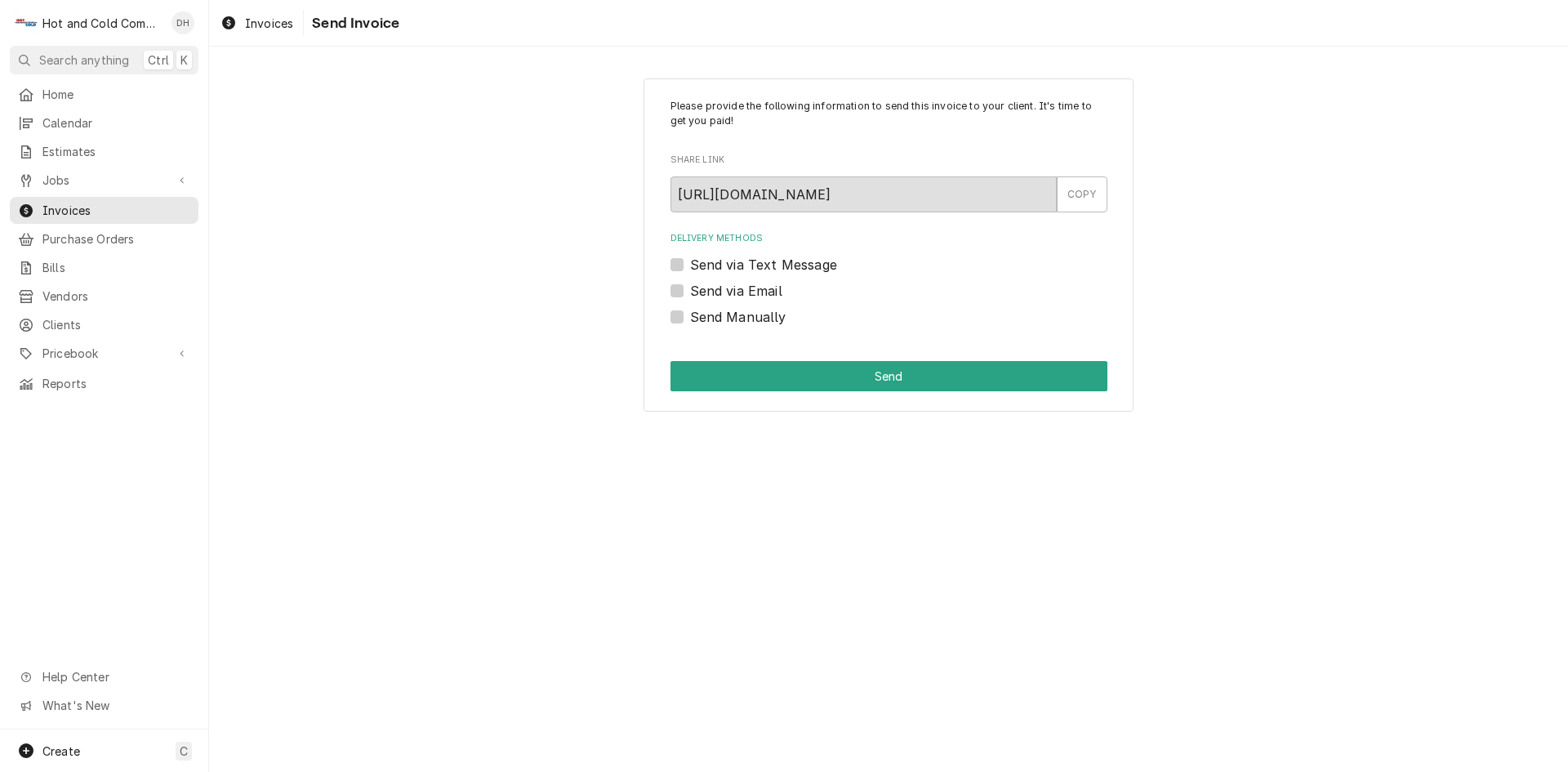
click at [690, 287] on label "Send via Email" at bounding box center [736, 290] width 92 height 19
click at [690, 287] on input "Send via Email" at bounding box center [908, 298] width 437 height 36
checkbox input "true"
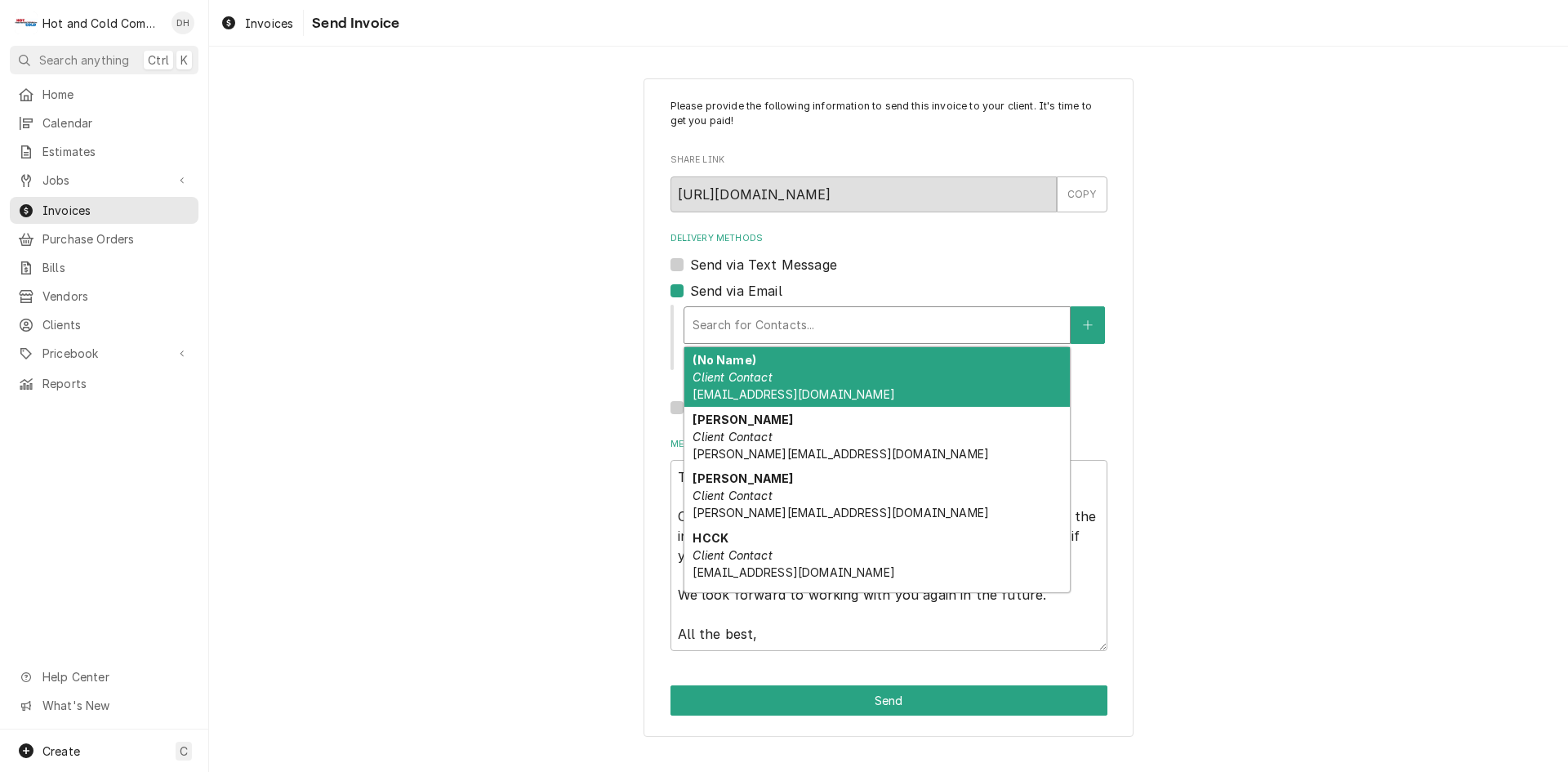
drag, startPoint x: 856, startPoint y: 328, endPoint x: 830, endPoint y: 330, distance: 26.1
click at [856, 327] on div "Delivery Methods" at bounding box center [877, 325] width 369 height 29
click at [767, 377] on em "Client Contact" at bounding box center [732, 376] width 79 height 14
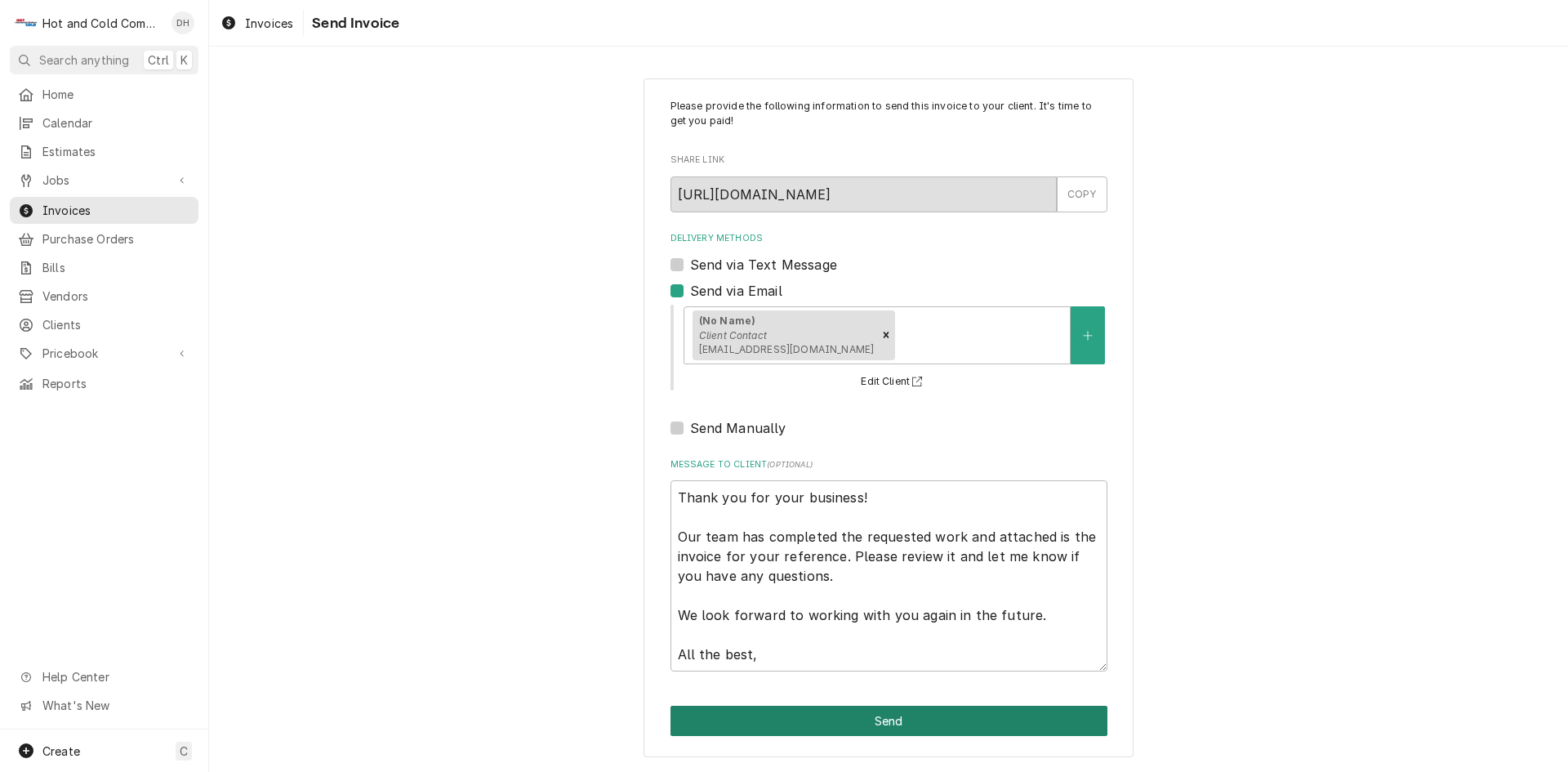
click at [934, 727] on button "Send" at bounding box center [889, 720] width 437 height 30
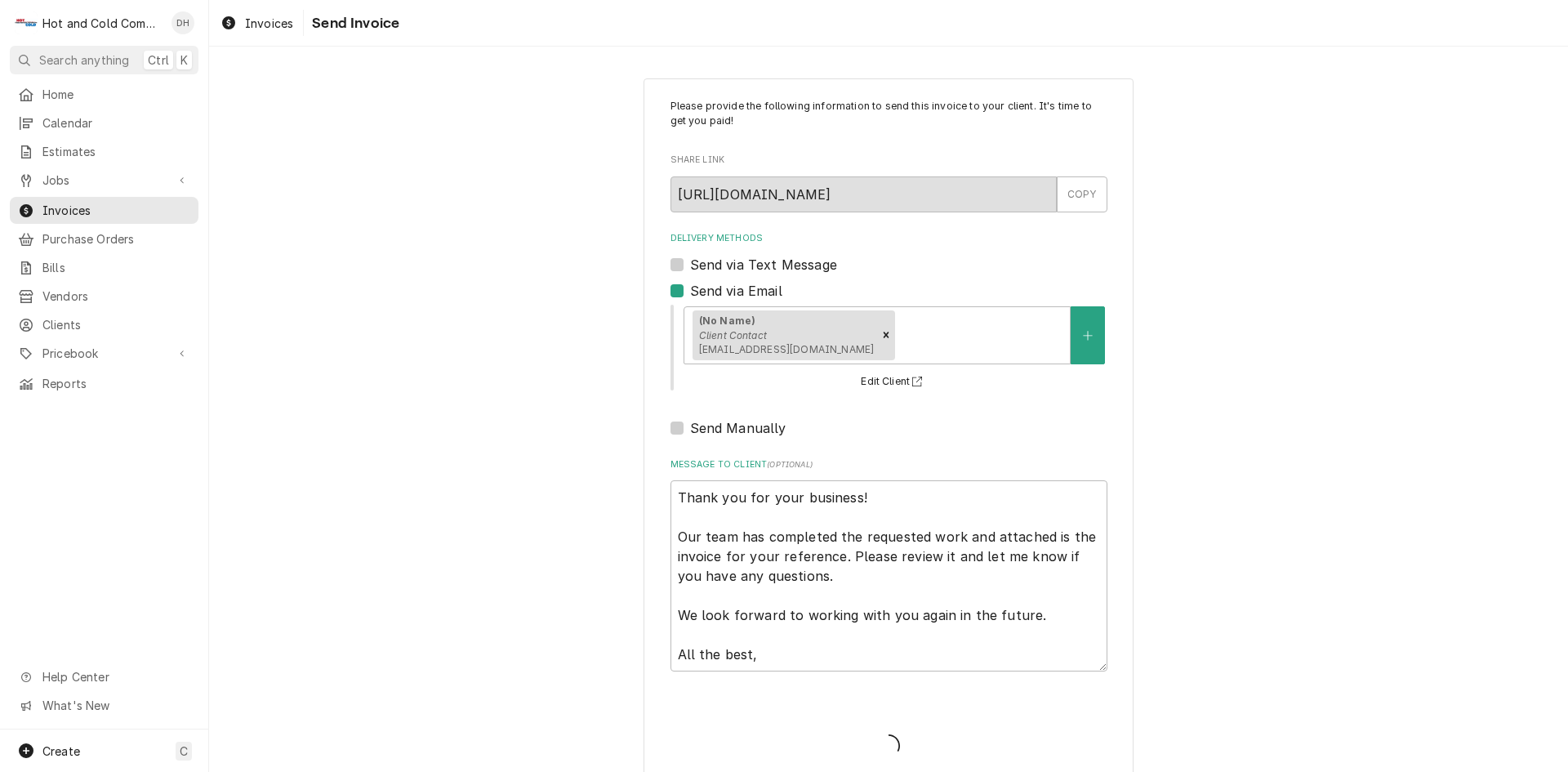
type textarea "x"
